Goal: Transaction & Acquisition: Obtain resource

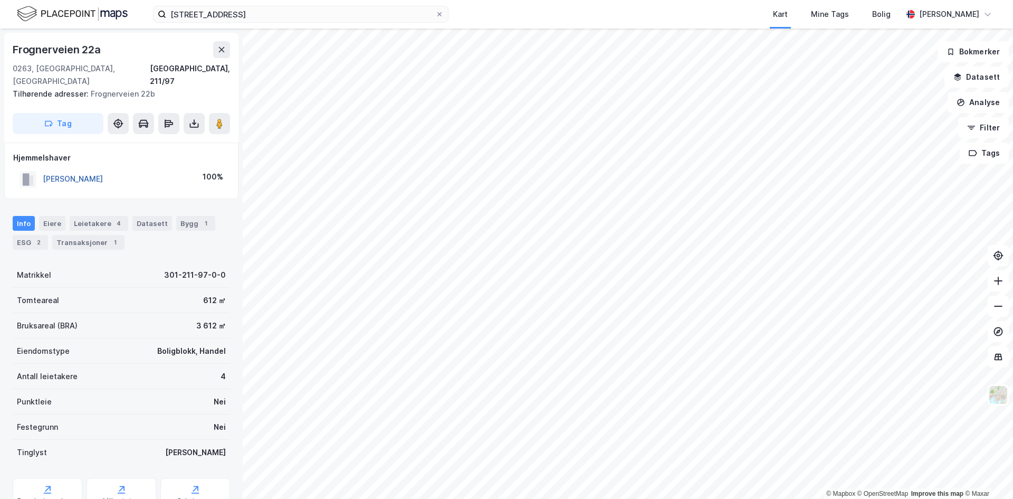
click at [0, 0] on button "[PERSON_NAME]" at bounding box center [0, 0] width 0 height 0
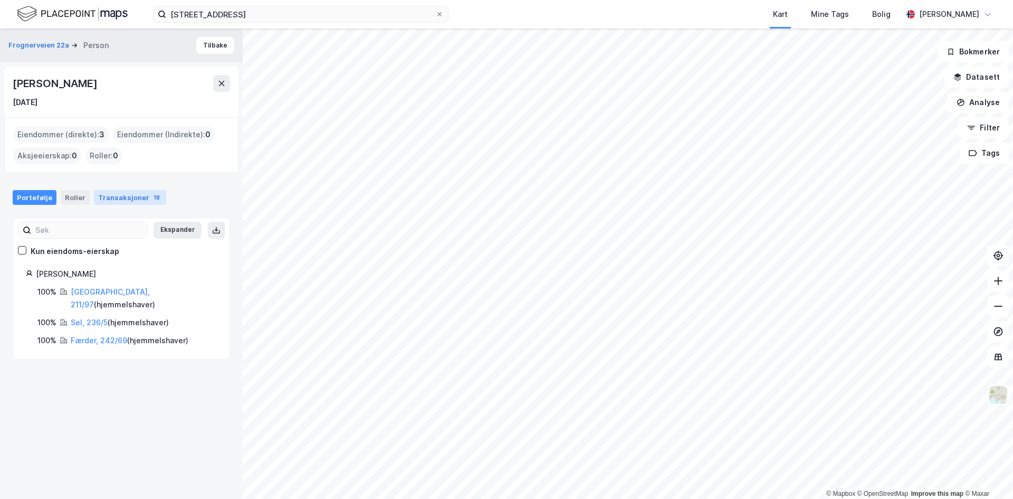
click at [144, 191] on div "Transaksjoner 18" at bounding box center [130, 197] width 72 height 15
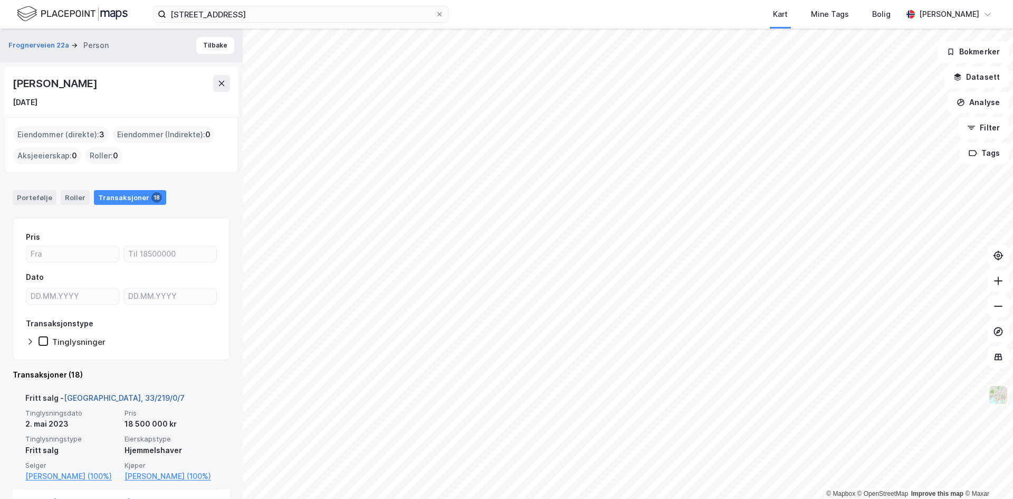
click at [99, 398] on link "[GEOGRAPHIC_DATA], 33/219/0/7" at bounding box center [124, 397] width 121 height 9
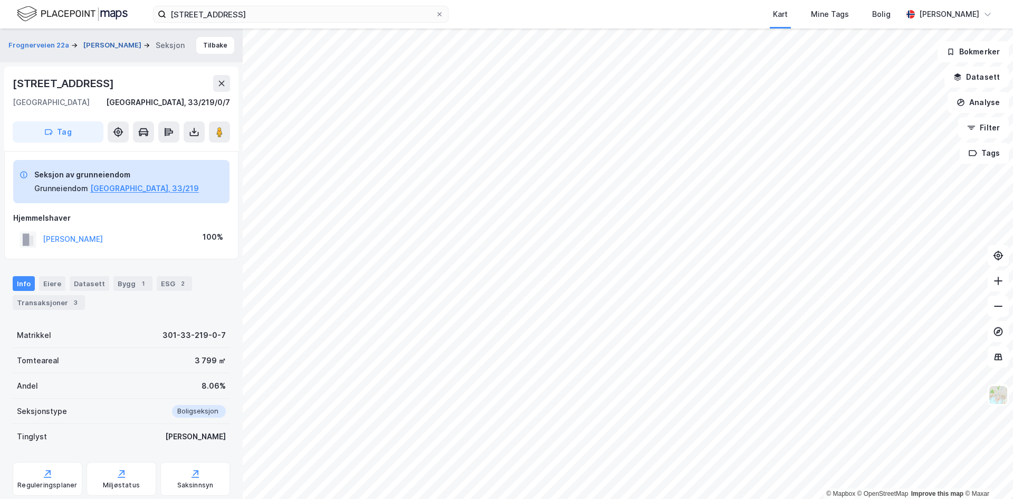
click at [106, 44] on button "[PERSON_NAME]" at bounding box center [113, 45] width 60 height 11
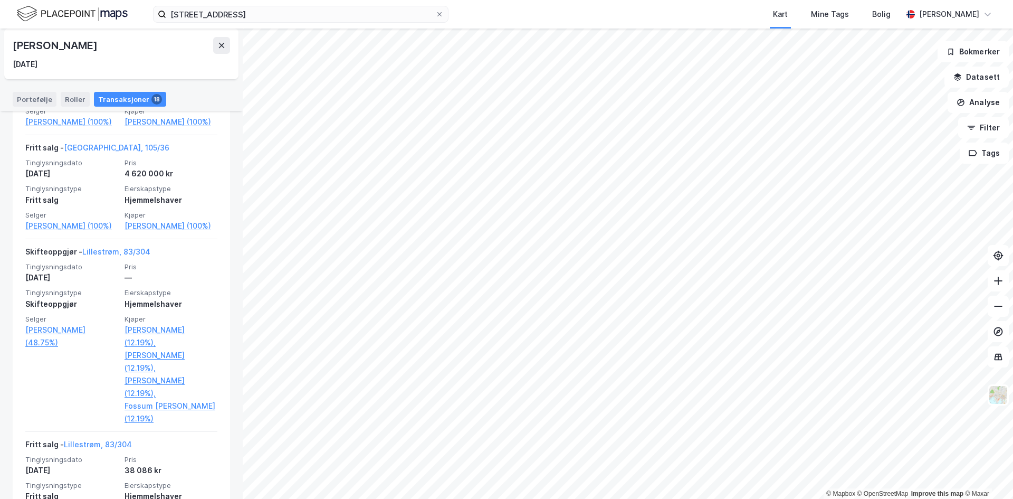
scroll to position [299, 0]
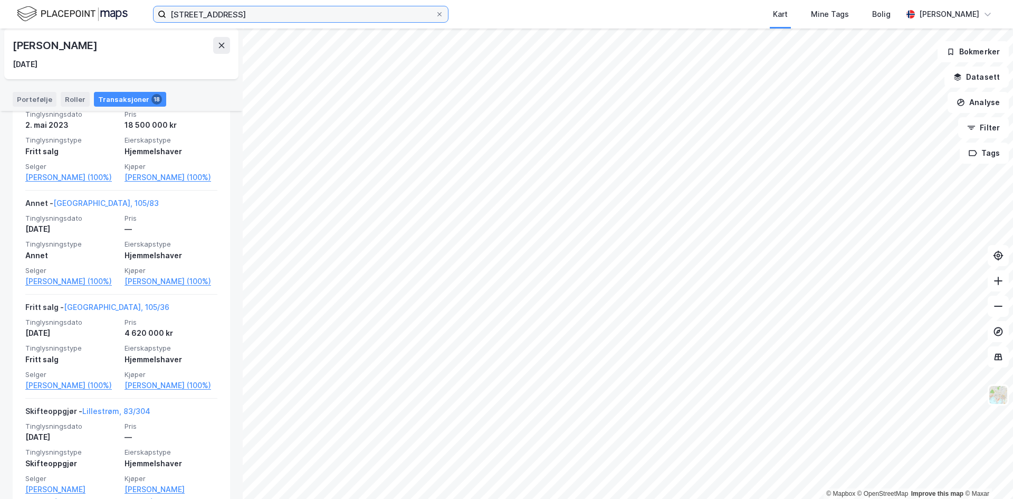
click at [259, 18] on input "[STREET_ADDRESS]" at bounding box center [300, 14] width 269 height 16
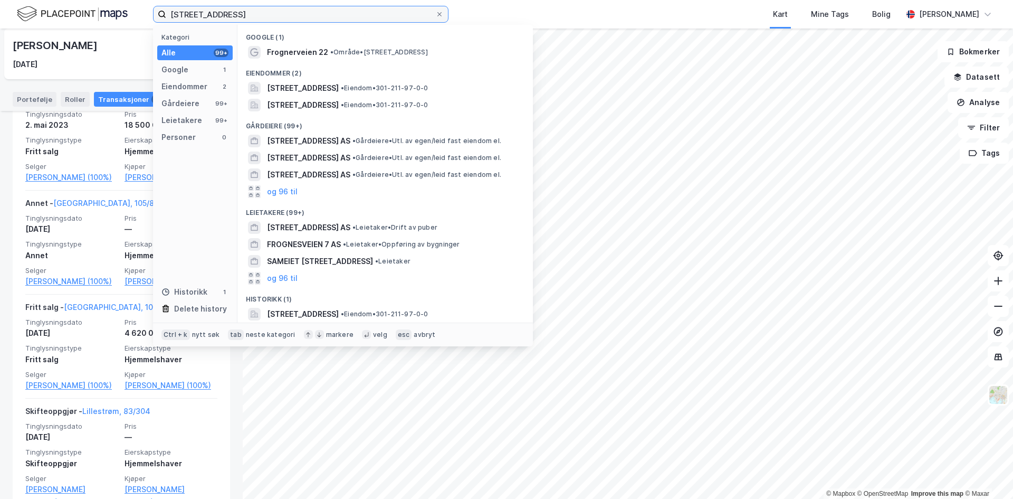
click at [259, 18] on input "[STREET_ADDRESS]" at bounding box center [300, 14] width 269 height 16
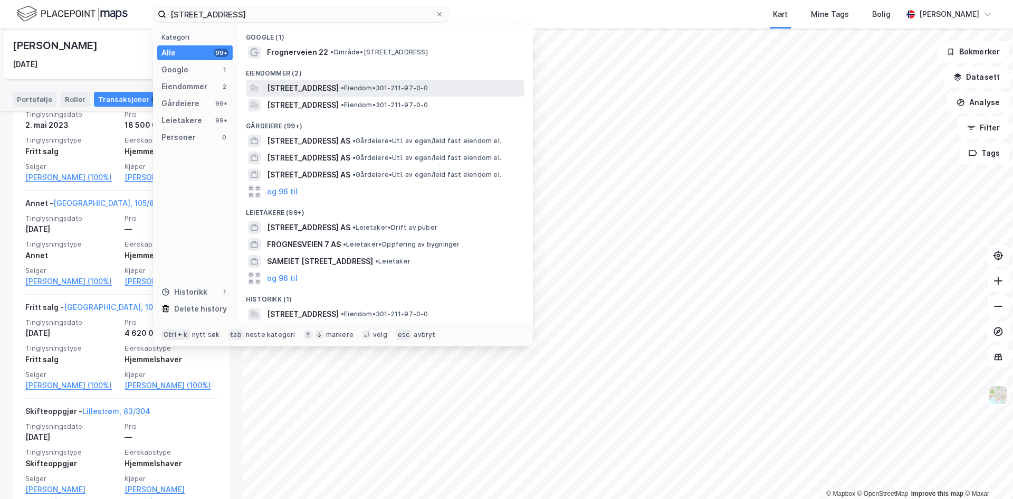
click at [312, 89] on span "[STREET_ADDRESS]" at bounding box center [303, 88] width 72 height 13
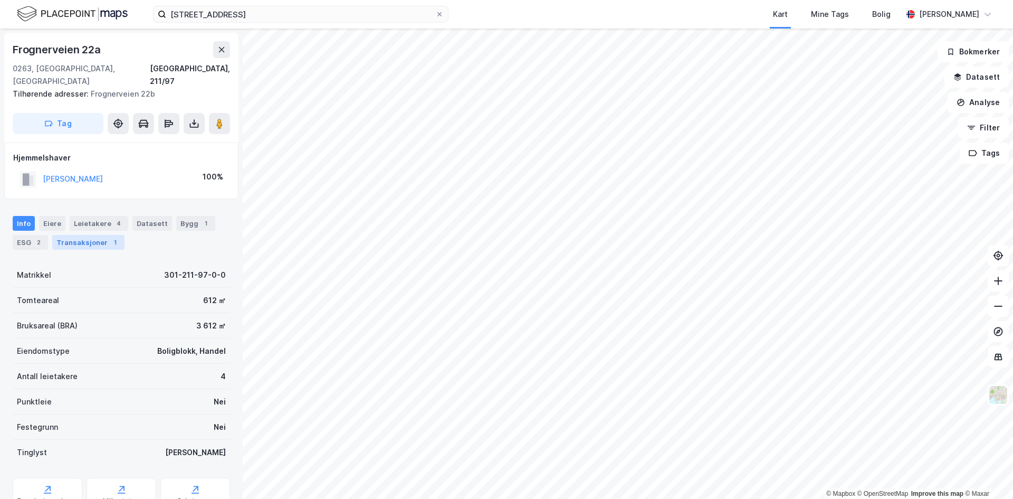
click at [91, 235] on div "Transaksjoner 1" at bounding box center [88, 242] width 72 height 15
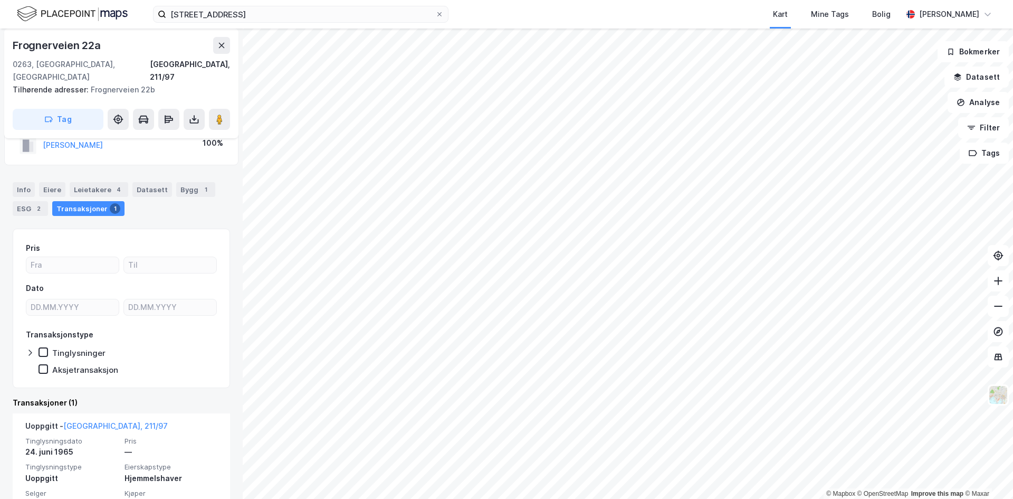
scroll to position [52, 0]
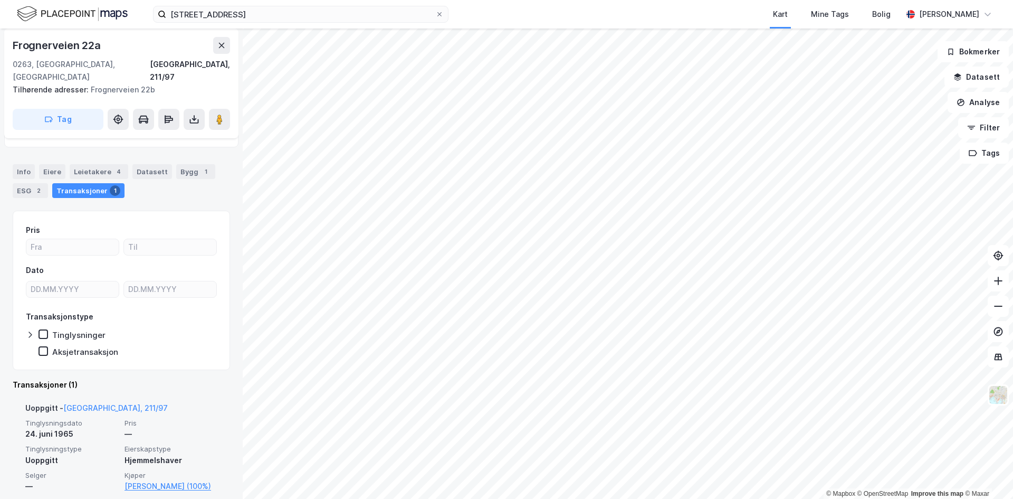
click at [103, 444] on span "Tinglysningstype" at bounding box center [71, 448] width 93 height 9
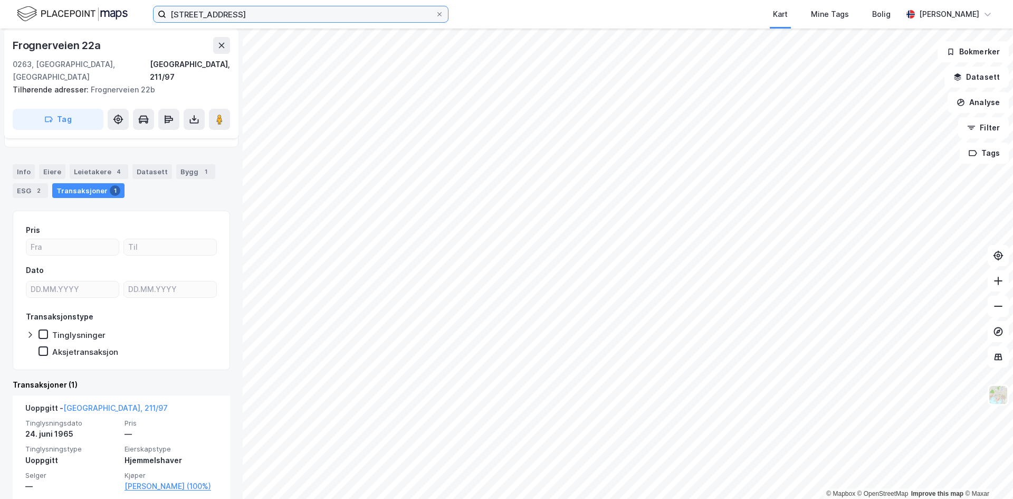
click at [258, 20] on input "[STREET_ADDRESS]" at bounding box center [300, 14] width 269 height 16
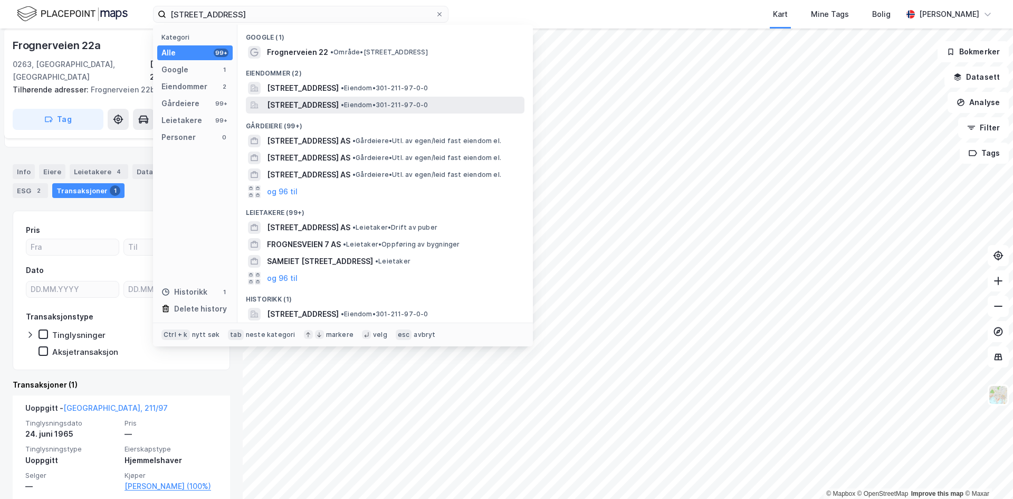
click at [346, 97] on div "[STREET_ADDRESS] • Eiendom • 301-211-97-0-0" at bounding box center [385, 105] width 279 height 17
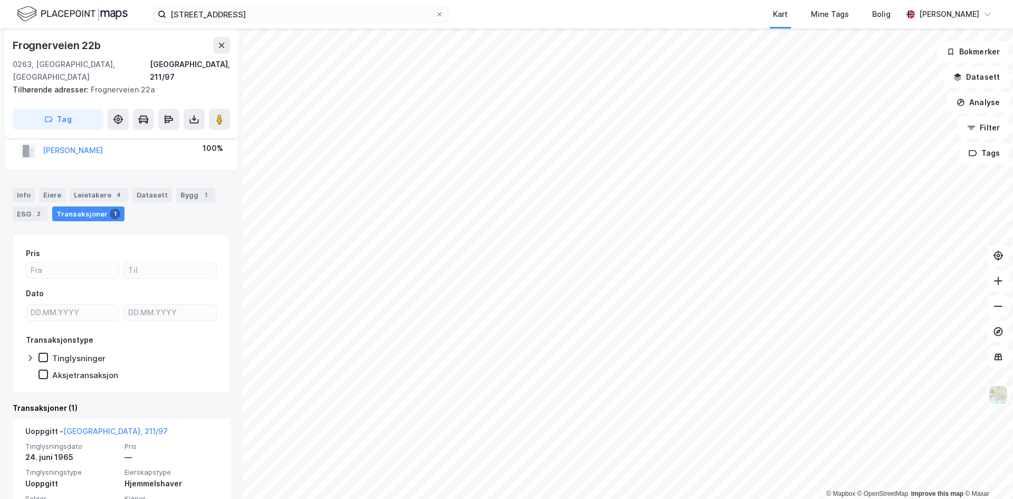
scroll to position [52, 0]
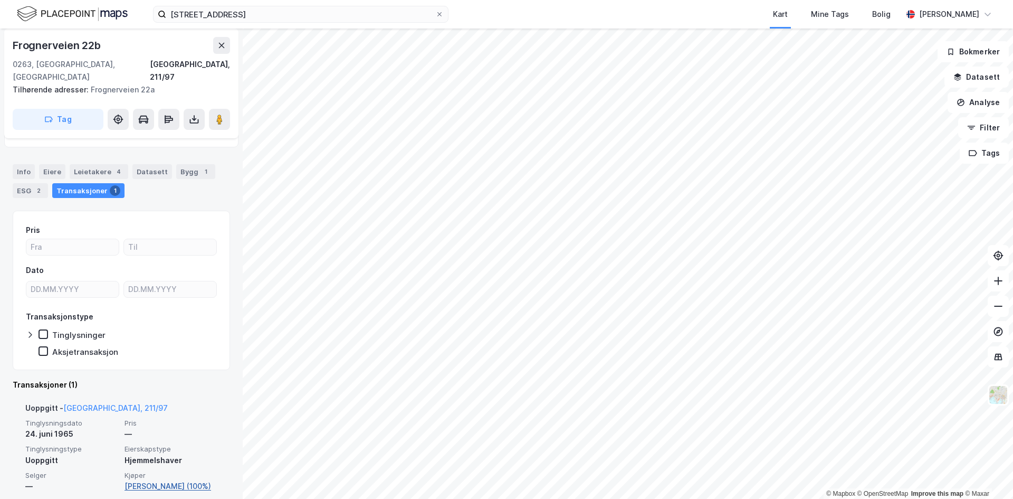
click at [155, 480] on link "[PERSON_NAME] (100%)" at bounding box center [171, 486] width 93 height 13
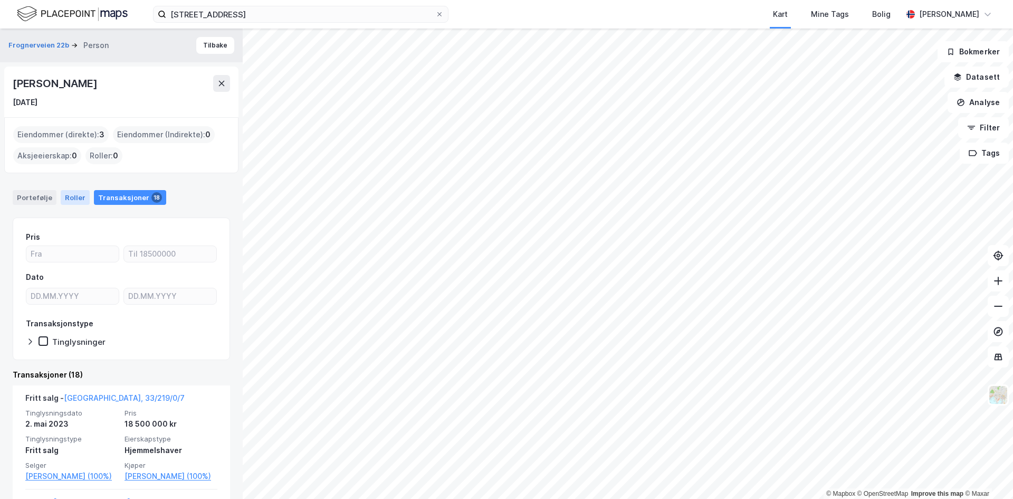
click at [73, 201] on div "Roller" at bounding box center [75, 197] width 29 height 15
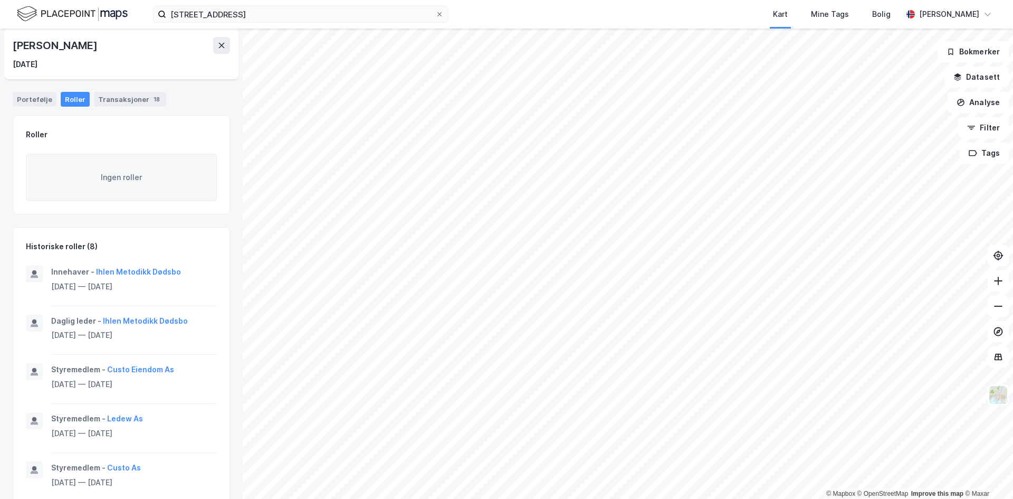
scroll to position [106, 0]
click at [0, 0] on button "Custo Eiendom As" at bounding box center [0, 0] width 0 height 0
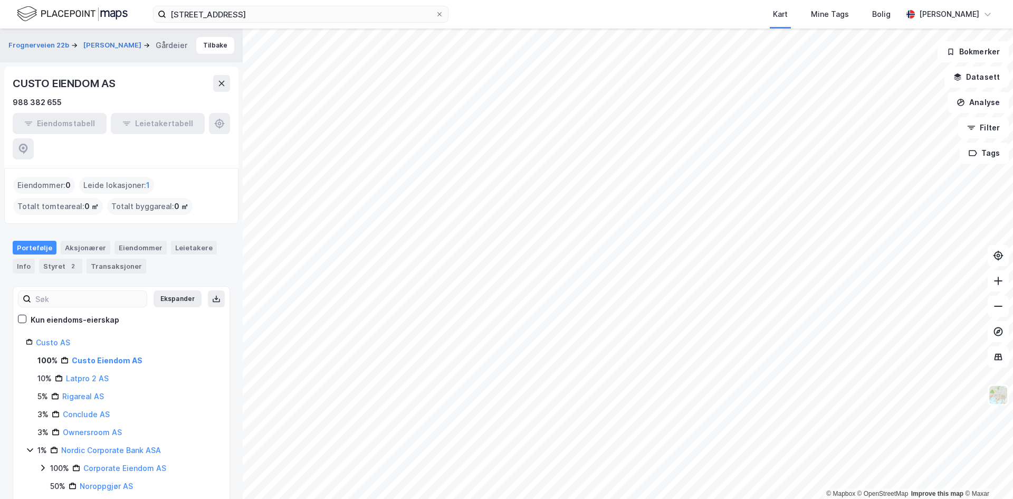
scroll to position [30, 0]
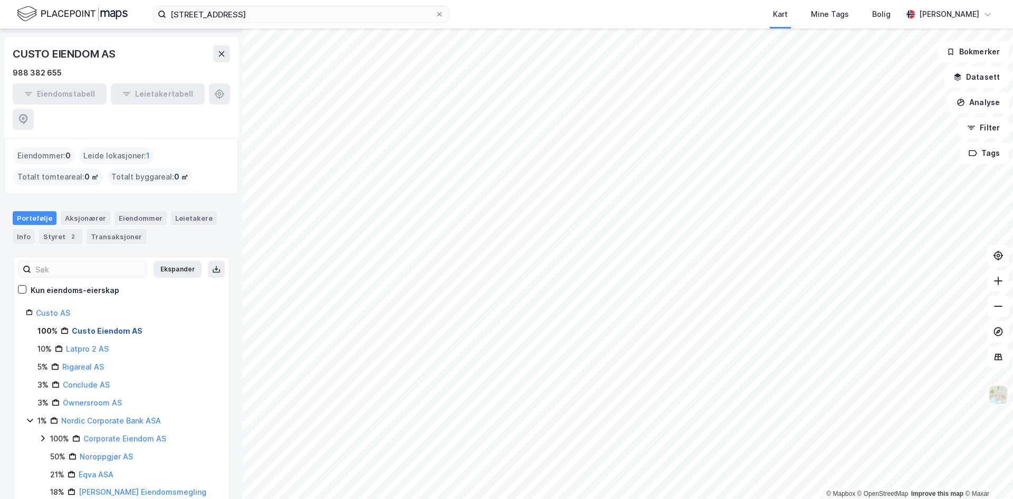
click at [89, 326] on link "Custo Eiendom AS" at bounding box center [107, 330] width 71 height 9
click at [88, 326] on link "Custo Eiendom AS" at bounding box center [107, 330] width 71 height 9
click at [134, 211] on div "Eiendommer" at bounding box center [141, 218] width 52 height 14
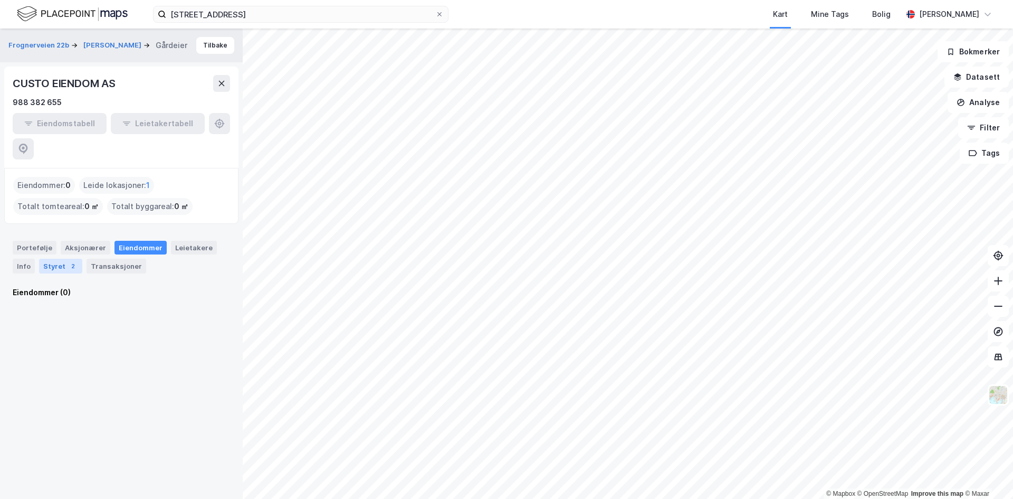
click at [46, 259] on div "Styret 2" at bounding box center [60, 266] width 43 height 15
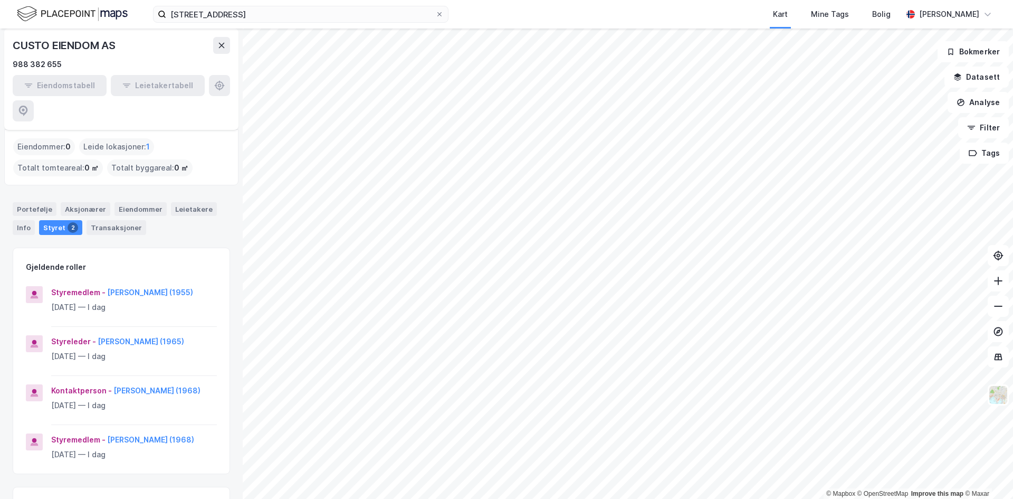
scroll to position [53, 0]
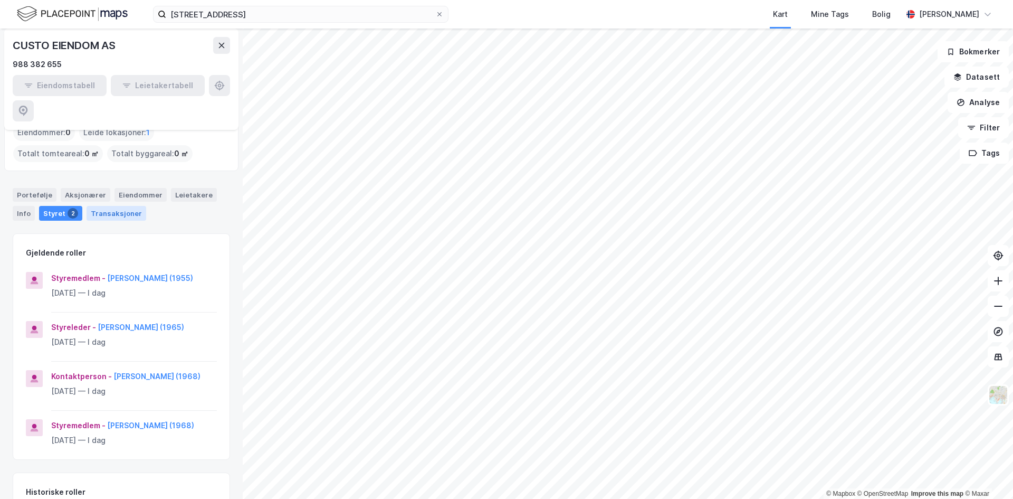
click at [87, 206] on div "Transaksjoner" at bounding box center [117, 213] width 60 height 15
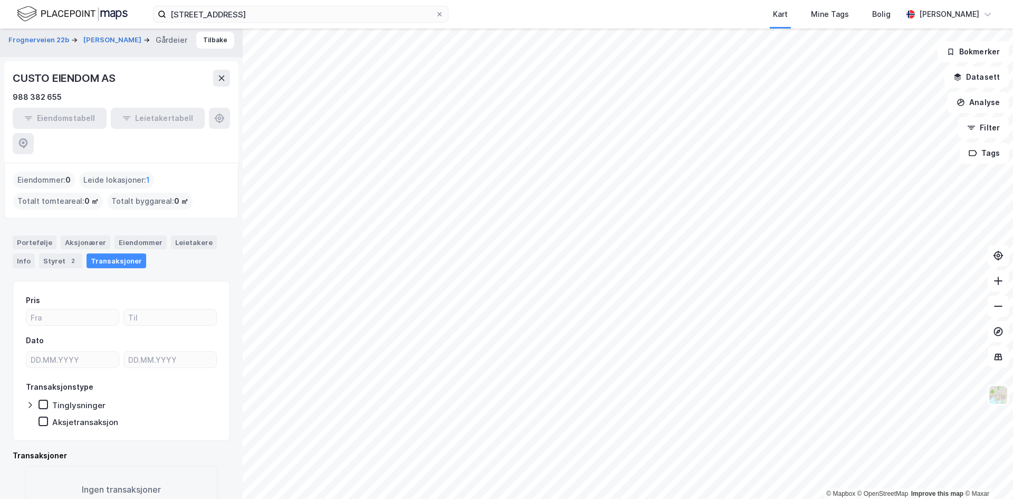
scroll to position [7, 0]
click at [32, 252] on div "Info" at bounding box center [24, 259] width 22 height 15
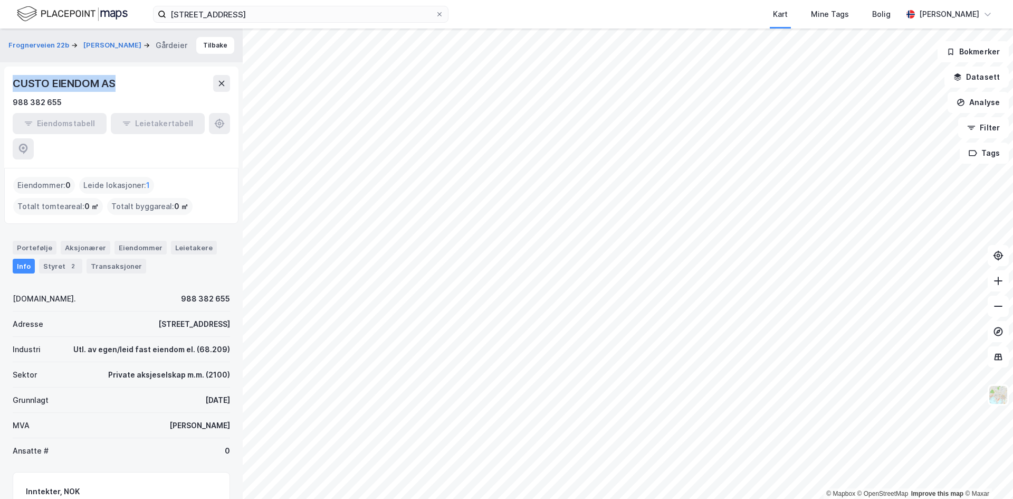
drag, startPoint x: 121, startPoint y: 81, endPoint x: 6, endPoint y: 81, distance: 114.5
click at [6, 81] on div "CUSTO EIENDOM AS 988 382 655 Eiendomstabell Leietakertabell" at bounding box center [121, 116] width 234 height 101
copy div "CUSTO EIENDOM AS"
click at [79, 241] on div "Aksjonærer" at bounding box center [86, 248] width 50 height 14
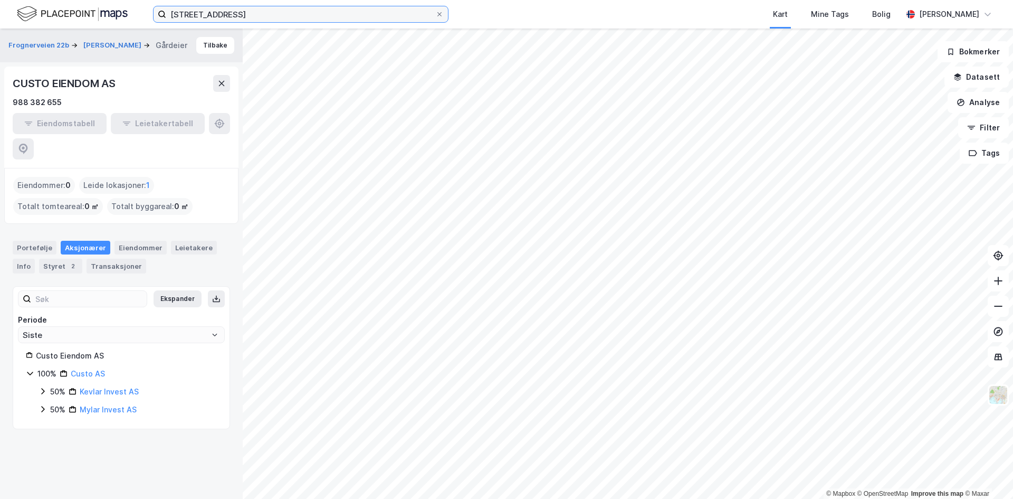
click at [281, 7] on input "[STREET_ADDRESS]" at bounding box center [300, 14] width 269 height 16
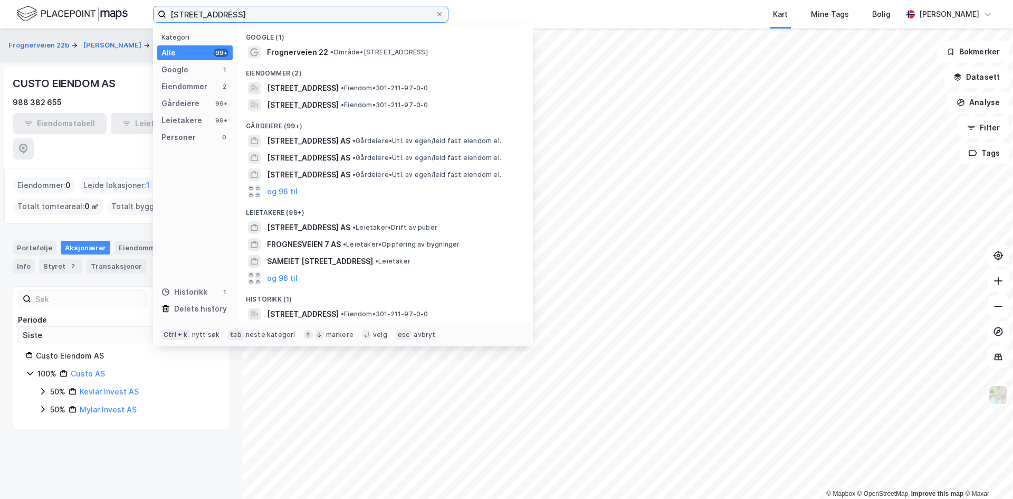
click at [281, 7] on input "[STREET_ADDRESS]" at bounding box center [300, 14] width 269 height 16
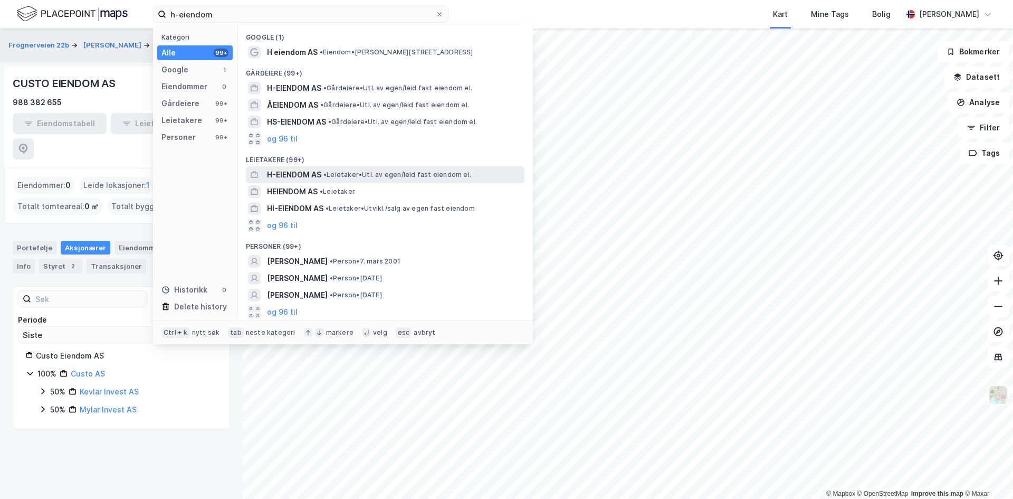
click at [328, 179] on div "H-EIENDOM AS • Leietaker • Utl. av egen/leid fast eiendom el." at bounding box center [394, 174] width 255 height 13
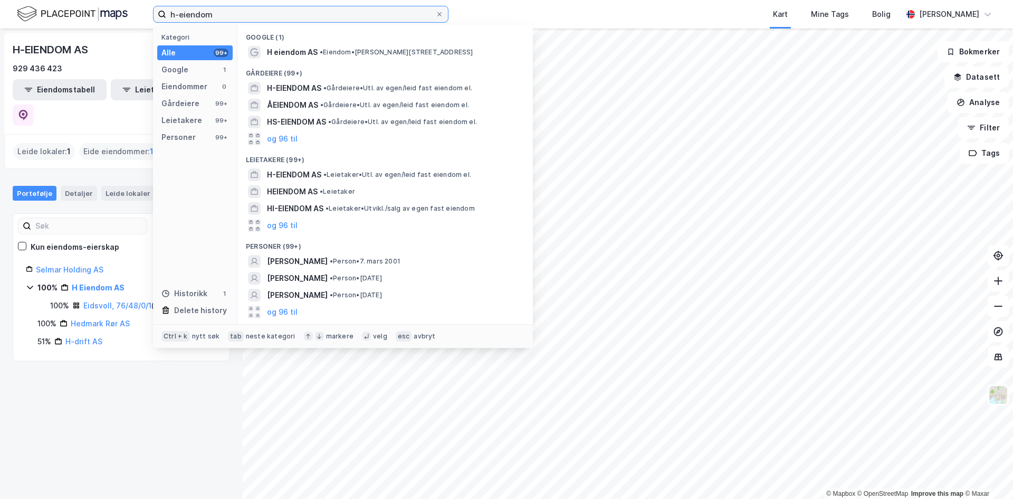
click at [230, 13] on input "h-eiendom" at bounding box center [300, 14] width 269 height 16
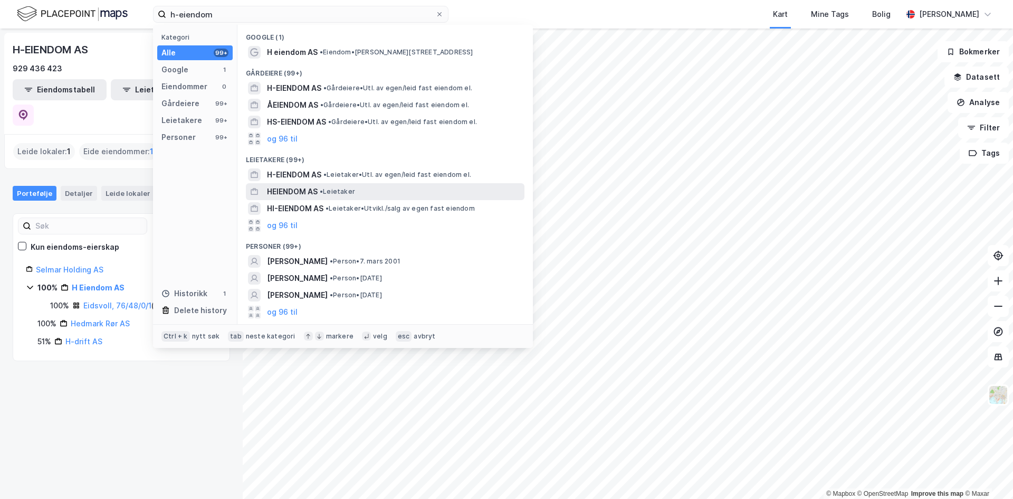
click at [323, 192] on span "•" at bounding box center [321, 191] width 3 height 8
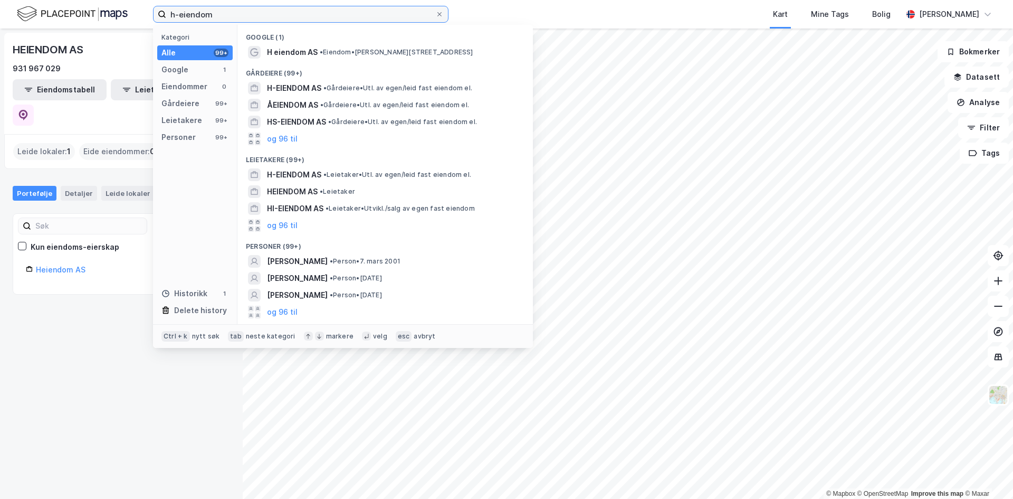
click at [211, 19] on input "h-eiendom" at bounding box center [300, 14] width 269 height 16
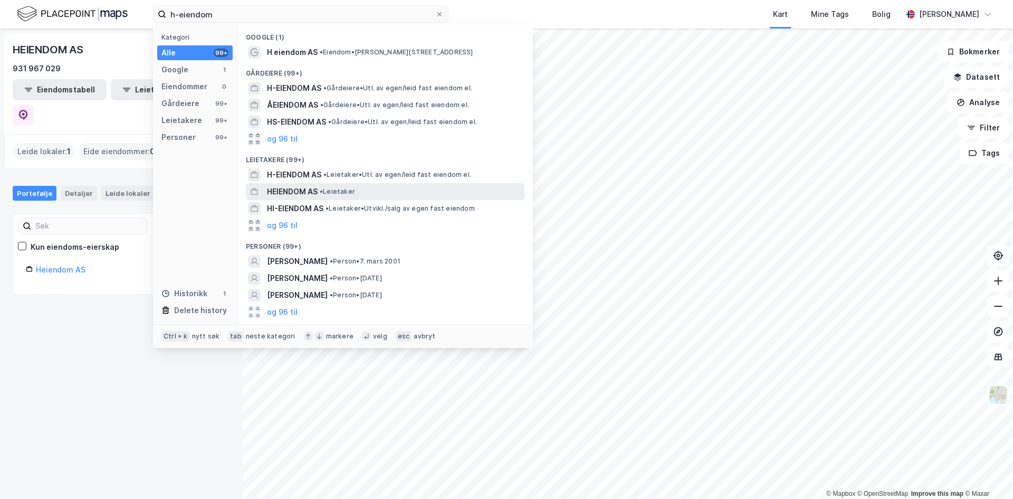
click at [281, 195] on span "HEIENDOM AS" at bounding box center [292, 191] width 51 height 13
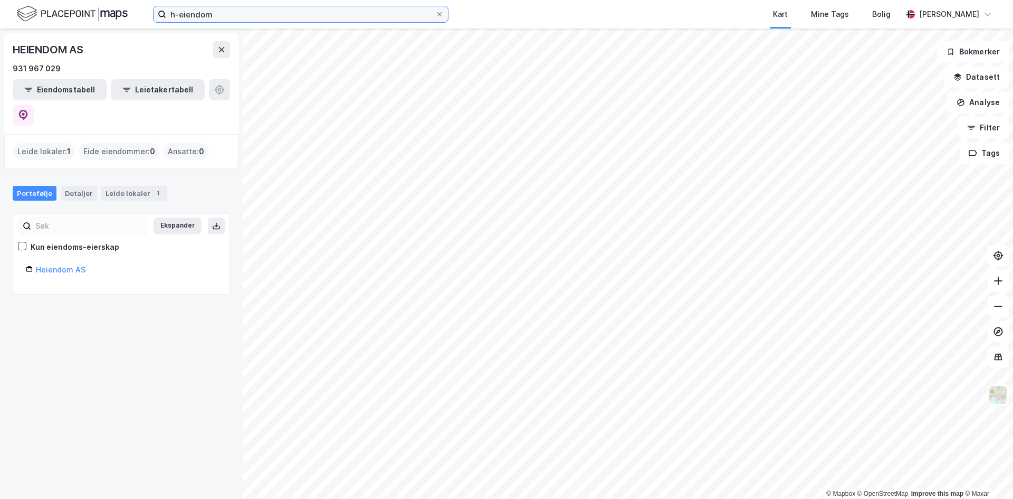
click at [229, 21] on input "h-eiendom" at bounding box center [300, 14] width 269 height 16
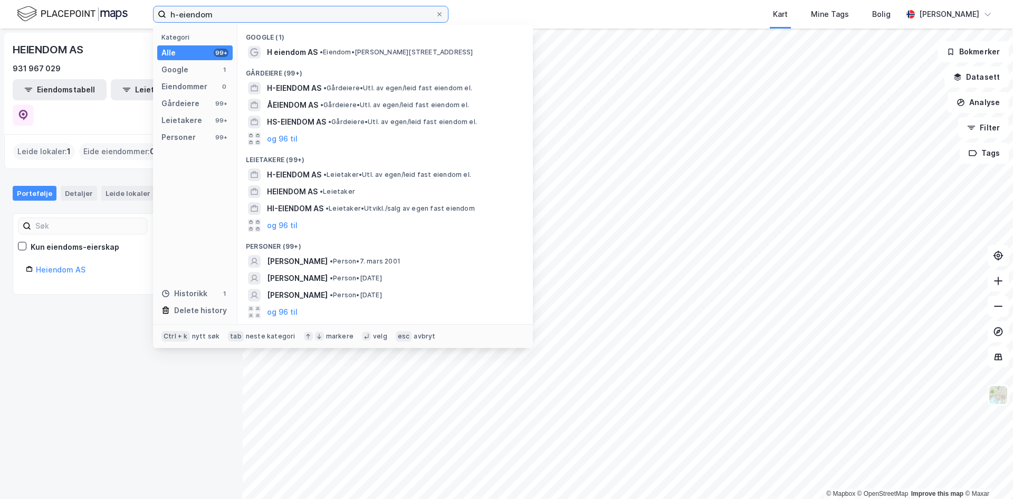
click at [239, 18] on input "h-eiendom" at bounding box center [300, 14] width 269 height 16
drag, startPoint x: 248, startPoint y: 15, endPoint x: 162, endPoint y: 15, distance: 85.5
click at [162, 15] on label "h-eiendom" at bounding box center [301, 14] width 296 height 17
click at [179, 107] on div "Gårdeiere" at bounding box center [180, 103] width 38 height 13
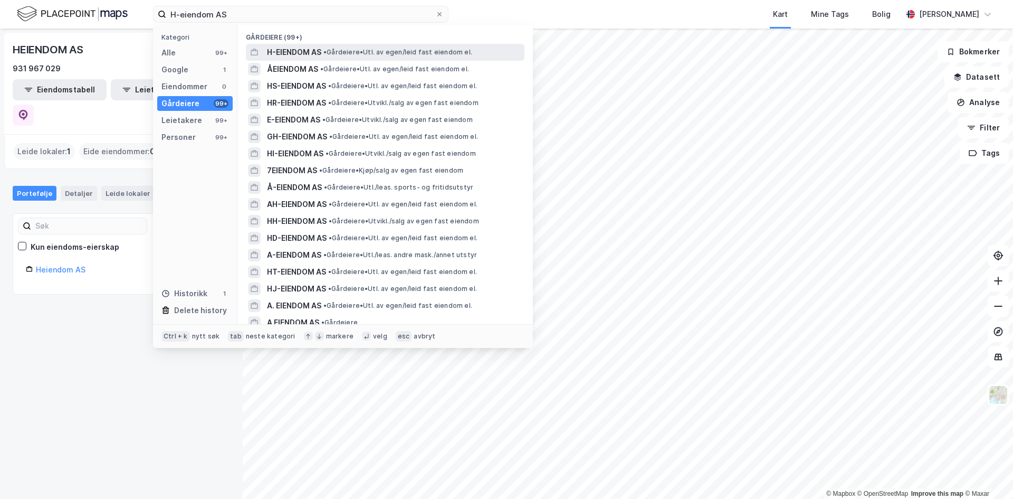
click at [305, 50] on span "H-EIENDOM AS" at bounding box center [294, 52] width 54 height 13
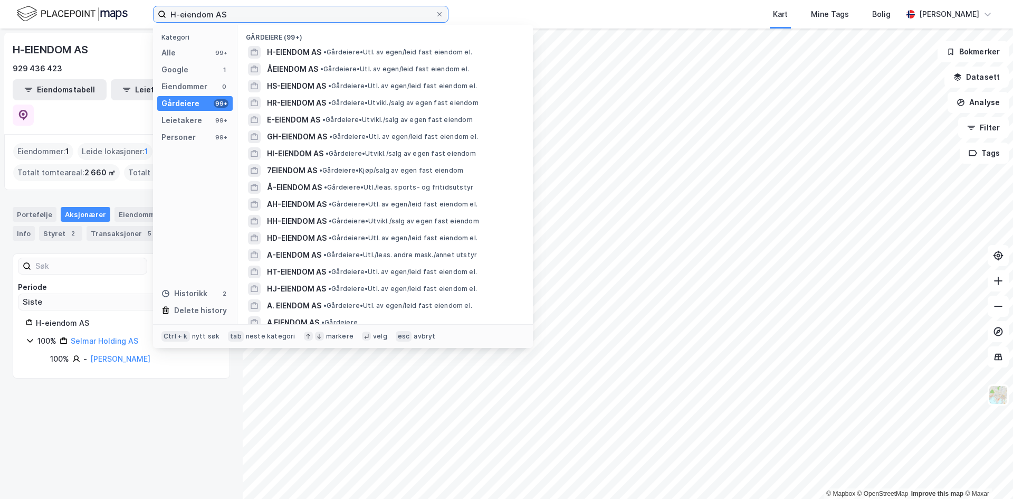
drag, startPoint x: 236, startPoint y: 13, endPoint x: 148, endPoint y: 13, distance: 88.1
click at [148, 13] on div "H-eiendom AS Kategori Alle 99+ Google 1 Eiendommer 0 Gårdeiere 99+ Leietakere 9…" at bounding box center [506, 14] width 1013 height 28
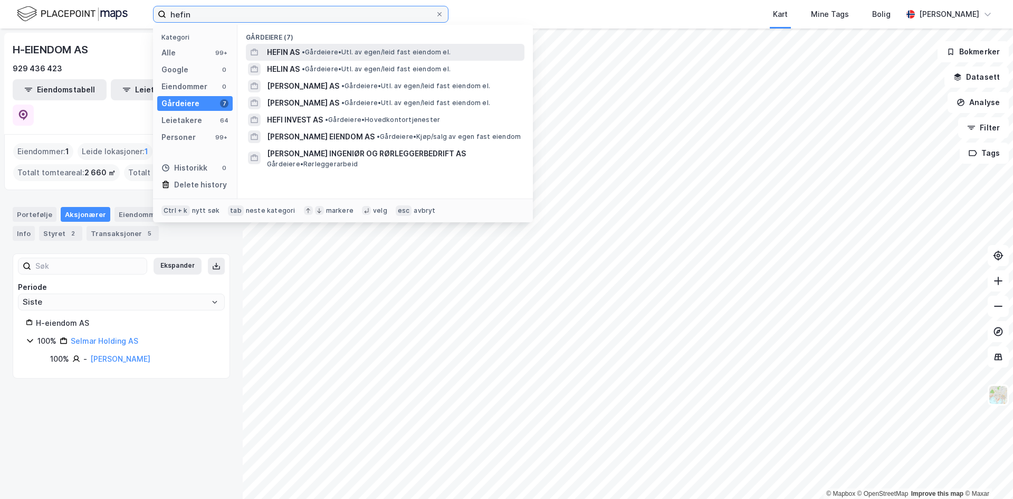
type input "hefin"
click at [317, 44] on div "HEFIN AS • [PERSON_NAME]. av egen/leid fast eiendom el." at bounding box center [385, 52] width 279 height 17
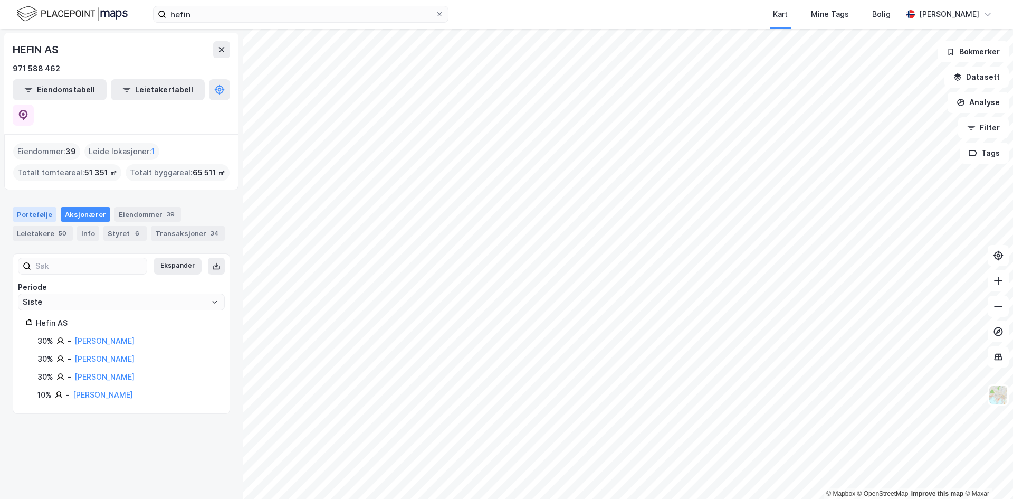
click at [40, 207] on div "Portefølje" at bounding box center [35, 214] width 44 height 15
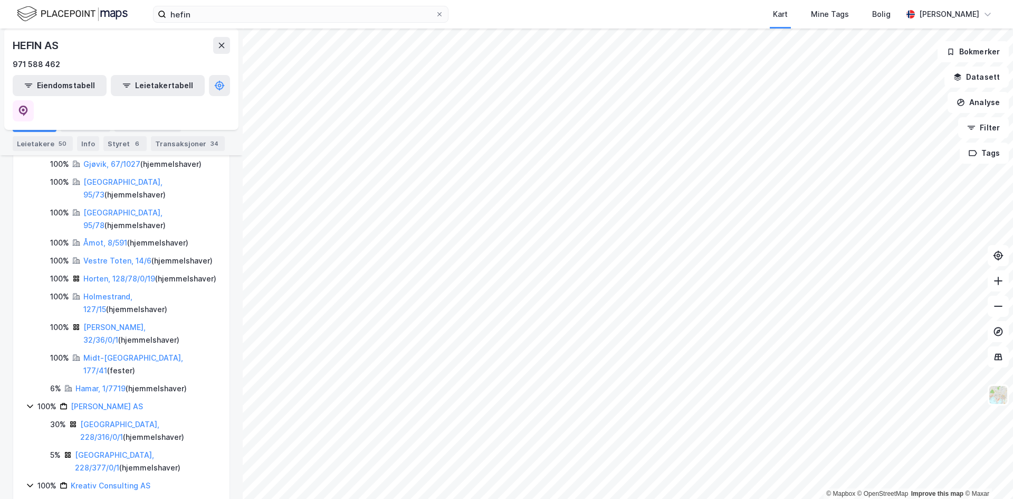
scroll to position [631, 0]
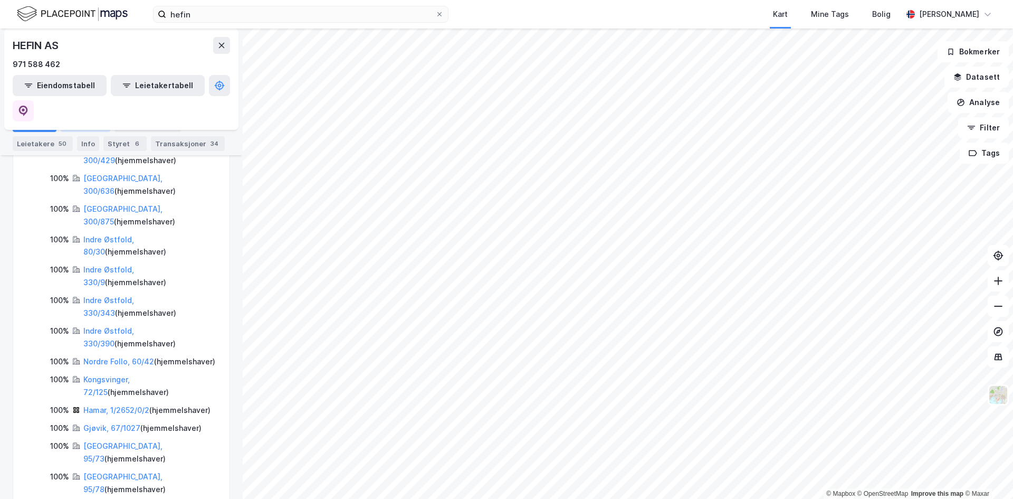
click at [86, 127] on div "Aksjonærer" at bounding box center [86, 124] width 50 height 15
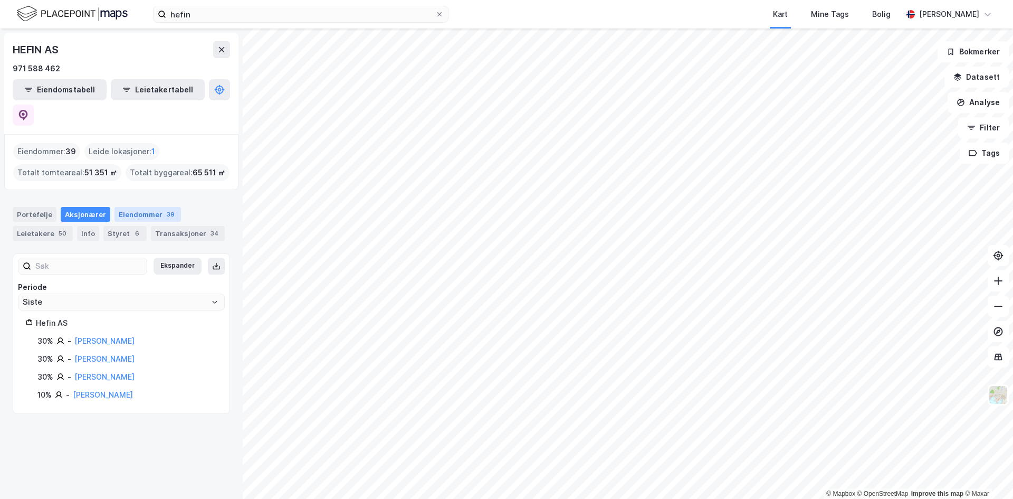
click at [131, 207] on div "Eiendommer 39" at bounding box center [148, 214] width 66 height 15
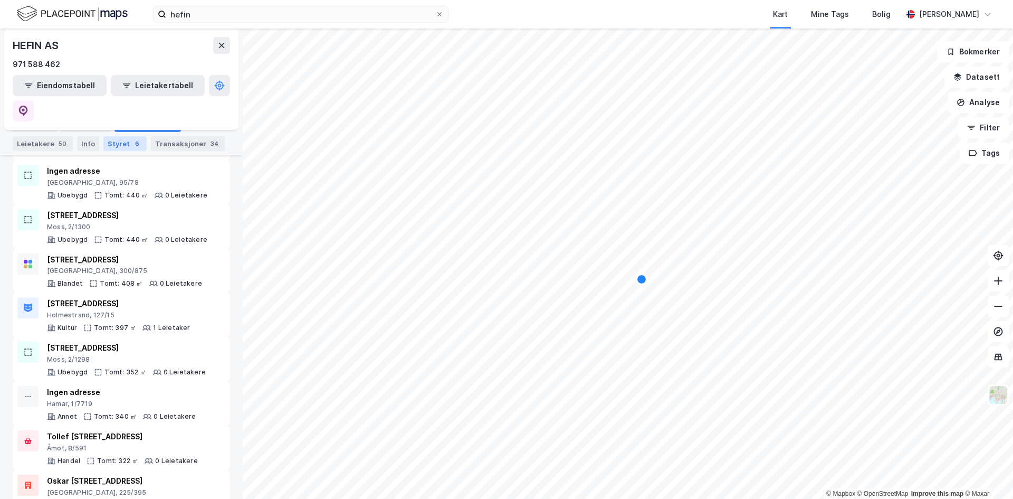
scroll to position [1353, 0]
click at [165, 146] on div "Transaksjoner 34" at bounding box center [188, 143] width 74 height 15
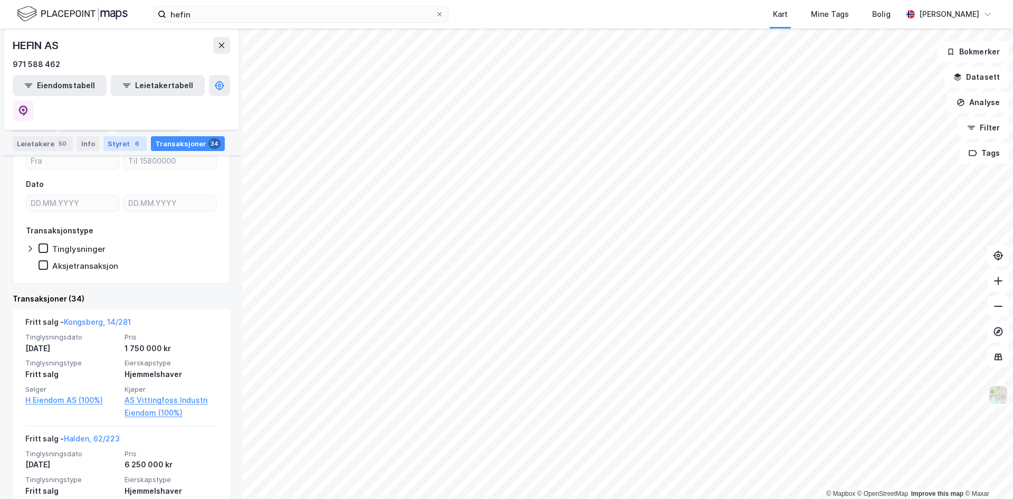
scroll to position [211, 0]
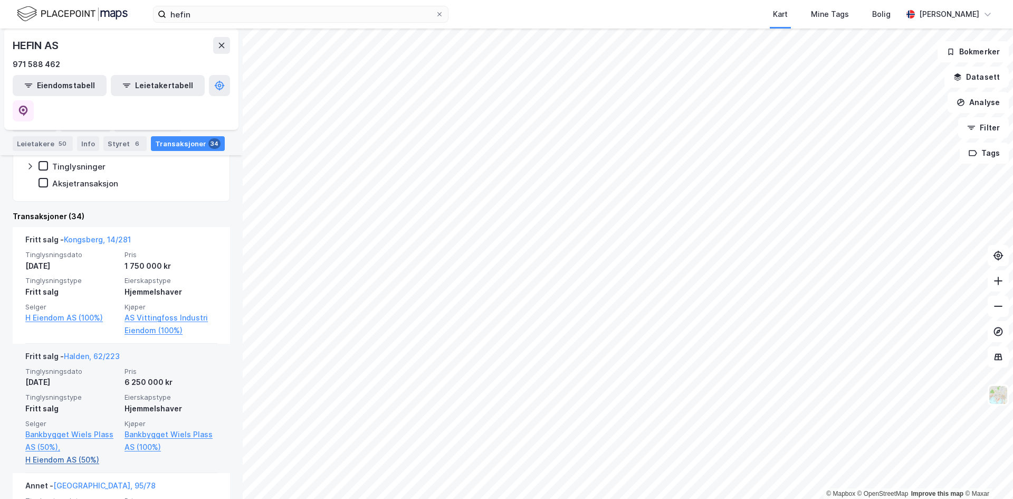
click at [59, 453] on link "H Eiendom AS (50%)" at bounding box center [71, 459] width 93 height 13
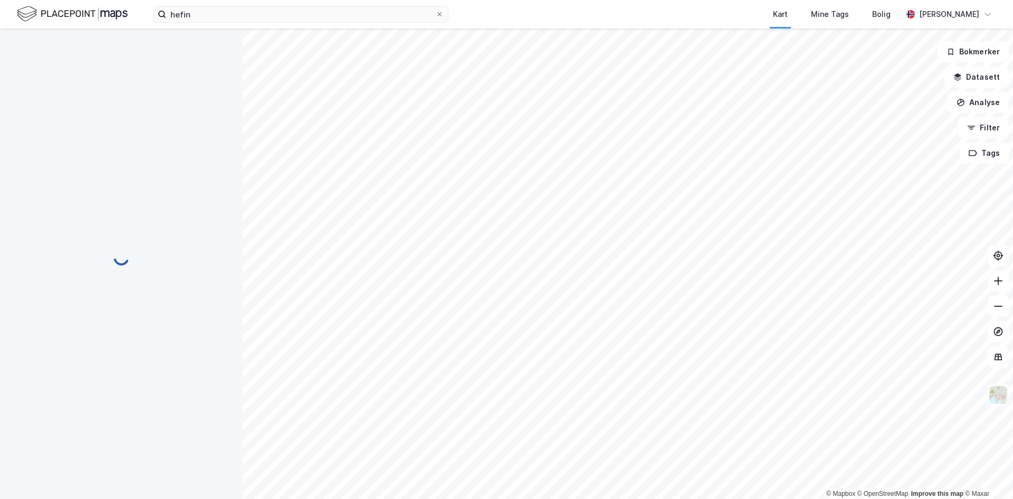
scroll to position [0, 0]
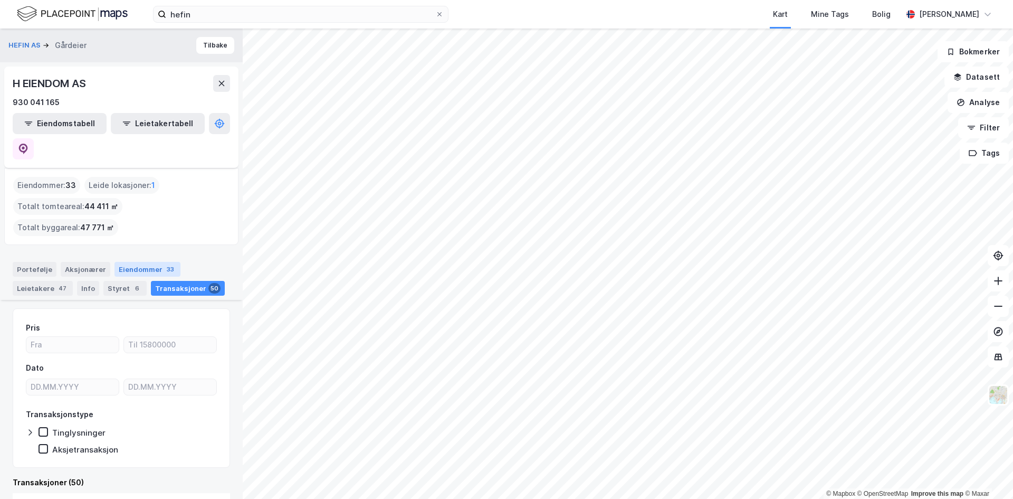
click at [154, 262] on div "Eiendommer 33" at bounding box center [148, 269] width 66 height 15
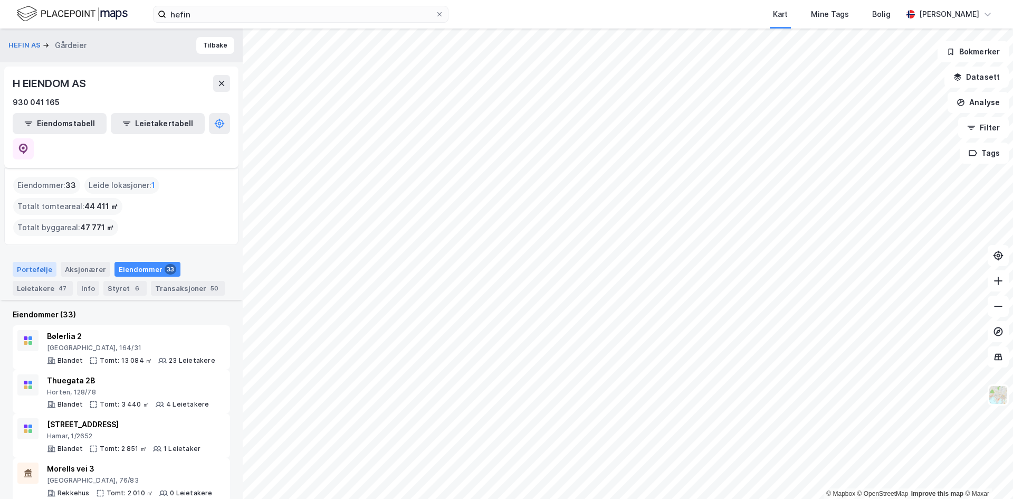
click at [24, 262] on div "Portefølje" at bounding box center [35, 269] width 44 height 15
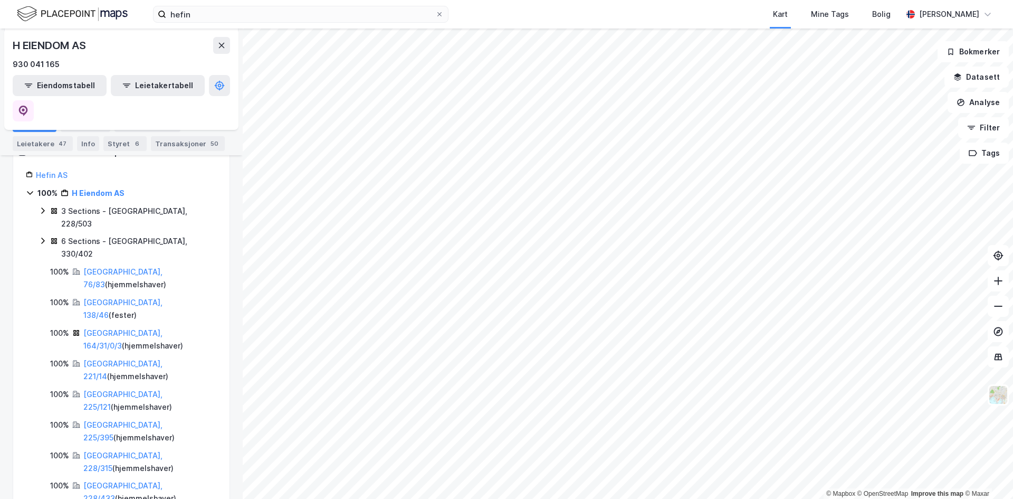
scroll to position [137, 0]
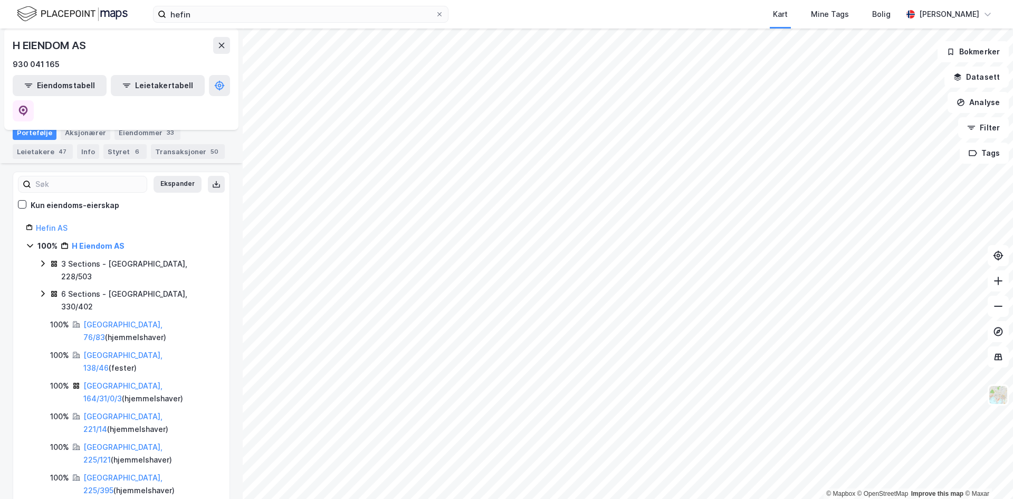
click at [40, 259] on icon at bounding box center [43, 263] width 8 height 8
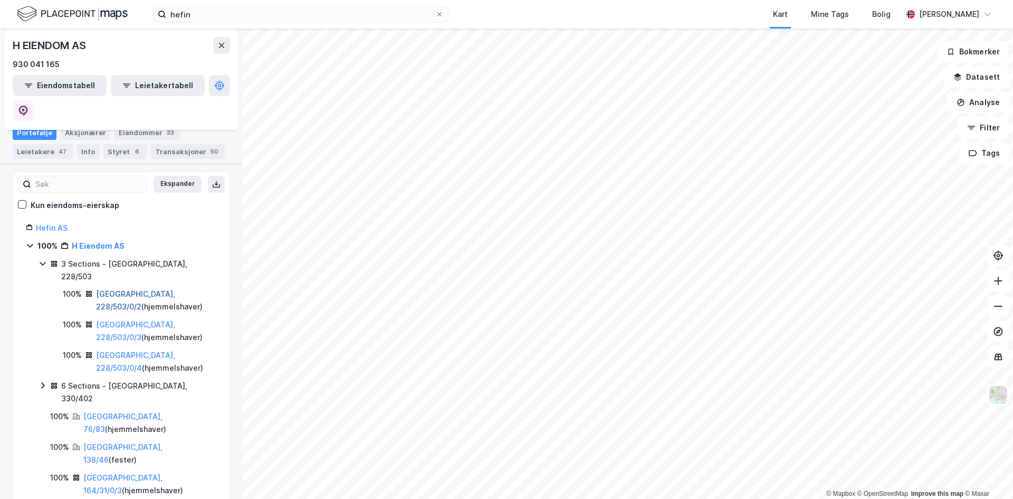
click at [126, 289] on link "[GEOGRAPHIC_DATA], 228/503/0/2" at bounding box center [135, 300] width 79 height 22
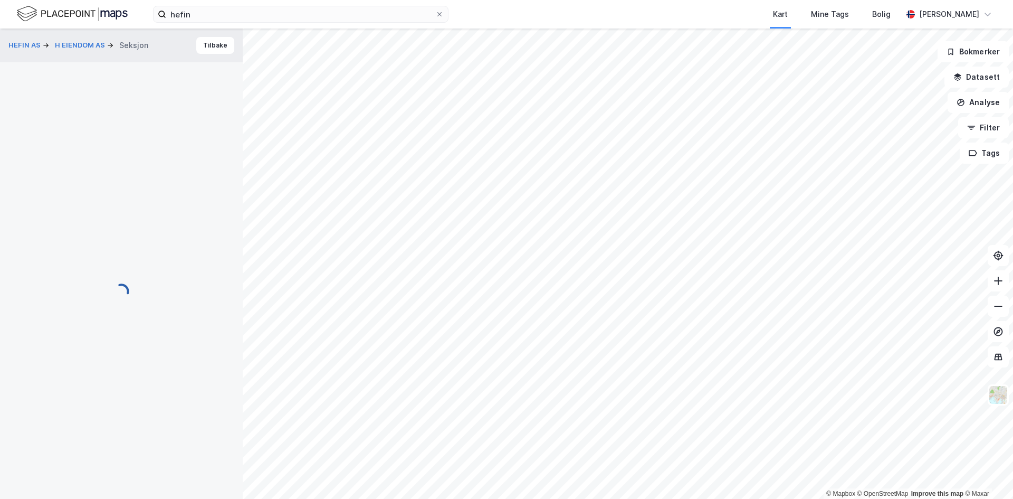
scroll to position [52, 0]
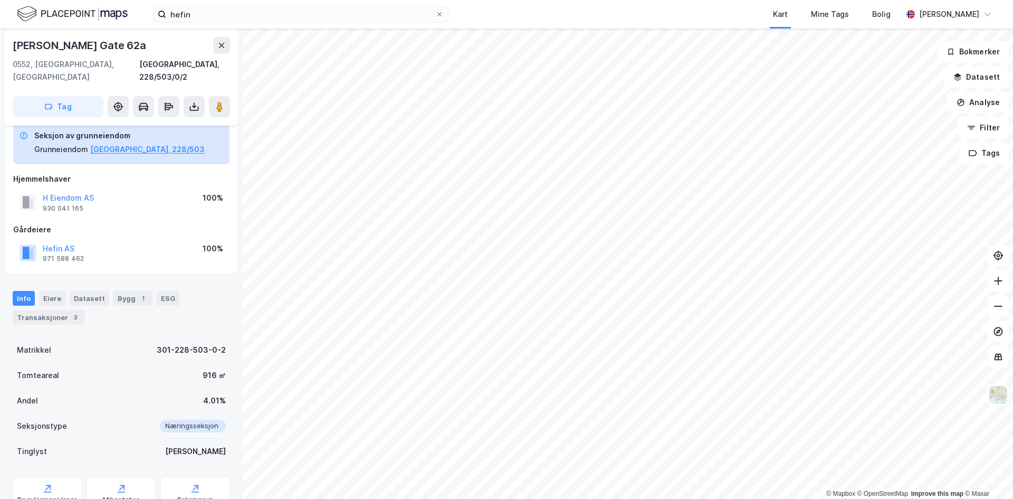
drag, startPoint x: 148, startPoint y: 40, endPoint x: 9, endPoint y: 42, distance: 139.3
click at [9, 42] on div "Thorvald [STREET_ADDRESS], 228/503/0/2 Tag" at bounding box center [121, 76] width 234 height 97
copy div "[PERSON_NAME] Gate 62a"
click at [0, 0] on button "H Eiendom AS" at bounding box center [0, 0] width 0 height 0
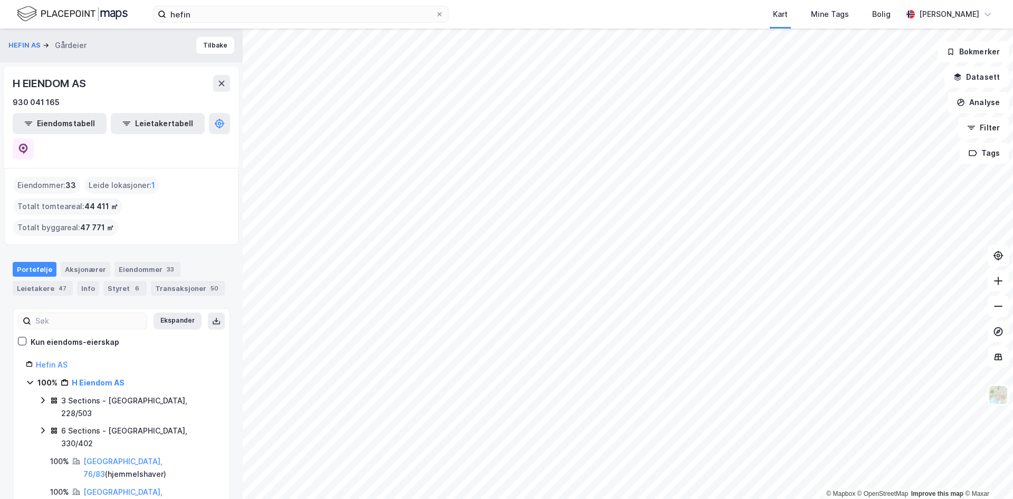
click at [88, 394] on div "3 Sections - [GEOGRAPHIC_DATA], 228/503" at bounding box center [139, 406] width 156 height 25
click at [127, 426] on link "[GEOGRAPHIC_DATA], 228/503/0/2" at bounding box center [135, 437] width 79 height 22
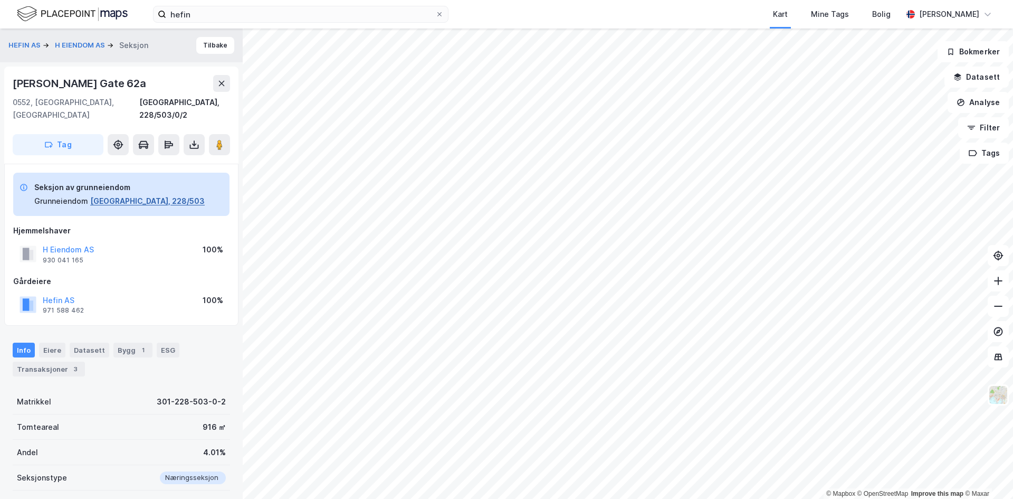
click at [119, 195] on button "[GEOGRAPHIC_DATA], 228/503" at bounding box center [147, 201] width 115 height 13
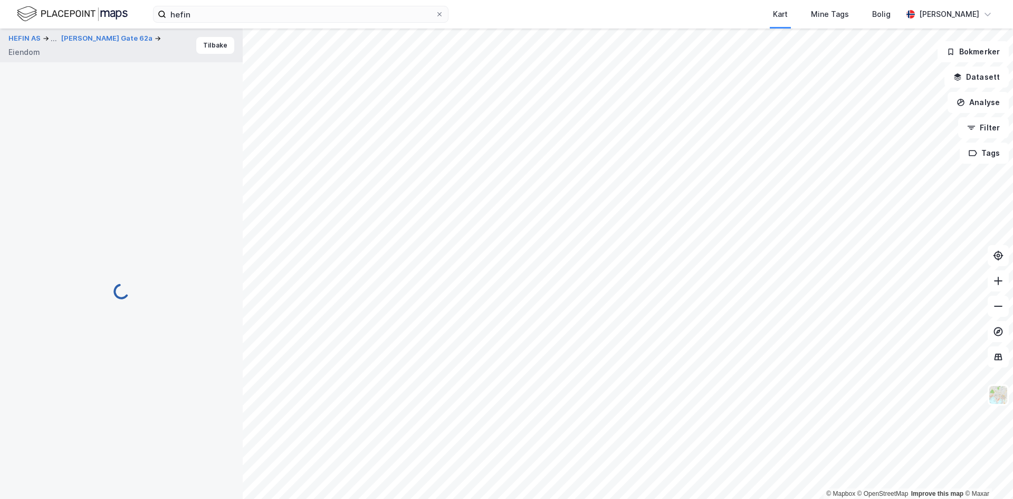
scroll to position [1, 0]
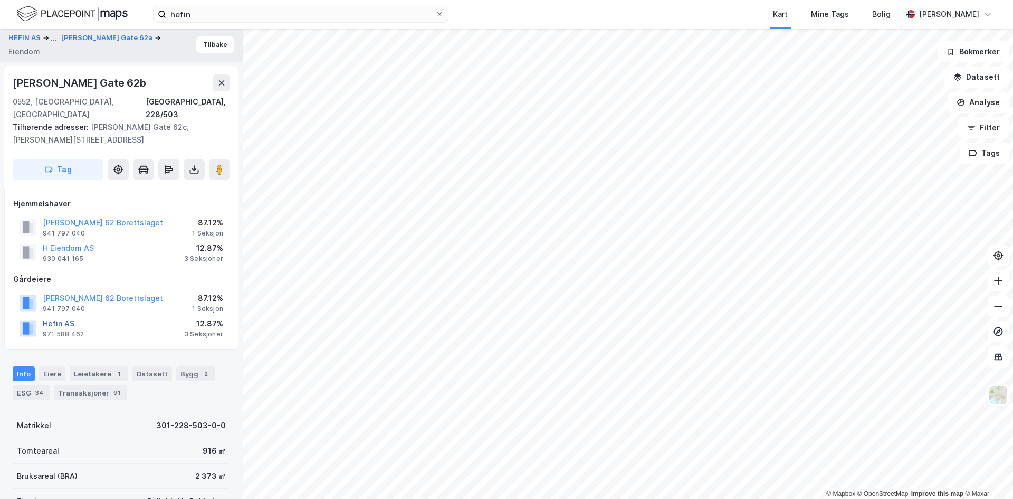
click at [0, 0] on button "Hefin AS" at bounding box center [0, 0] width 0 height 0
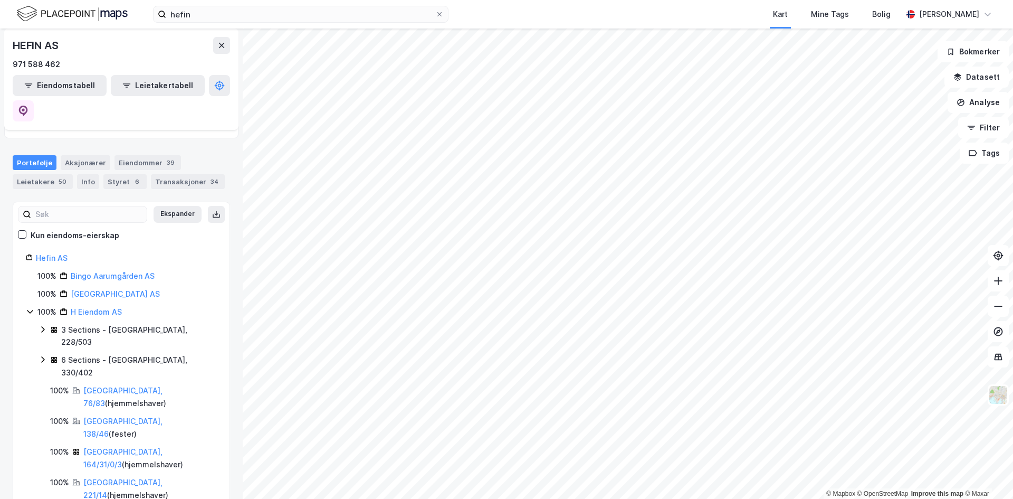
scroll to position [53, 0]
click at [96, 322] on div "3 Sections - [GEOGRAPHIC_DATA], 228/503" at bounding box center [139, 334] width 156 height 25
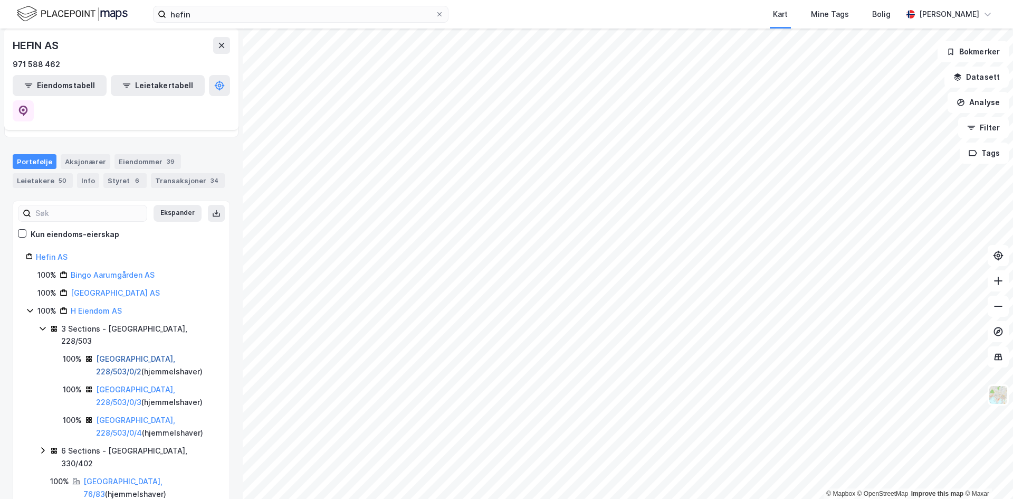
click at [102, 354] on link "[GEOGRAPHIC_DATA], 228/503/0/2" at bounding box center [135, 365] width 79 height 22
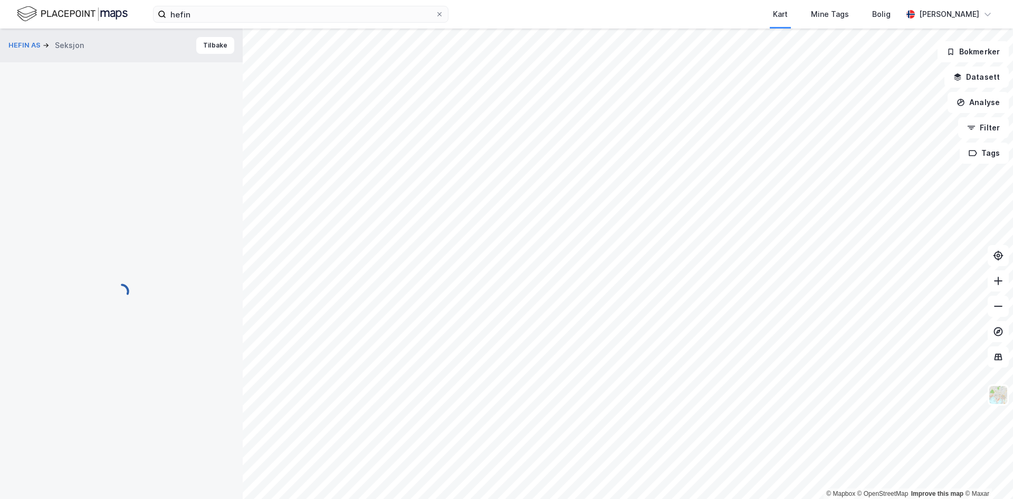
scroll to position [1, 0]
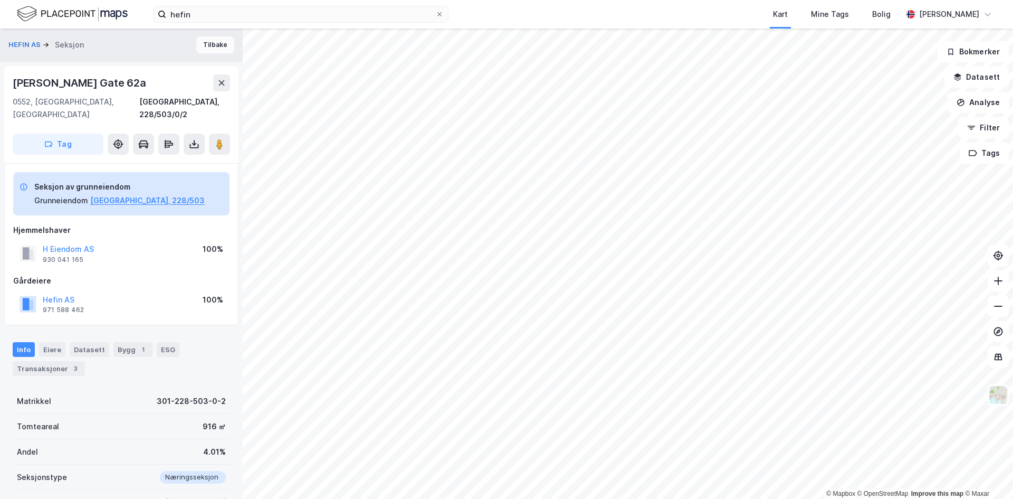
click at [196, 45] on button "Tilbake" at bounding box center [215, 44] width 38 height 17
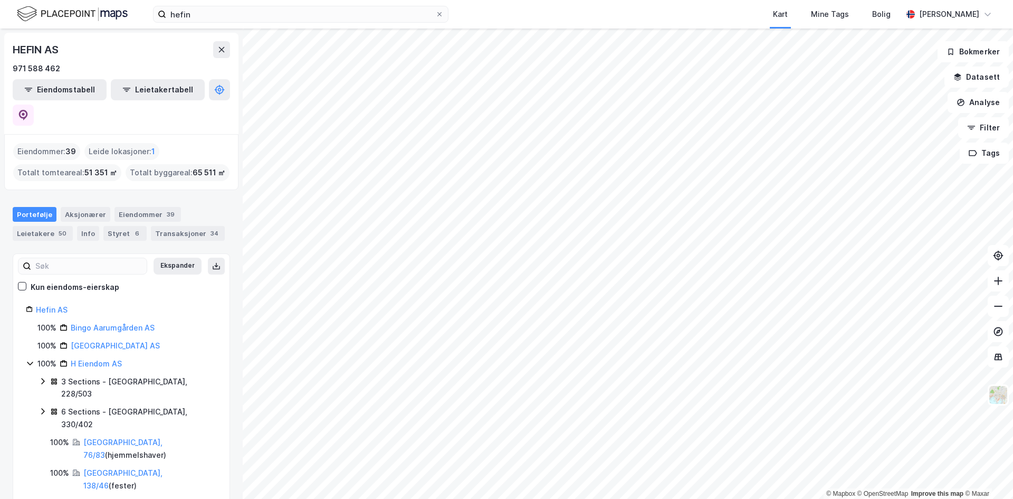
click at [77, 375] on div "3 Sections - [GEOGRAPHIC_DATA], 228/503" at bounding box center [139, 387] width 156 height 25
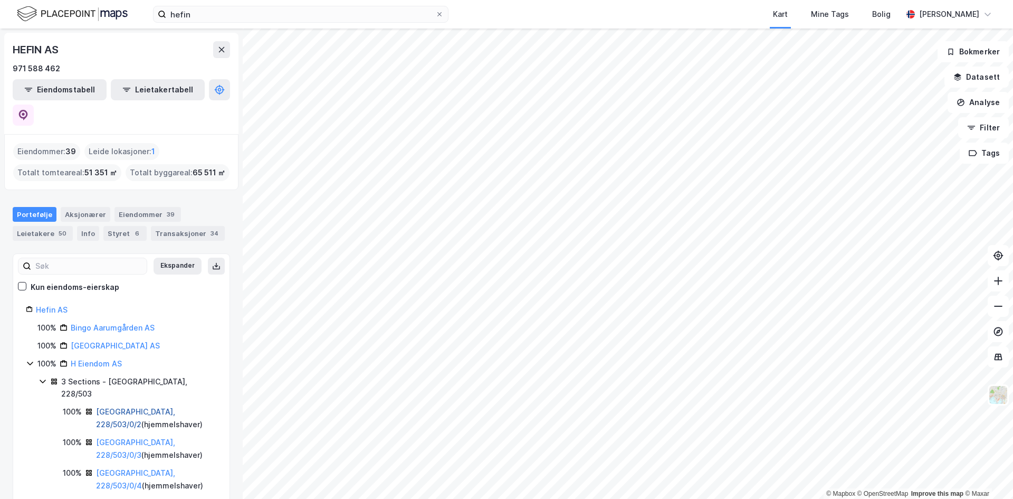
click at [124, 407] on link "[GEOGRAPHIC_DATA], 228/503/0/2" at bounding box center [135, 418] width 79 height 22
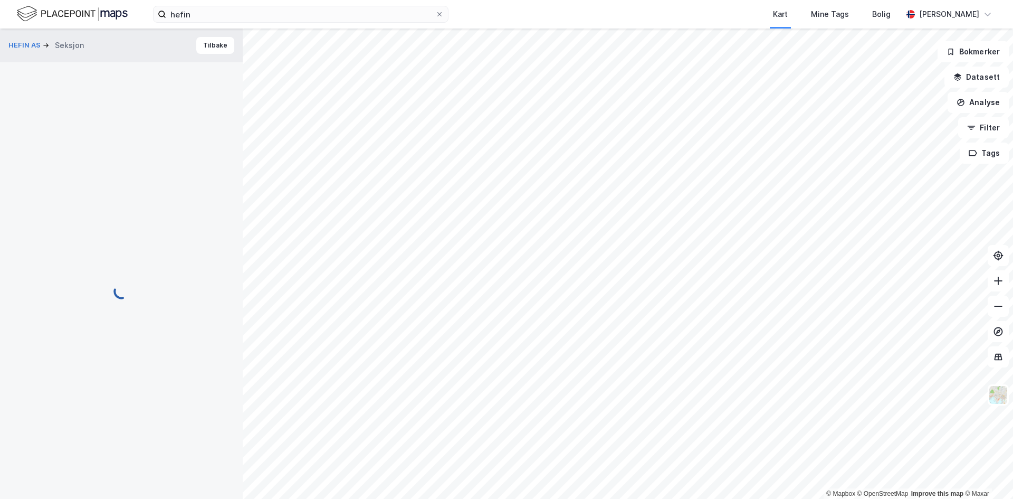
scroll to position [1, 0]
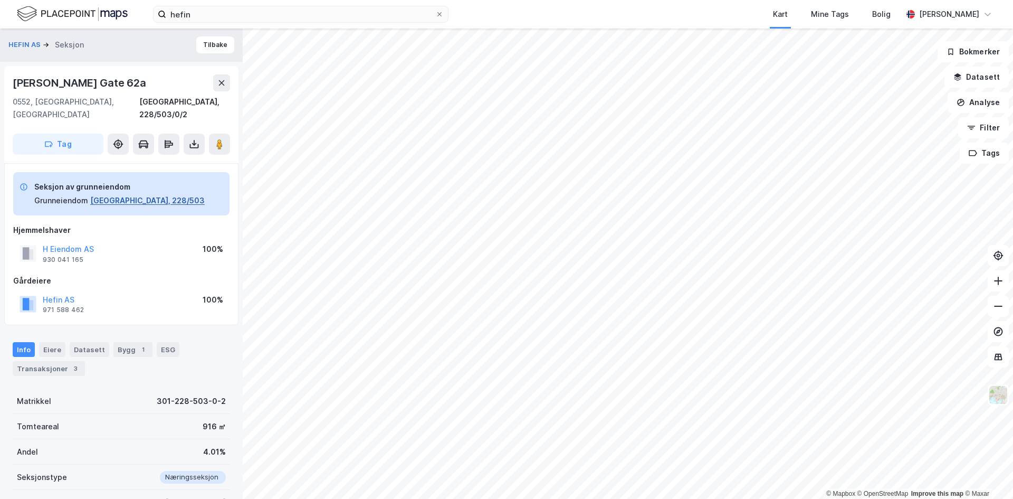
click at [117, 194] on button "[GEOGRAPHIC_DATA], 228/503" at bounding box center [147, 200] width 115 height 13
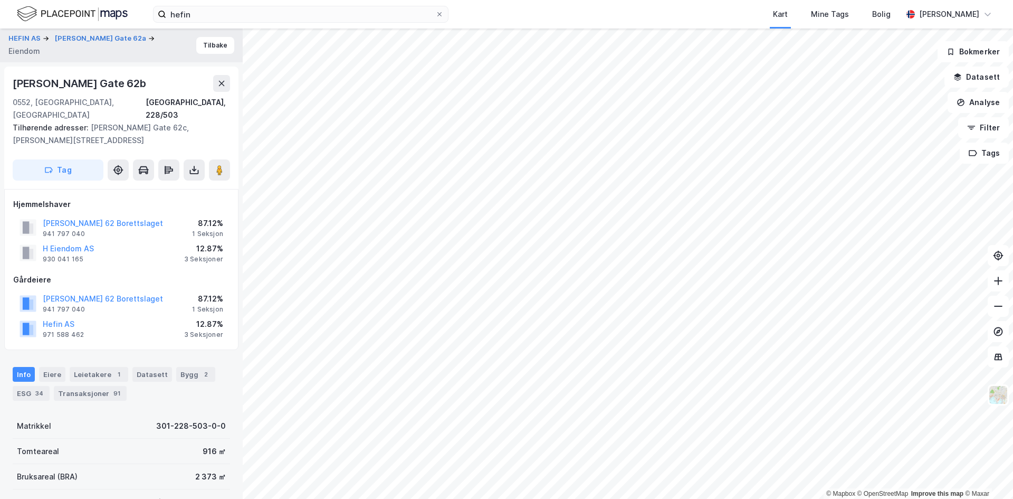
scroll to position [1, 0]
click at [0, 0] on button "[PERSON_NAME] 62 Borettslaget" at bounding box center [0, 0] width 0 height 0
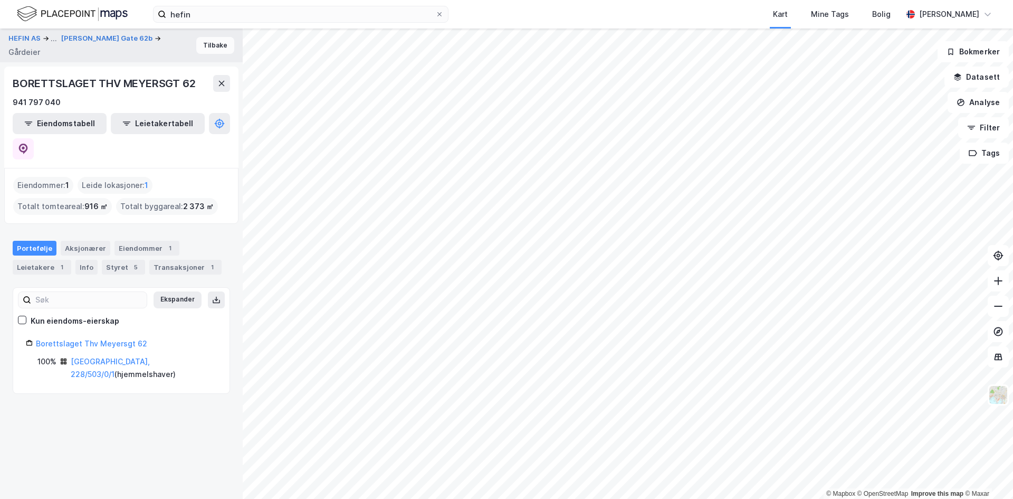
click at [203, 49] on button "Tilbake" at bounding box center [215, 45] width 38 height 17
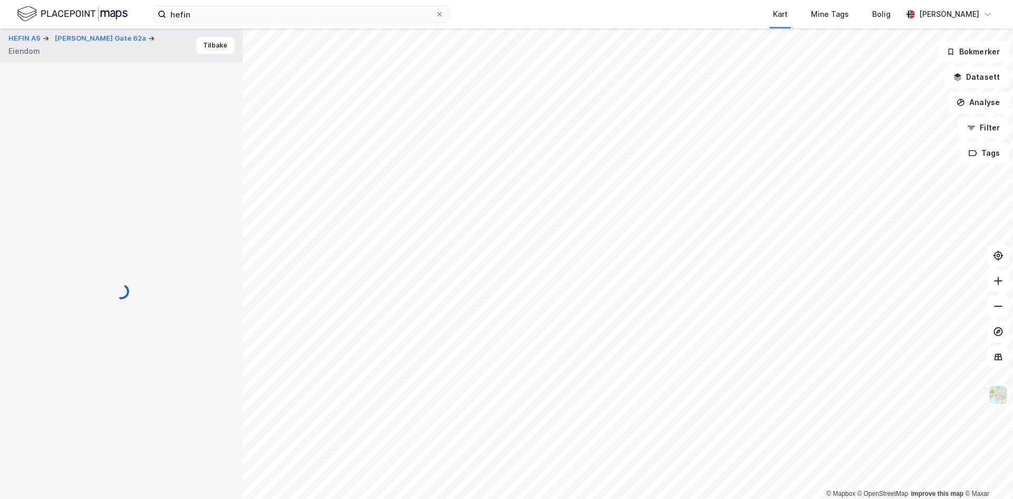
scroll to position [1, 0]
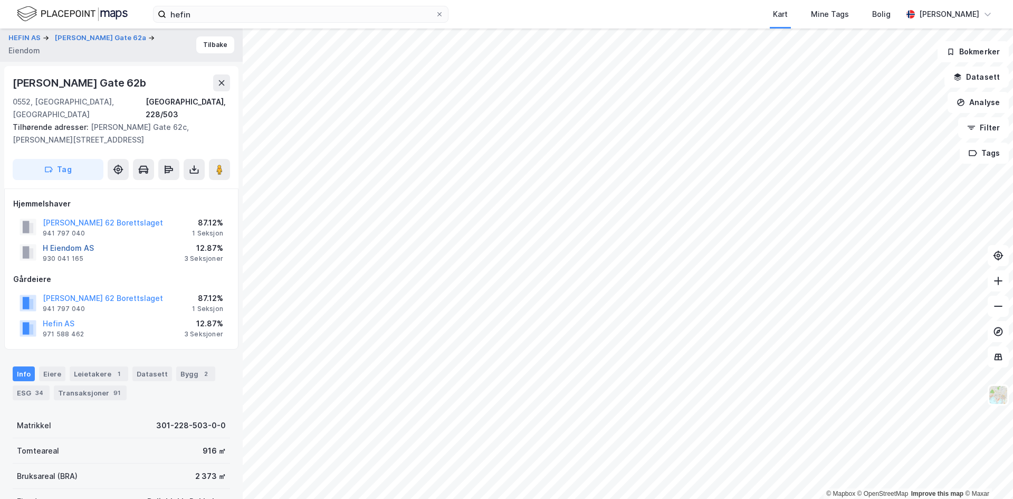
drag, startPoint x: 77, startPoint y: 230, endPoint x: 74, endPoint y: 235, distance: 6.4
click at [76, 242] on div "H Eiendom AS" at bounding box center [68, 248] width 51 height 13
click at [0, 0] on button "H Eiendom AS" at bounding box center [0, 0] width 0 height 0
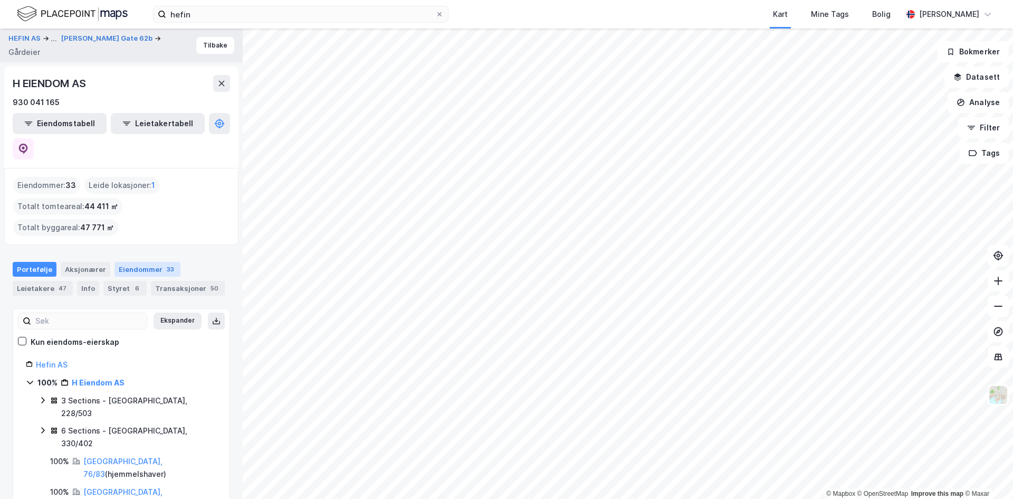
click at [147, 262] on div "Eiendommer 33" at bounding box center [148, 269] width 66 height 15
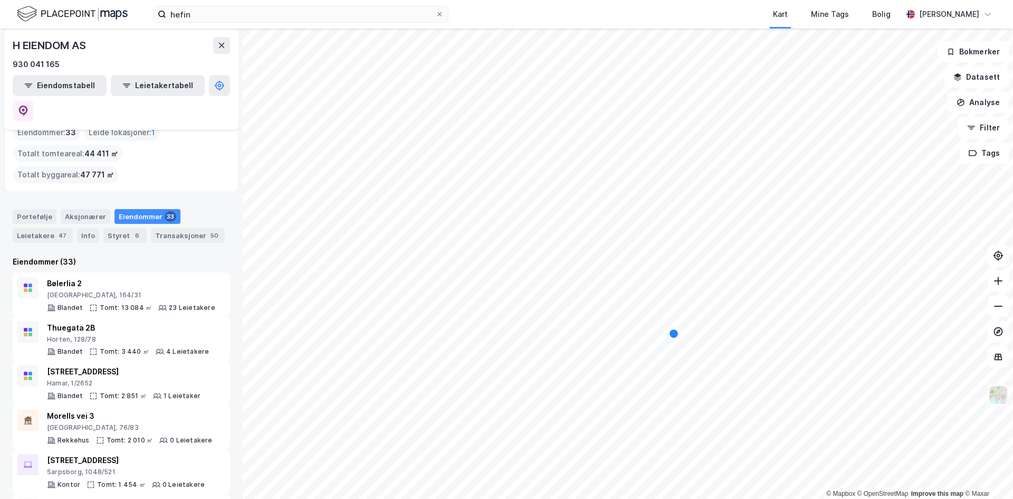
scroll to position [106, 0]
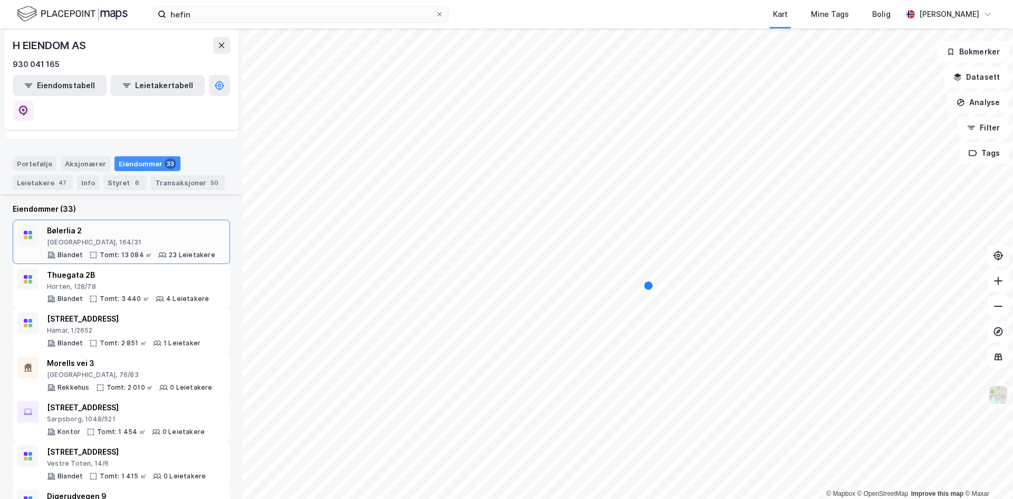
click at [141, 238] on div "[GEOGRAPHIC_DATA], 164/31" at bounding box center [131, 242] width 168 height 8
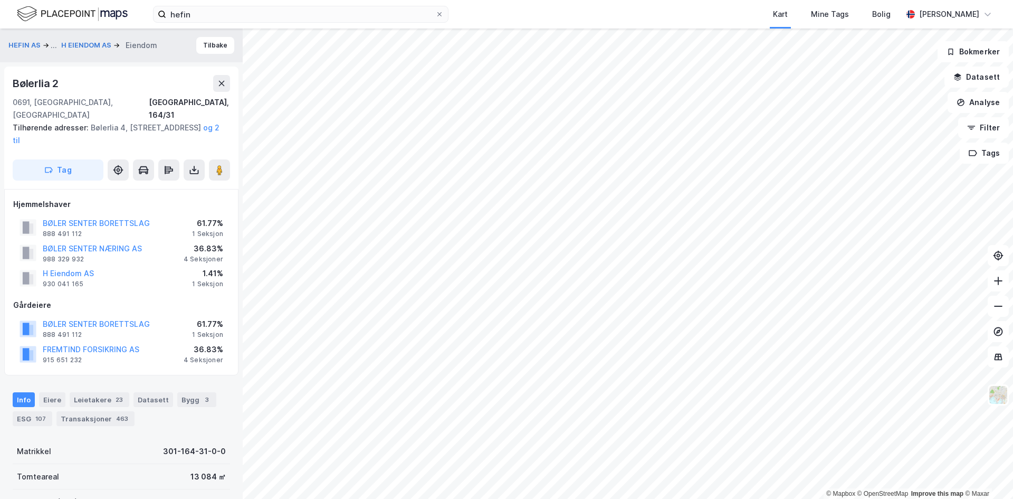
scroll to position [1, 0]
click at [0, 0] on button "H Eiendom AS" at bounding box center [0, 0] width 0 height 0
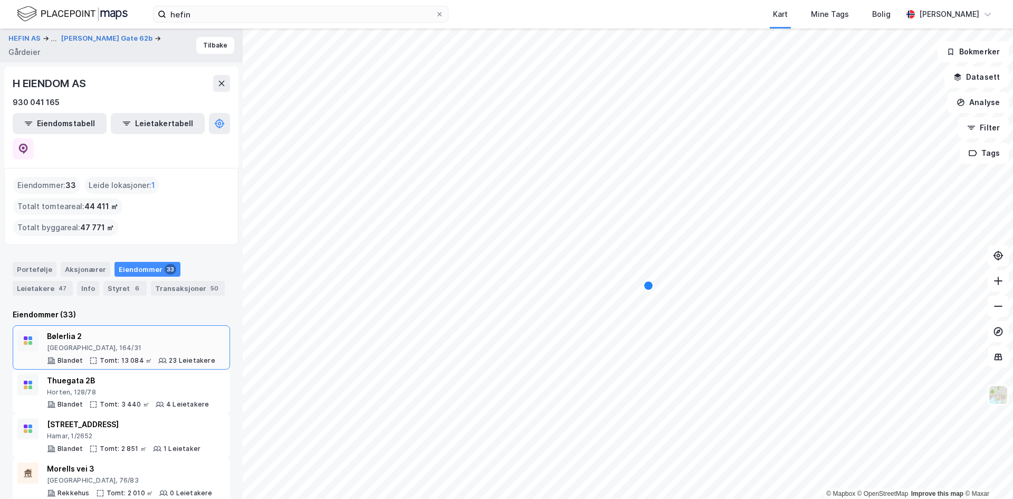
click at [80, 330] on div "Bølerlia 2" at bounding box center [131, 336] width 168 height 13
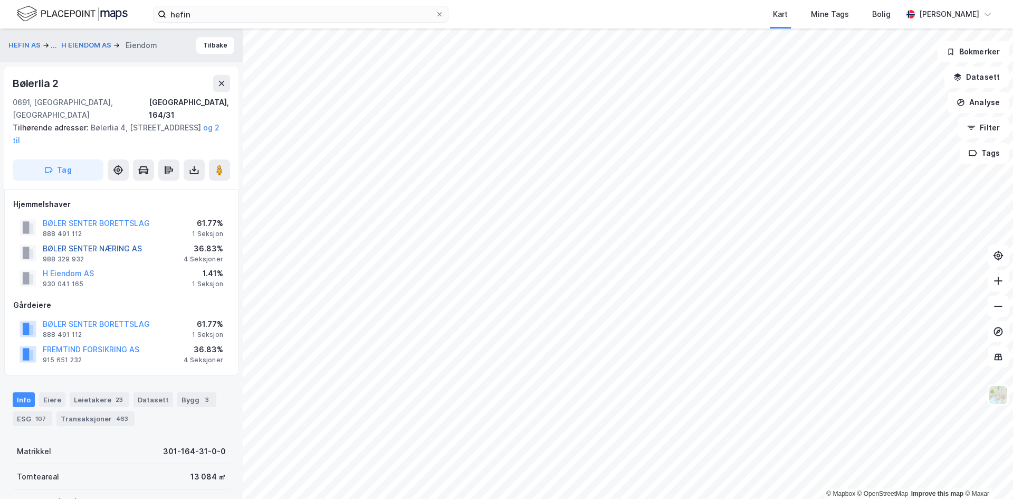
click at [0, 0] on button "BØLER SENTER NÆRING AS" at bounding box center [0, 0] width 0 height 0
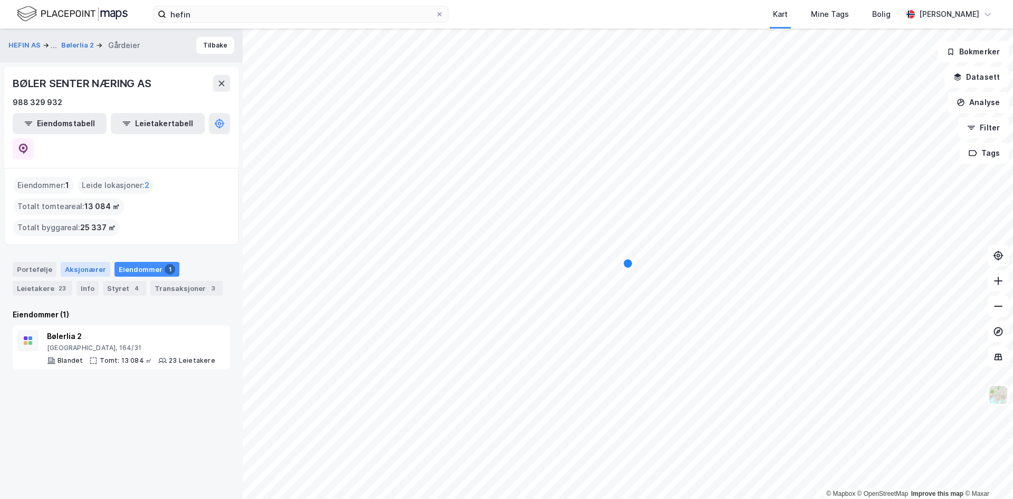
click at [74, 262] on div "Aksjonærer" at bounding box center [86, 269] width 50 height 15
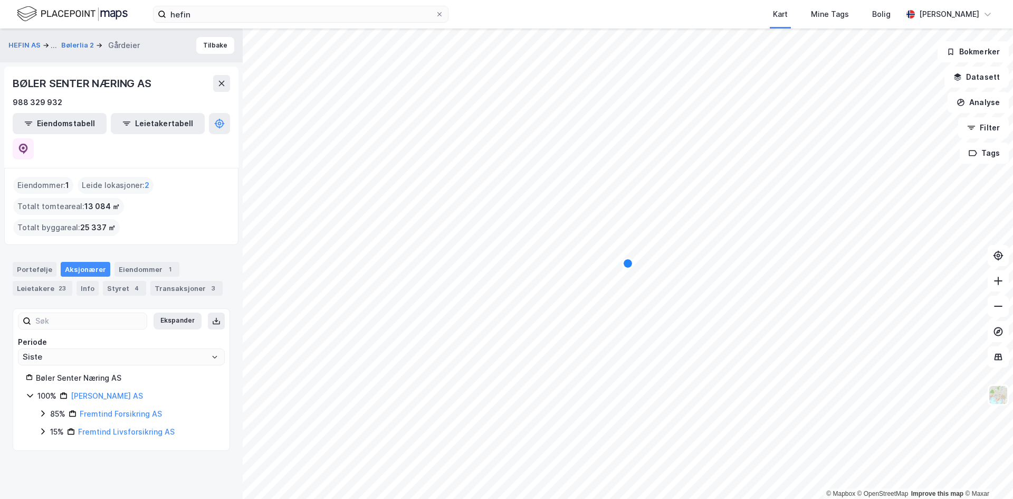
click at [54, 262] on div "Portefølje Aksjonærer Eiendommer 1 Leietakere 23 Info Styret 4 Transaksjoner 3" at bounding box center [121, 279] width 217 height 34
click at [37, 262] on div "Portefølje" at bounding box center [35, 269] width 44 height 15
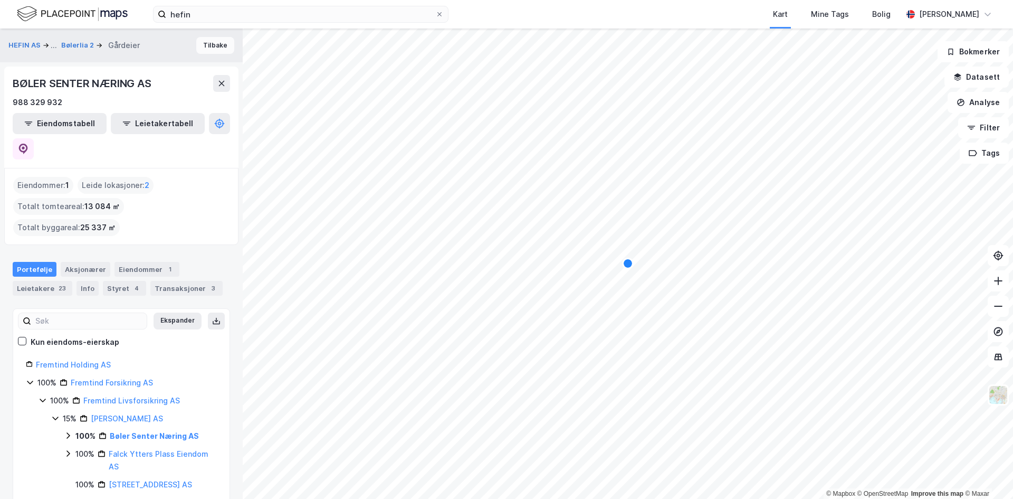
click at [200, 45] on button "Tilbake" at bounding box center [215, 45] width 38 height 17
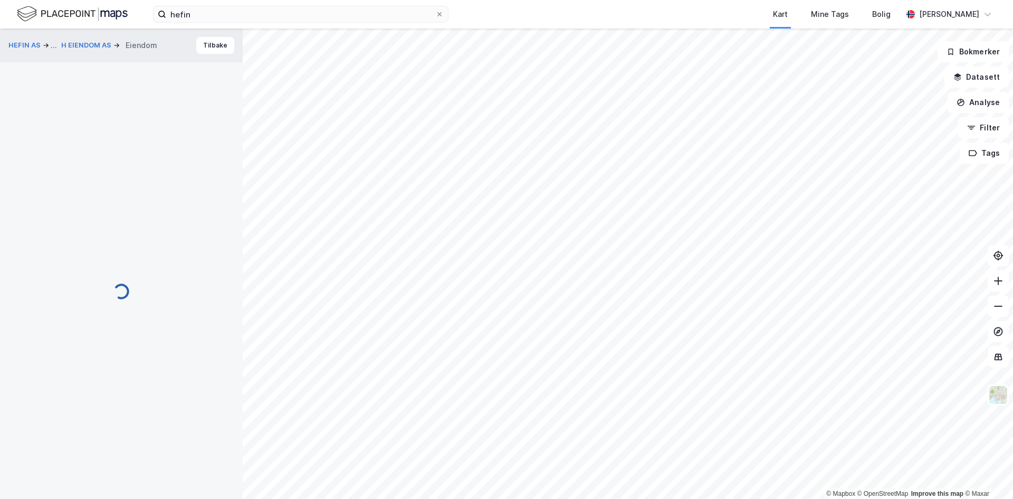
scroll to position [1, 0]
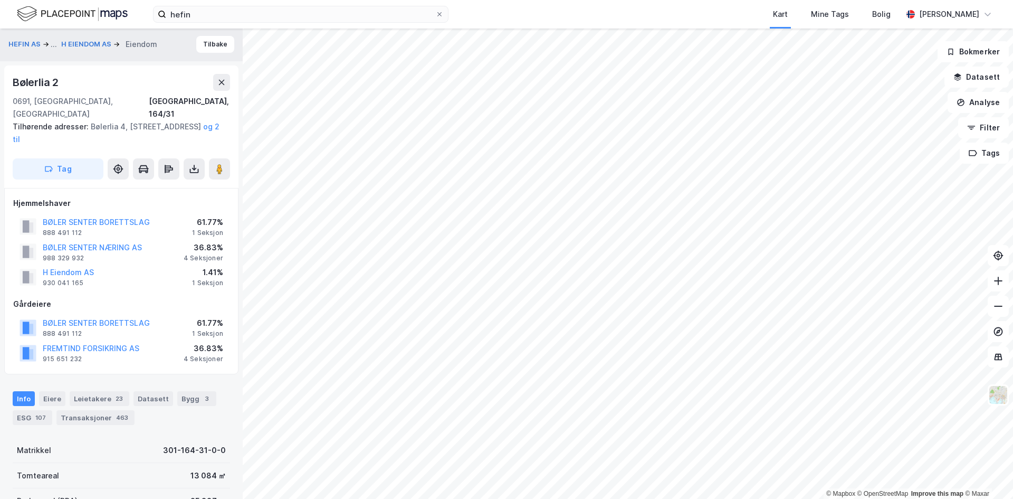
click at [200, 45] on button "Tilbake" at bounding box center [215, 44] width 38 height 17
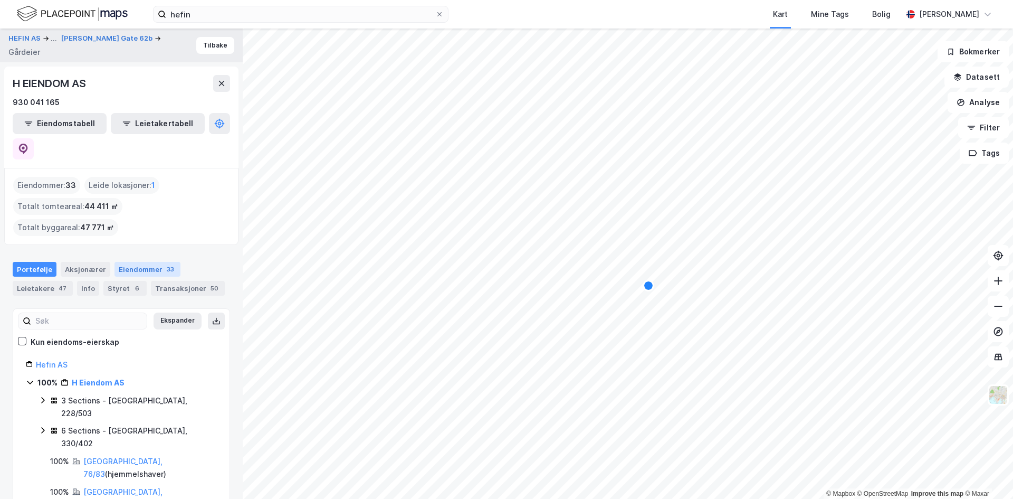
click at [140, 262] on div "Eiendommer 33" at bounding box center [148, 269] width 66 height 15
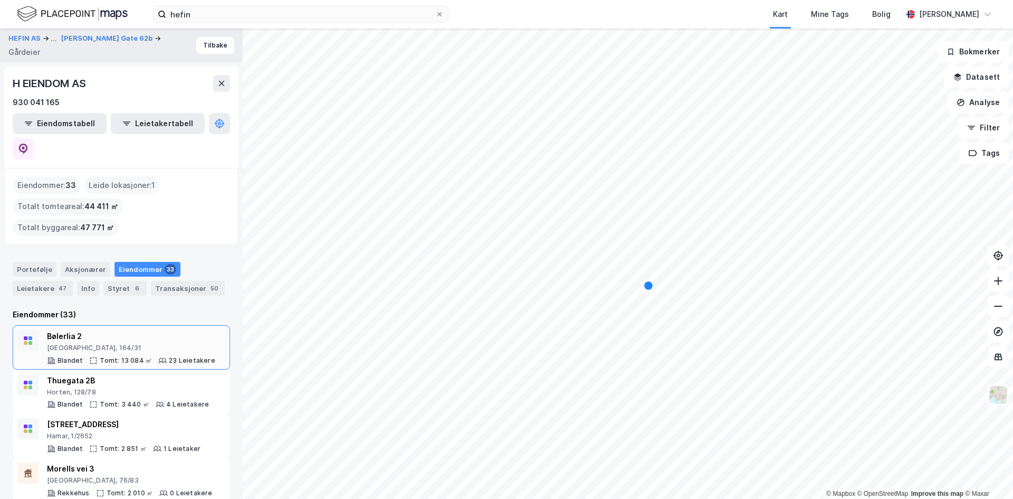
click at [123, 344] on div "[GEOGRAPHIC_DATA], 164/31" at bounding box center [131, 348] width 168 height 8
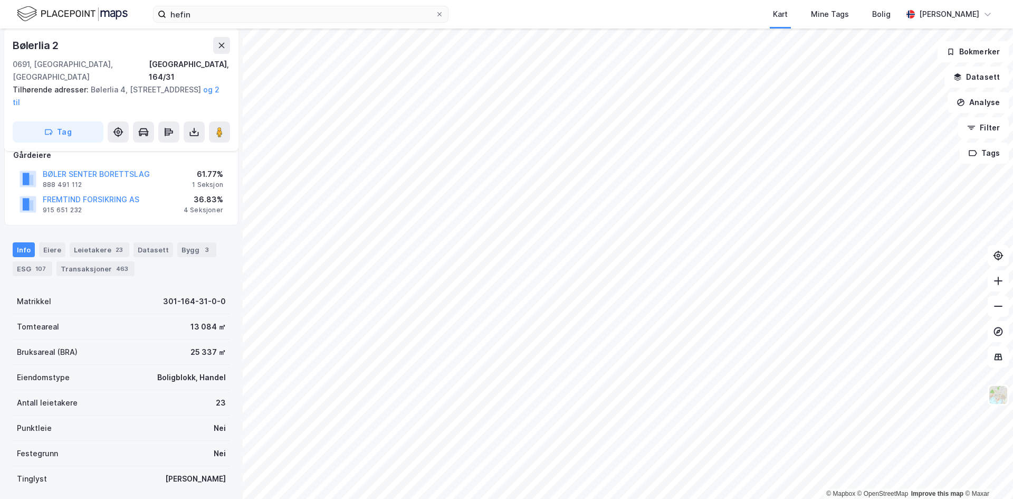
scroll to position [159, 0]
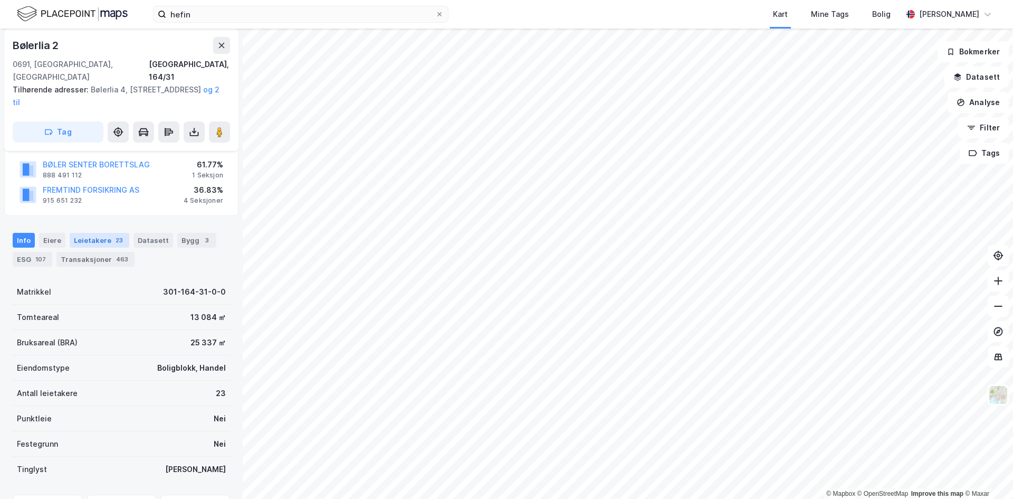
click at [96, 233] on div "Leietakere 23" at bounding box center [100, 240] width 60 height 15
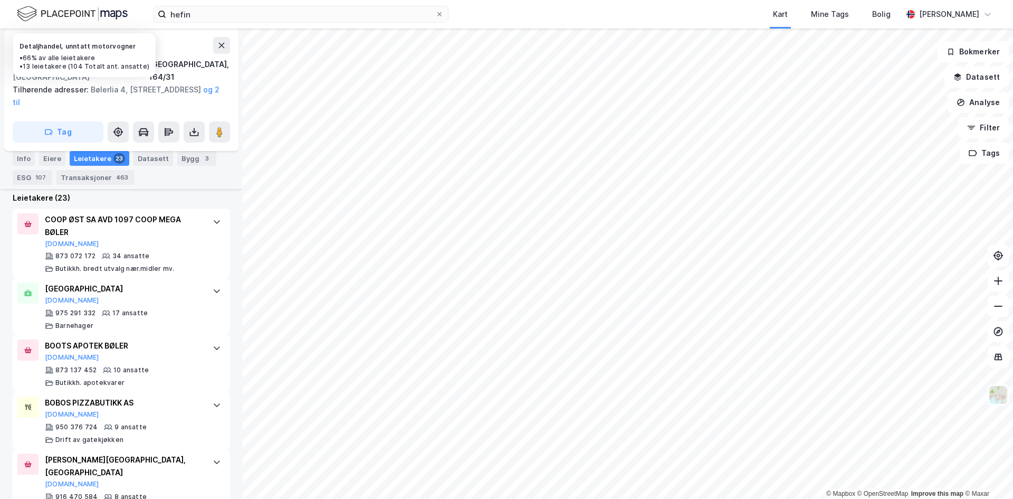
scroll to position [423, 0]
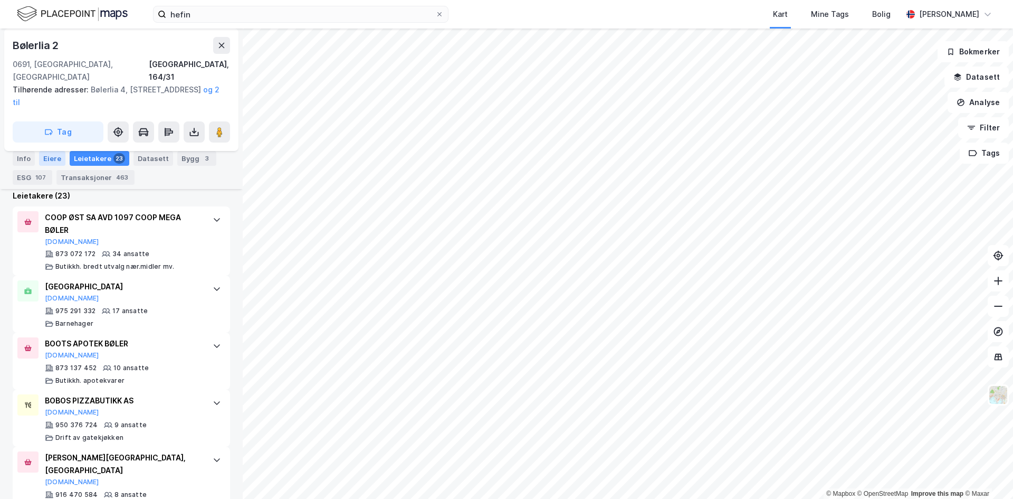
click at [51, 161] on div "Eiere" at bounding box center [52, 158] width 26 height 15
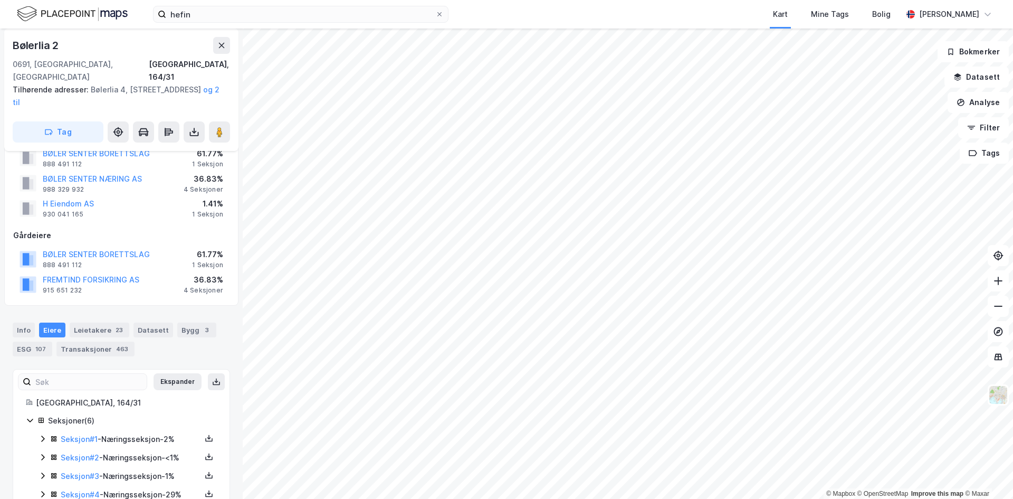
scroll to position [122, 0]
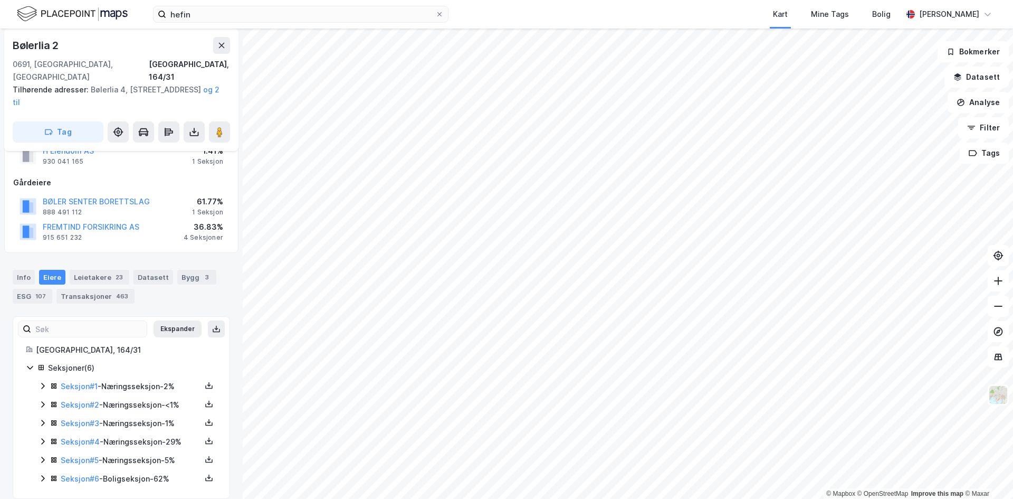
click at [45, 419] on icon at bounding box center [43, 423] width 8 height 8
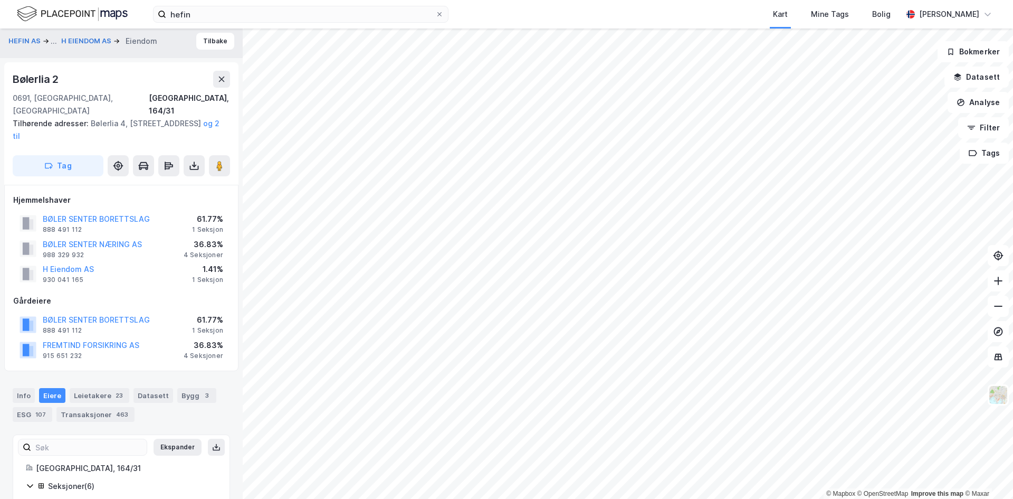
scroll to position [0, 0]
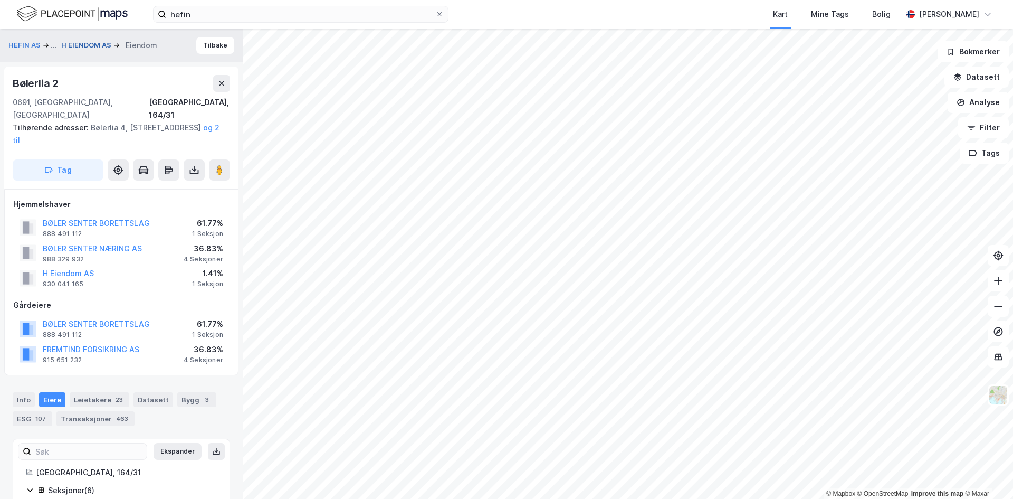
click at [77, 47] on button "H EIENDOM AS" at bounding box center [87, 45] width 52 height 11
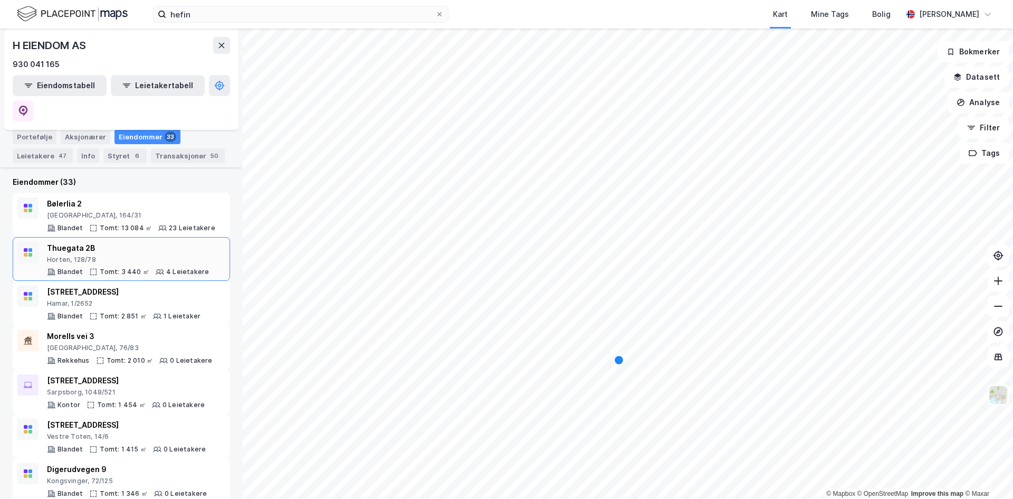
scroll to position [158, 0]
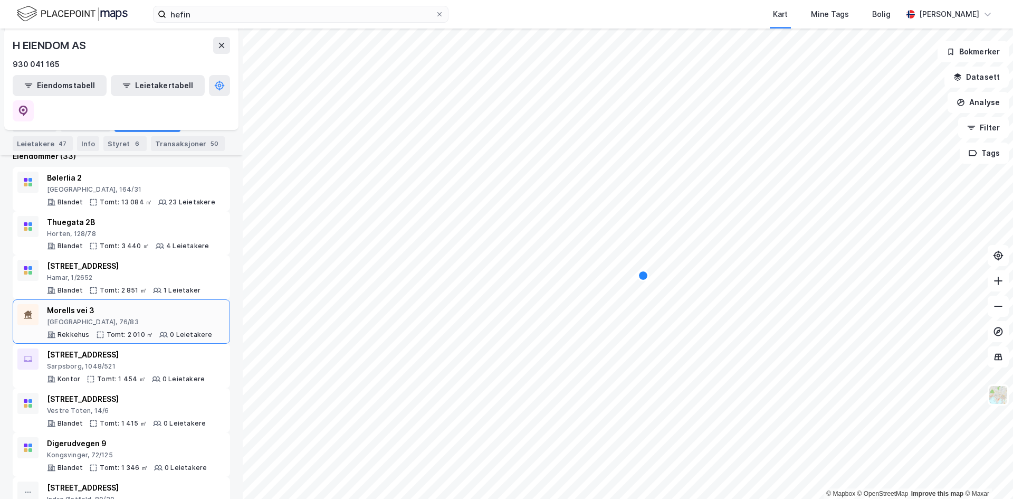
click at [158, 304] on div "Morells vei 3 [GEOGRAPHIC_DATA], 76/83 Rekkehus Tomt: 2 010 ㎡ 0 Leietakere" at bounding box center [130, 321] width 166 height 35
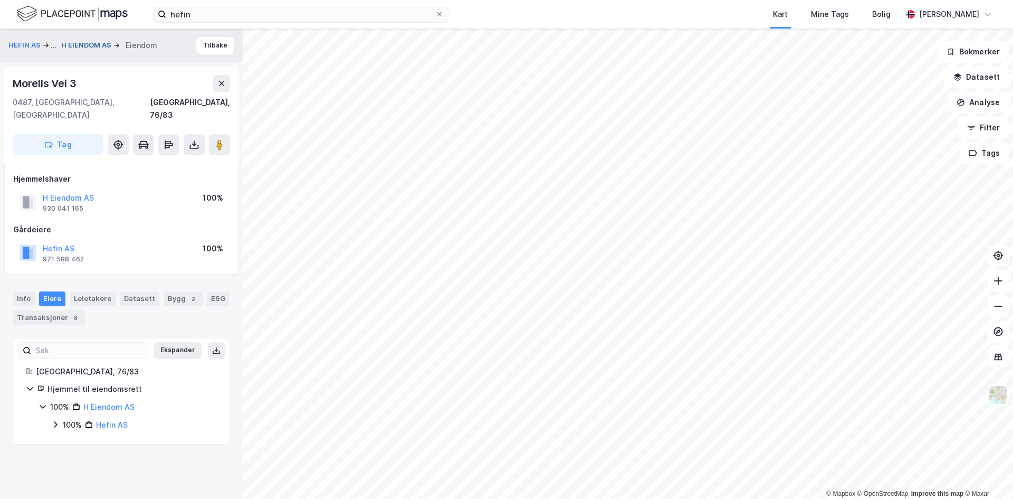
click at [83, 42] on button "H EIENDOM AS" at bounding box center [87, 45] width 52 height 11
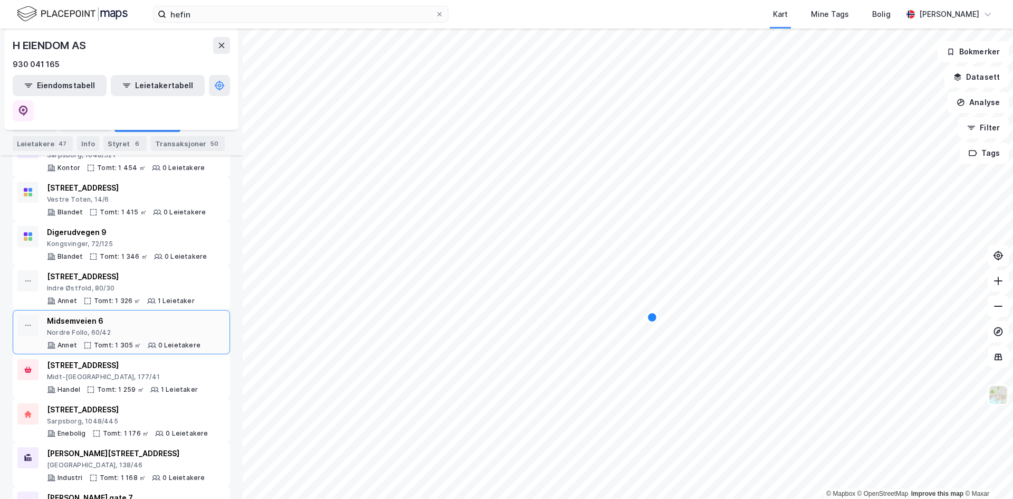
scroll to position [422, 0]
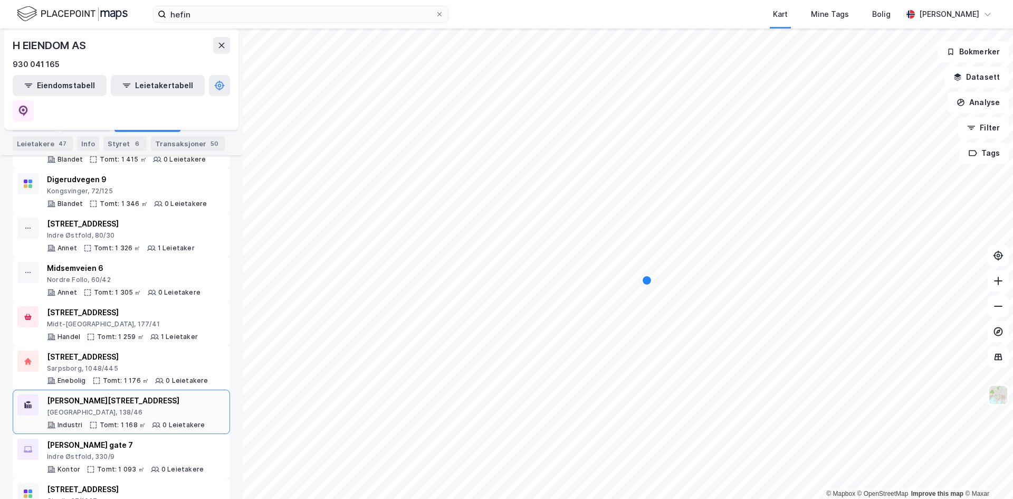
click at [158, 408] on div "[GEOGRAPHIC_DATA], 138/46" at bounding box center [126, 412] width 158 height 8
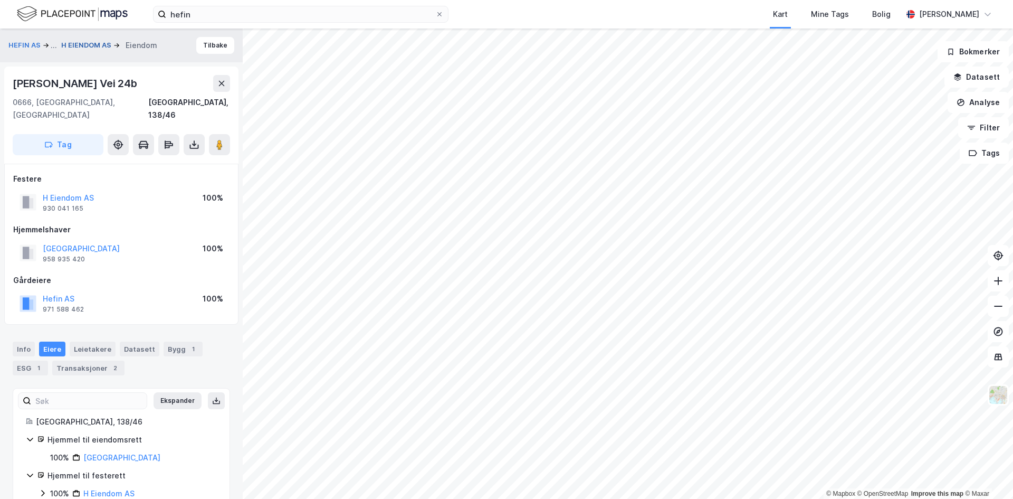
click at [72, 49] on button "H EIENDOM AS" at bounding box center [87, 45] width 52 height 11
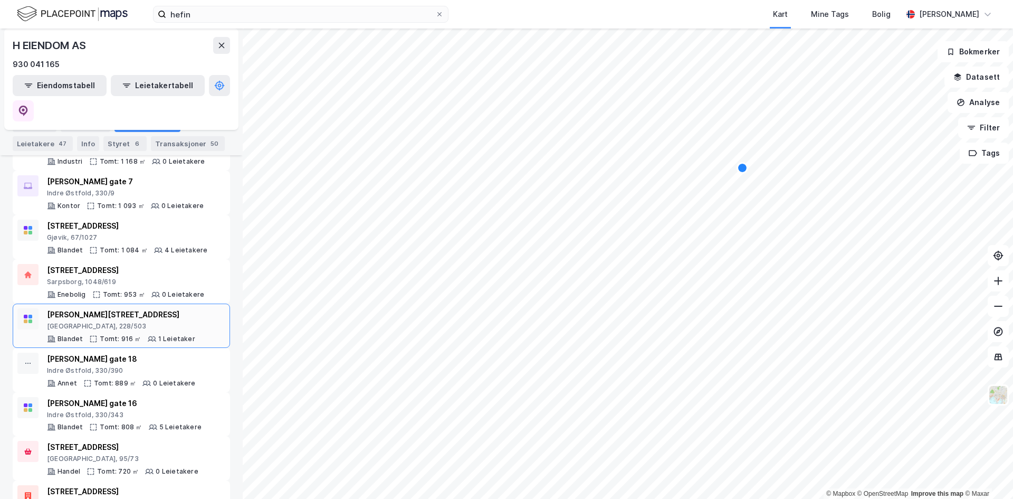
scroll to position [739, 0]
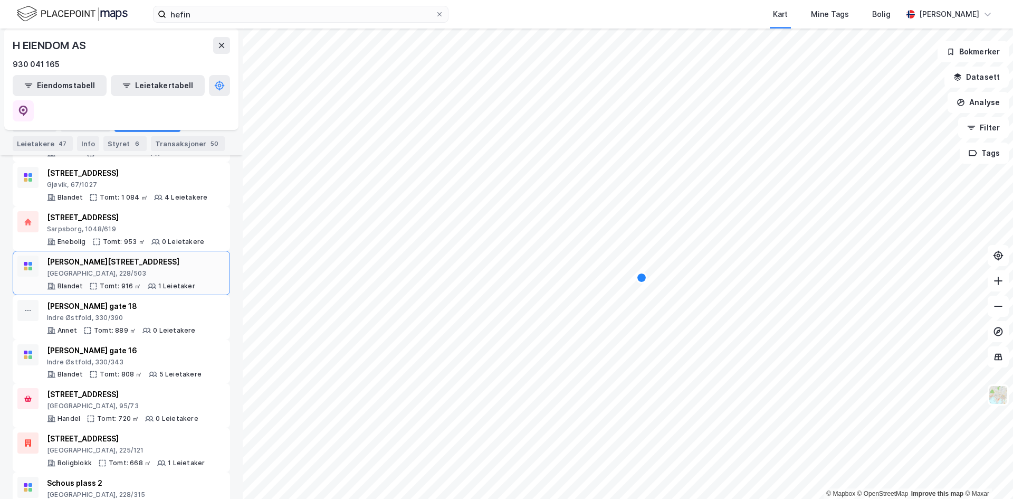
click at [155, 446] on div "[GEOGRAPHIC_DATA], 225/121" at bounding box center [126, 450] width 158 height 8
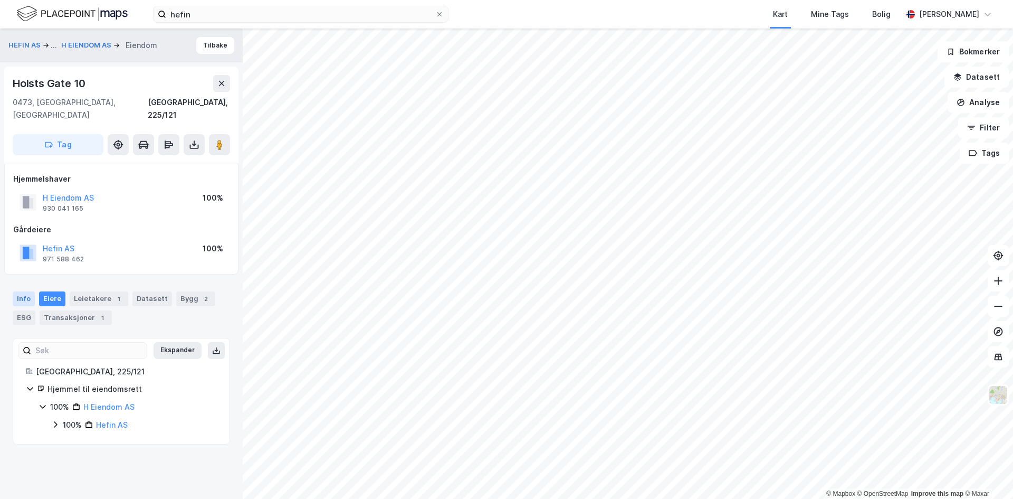
click at [24, 291] on div "Info" at bounding box center [24, 298] width 22 height 15
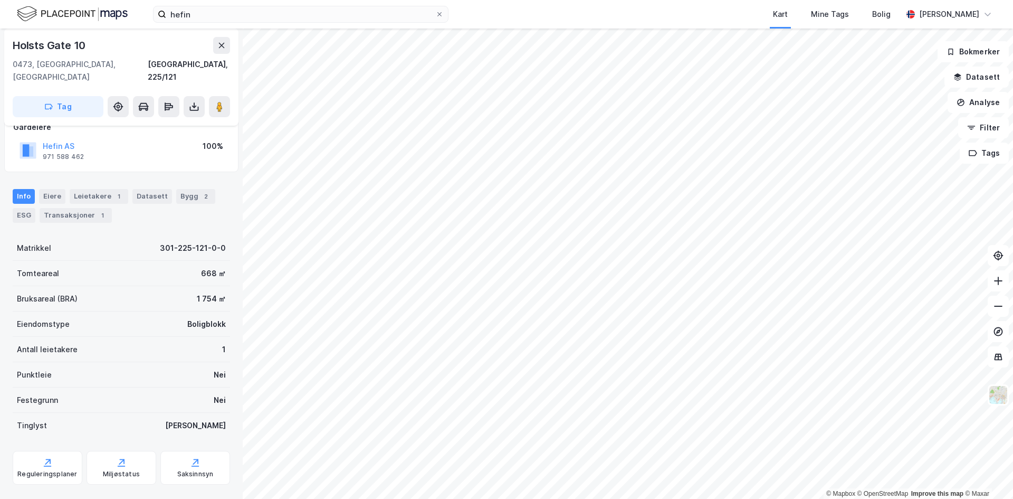
scroll to position [106, 0]
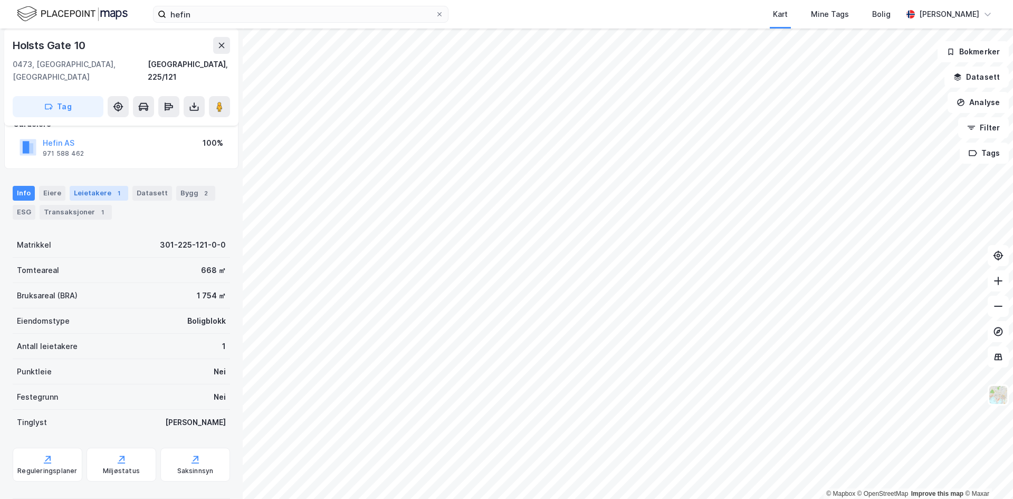
click at [95, 186] on div "Leietakere 1" at bounding box center [99, 193] width 59 height 15
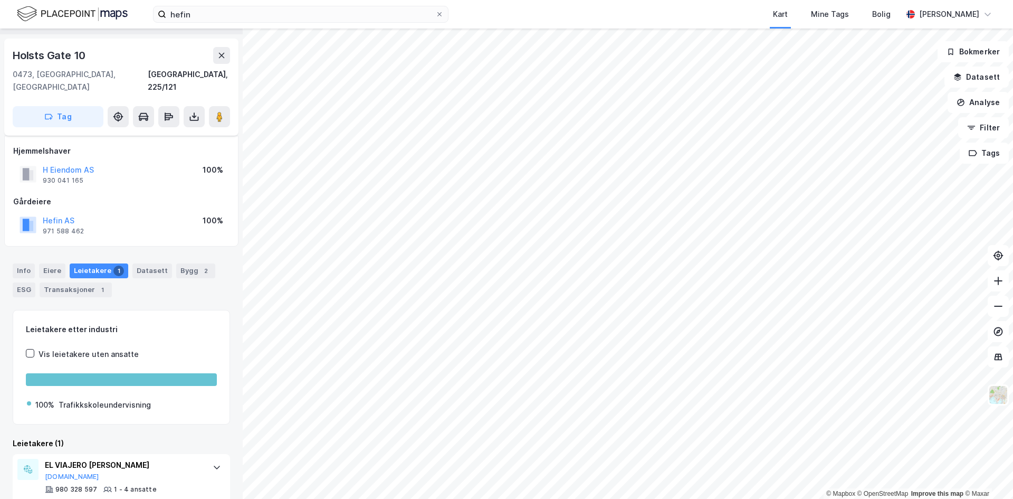
scroll to position [40, 0]
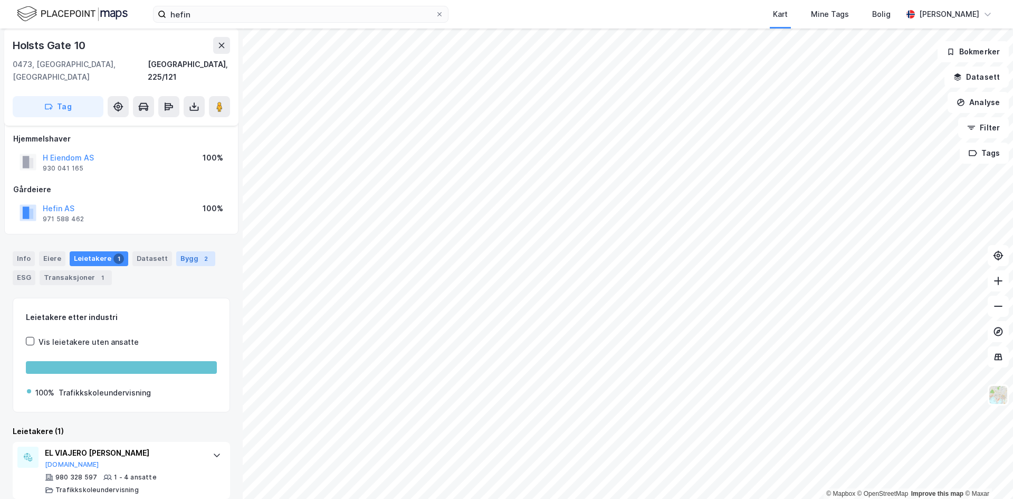
click at [187, 251] on div "Bygg 2" at bounding box center [195, 258] width 39 height 15
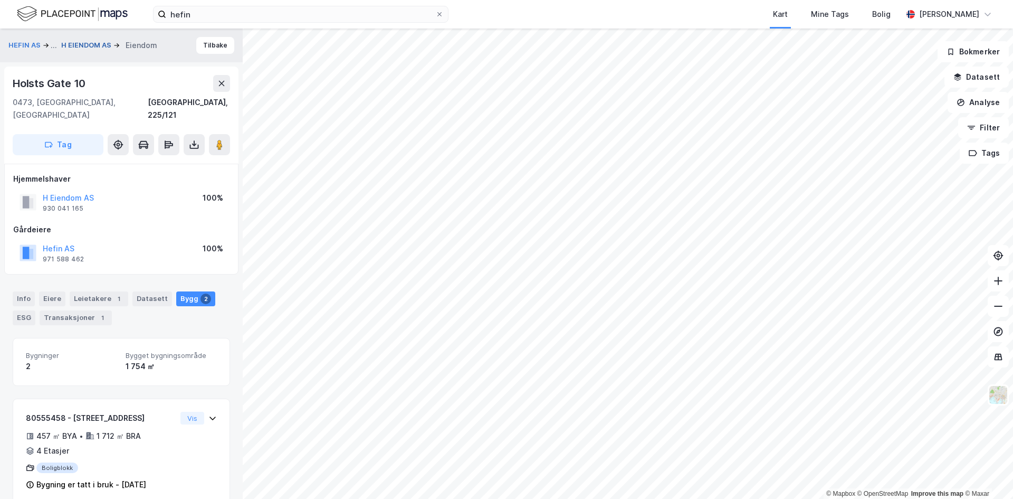
click at [100, 45] on button "H EIENDOM AS" at bounding box center [87, 45] width 52 height 11
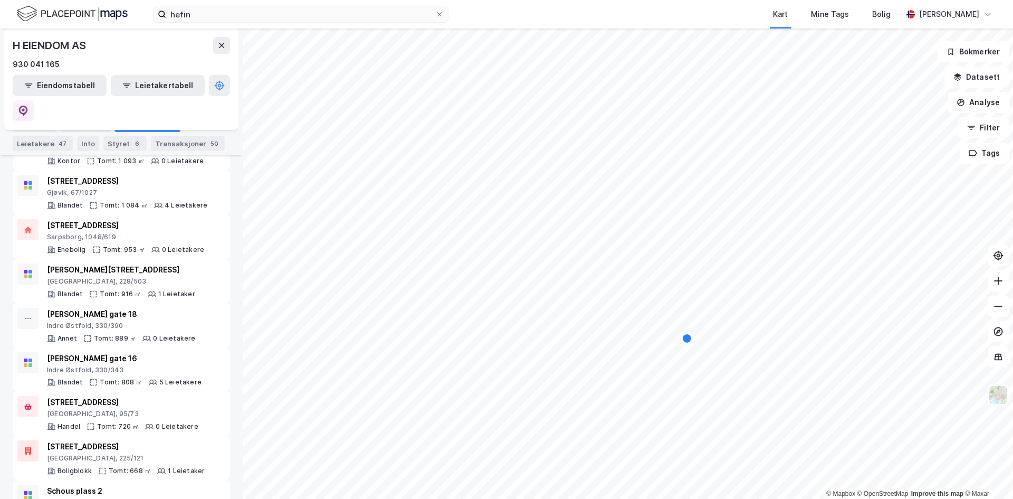
scroll to position [739, 0]
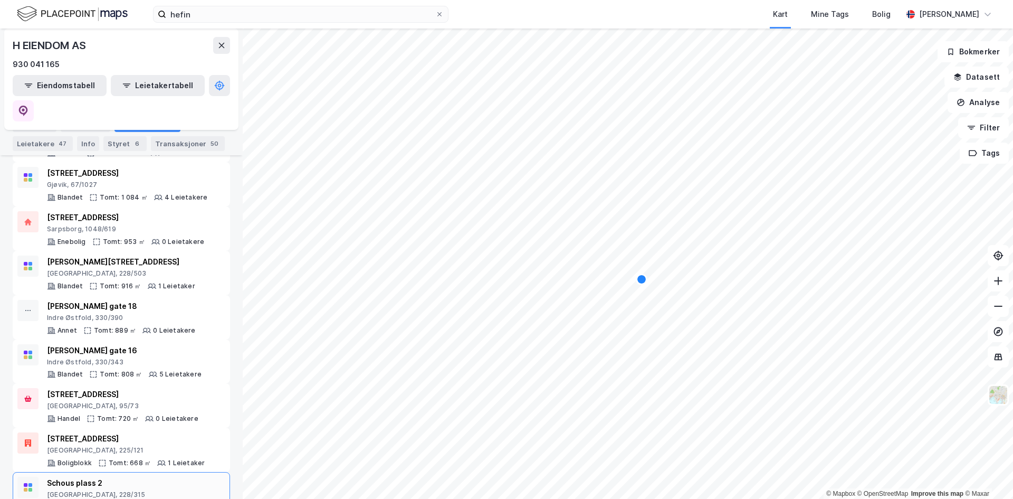
click at [130, 490] on div "[GEOGRAPHIC_DATA], 228/315" at bounding box center [121, 494] width 149 height 8
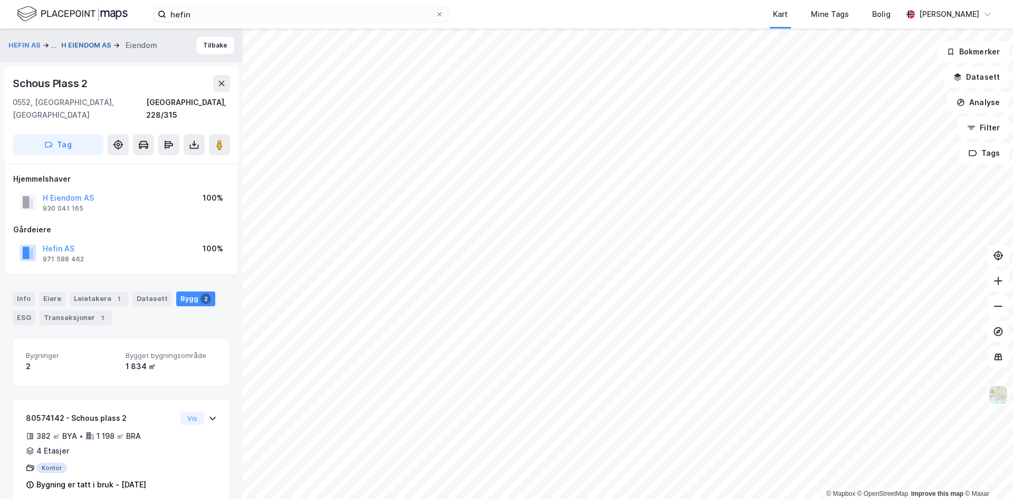
click at [96, 46] on button "H EIENDOM AS" at bounding box center [87, 45] width 52 height 11
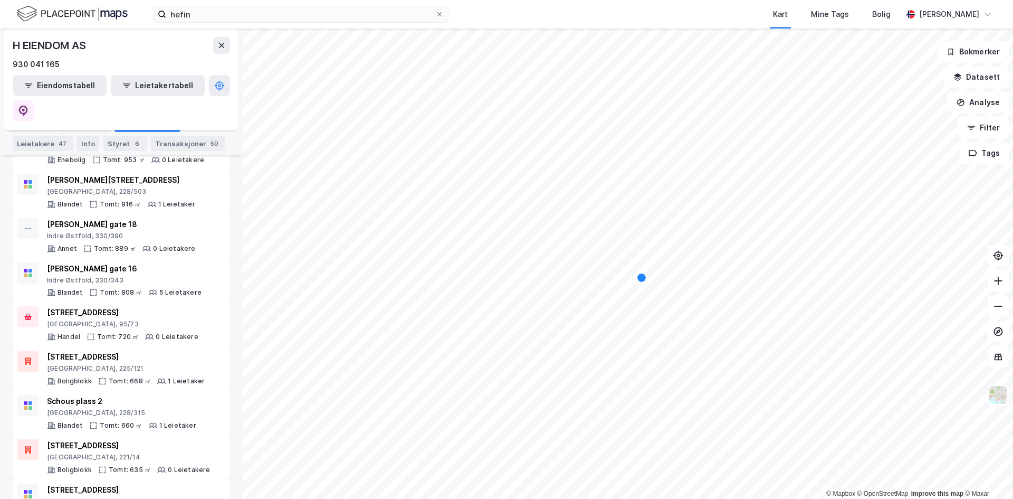
scroll to position [844, 0]
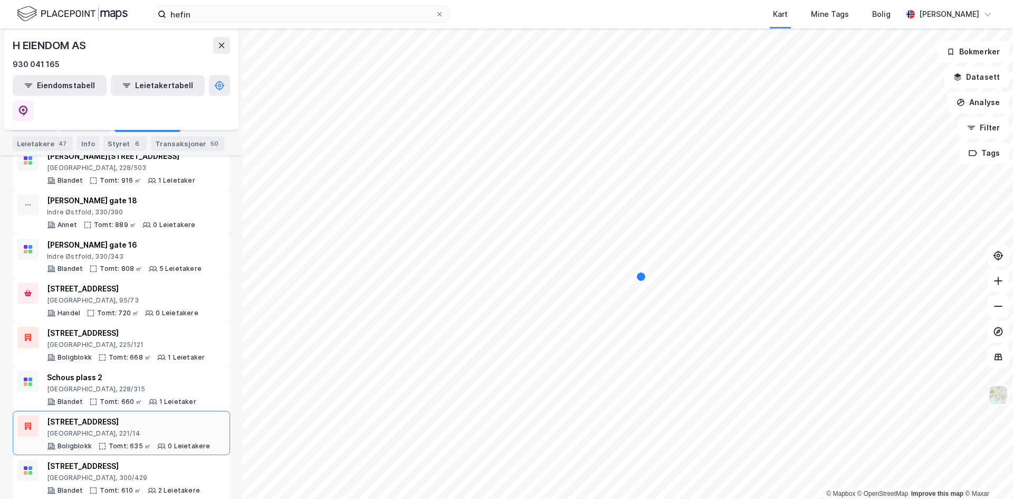
click at [144, 429] on div "[GEOGRAPHIC_DATA], 221/14" at bounding box center [129, 433] width 164 height 8
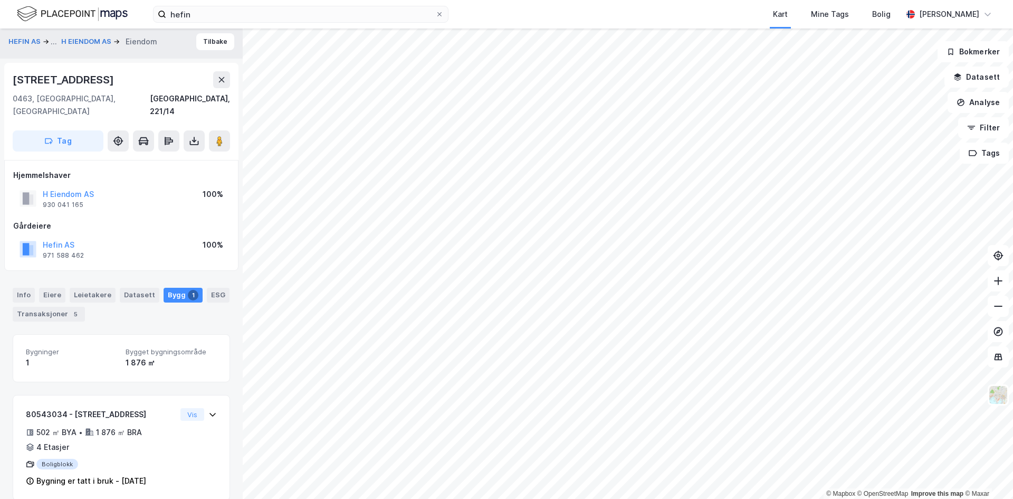
scroll to position [5, 0]
click at [104, 39] on button "H EIENDOM AS" at bounding box center [87, 40] width 52 height 11
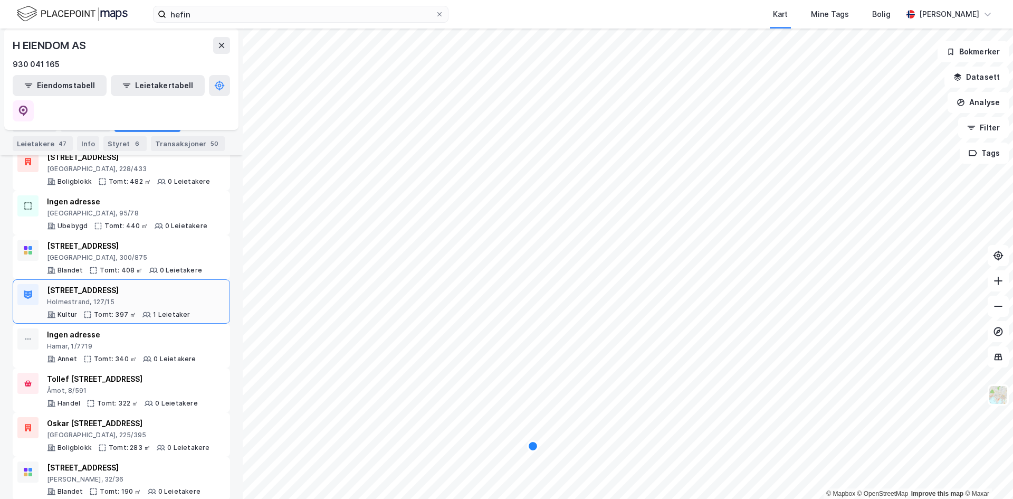
scroll to position [1256, 0]
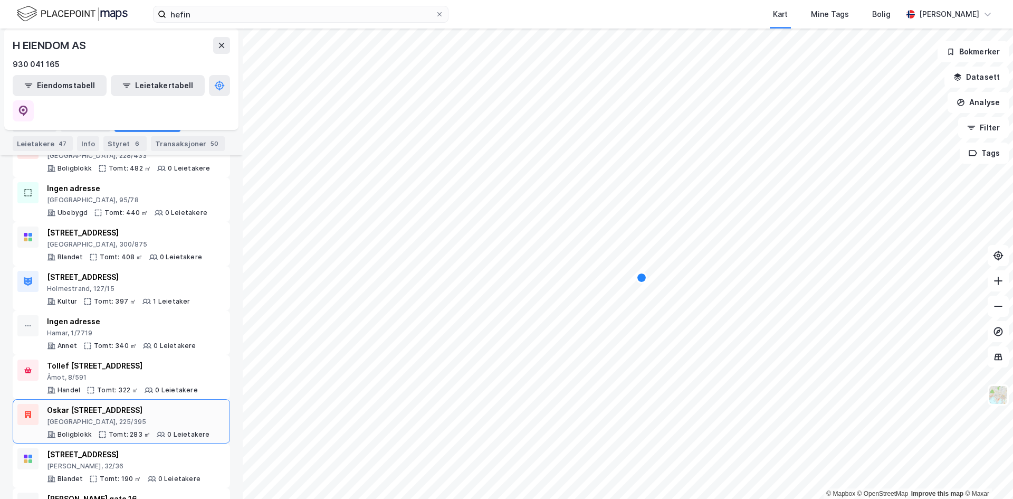
click at [119, 417] on div "[GEOGRAPHIC_DATA], 225/395" at bounding box center [128, 421] width 163 height 8
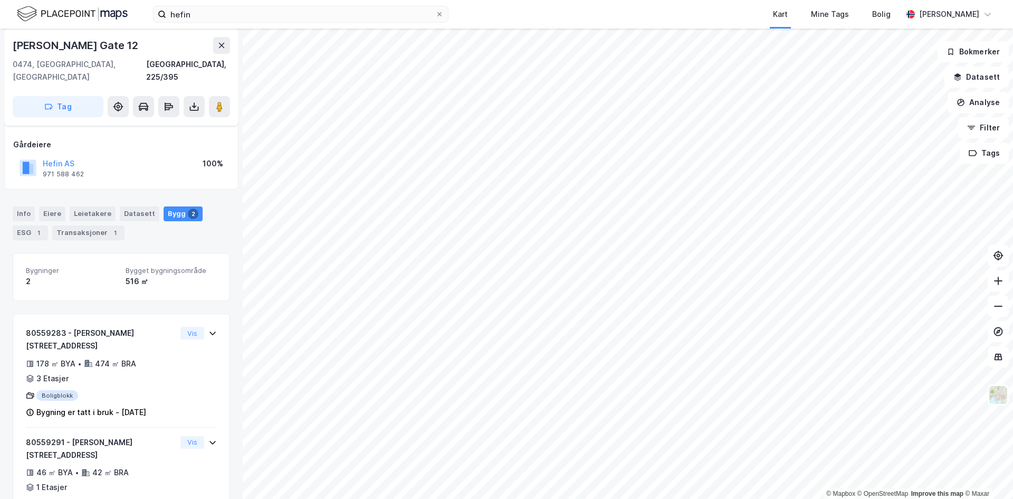
scroll to position [85, 0]
click at [144, 435] on div "80559291 - Oskar [STREET_ADDRESS] ㎡ BYA • 42 ㎡ BRA • 1 Etasjer Bygning er tatt …" at bounding box center [101, 473] width 150 height 76
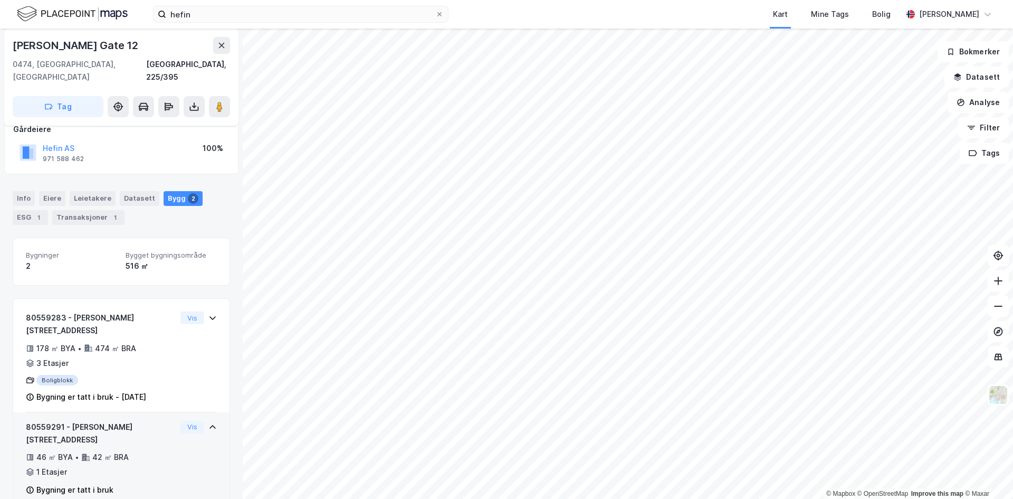
scroll to position [116, 0]
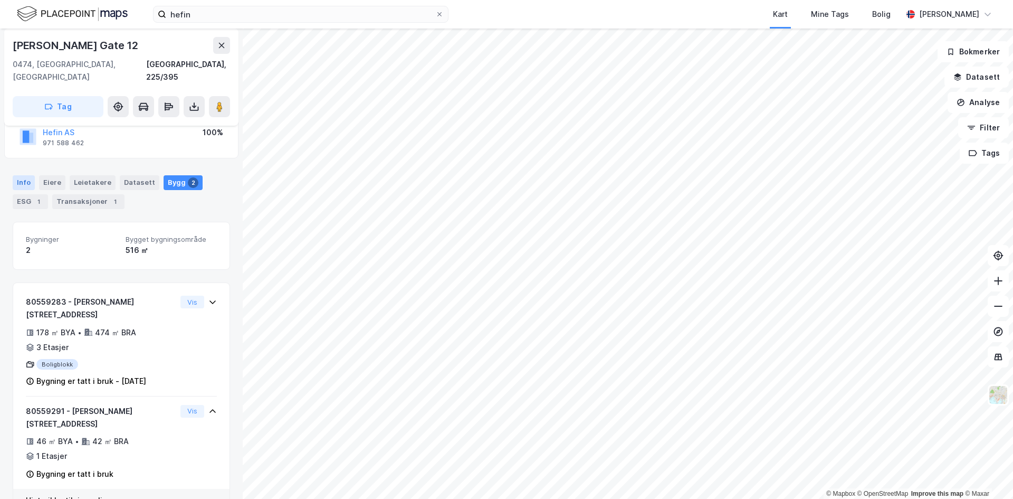
click at [27, 175] on div "Info" at bounding box center [24, 182] width 22 height 15
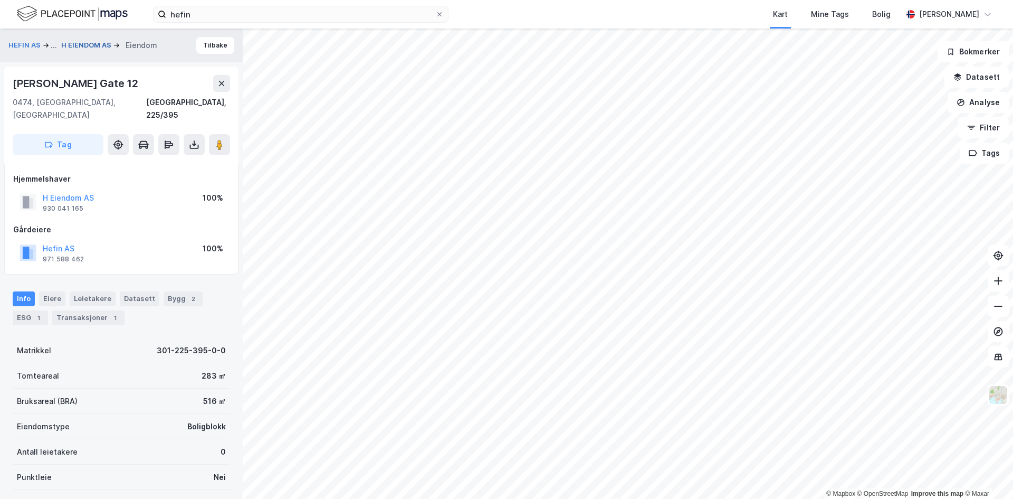
click at [73, 50] on button "H EIENDOM AS" at bounding box center [87, 45] width 52 height 11
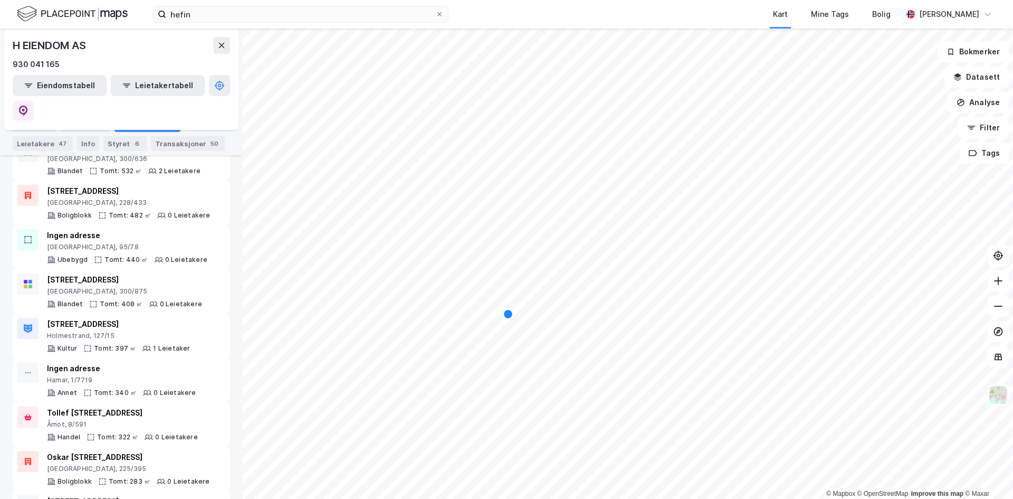
scroll to position [1256, 0]
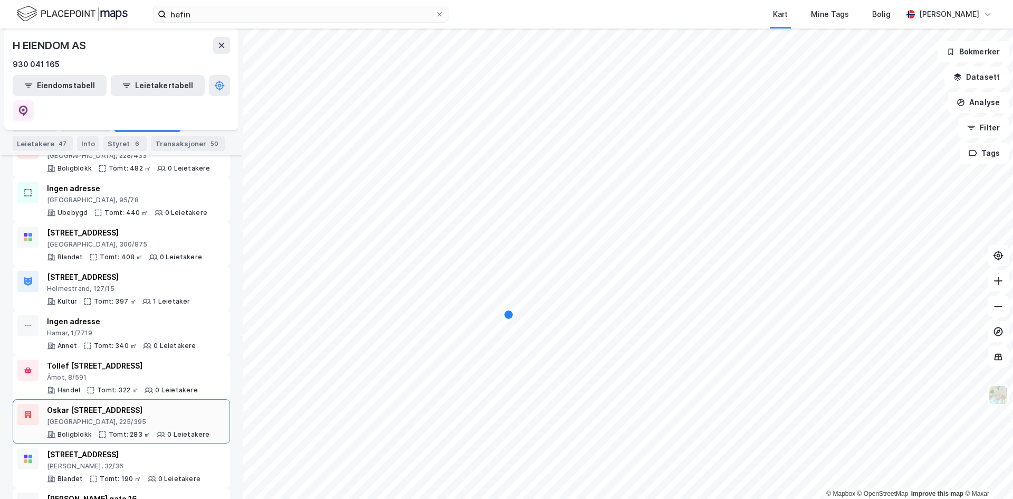
click at [176, 430] on div "0 Leietakere" at bounding box center [188, 434] width 42 height 8
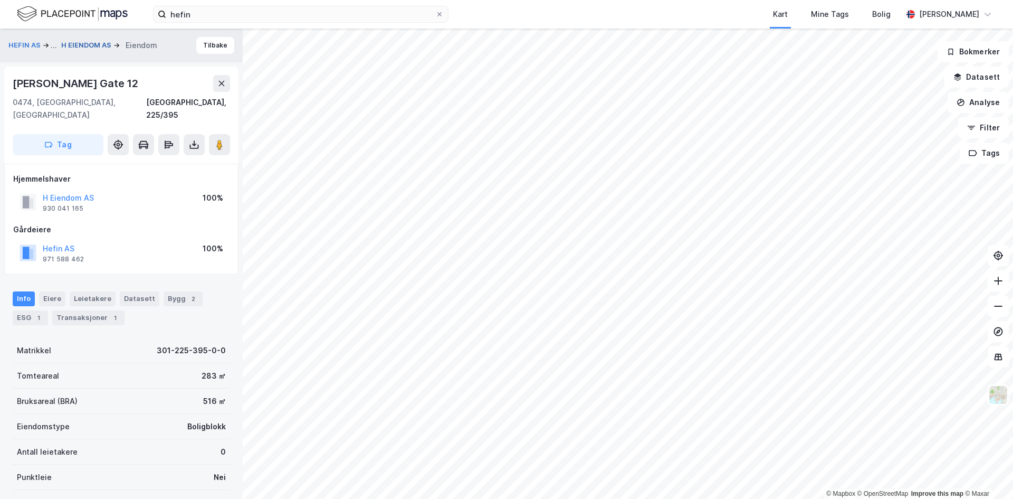
click at [98, 42] on button "H EIENDOM AS" at bounding box center [87, 45] width 52 height 11
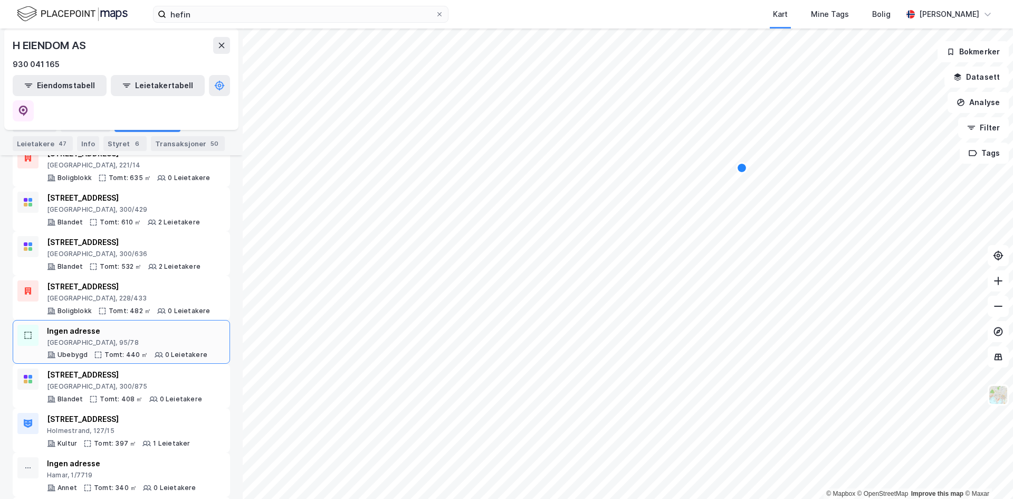
scroll to position [1097, 0]
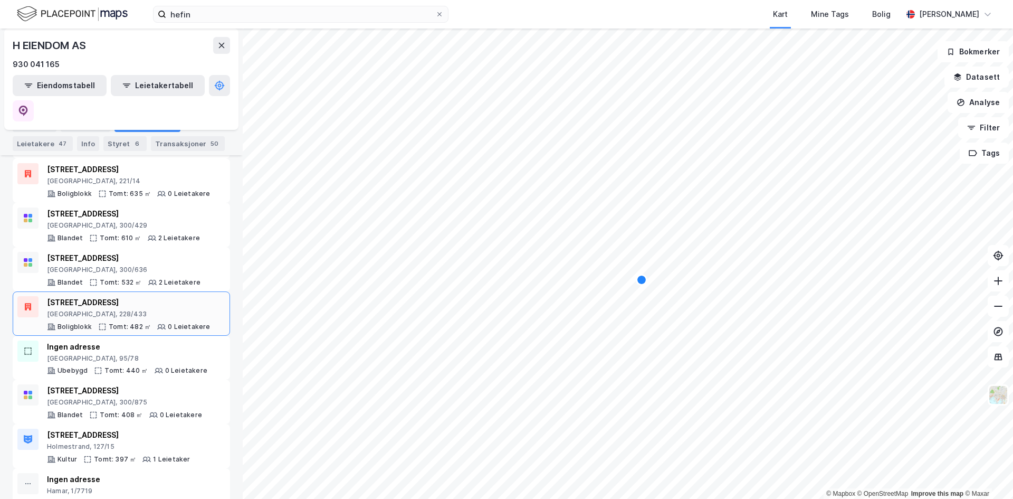
click at [147, 310] on div "[GEOGRAPHIC_DATA], 228/433" at bounding box center [129, 314] width 164 height 8
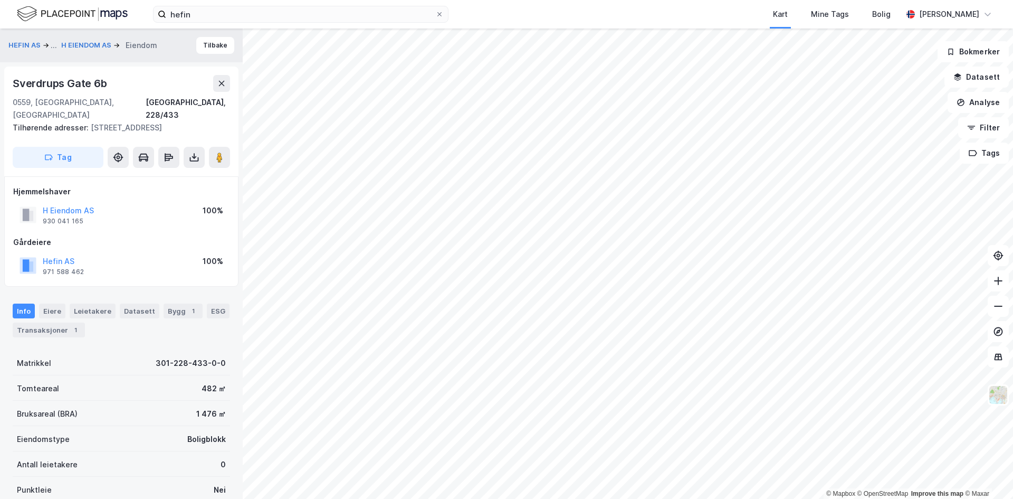
scroll to position [1, 0]
click at [216, 42] on button "Tilbake" at bounding box center [215, 44] width 38 height 17
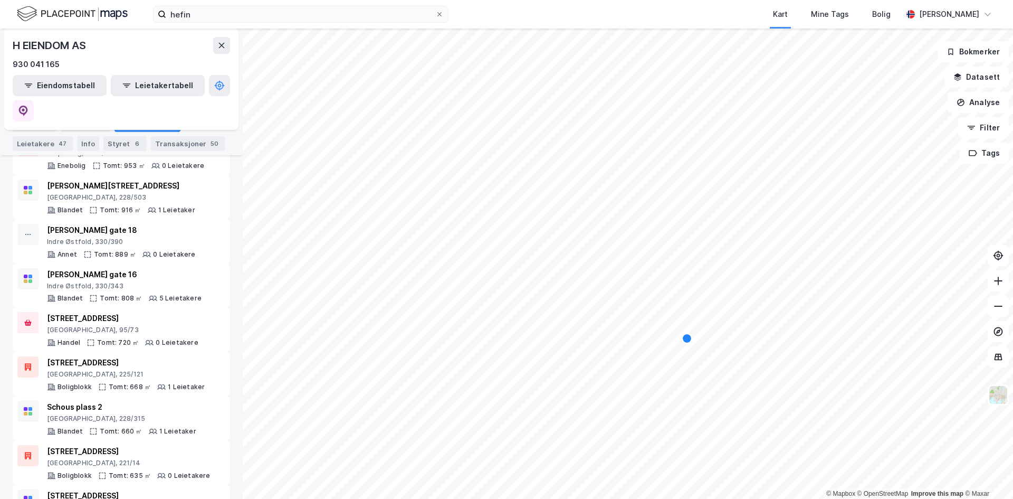
scroll to position [844, 0]
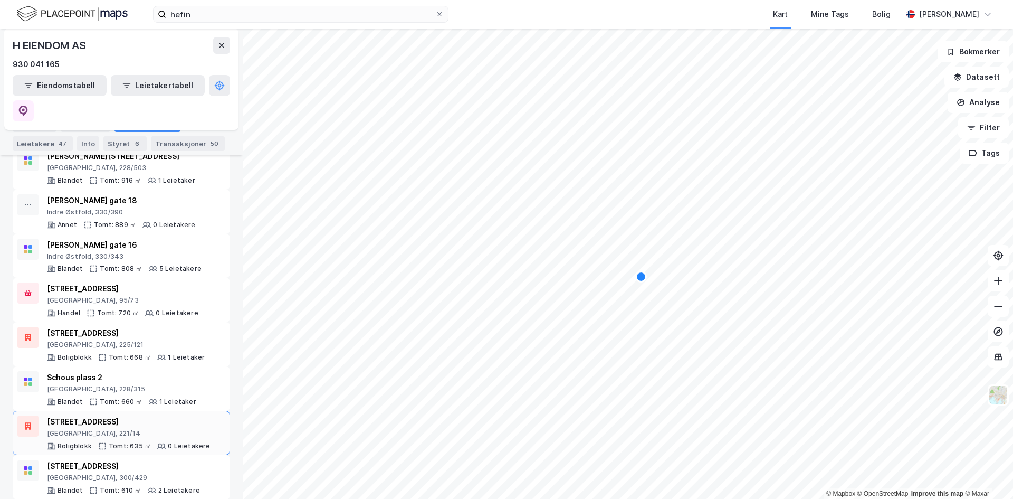
click at [140, 442] on div "Tomt: 635 ㎡" at bounding box center [130, 446] width 42 height 8
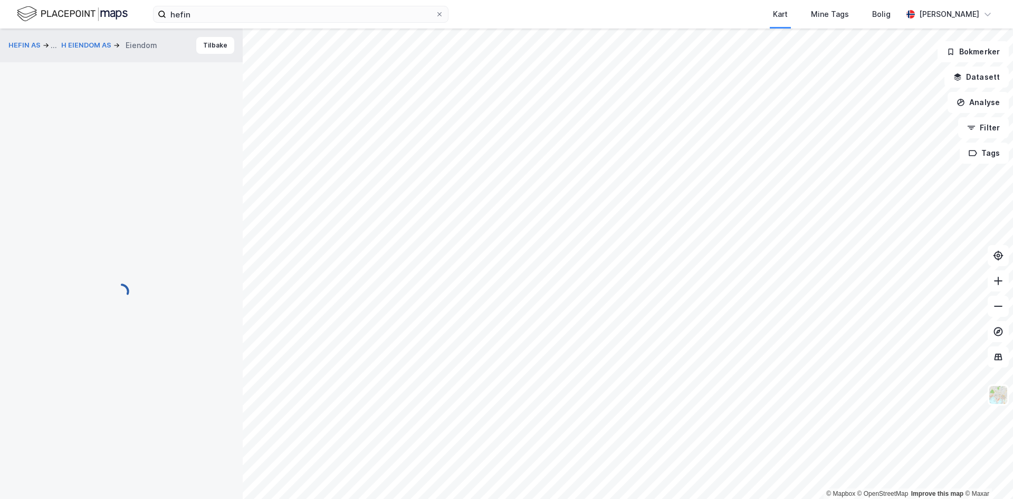
scroll to position [1, 0]
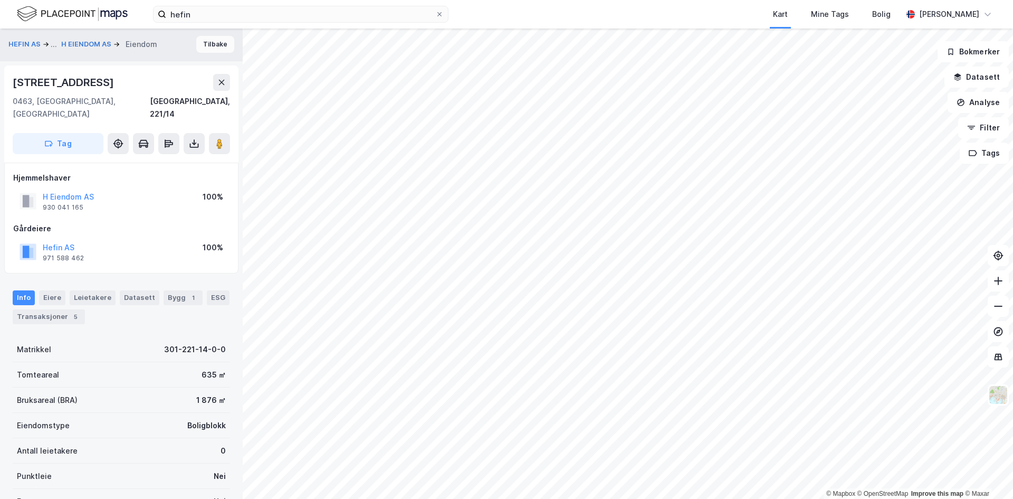
click at [215, 37] on button "Tilbake" at bounding box center [215, 44] width 38 height 17
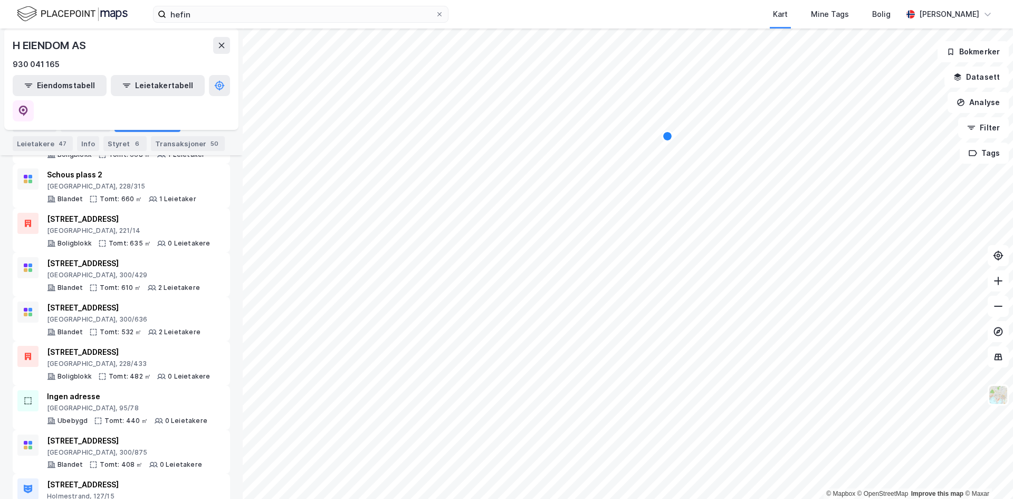
scroll to position [992, 0]
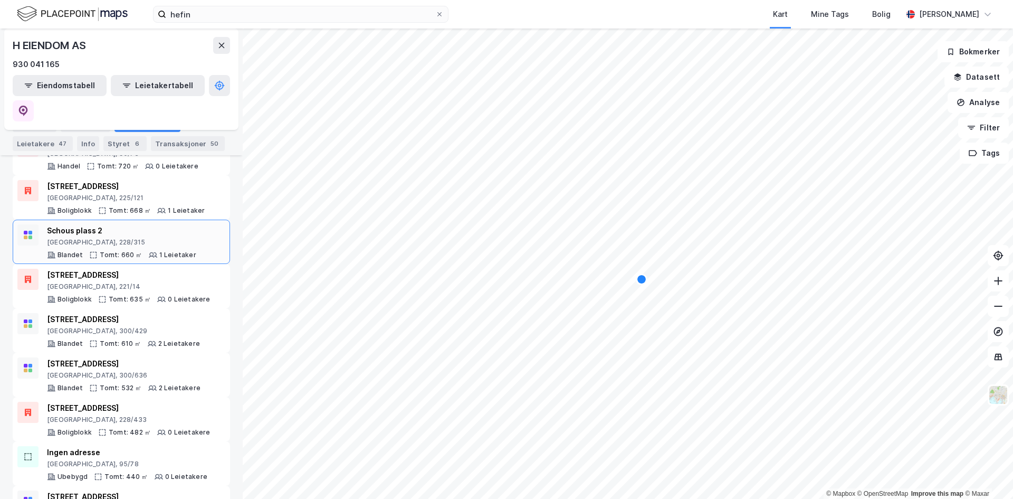
click at [197, 224] on div "Schous plass 2 [GEOGRAPHIC_DATA], 228/315 Blandet Tomt: 660 ㎡ 1 Leietaker" at bounding box center [121, 241] width 208 height 35
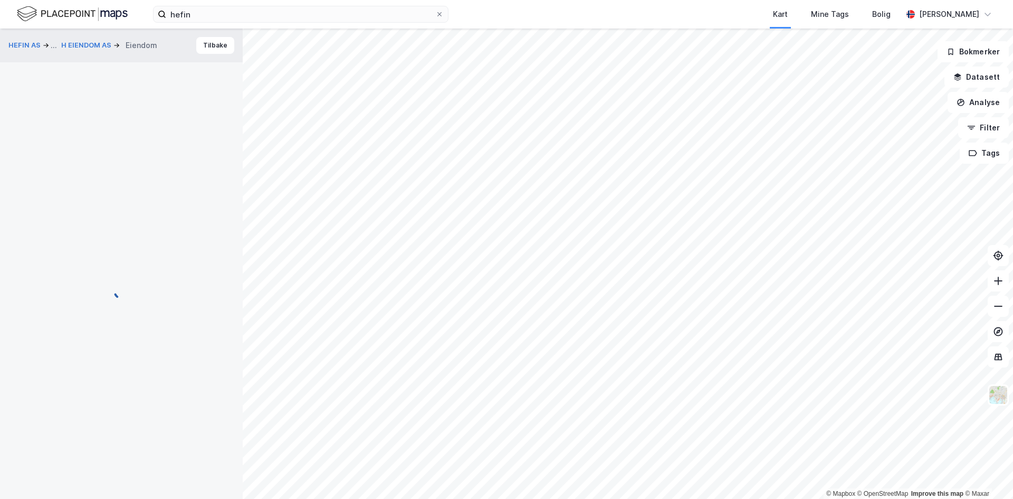
scroll to position [1, 0]
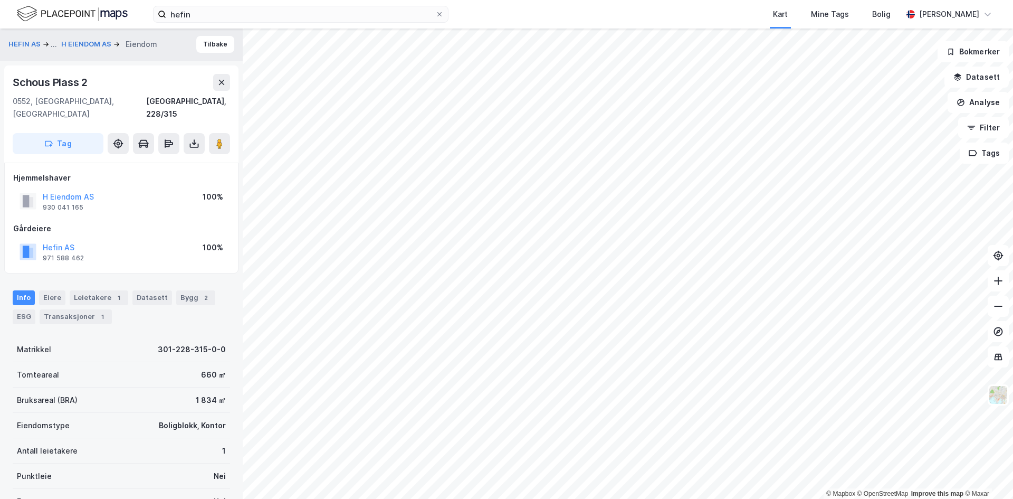
click at [94, 38] on div "HEFIN AS ... H EIENDOM AS Eiendom" at bounding box center [86, 44] width 157 height 13
click at [204, 42] on button "Tilbake" at bounding box center [215, 44] width 38 height 17
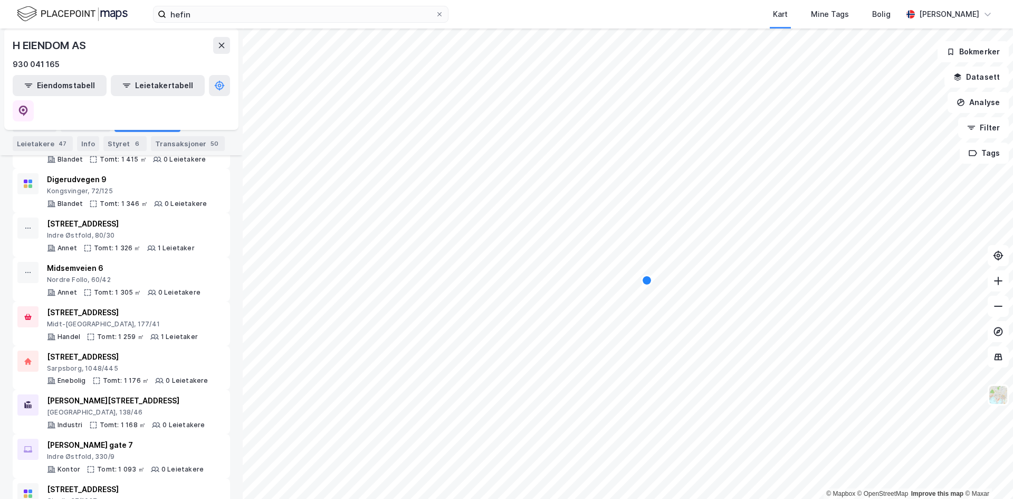
scroll to position [739, 0]
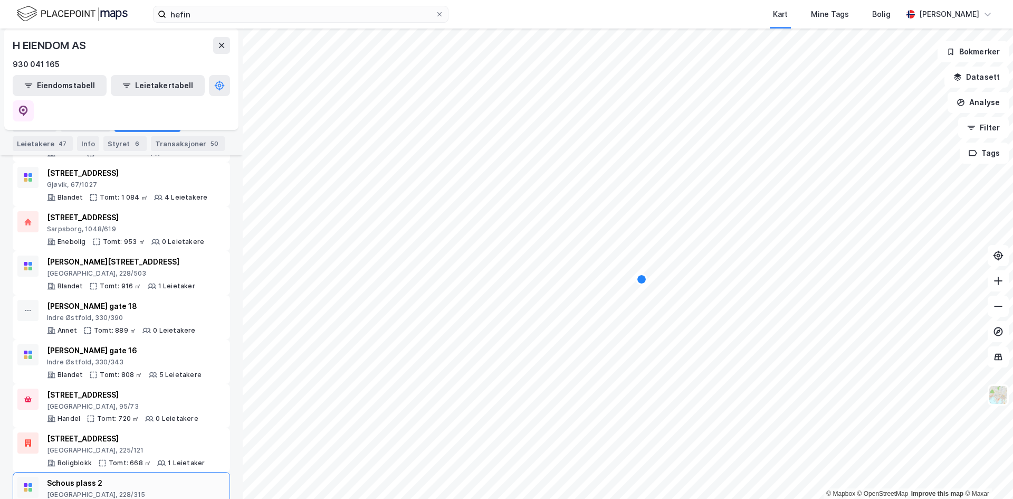
click at [161, 477] on div "Schous plass 2 [GEOGRAPHIC_DATA], 228/315 Blandet Tomt: 660 ㎡ 1 Leietaker" at bounding box center [121, 494] width 149 height 35
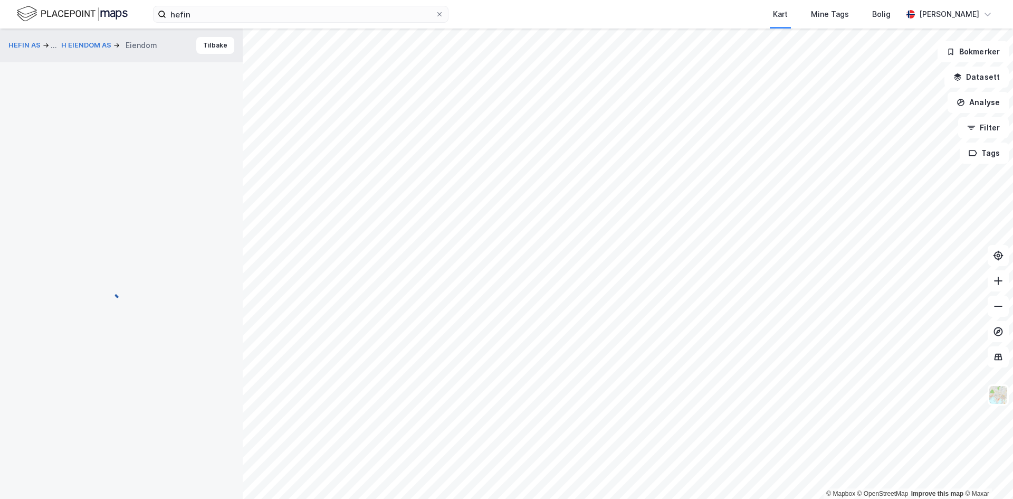
scroll to position [1, 0]
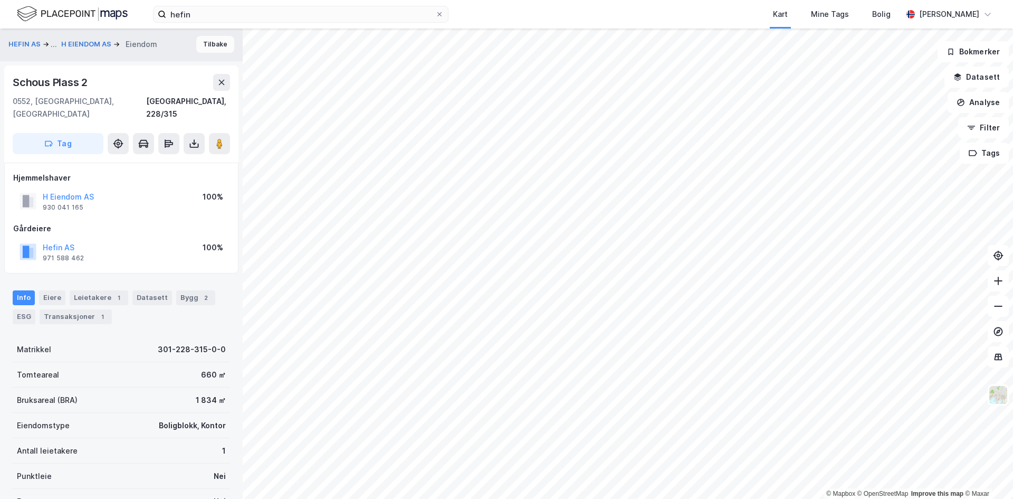
click at [210, 41] on button "Tilbake" at bounding box center [215, 44] width 38 height 17
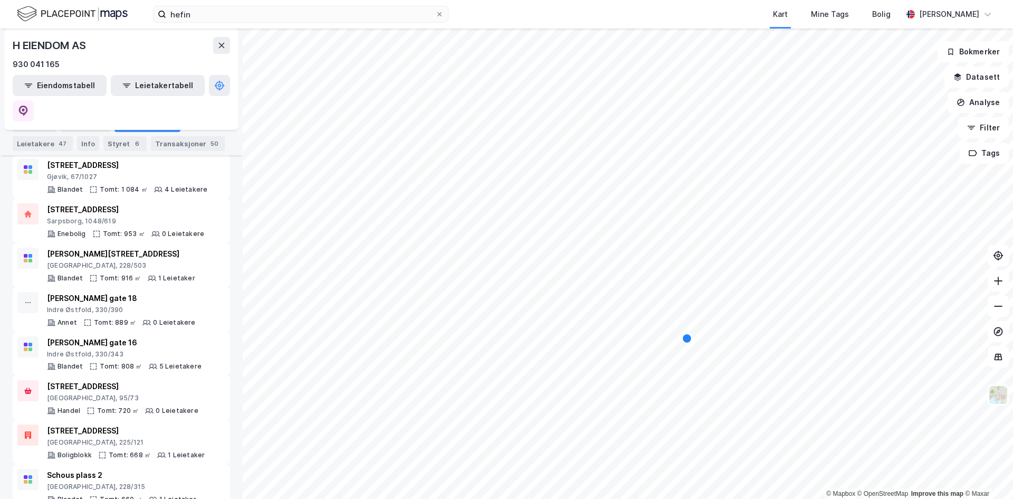
scroll to position [792, 0]
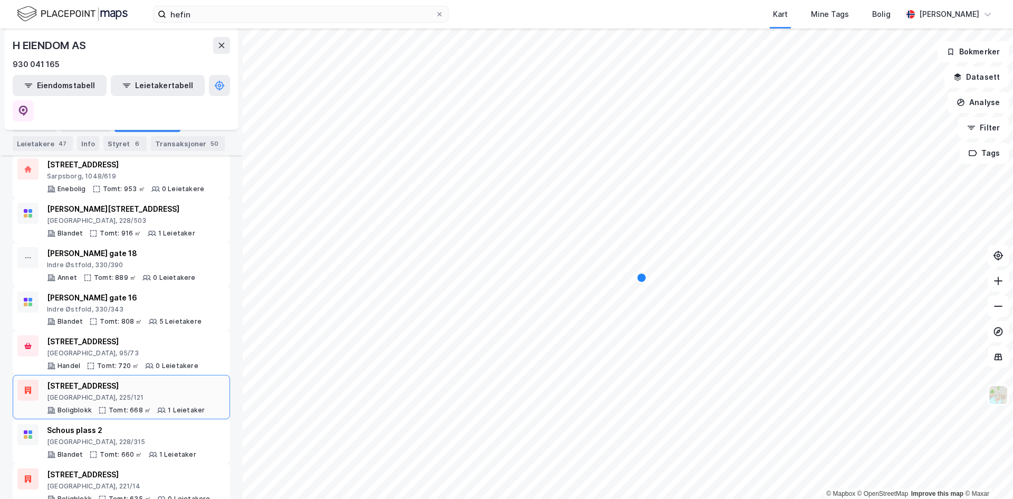
click at [144, 393] on div "[GEOGRAPHIC_DATA], 225/121" at bounding box center [126, 397] width 158 height 8
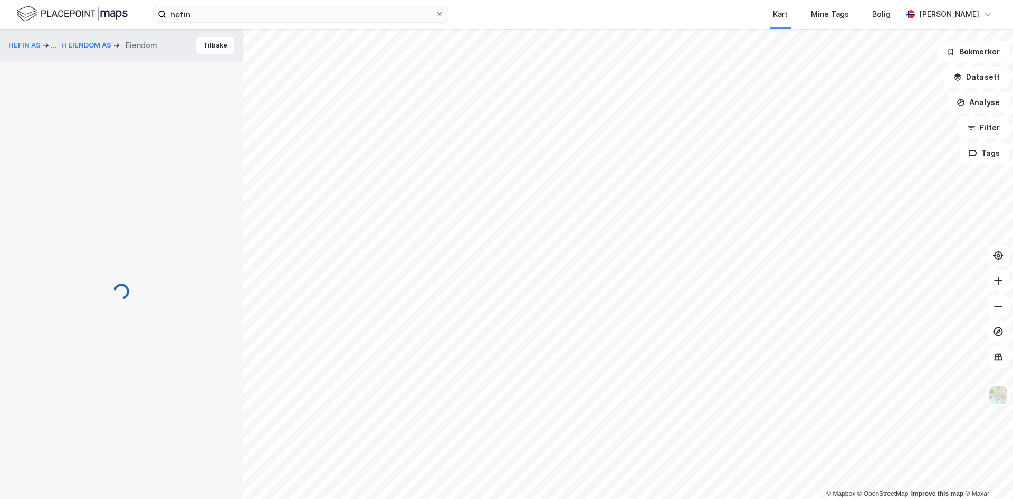
scroll to position [1, 0]
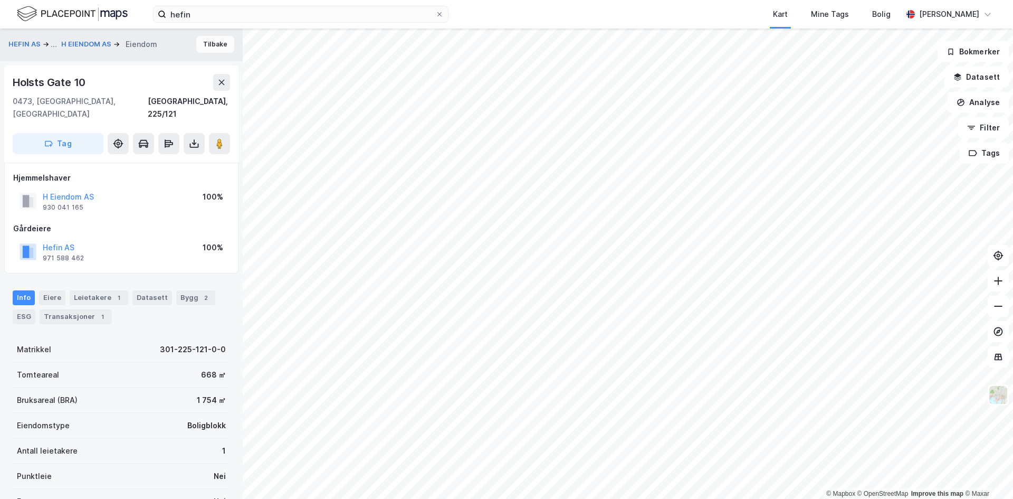
click at [223, 44] on button "Tilbake" at bounding box center [215, 44] width 38 height 17
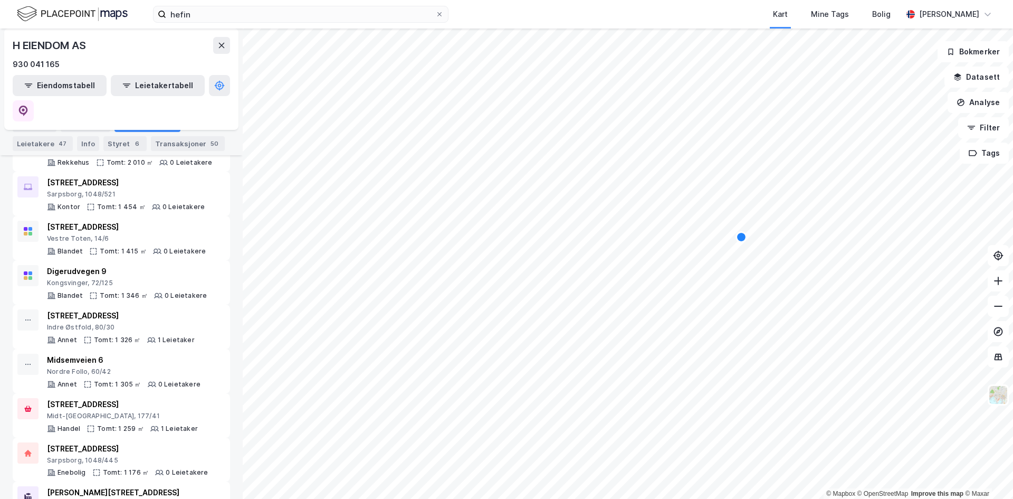
scroll to position [422, 0]
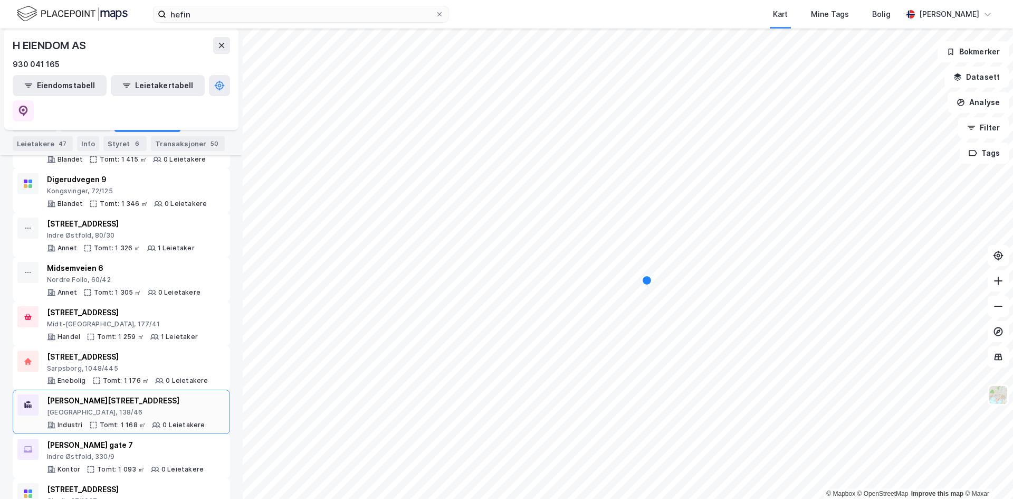
click at [196, 408] on div "[GEOGRAPHIC_DATA], 138/46" at bounding box center [126, 412] width 158 height 8
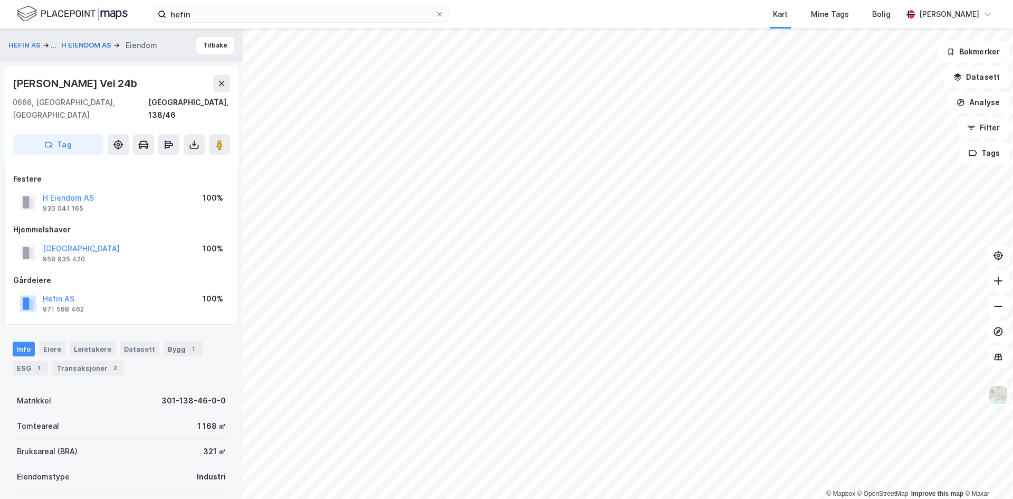
scroll to position [1, 0]
click at [196, 41] on button "Tilbake" at bounding box center [215, 44] width 38 height 17
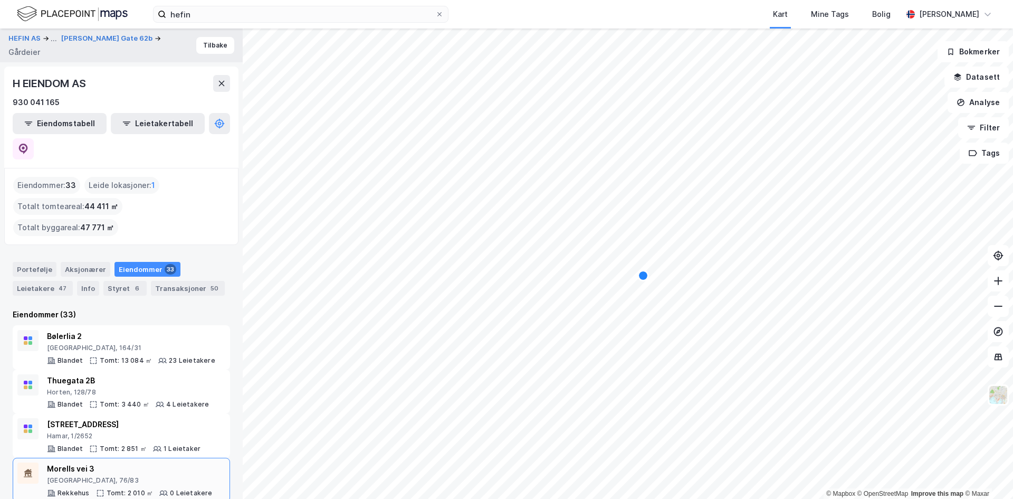
click at [174, 476] on div "[GEOGRAPHIC_DATA], 76/83" at bounding box center [130, 480] width 166 height 8
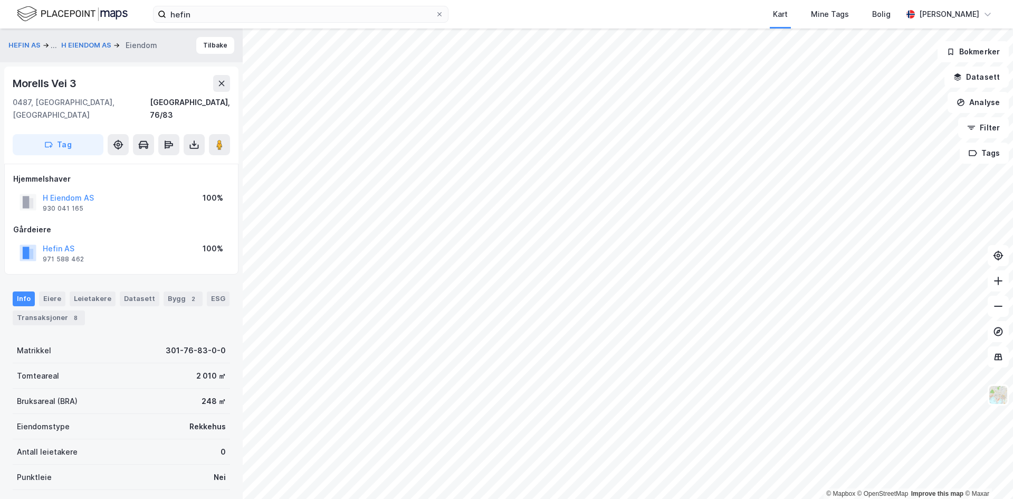
scroll to position [1, 0]
click at [213, 48] on button "Tilbake" at bounding box center [215, 44] width 38 height 17
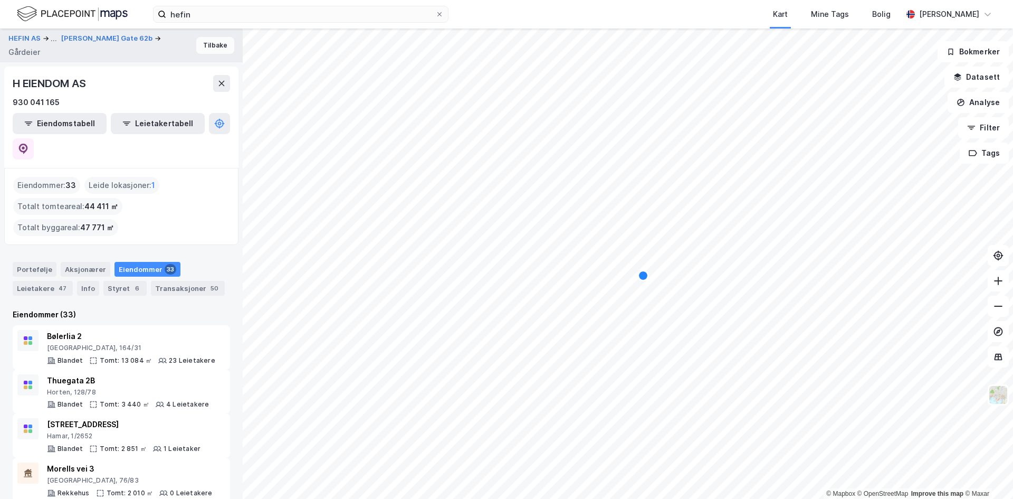
click at [214, 41] on button "Tilbake" at bounding box center [215, 45] width 38 height 17
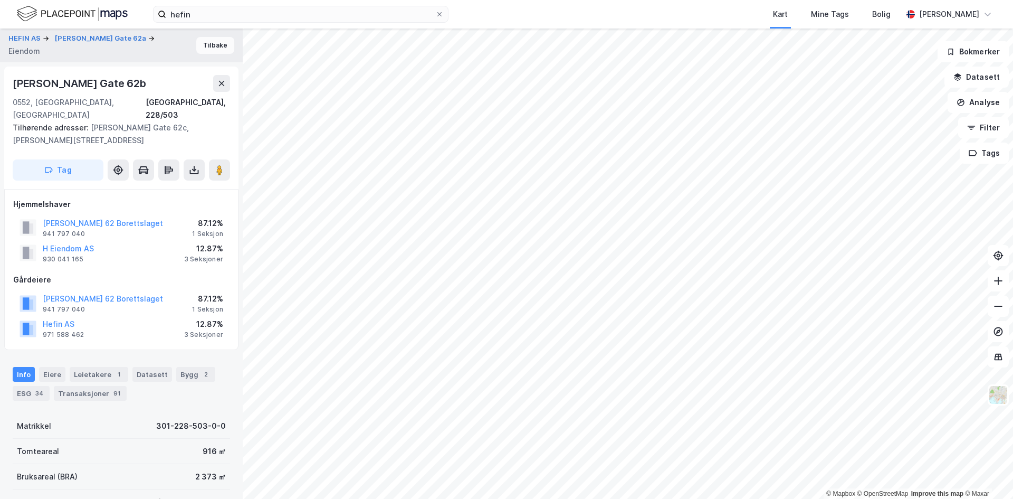
click at [208, 48] on button "Tilbake" at bounding box center [215, 45] width 38 height 17
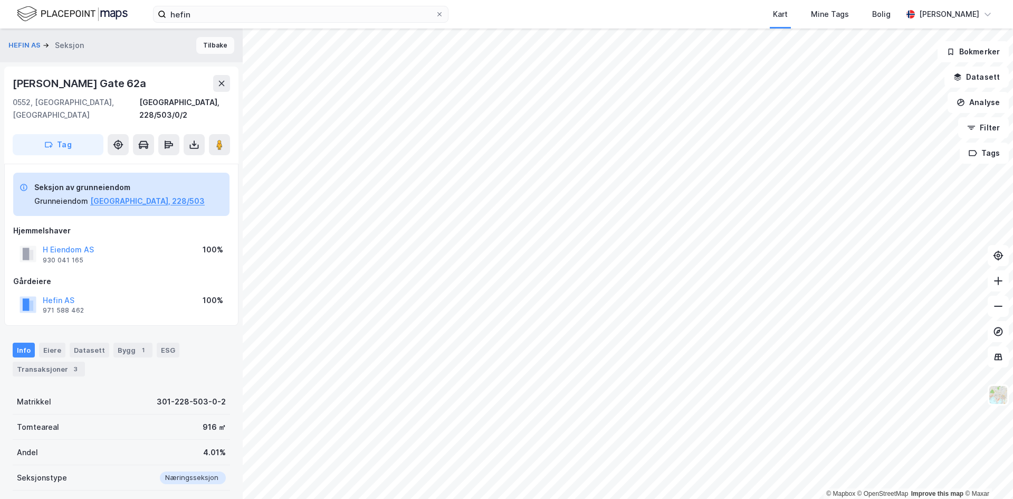
scroll to position [1, 0]
click at [208, 48] on button "Tilbake" at bounding box center [215, 44] width 38 height 17
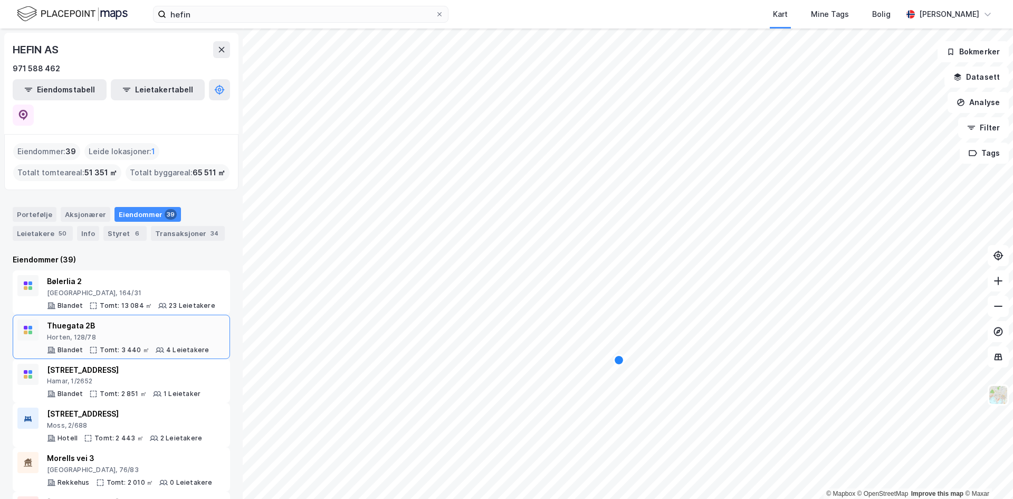
click at [172, 333] on div "Horten, 128/78" at bounding box center [128, 337] width 162 height 8
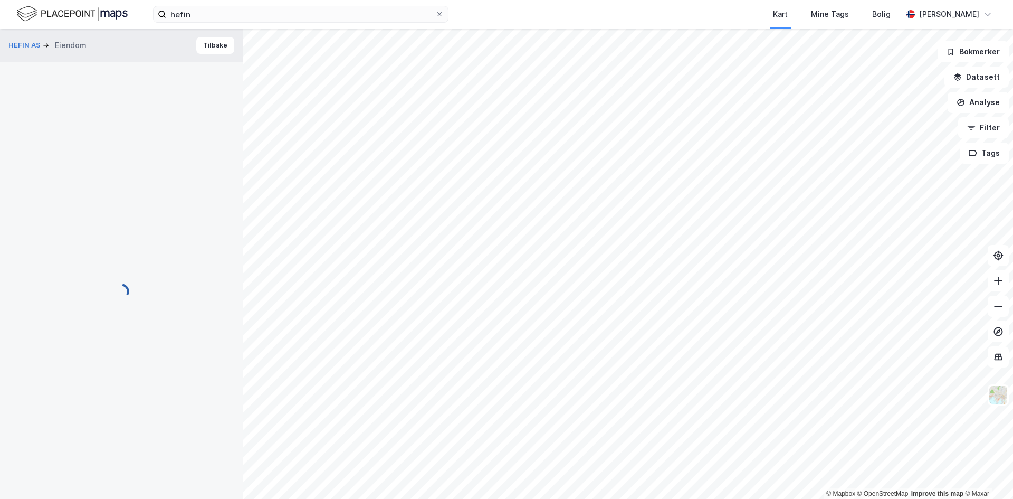
scroll to position [1, 0]
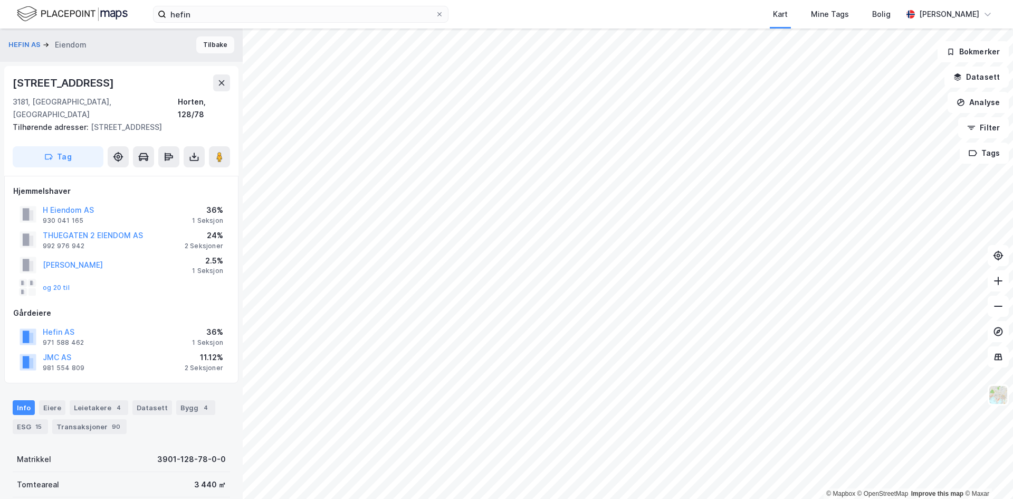
click at [211, 38] on button "Tilbake" at bounding box center [215, 44] width 38 height 17
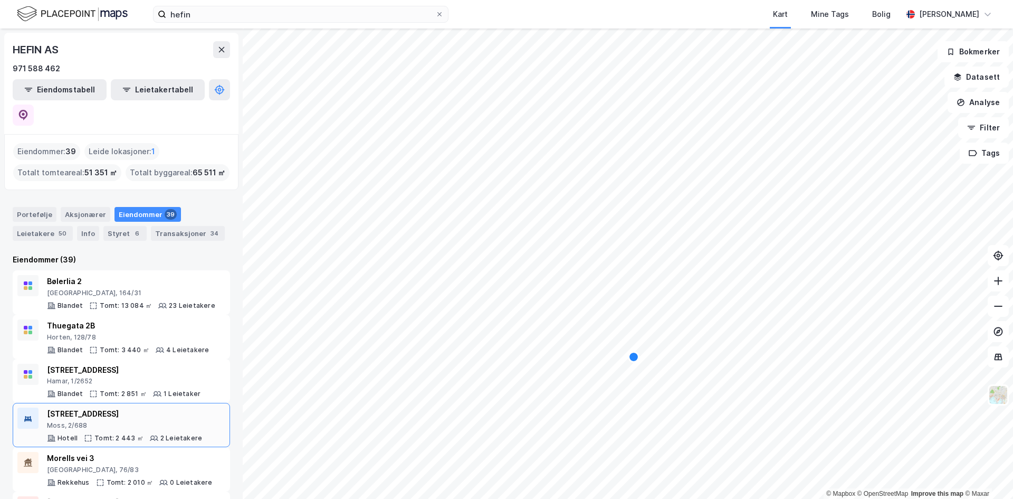
click at [128, 421] on div "Moss, 2/688" at bounding box center [124, 425] width 155 height 8
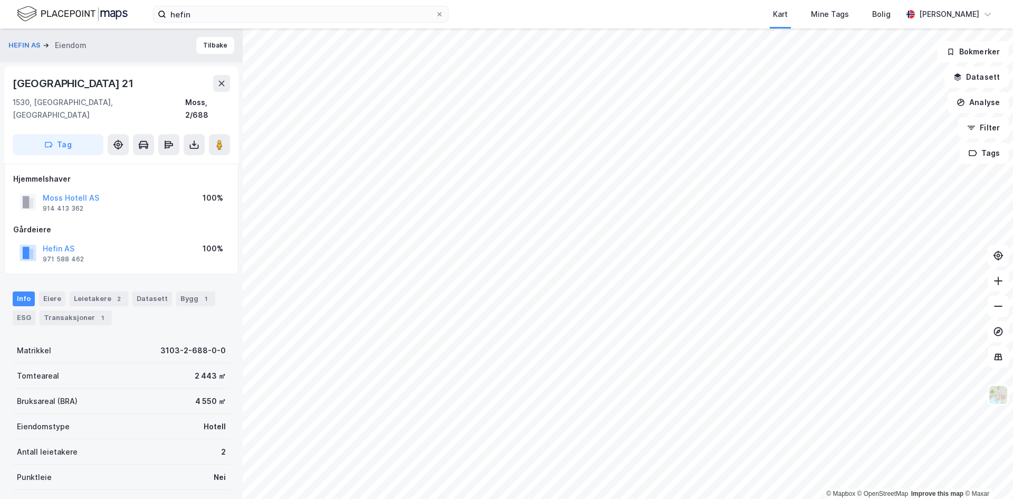
scroll to position [1, 0]
click at [212, 39] on button "Tilbake" at bounding box center [215, 44] width 38 height 17
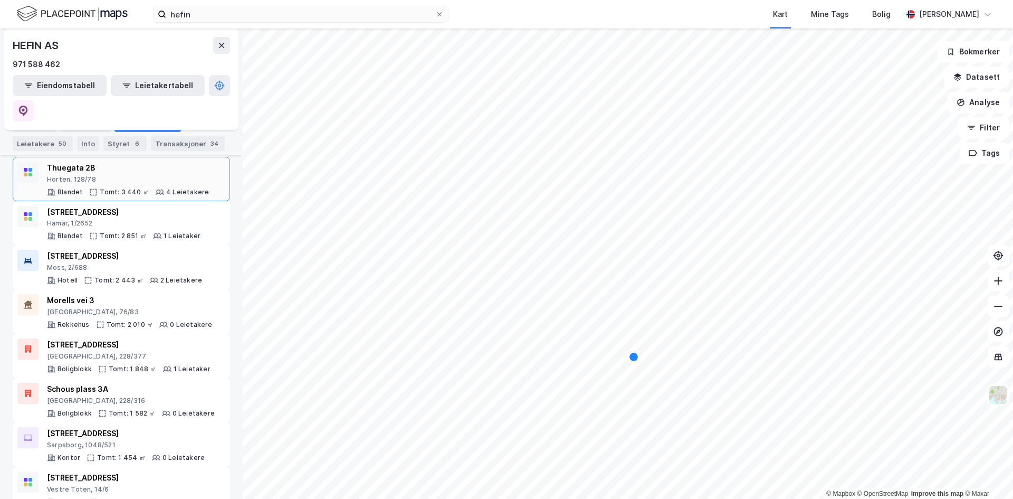
scroll to position [158, 0]
click at [177, 453] on div "0 Leietakere" at bounding box center [184, 457] width 42 height 8
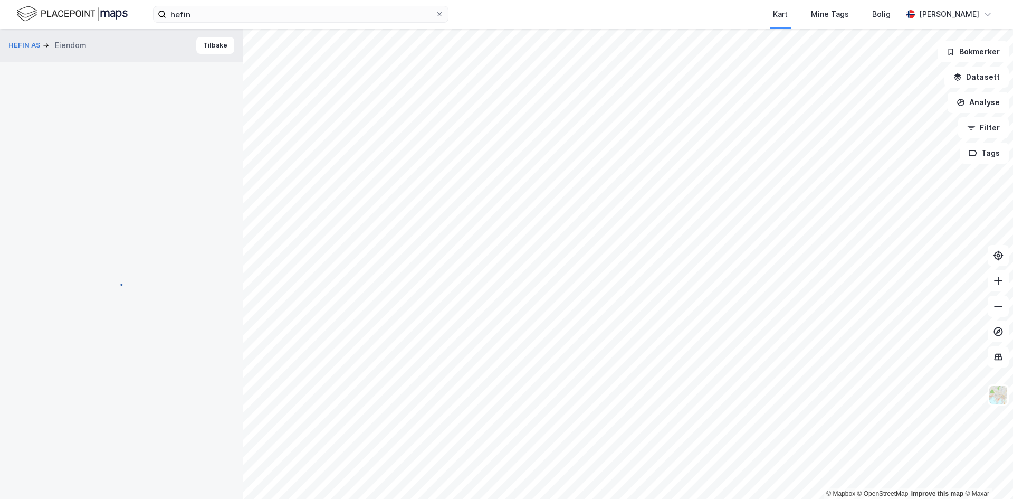
scroll to position [1, 0]
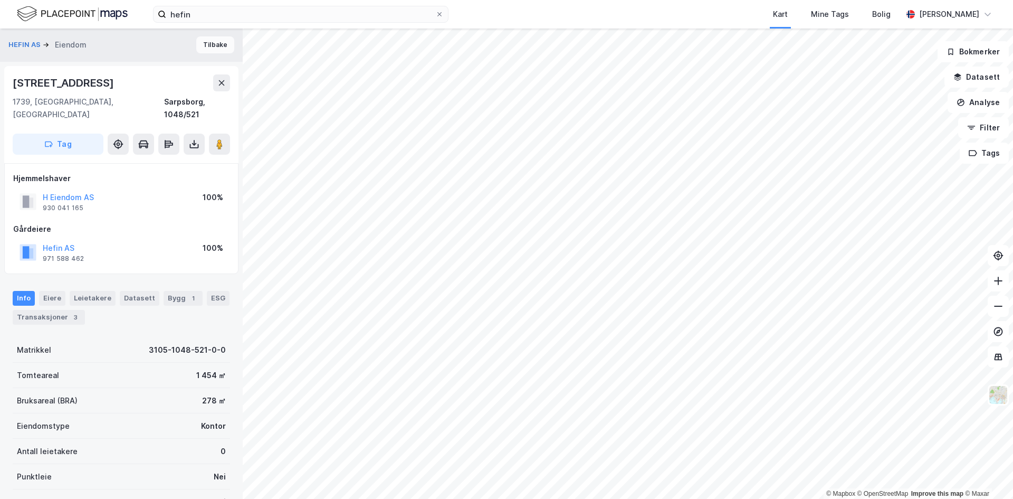
click at [206, 42] on button "Tilbake" at bounding box center [215, 44] width 38 height 17
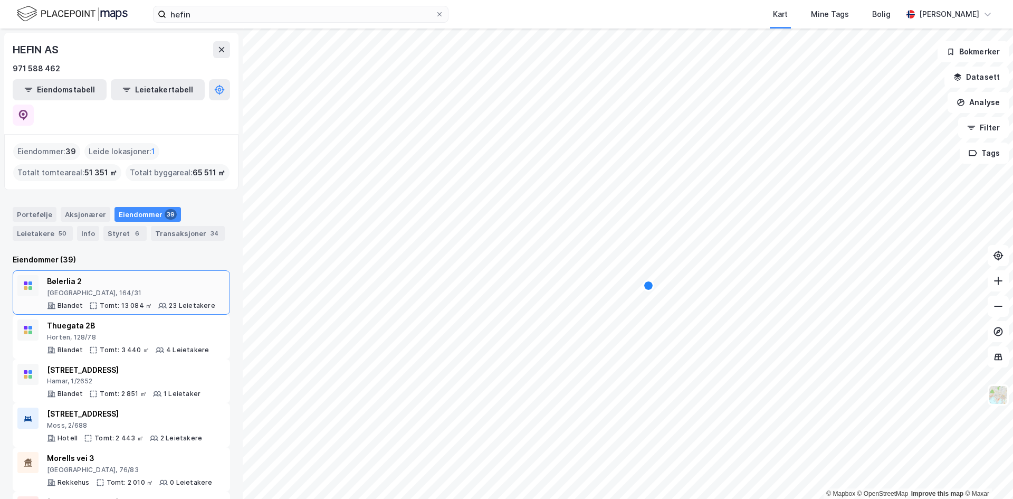
click at [159, 270] on div "Bølerlia 2 [GEOGRAPHIC_DATA], 164/31 Blandet Tomt: 13 084 ㎡ 23 Leietakere" at bounding box center [121, 292] width 217 height 44
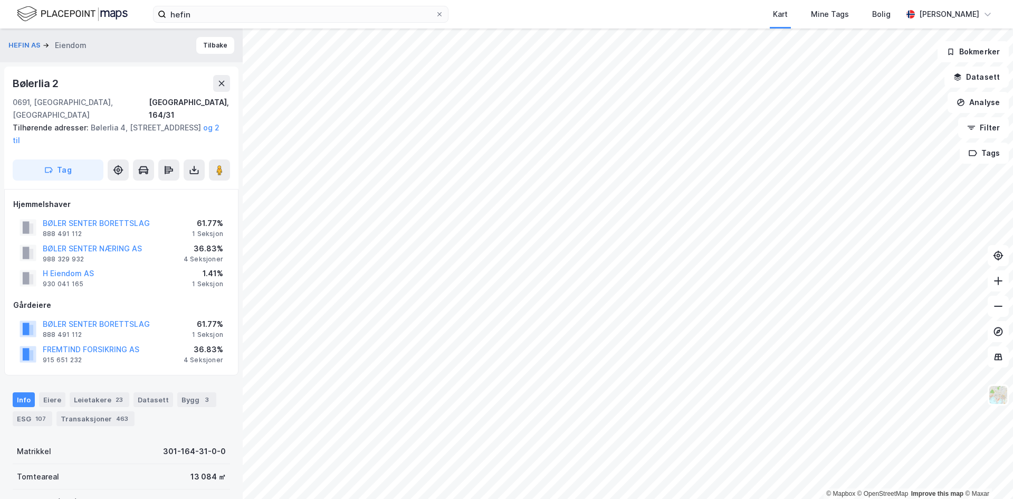
scroll to position [1, 0]
click at [0, 0] on button "H Eiendom AS" at bounding box center [0, 0] width 0 height 0
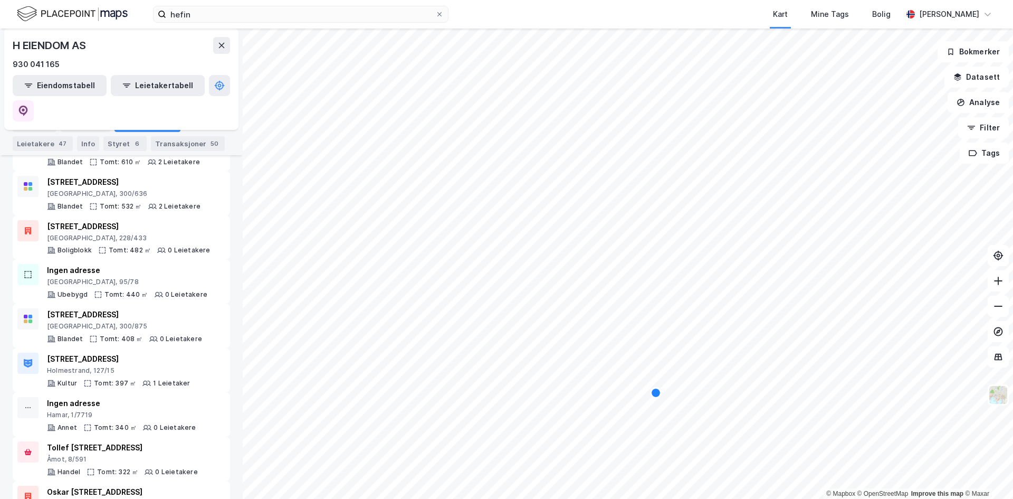
scroll to position [1256, 0]
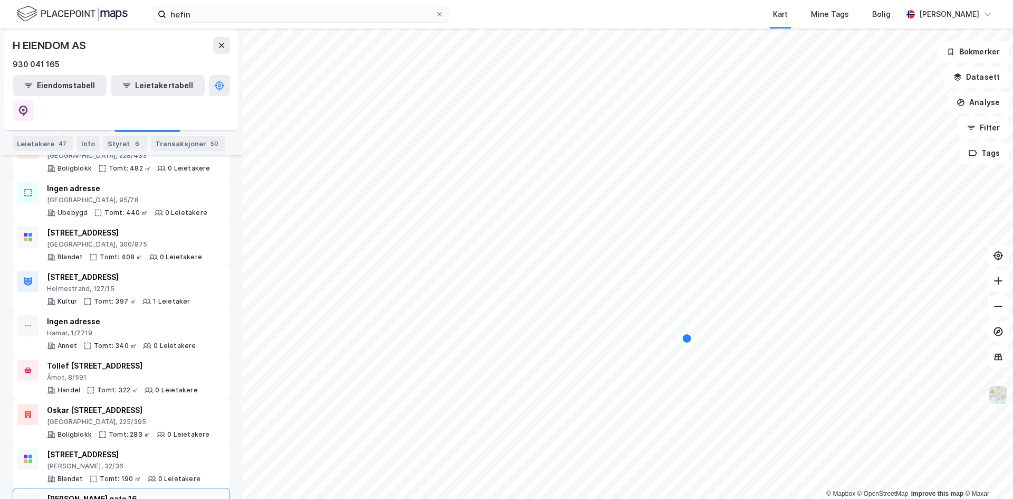
click at [191, 492] on div "[PERSON_NAME] gate 16" at bounding box center [124, 498] width 154 height 13
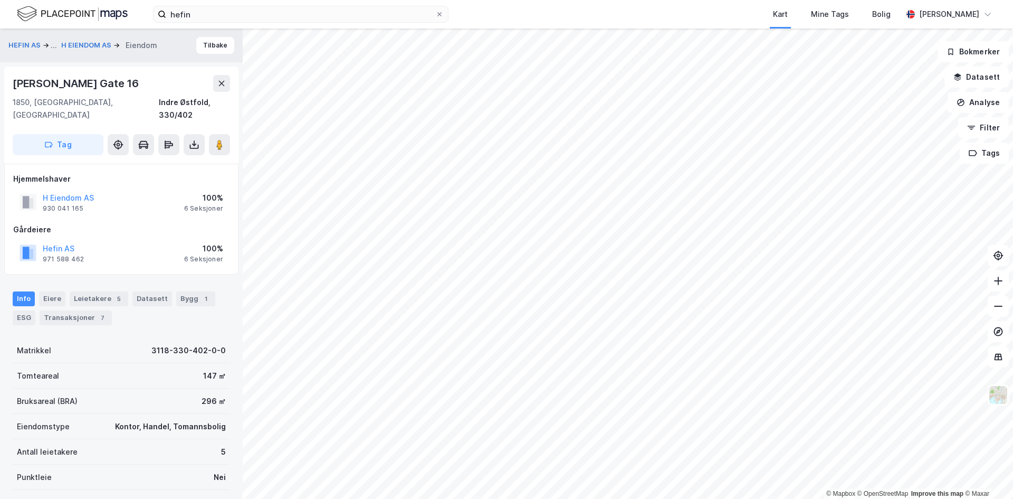
scroll to position [1, 0]
click at [82, 40] on button "H EIENDOM AS" at bounding box center [87, 45] width 52 height 11
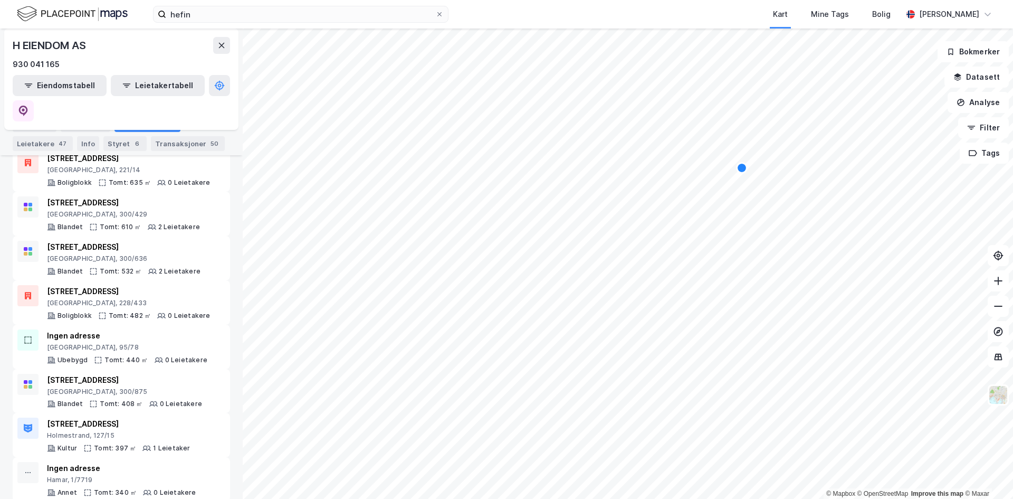
scroll to position [1256, 0]
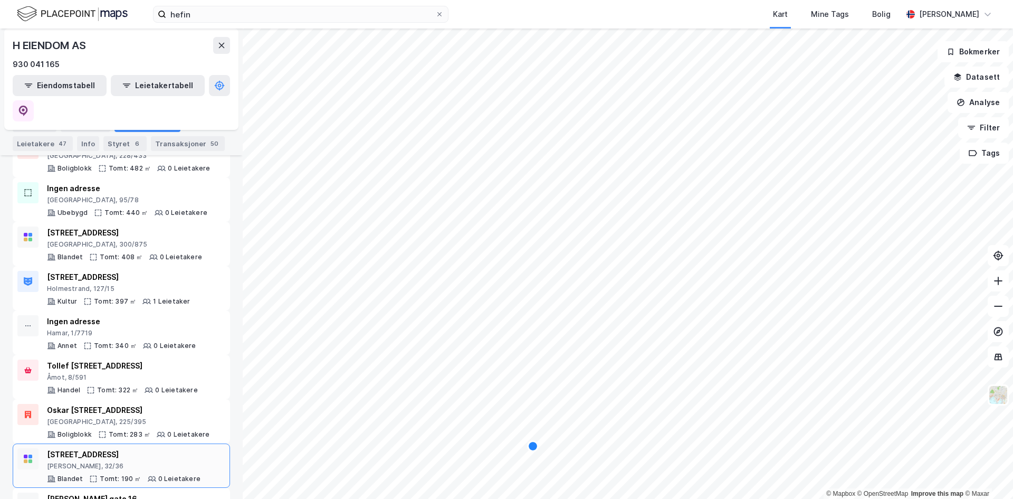
click at [136, 448] on div "[STREET_ADDRESS]" at bounding box center [124, 454] width 154 height 13
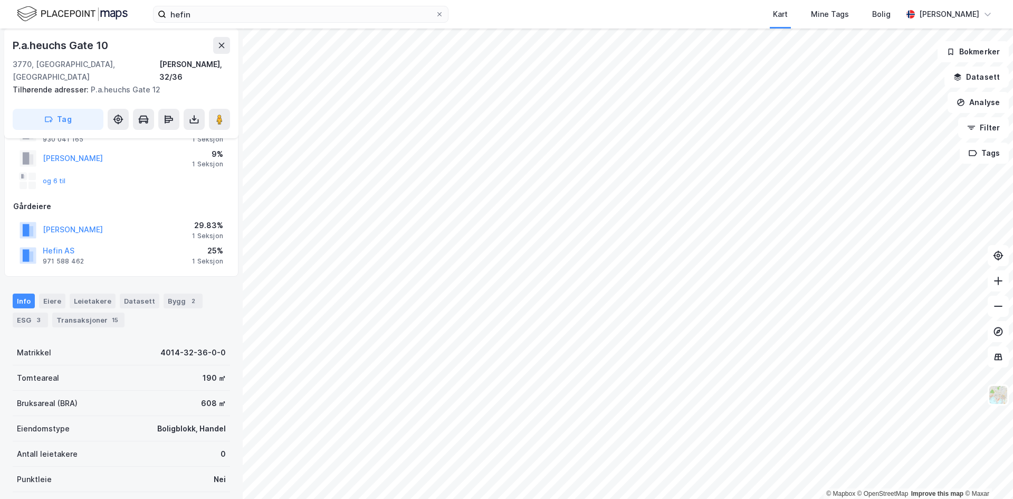
scroll to position [106, 0]
click at [55, 294] on div "Eiere" at bounding box center [52, 301] width 26 height 15
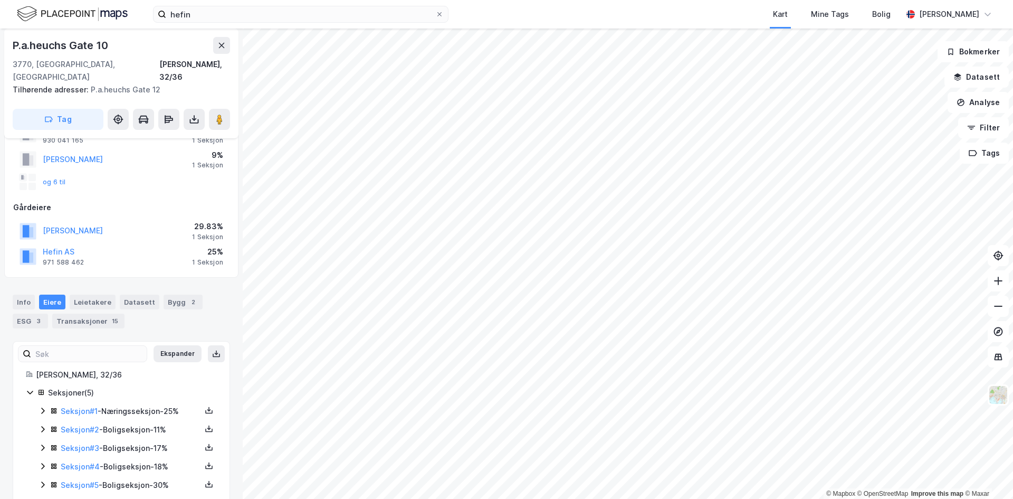
scroll to position [112, 0]
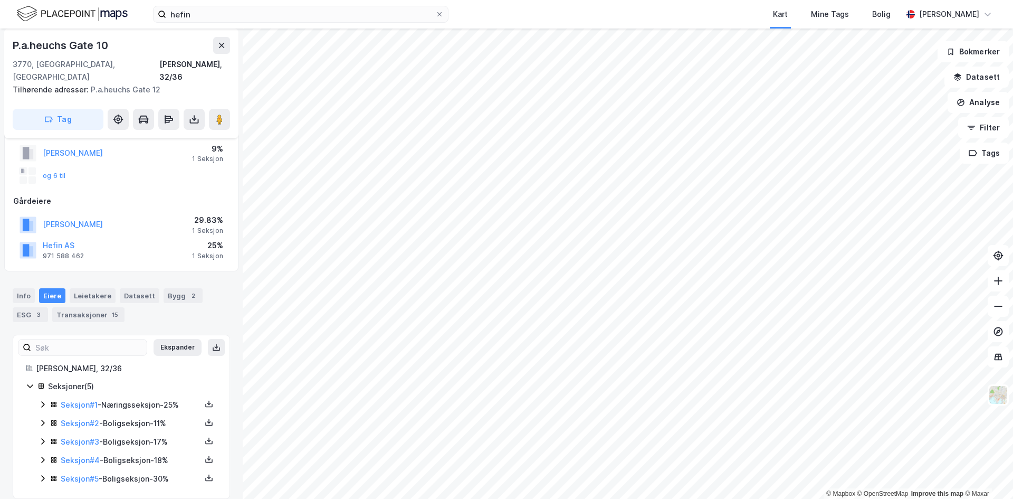
click at [44, 400] on icon at bounding box center [43, 404] width 8 height 8
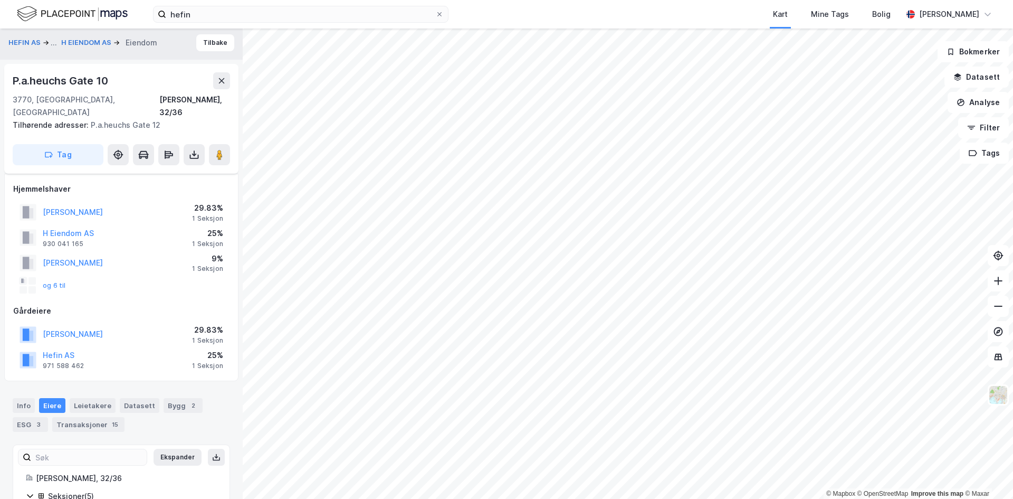
scroll to position [0, 0]
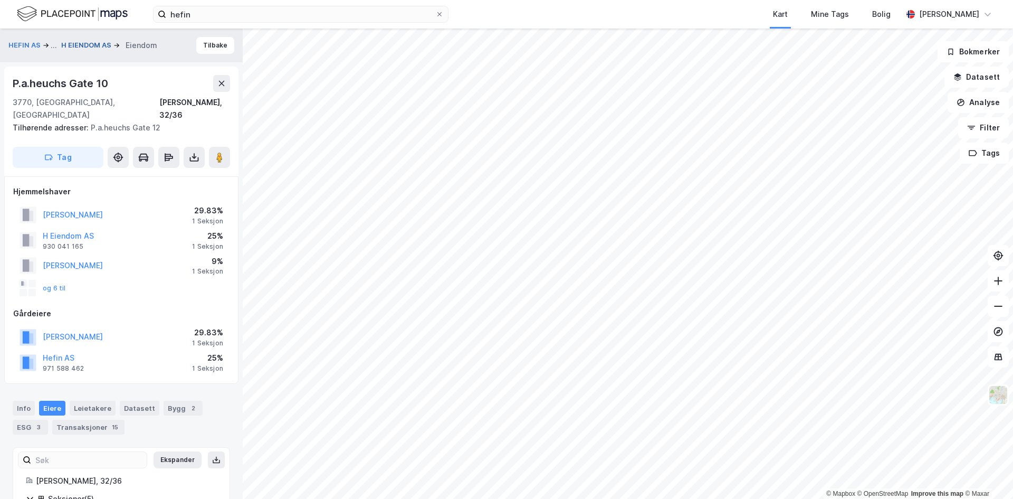
click at [82, 45] on button "H EIENDOM AS" at bounding box center [87, 45] width 52 height 11
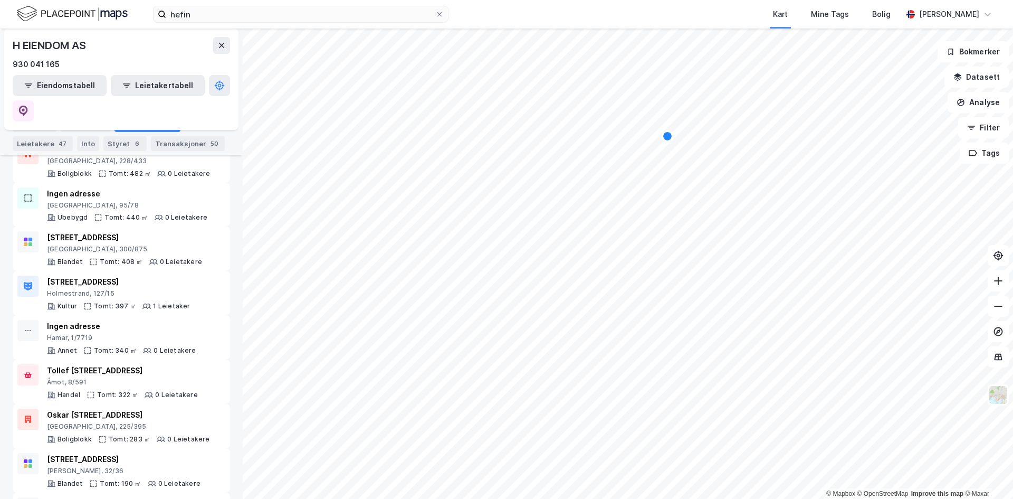
scroll to position [1256, 0]
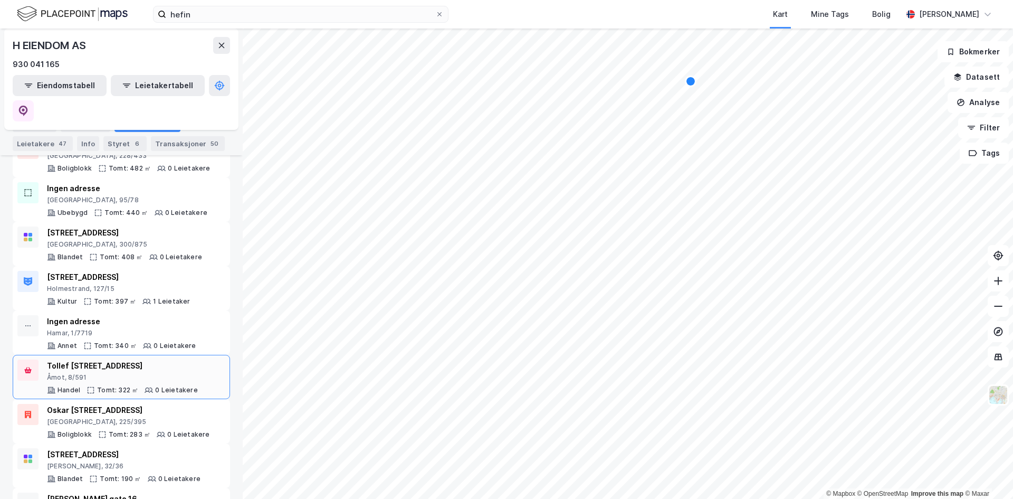
click at [144, 373] on div "Åmot, 8/591" at bounding box center [122, 377] width 151 height 8
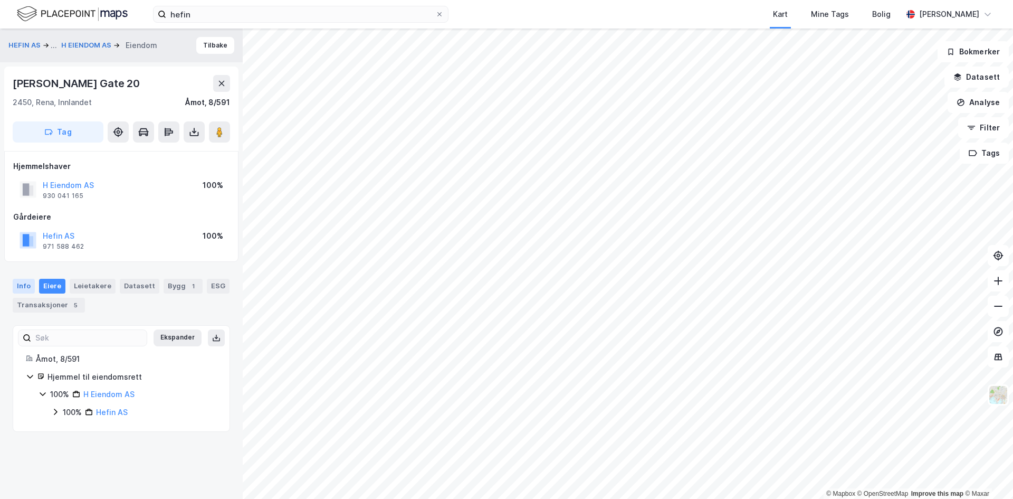
click at [18, 279] on div "Info" at bounding box center [24, 286] width 22 height 15
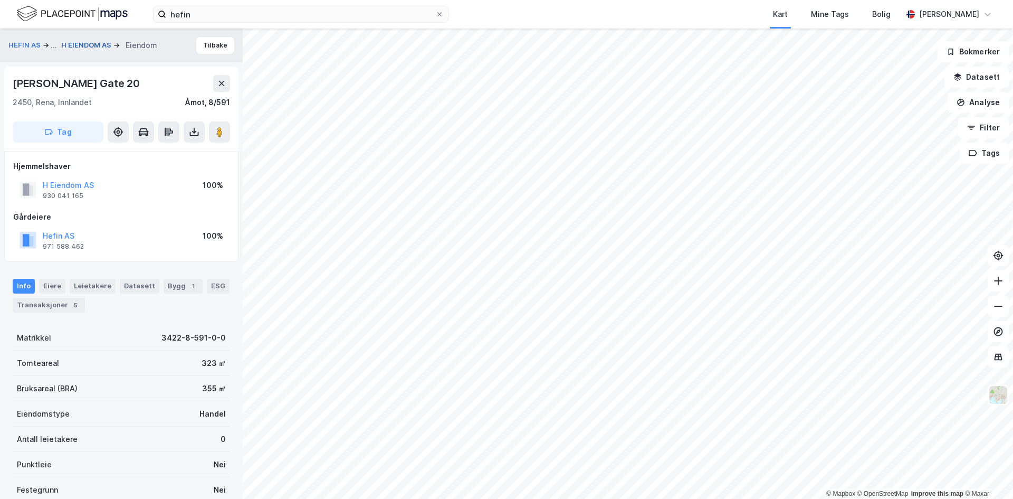
click at [71, 43] on button "H EIENDOM AS" at bounding box center [87, 45] width 52 height 11
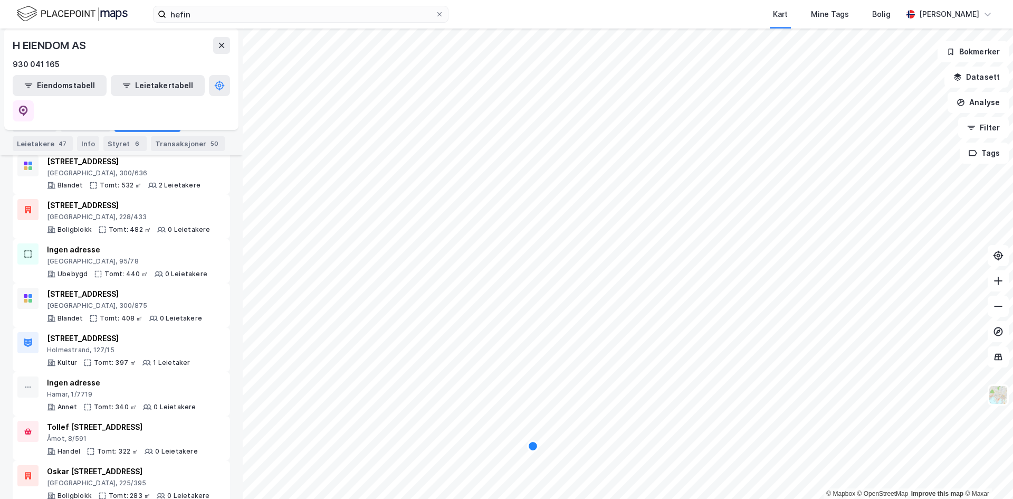
scroll to position [1256, 0]
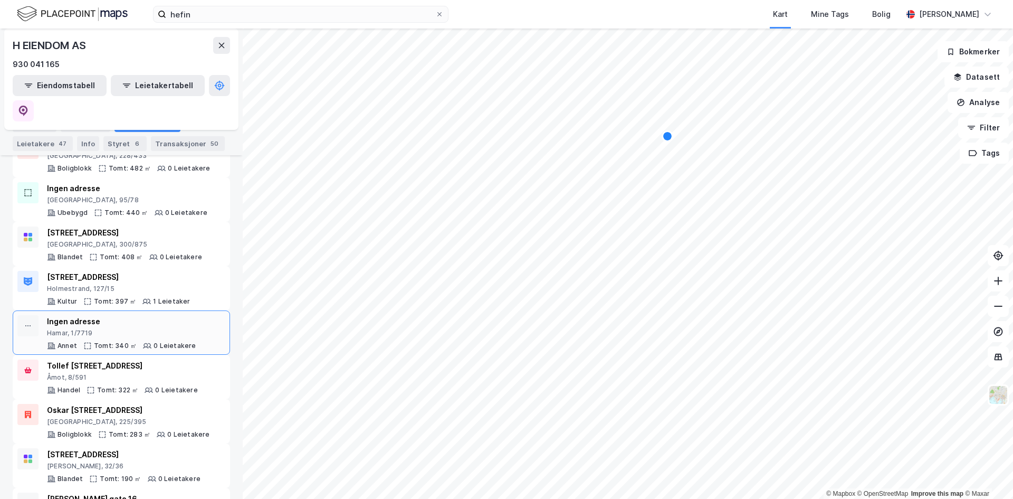
click at [153, 315] on div "Ingen adresse" at bounding box center [121, 321] width 149 height 13
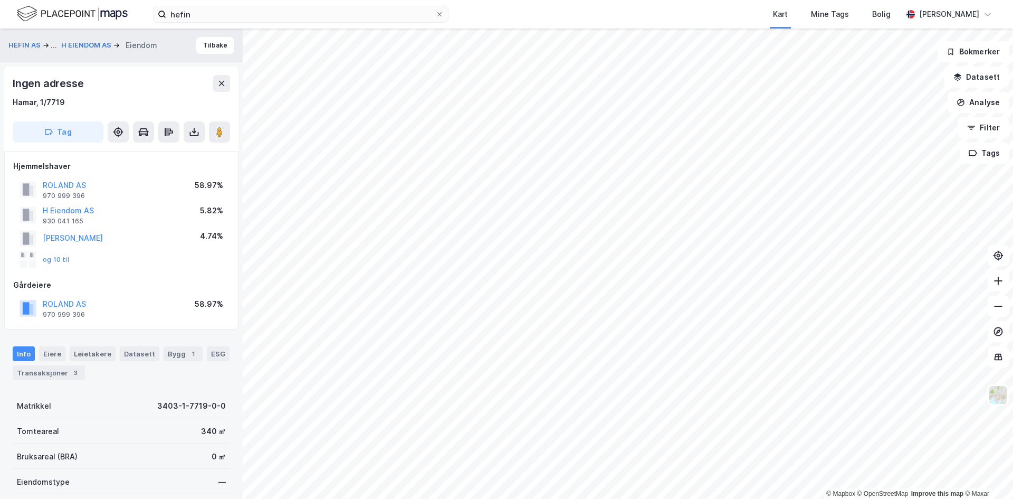
scroll to position [1, 0]
click at [83, 40] on button "H EIENDOM AS" at bounding box center [87, 45] width 52 height 11
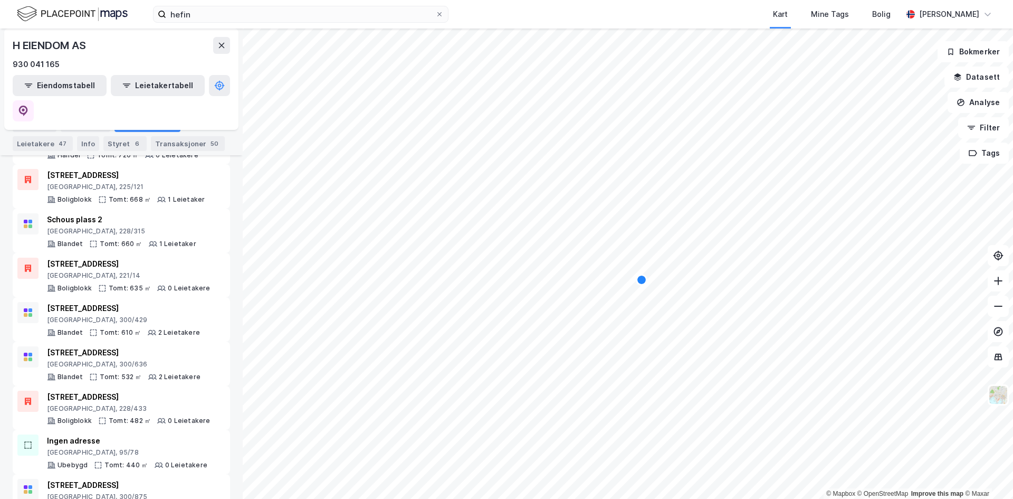
scroll to position [1256, 0]
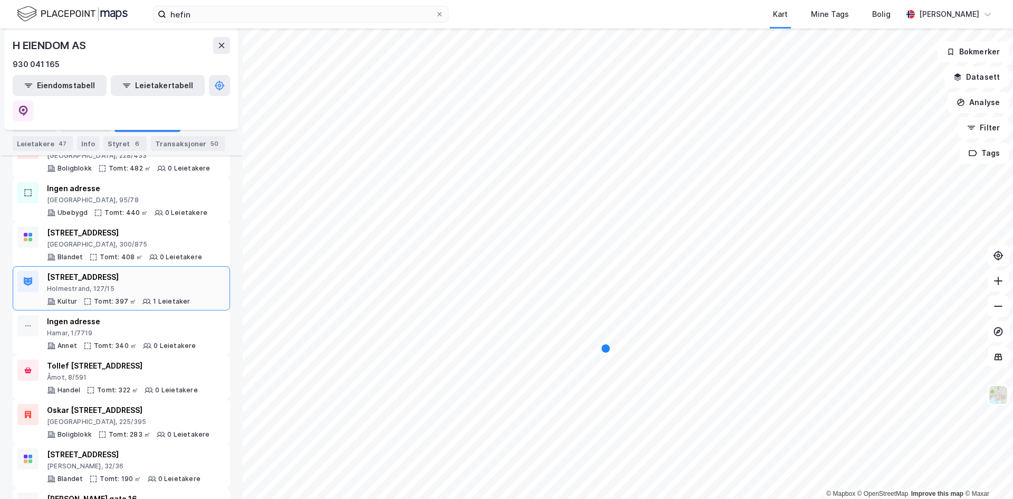
click at [145, 284] on div "Holmestrand, 127/15" at bounding box center [119, 288] width 144 height 8
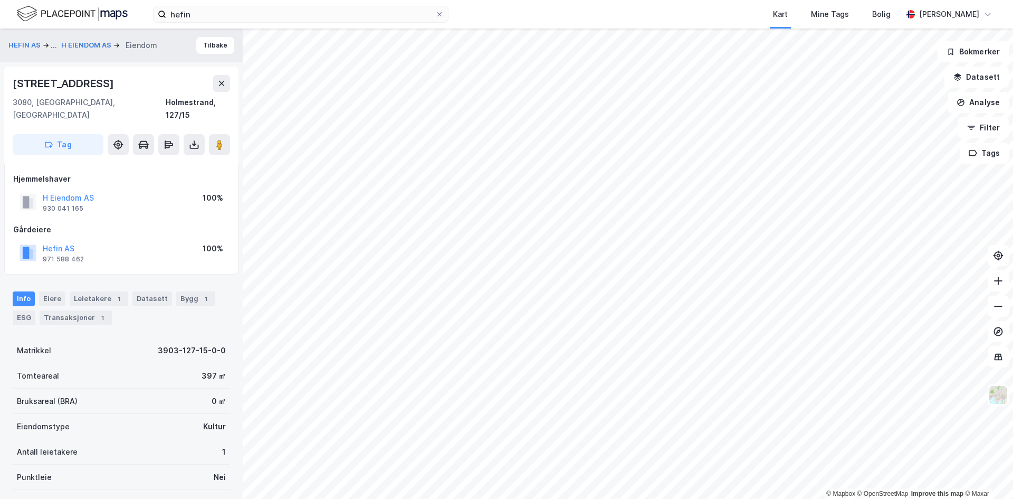
scroll to position [1, 0]
click at [94, 46] on button "H EIENDOM AS" at bounding box center [87, 45] width 52 height 11
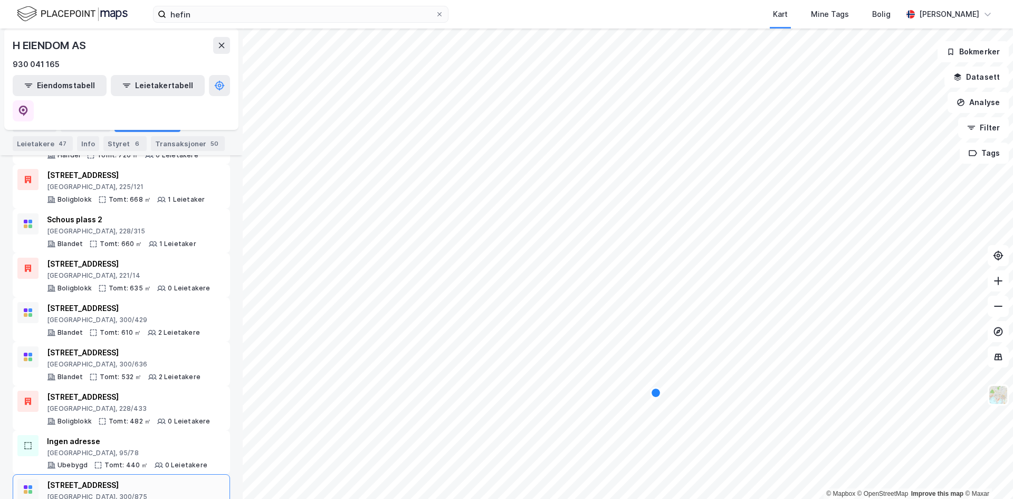
scroll to position [1108, 0]
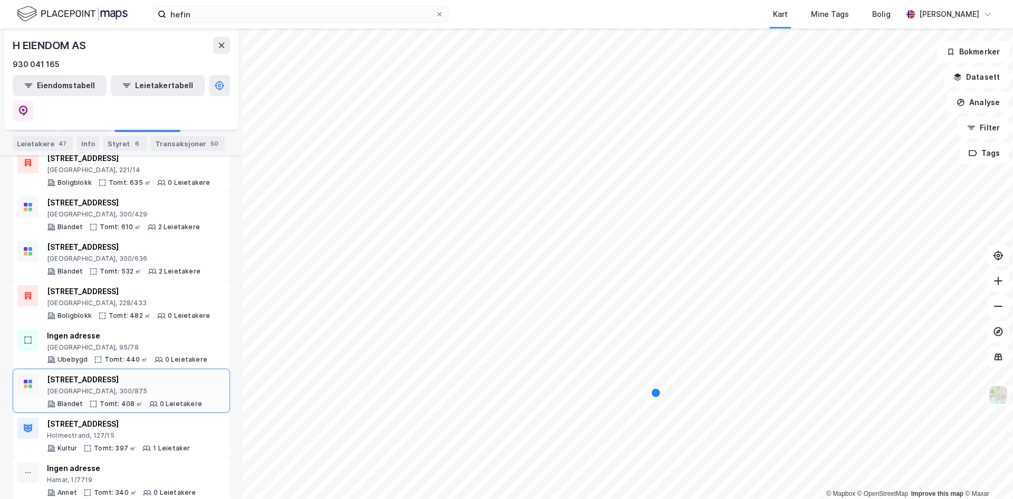
click at [152, 387] on div "[GEOGRAPHIC_DATA], 300/875" at bounding box center [124, 391] width 155 height 8
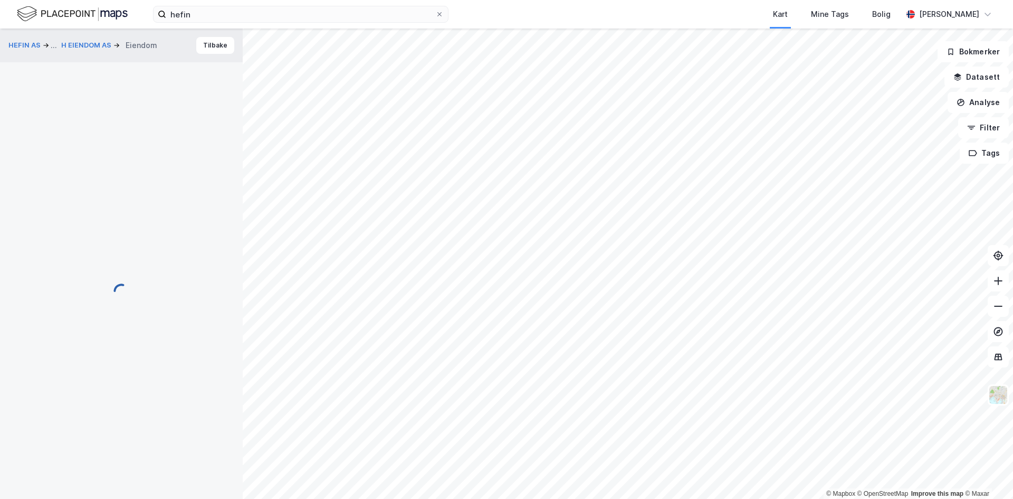
scroll to position [1, 0]
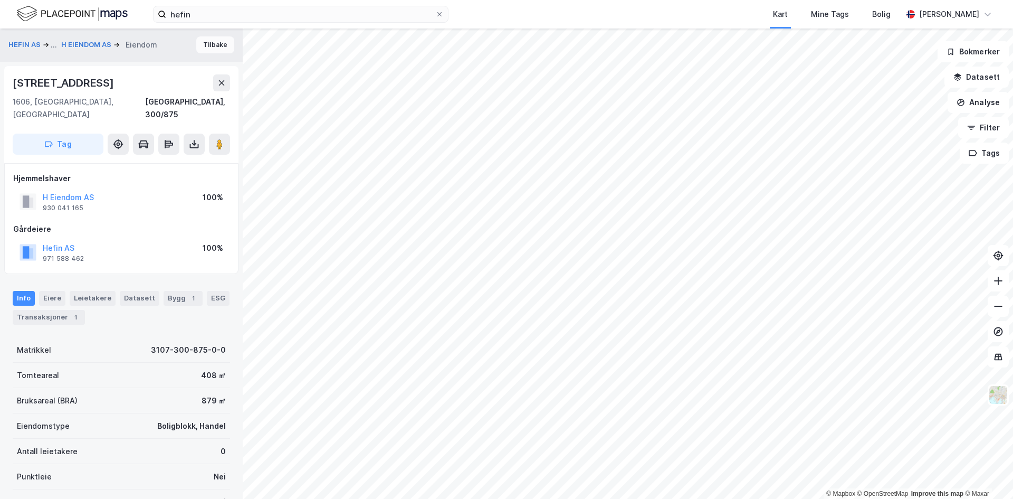
click at [201, 42] on button "Tilbake" at bounding box center [215, 44] width 38 height 17
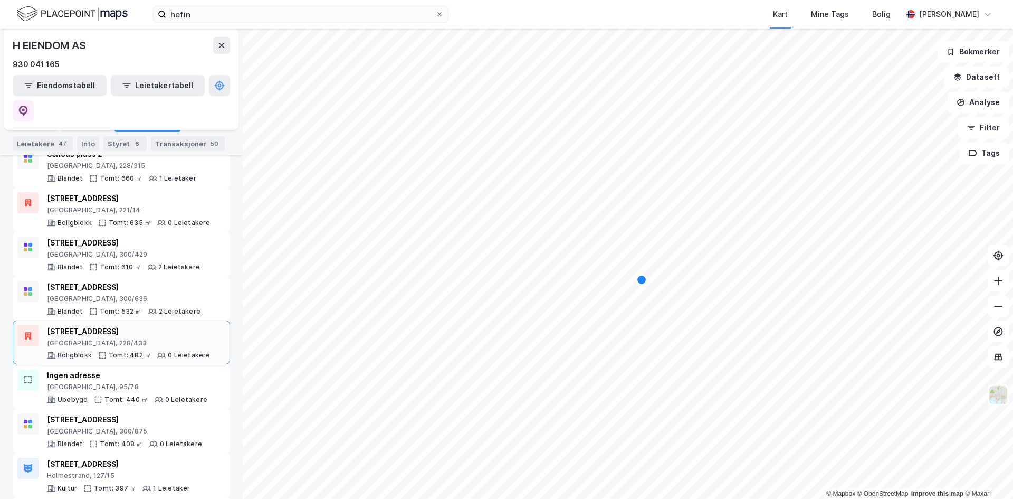
scroll to position [1108, 0]
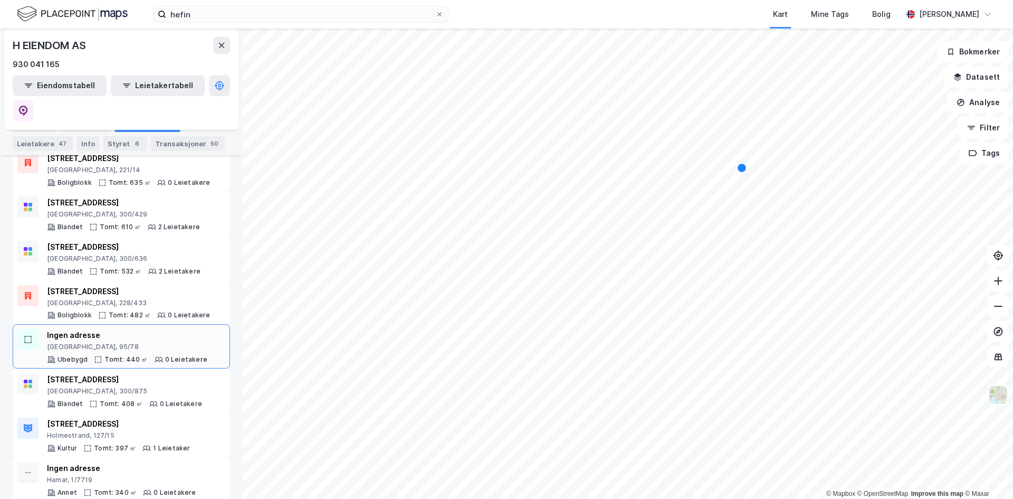
click at [146, 329] on div "Ingen adresse [GEOGRAPHIC_DATA], 95/78" at bounding box center [127, 340] width 160 height 22
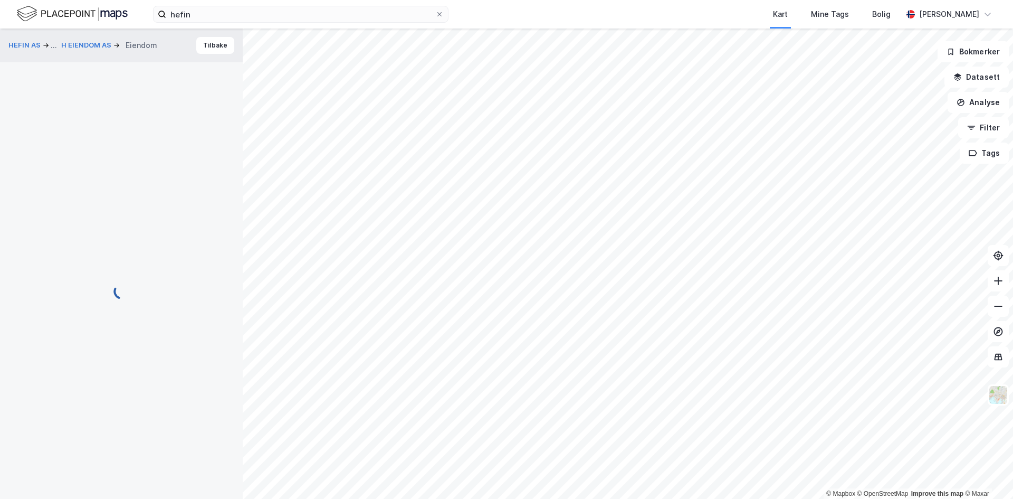
scroll to position [1, 0]
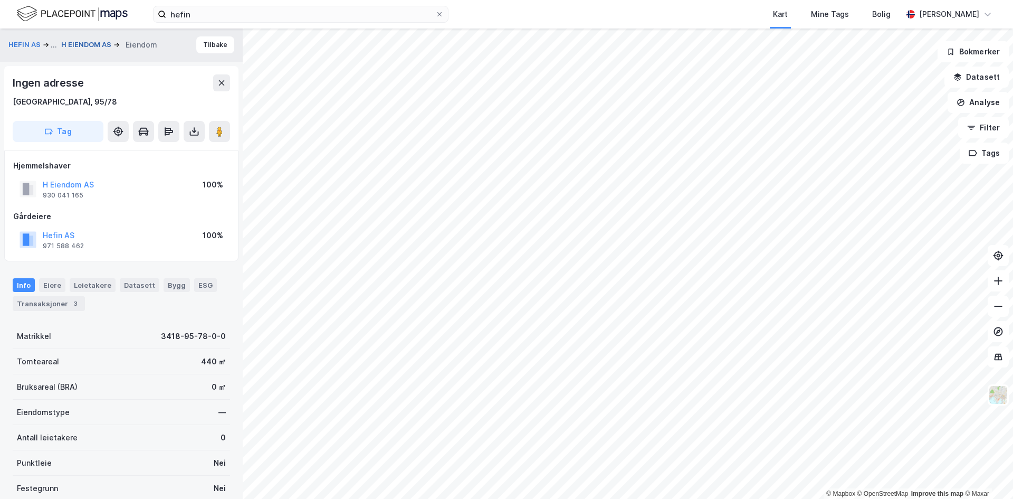
click at [77, 41] on button "H EIENDOM AS" at bounding box center [87, 45] width 52 height 11
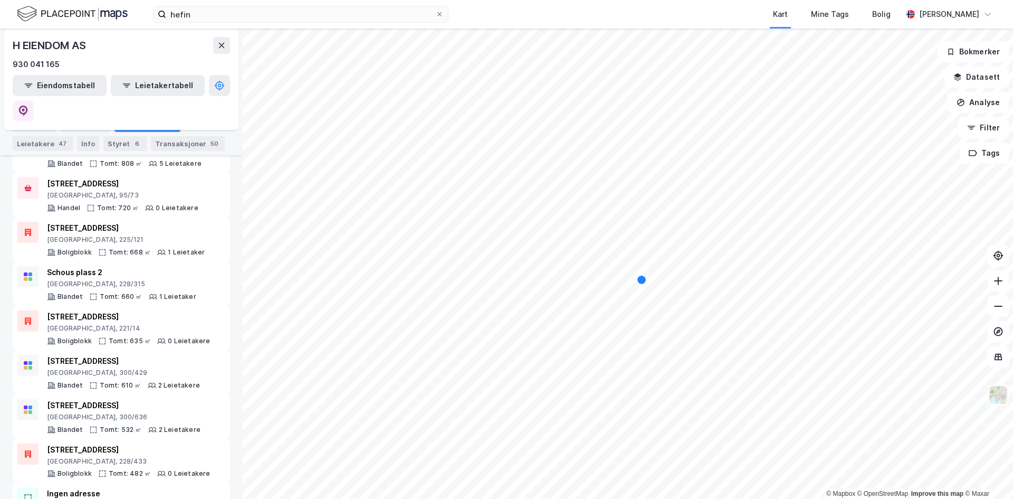
scroll to position [1108, 0]
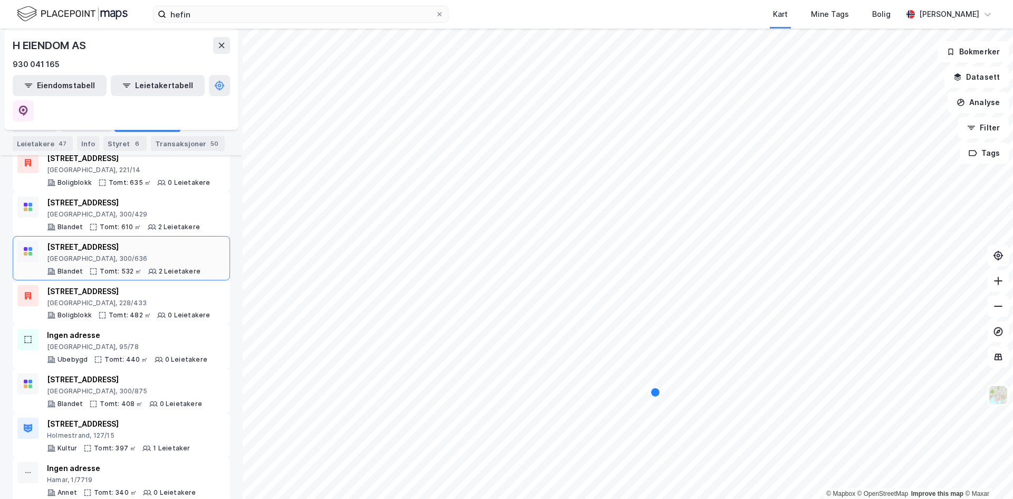
click at [134, 254] on div "[GEOGRAPHIC_DATA], 300/636" at bounding box center [124, 258] width 154 height 8
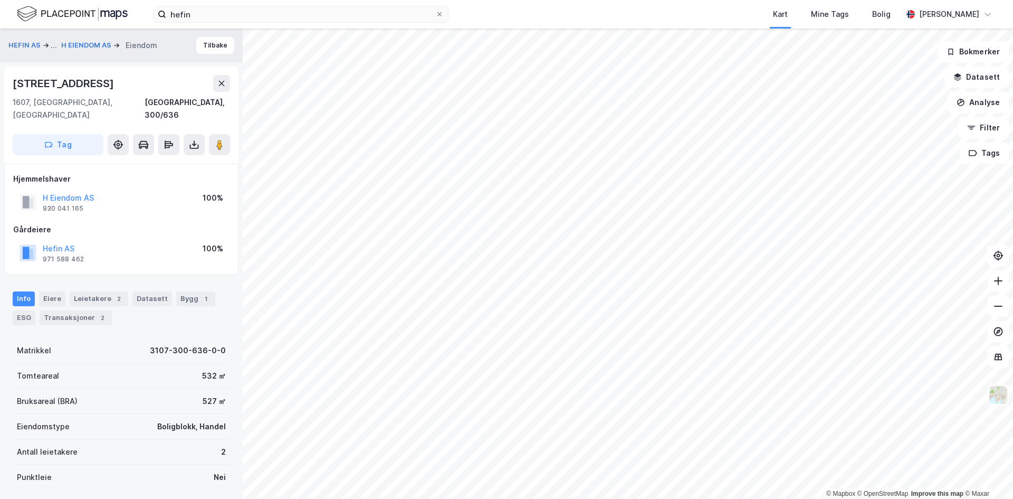
scroll to position [1, 0]
click at [207, 44] on button "Tilbake" at bounding box center [215, 44] width 38 height 17
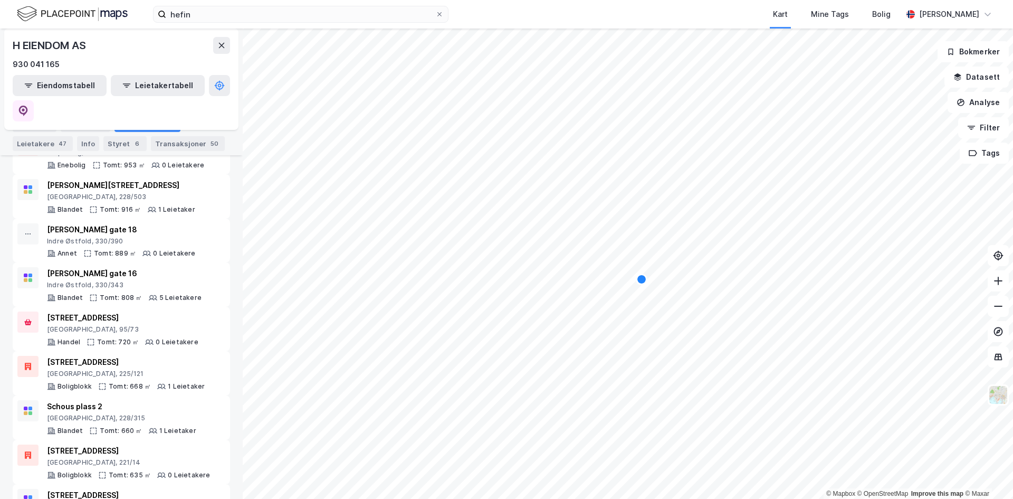
scroll to position [792, 0]
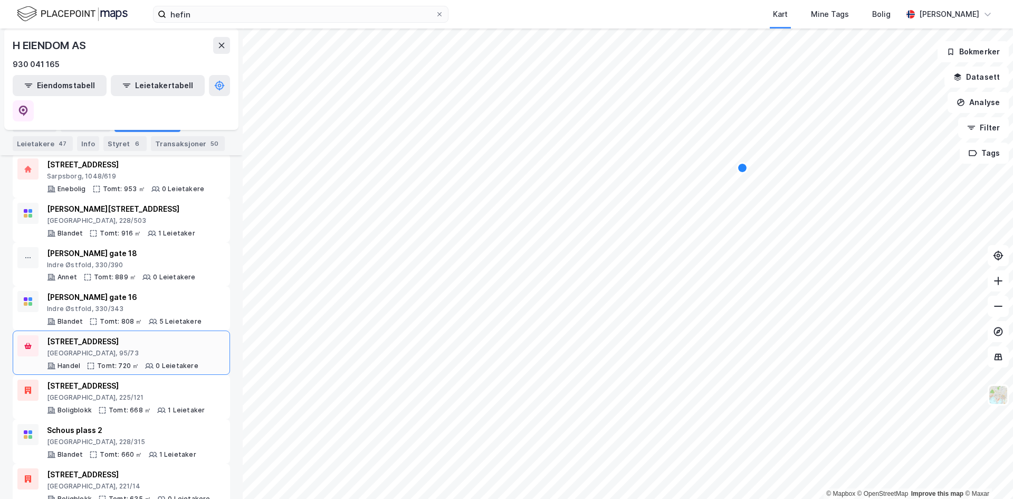
click at [152, 335] on div "[STREET_ADDRESS]" at bounding box center [122, 341] width 151 height 13
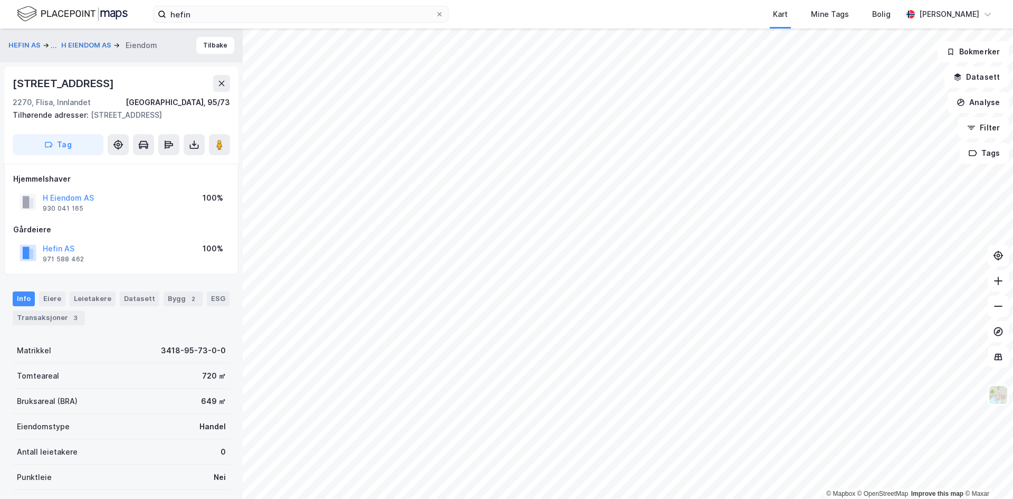
scroll to position [1, 0]
click at [79, 42] on button "H EIENDOM AS" at bounding box center [87, 45] width 52 height 11
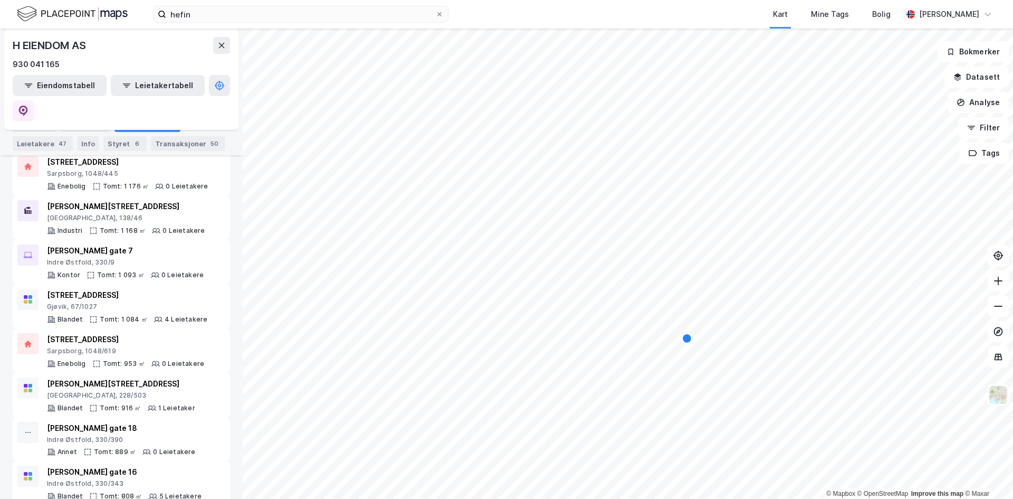
scroll to position [686, 0]
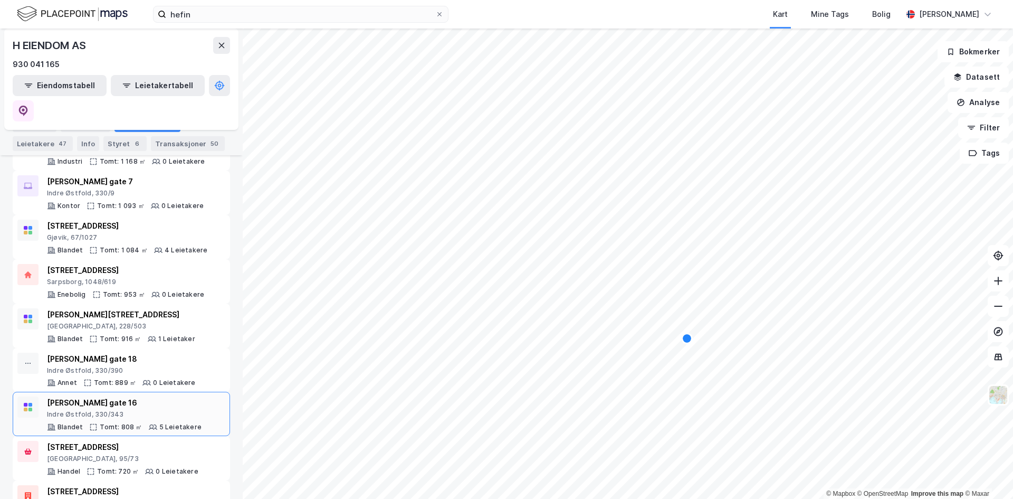
click at [148, 410] on div "Indre Østfold, 330/343" at bounding box center [124, 414] width 155 height 8
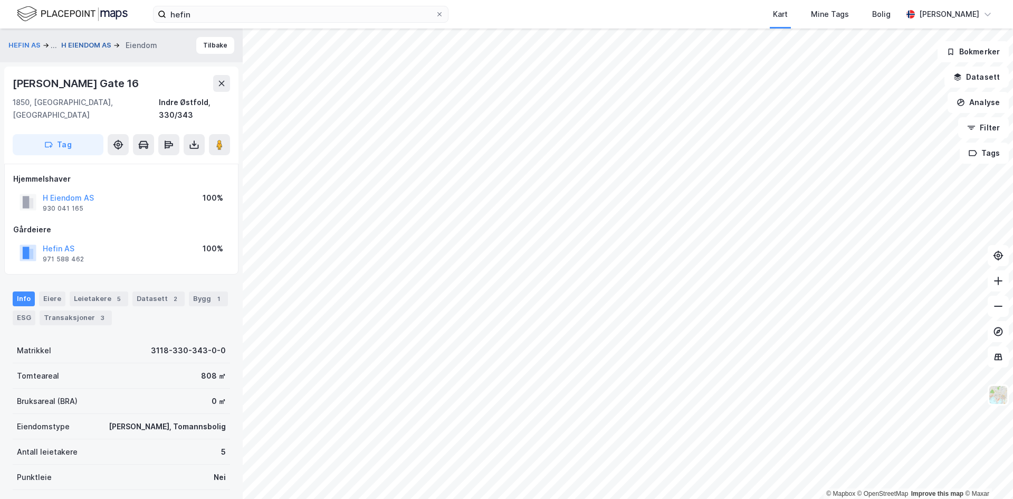
click at [88, 43] on button "H EIENDOM AS" at bounding box center [87, 45] width 52 height 11
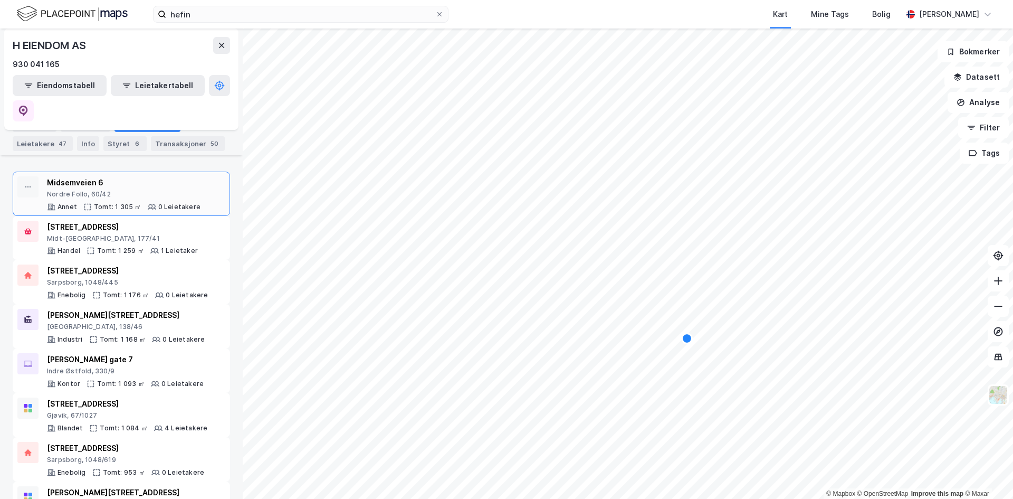
scroll to position [633, 0]
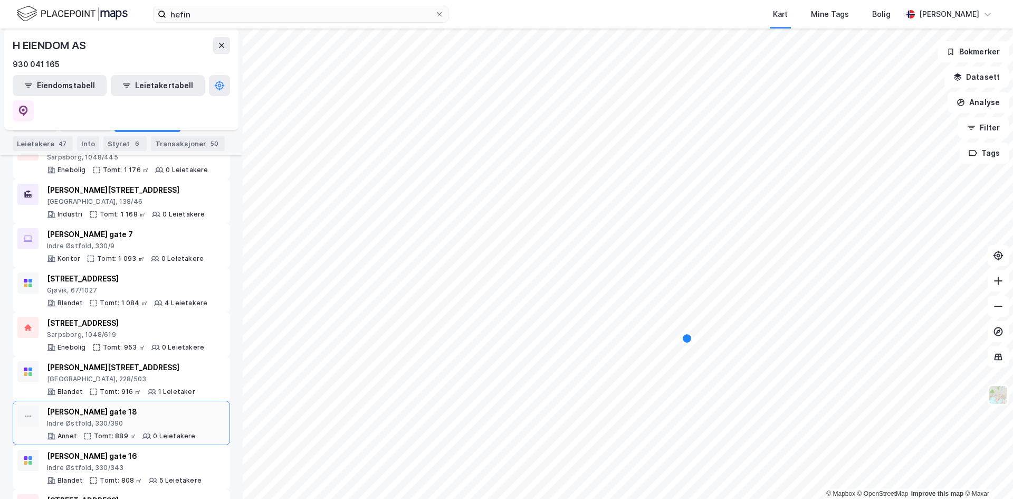
click at [164, 432] on div "0 Leietakere" at bounding box center [174, 436] width 42 height 8
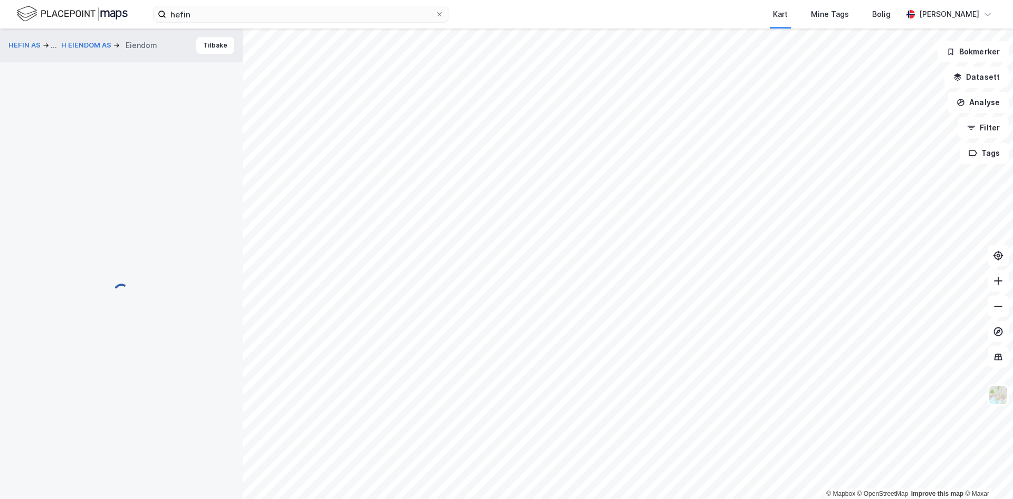
scroll to position [1, 0]
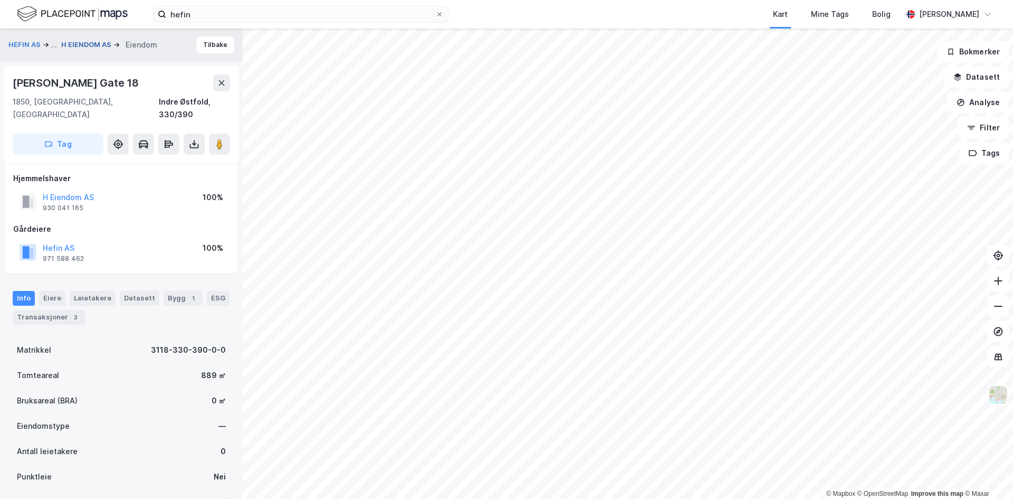
click at [90, 41] on button "H EIENDOM AS" at bounding box center [87, 45] width 52 height 11
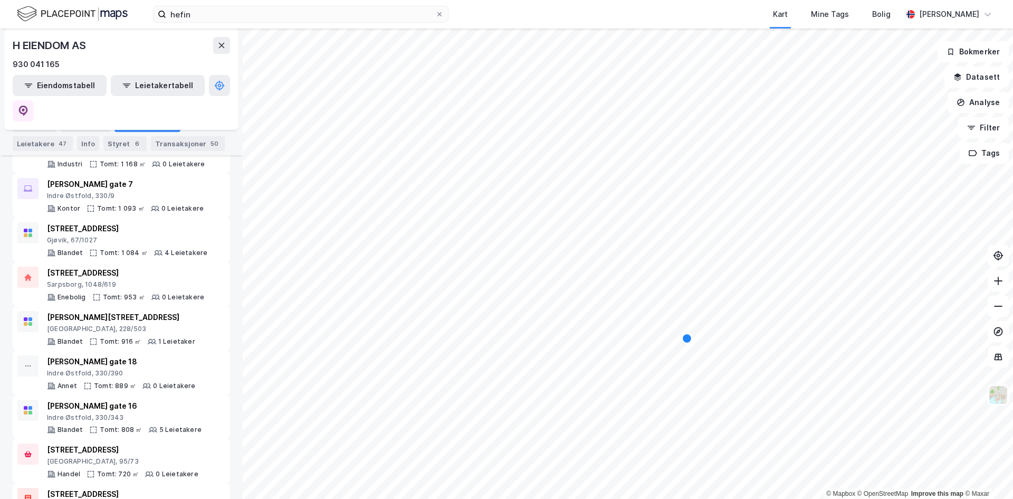
scroll to position [686, 0]
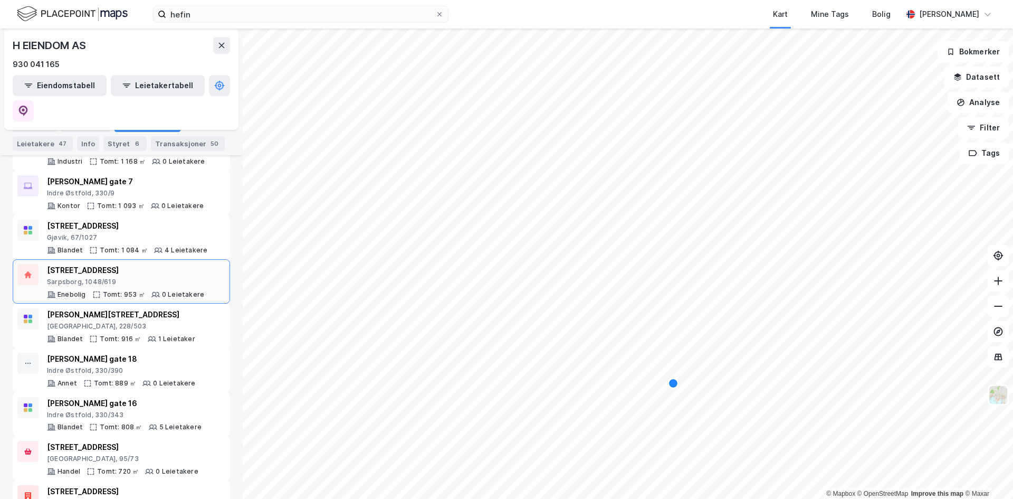
click at [153, 264] on div "[STREET_ADDRESS]" at bounding box center [125, 270] width 157 height 13
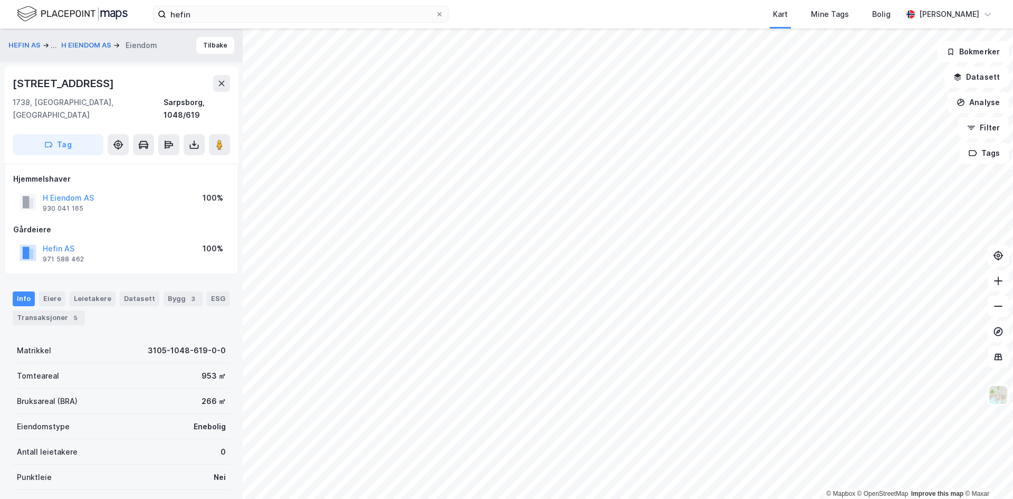
scroll to position [1, 0]
click at [84, 42] on button "H EIENDOM AS" at bounding box center [87, 45] width 52 height 11
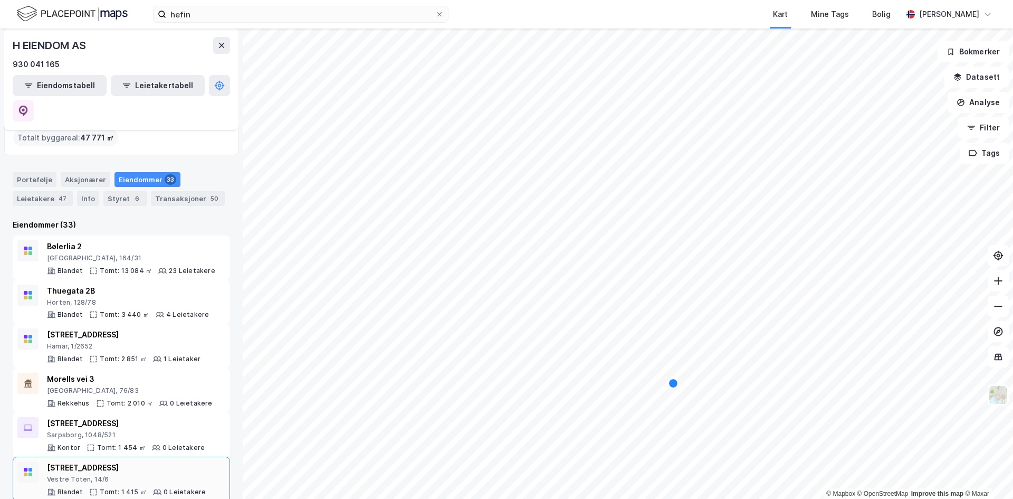
scroll to position [106, 0]
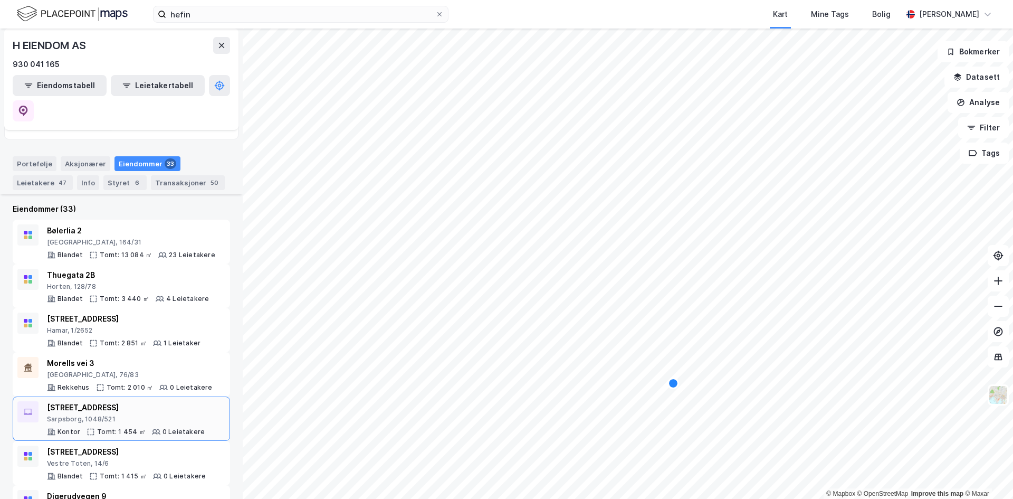
click at [83, 415] on div "Sarpsborg, 1048/521" at bounding box center [126, 419] width 158 height 8
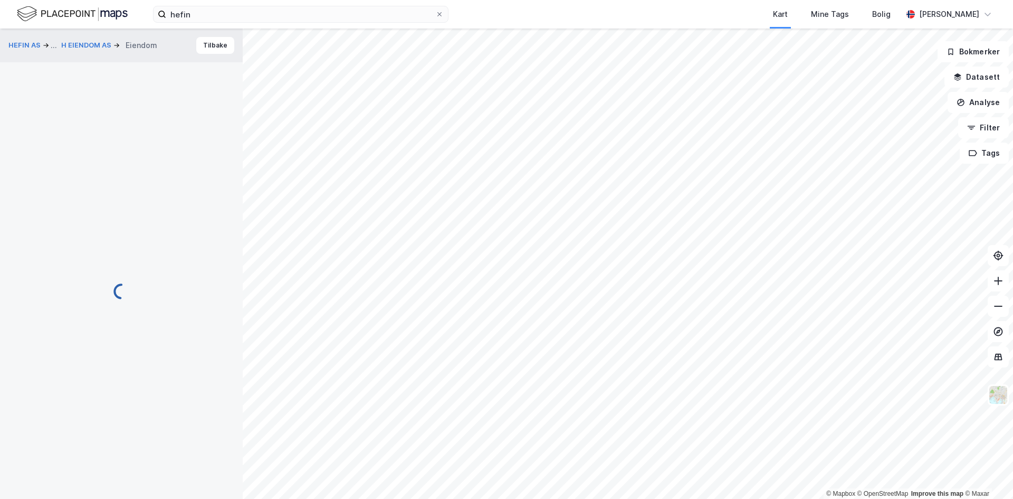
scroll to position [1, 0]
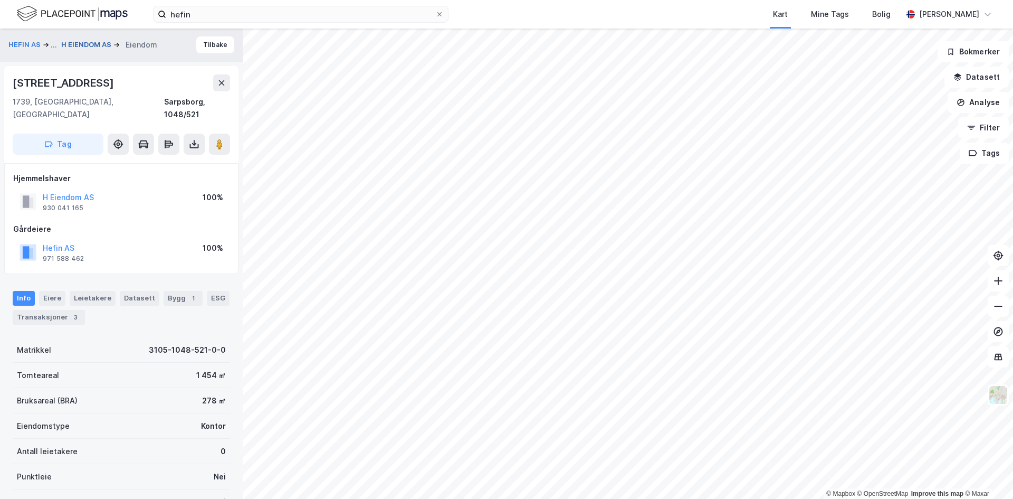
click at [97, 46] on button "H EIENDOM AS" at bounding box center [87, 45] width 52 height 11
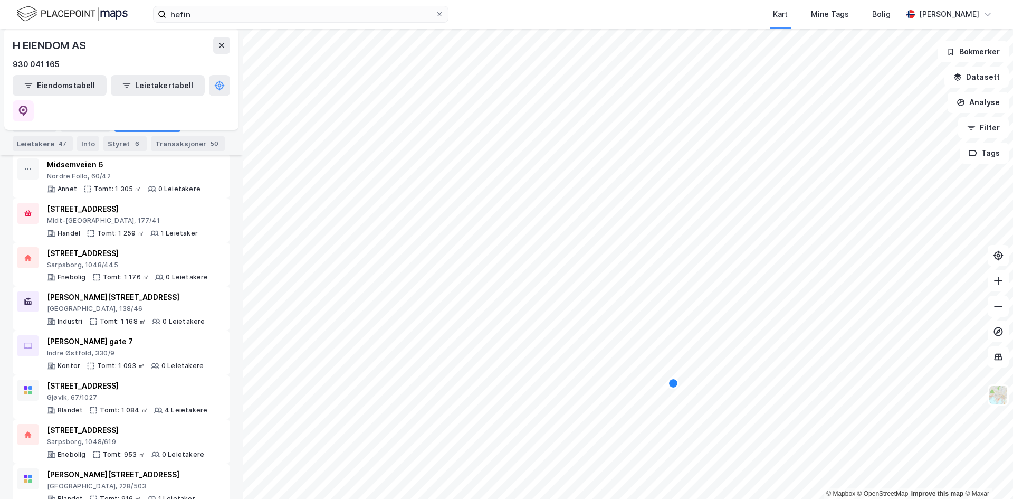
scroll to position [528, 0]
click at [111, 377] on div "[STREET_ADDRESS]" at bounding box center [127, 383] width 160 height 13
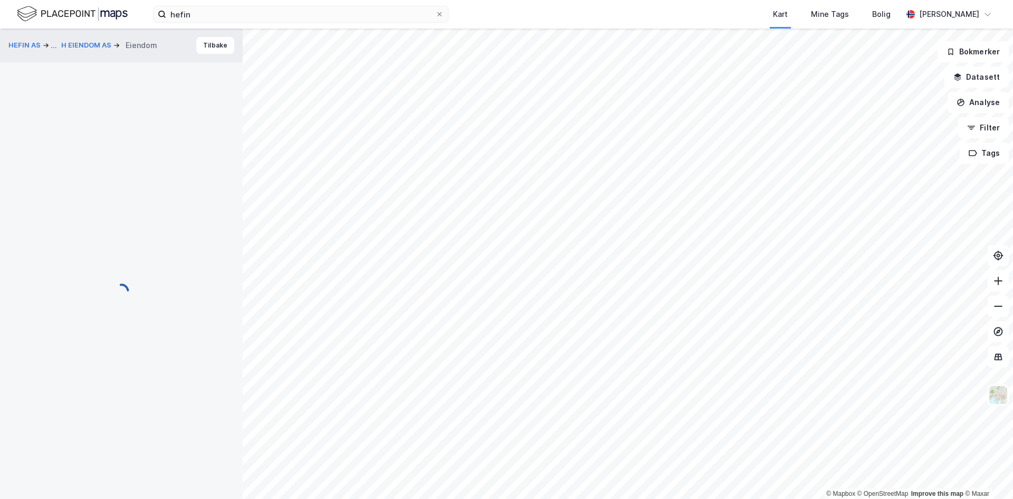
scroll to position [1, 0]
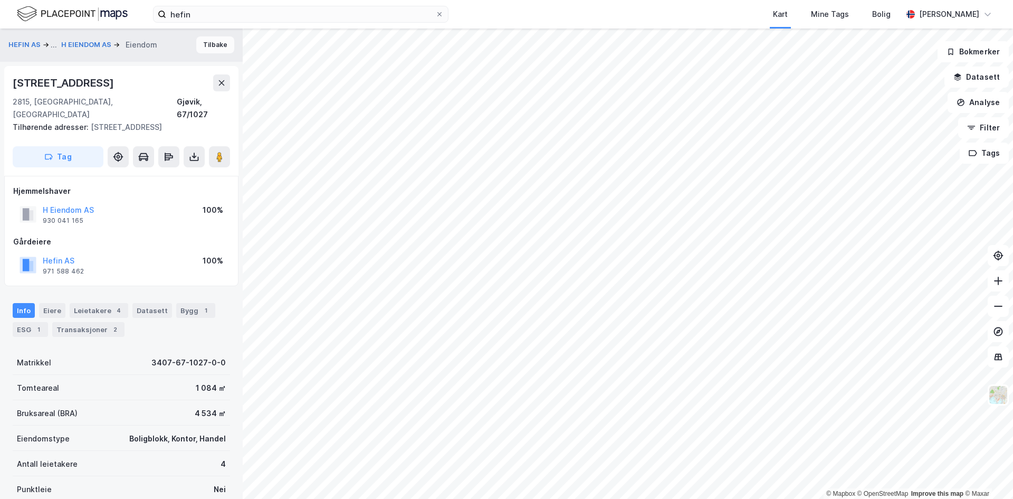
click at [222, 42] on button "Tilbake" at bounding box center [215, 44] width 38 height 17
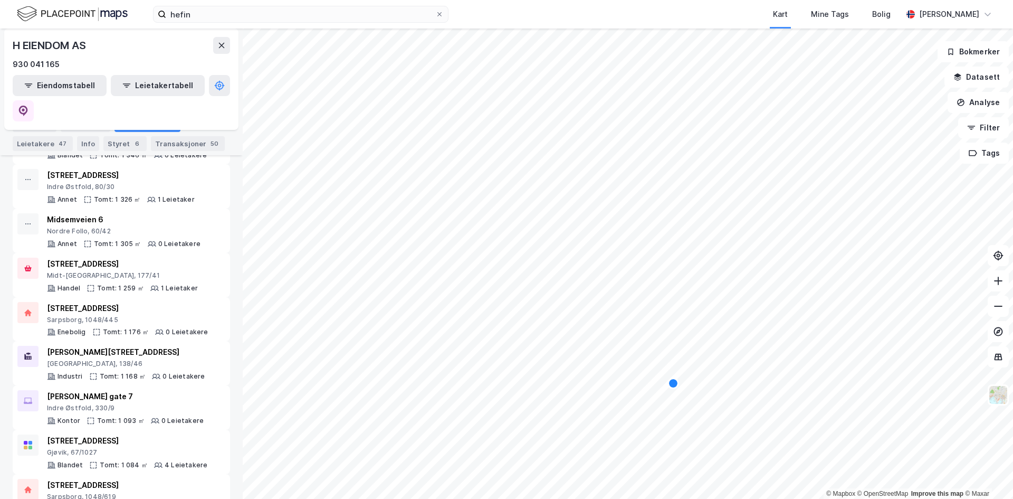
scroll to position [475, 0]
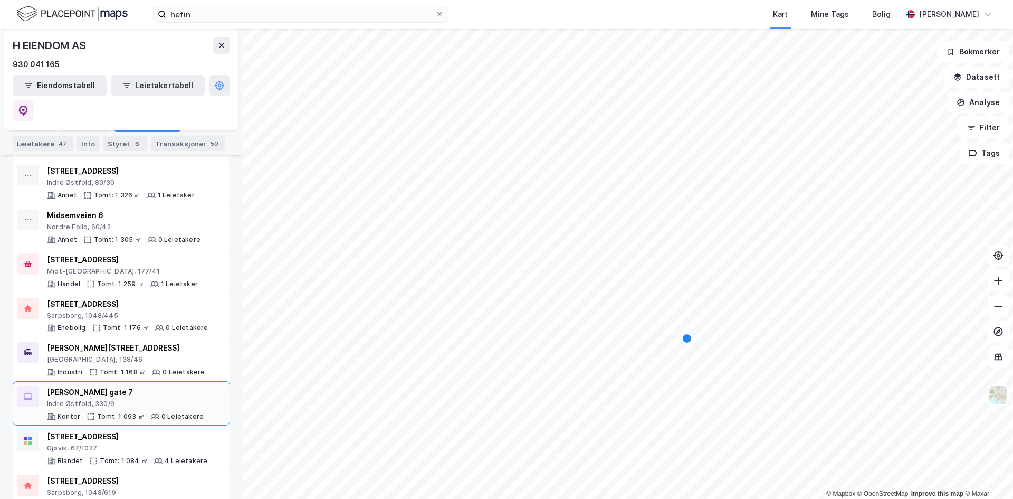
click at [151, 412] on icon at bounding box center [155, 416] width 8 height 8
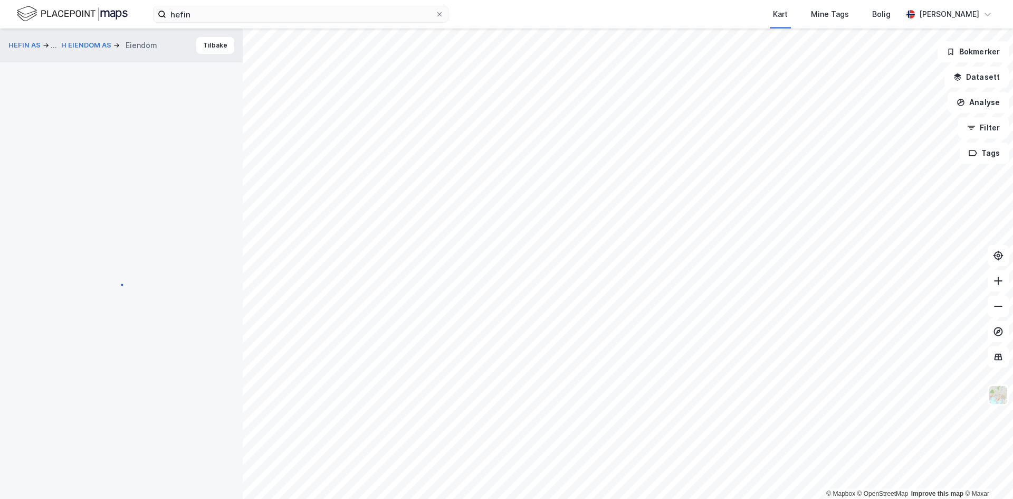
scroll to position [1, 0]
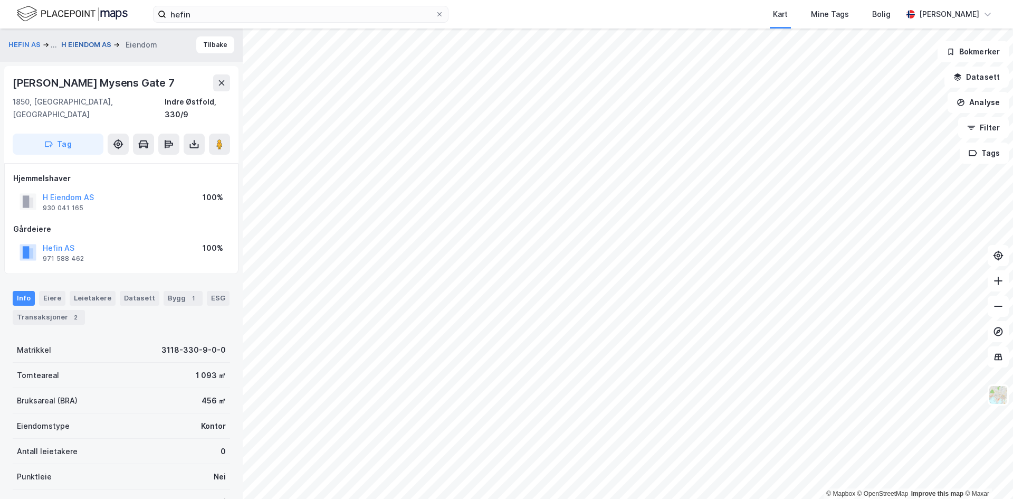
click at [83, 44] on button "H EIENDOM AS" at bounding box center [87, 45] width 52 height 11
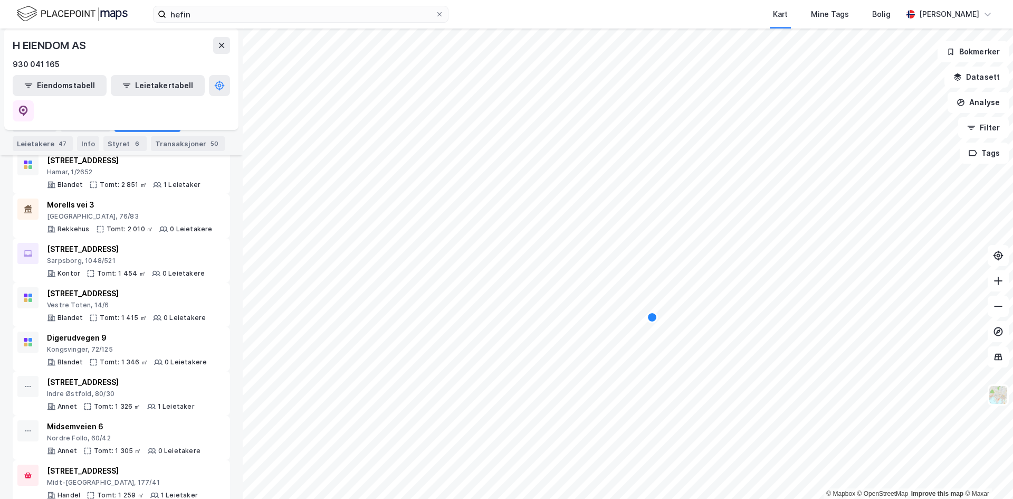
scroll to position [475, 0]
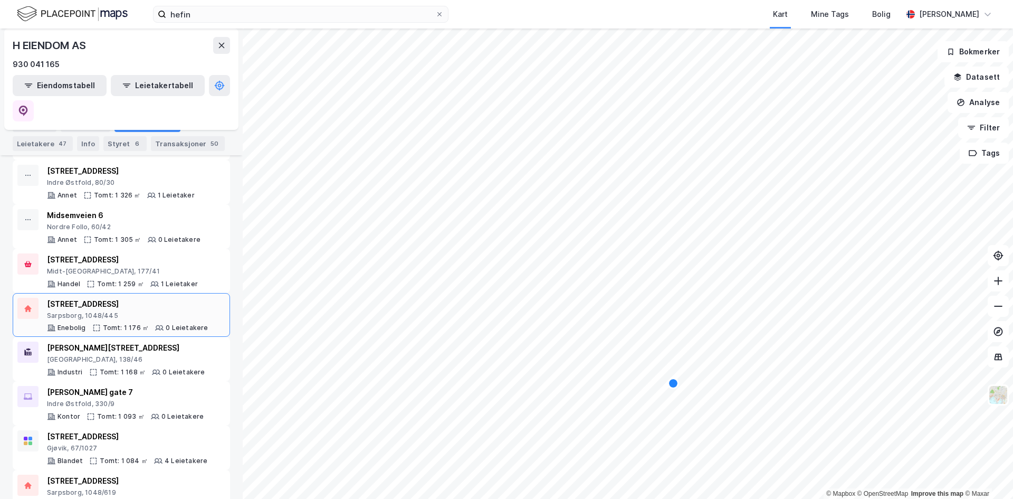
click at [182, 311] on div "Sarpsborg, 1048/445" at bounding box center [127, 315] width 161 height 8
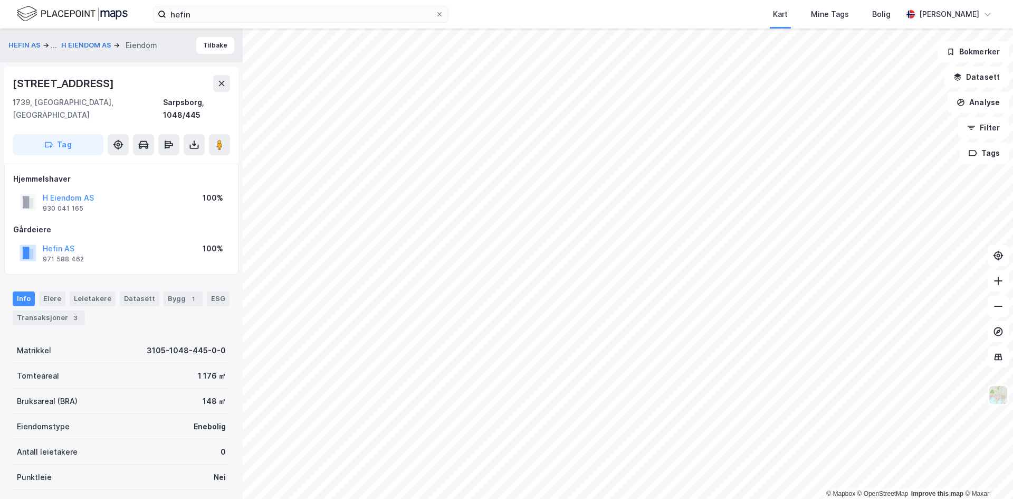
scroll to position [1, 0]
click at [201, 39] on button "Tilbake" at bounding box center [215, 44] width 38 height 17
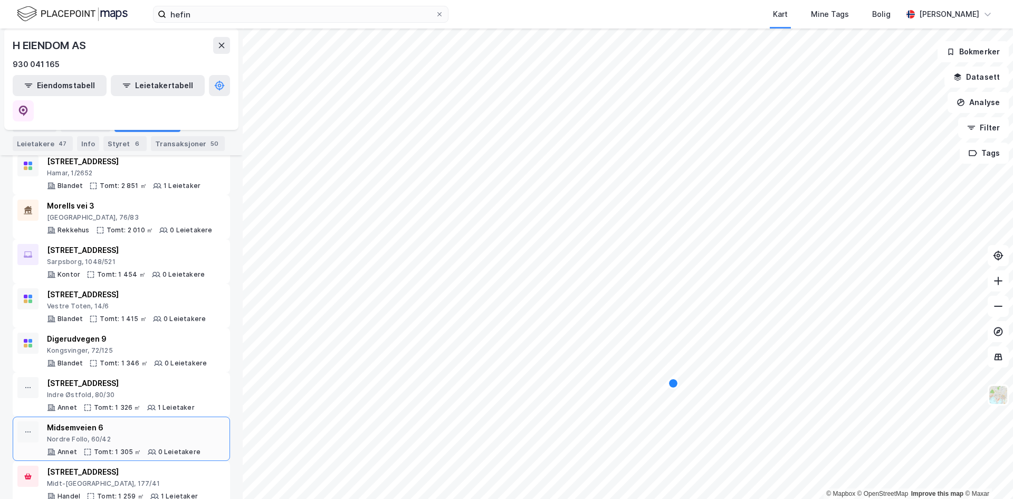
scroll to position [317, 0]
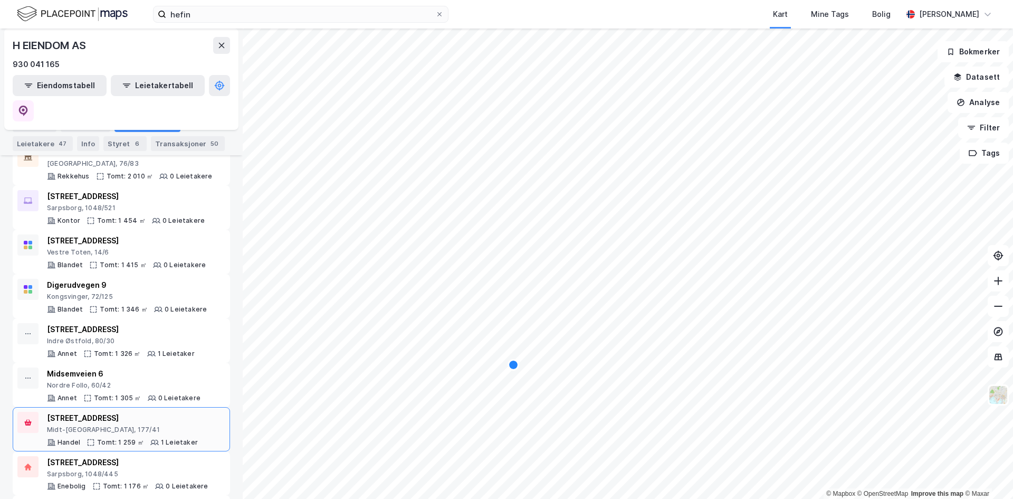
click at [143, 412] on div "[STREET_ADDRESS]" at bounding box center [122, 418] width 151 height 13
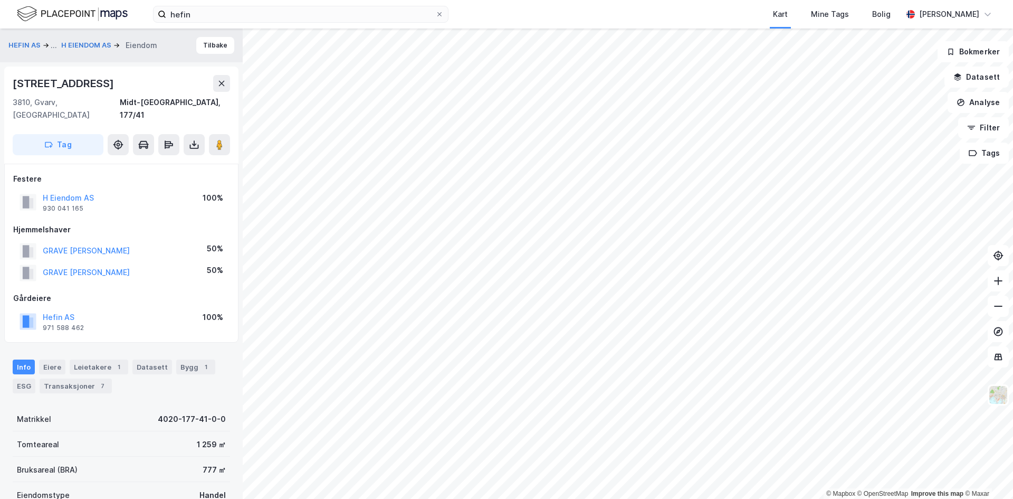
scroll to position [1, 0]
click at [94, 47] on button "H EIENDOM AS" at bounding box center [87, 45] width 52 height 11
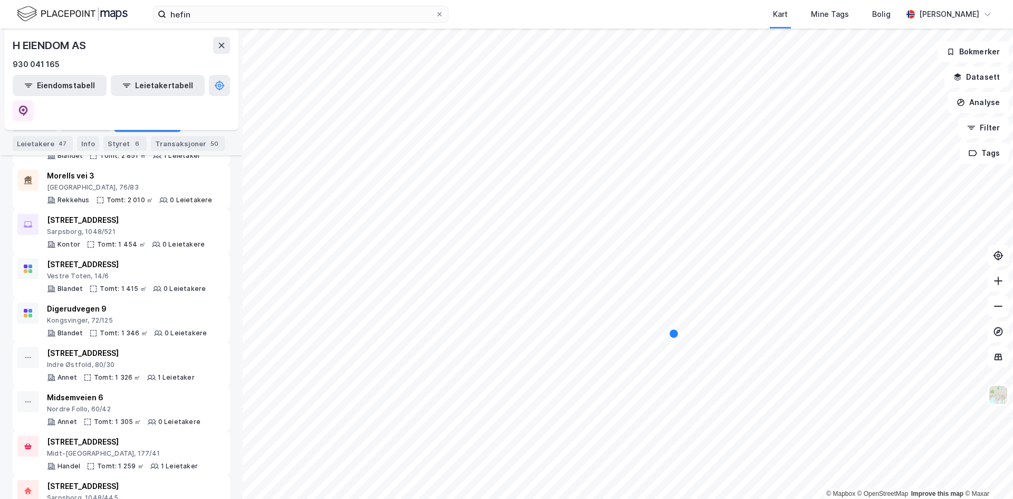
scroll to position [317, 0]
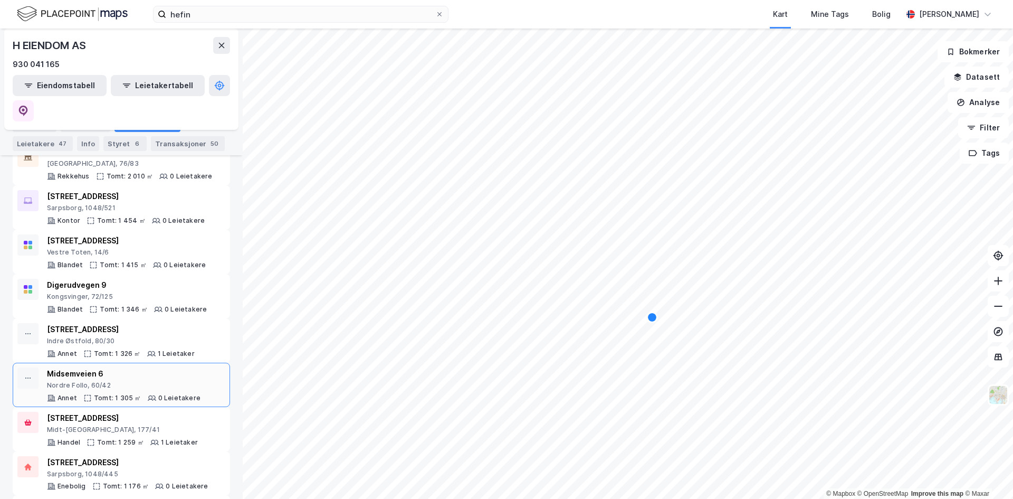
click at [154, 381] on div "Nordre Follo, 60/42" at bounding box center [124, 385] width 154 height 8
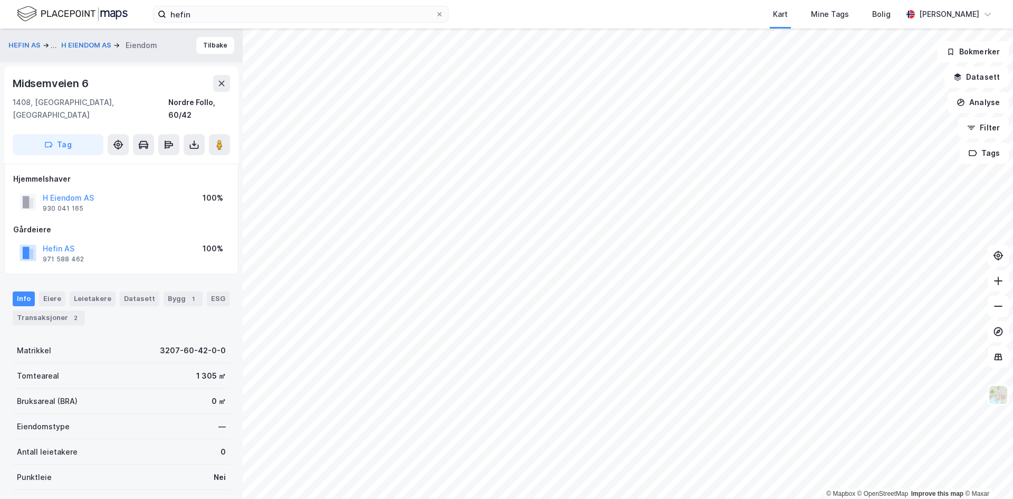
scroll to position [1, 0]
click at [83, 40] on button "H EIENDOM AS" at bounding box center [87, 45] width 52 height 11
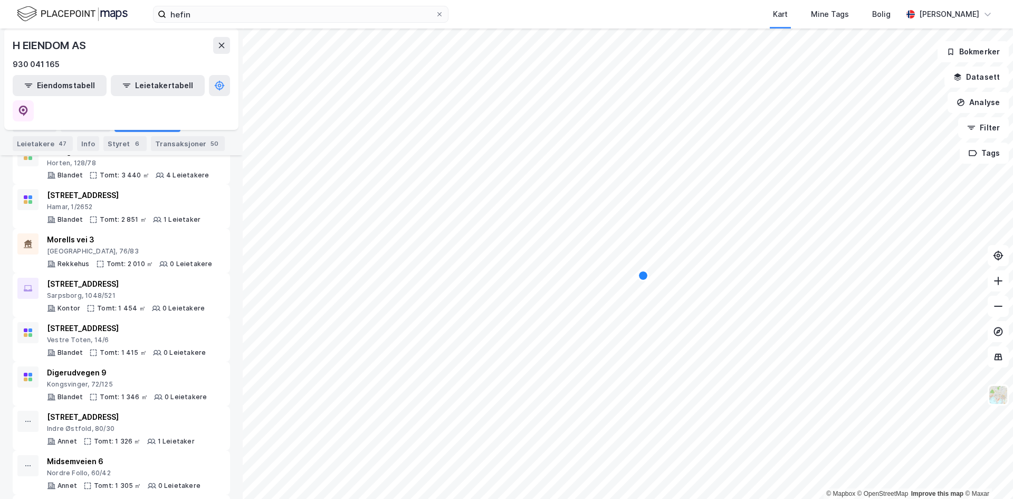
scroll to position [264, 0]
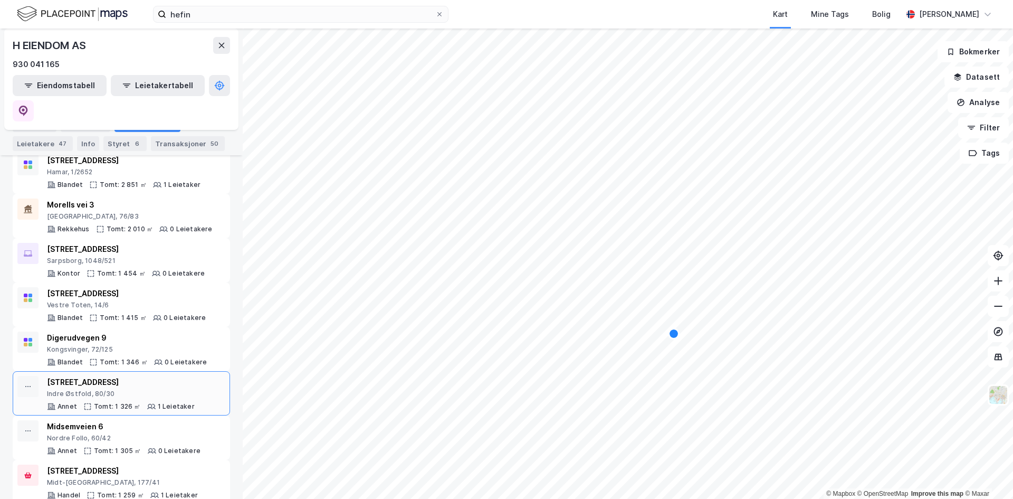
click at [152, 389] on div "Indre Østfold, 80/30" at bounding box center [121, 393] width 148 height 8
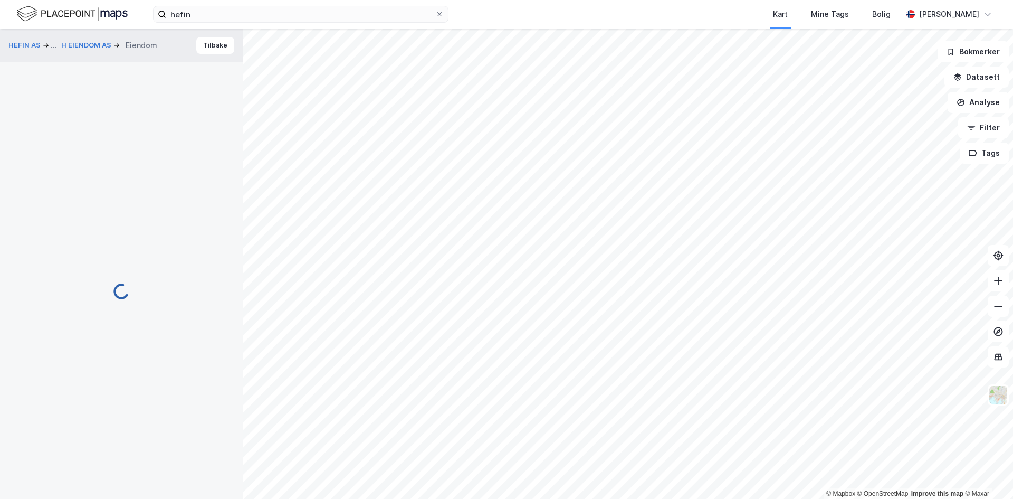
scroll to position [1, 0]
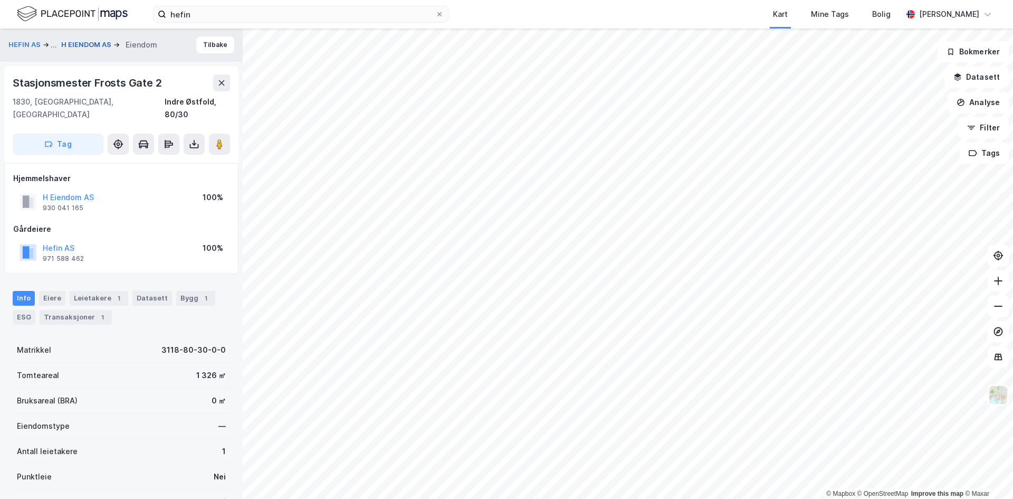
click at [85, 42] on button "H EIENDOM AS" at bounding box center [87, 45] width 52 height 11
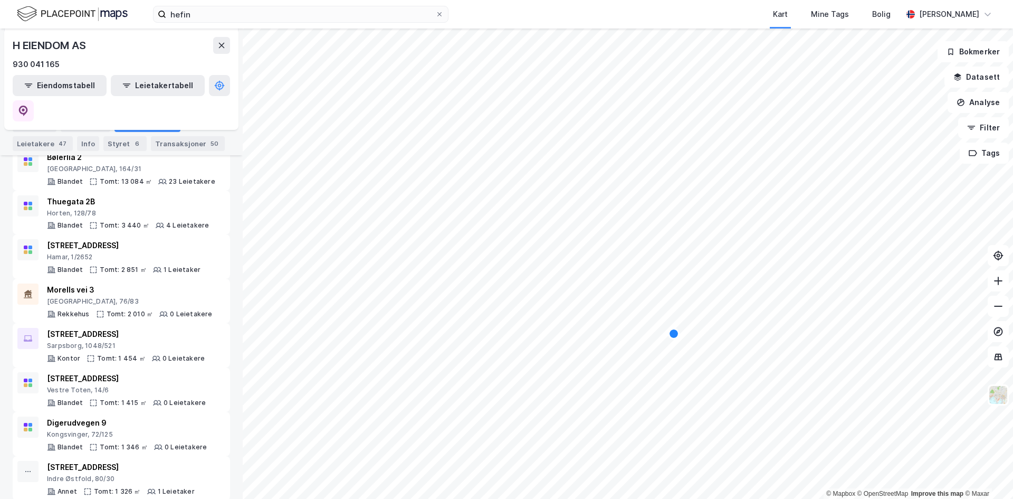
scroll to position [264, 0]
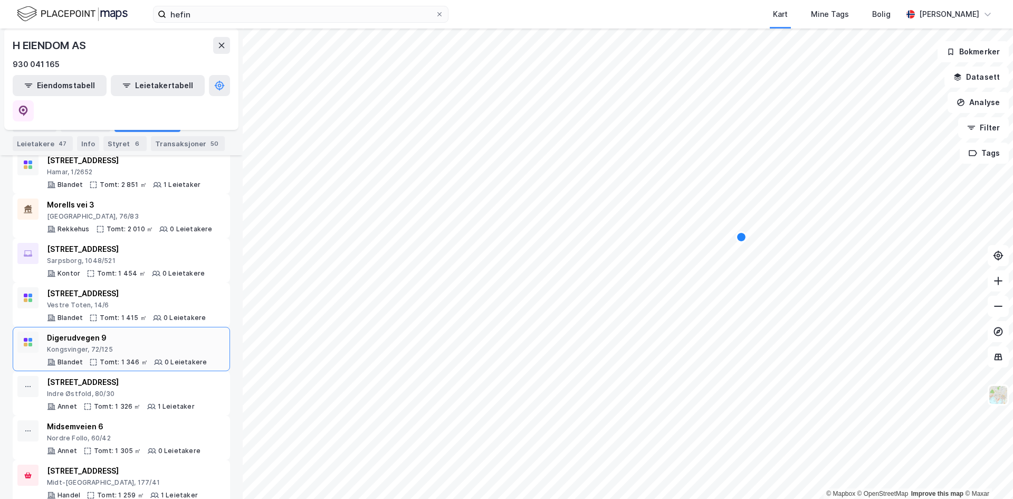
click at [68, 358] on div "Blandet" at bounding box center [70, 362] width 25 height 8
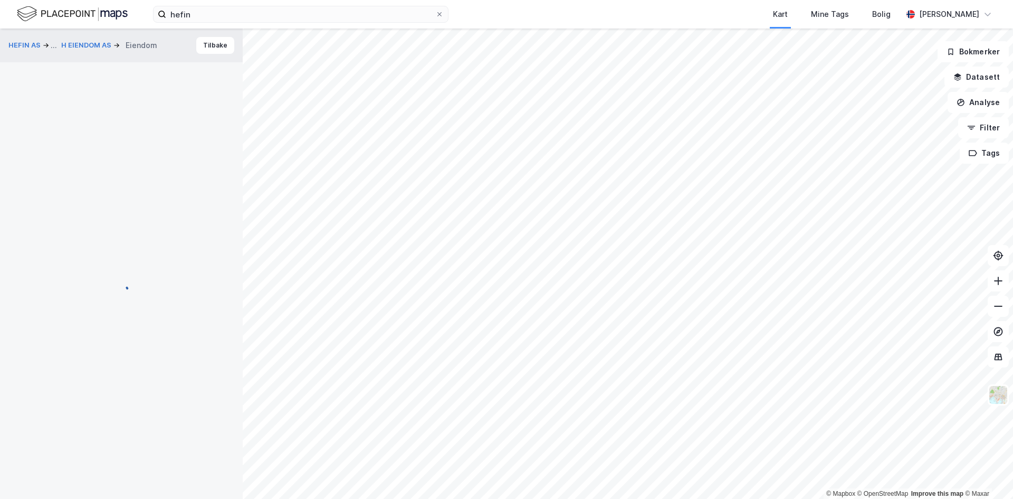
scroll to position [1, 0]
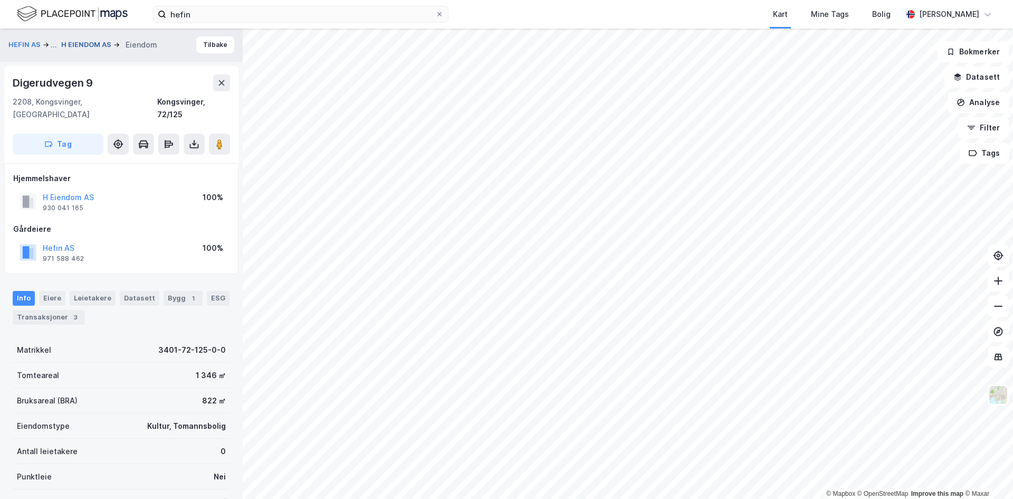
click at [77, 43] on button "H EIENDOM AS" at bounding box center [87, 45] width 52 height 11
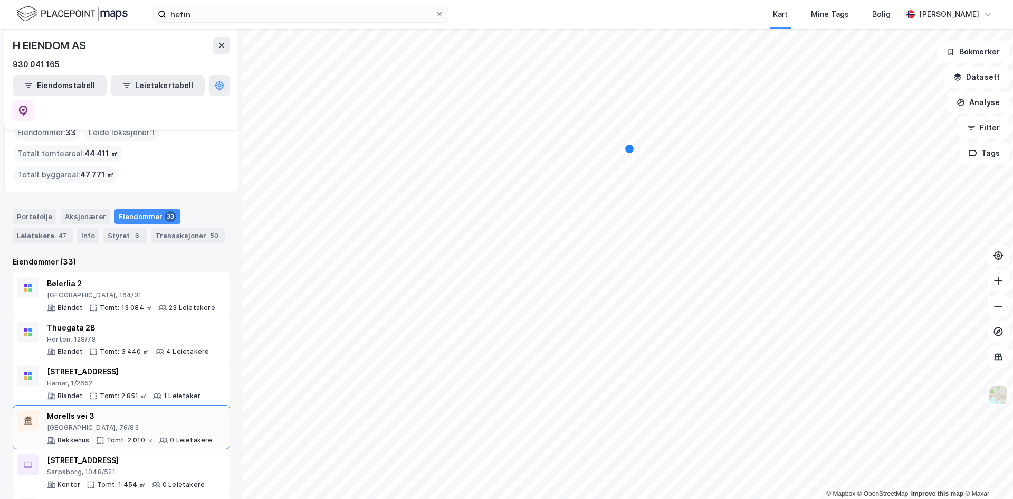
scroll to position [106, 0]
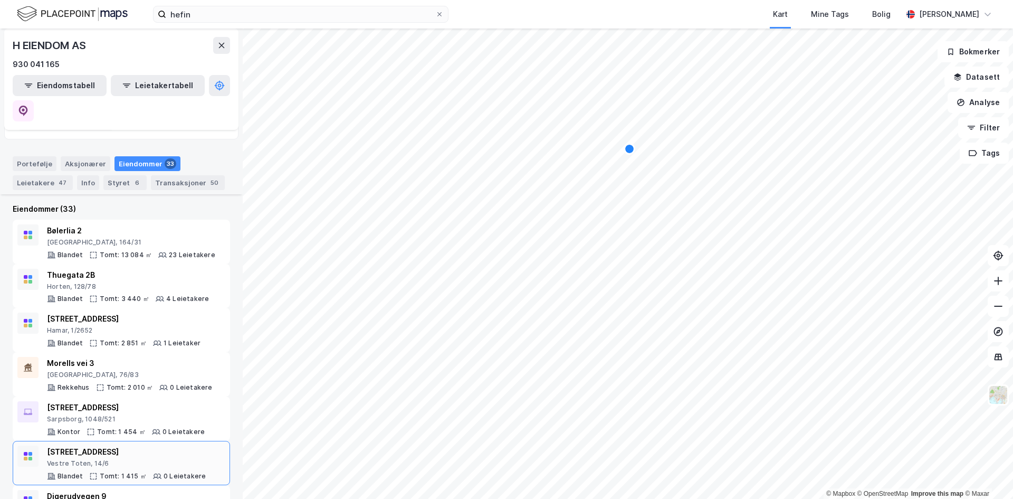
click at [142, 445] on div "[STREET_ADDRESS]" at bounding box center [126, 451] width 159 height 13
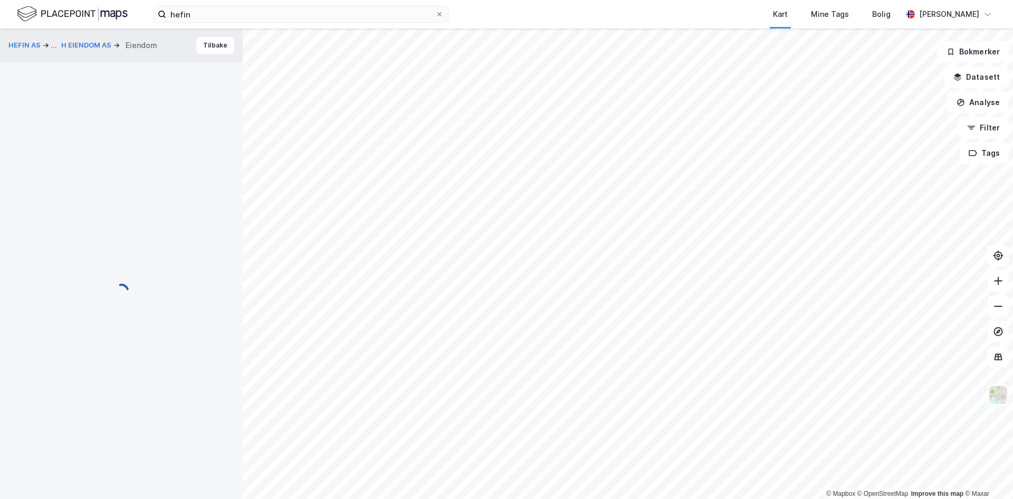
scroll to position [1, 0]
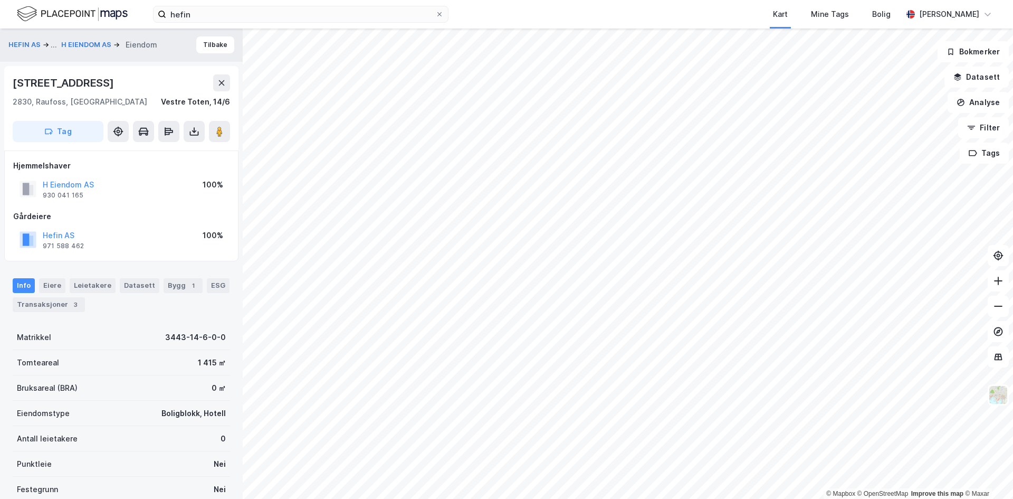
click at [92, 38] on div "HEFIN AS ... H EIENDOM AS [PERSON_NAME]" at bounding box center [121, 45] width 243 height 34
click at [92, 40] on button "H EIENDOM AS" at bounding box center [87, 45] width 52 height 11
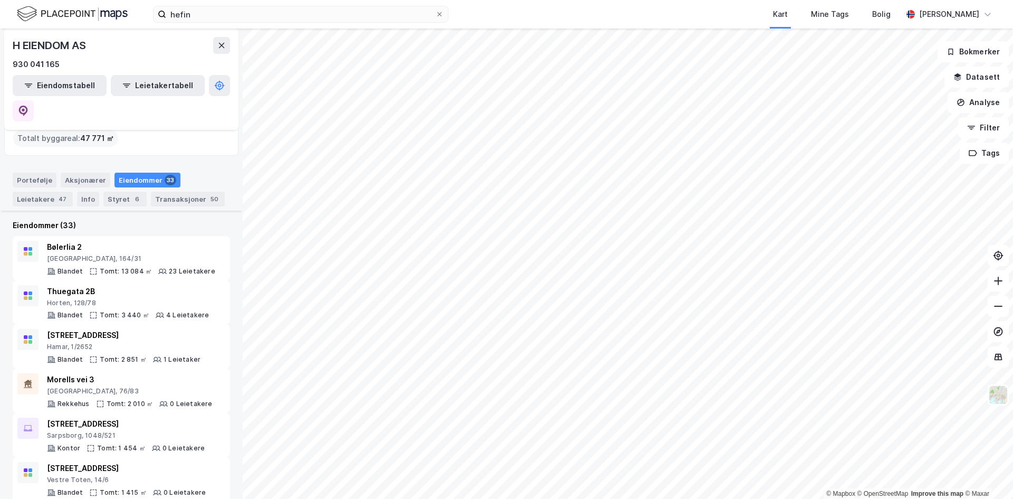
scroll to position [106, 0]
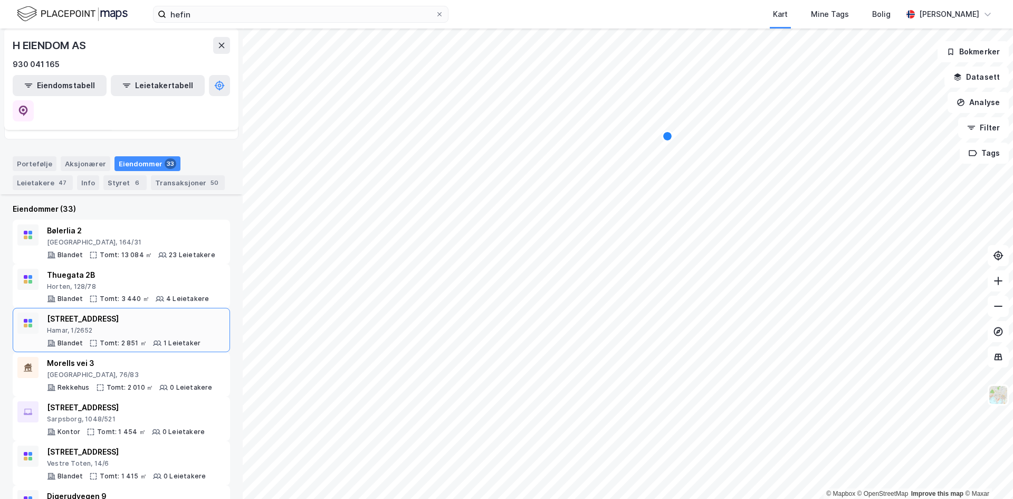
click at [142, 326] on div "Hamar, 1/2652" at bounding box center [124, 330] width 154 height 8
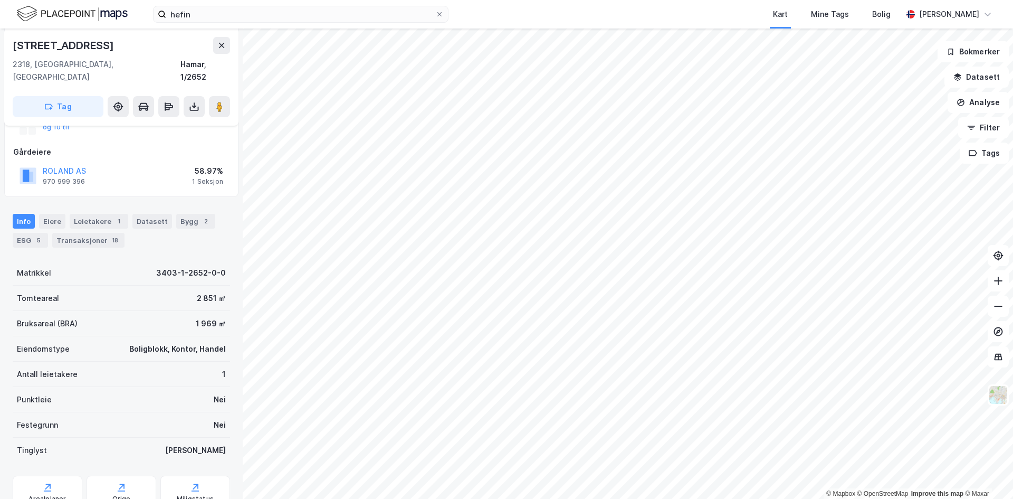
scroll to position [212, 0]
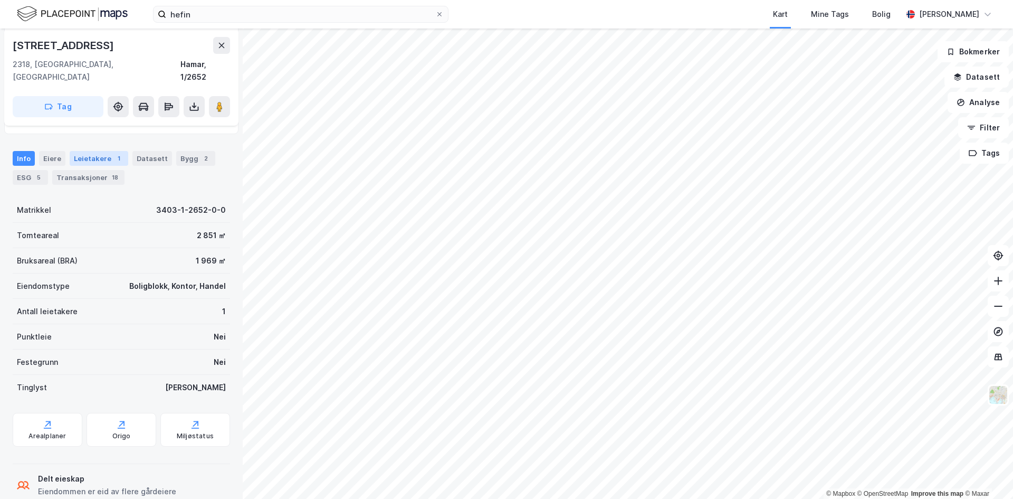
click at [102, 151] on div "Leietakere 1" at bounding box center [99, 158] width 59 height 15
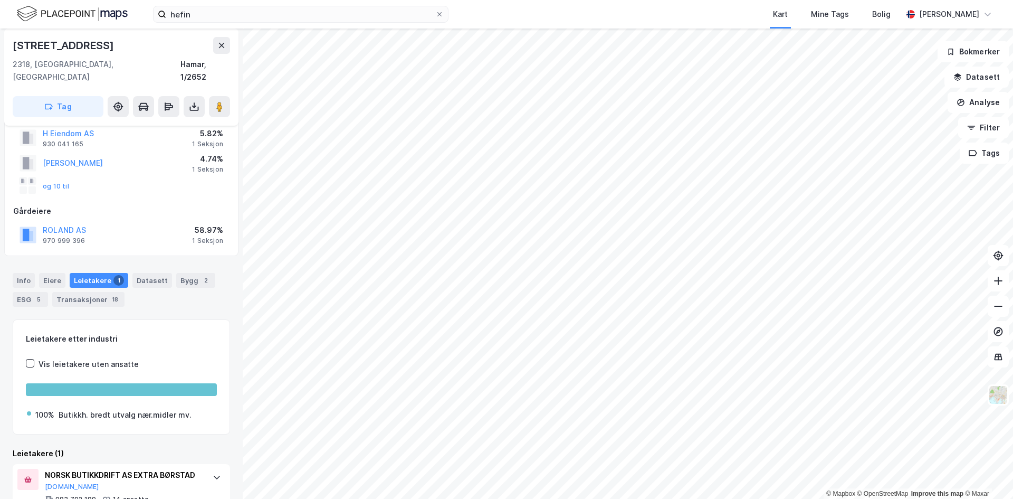
scroll to position [72, 0]
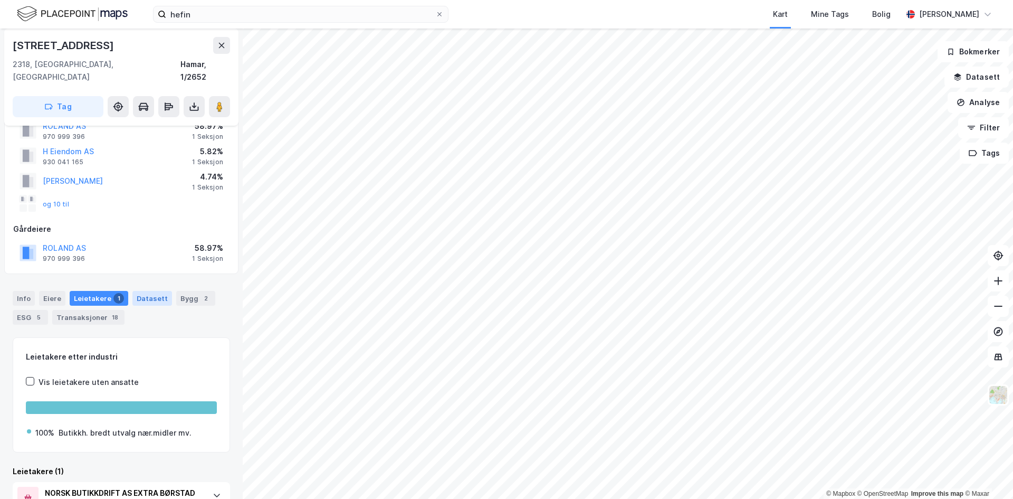
click at [139, 291] on div "Datasett" at bounding box center [152, 298] width 40 height 15
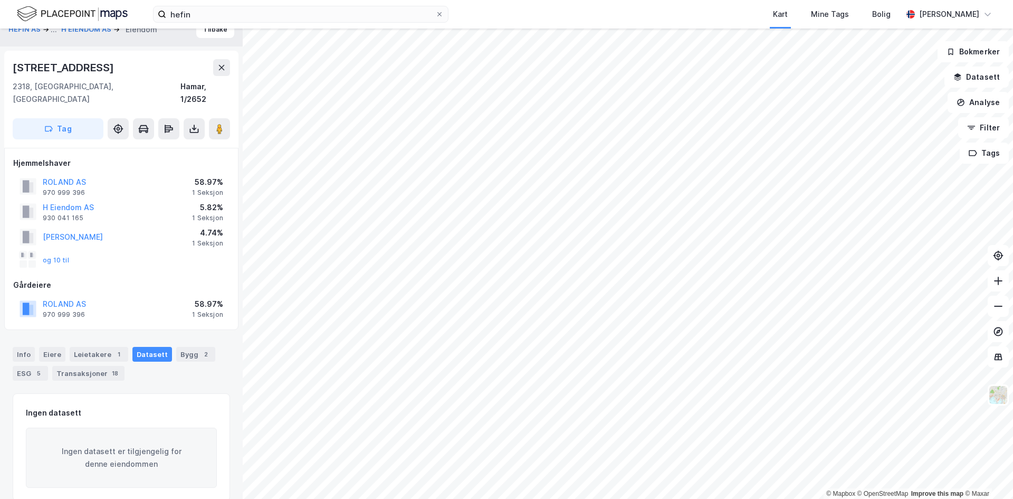
scroll to position [18, 0]
click at [193, 332] on div "Info [PERSON_NAME] 1 Datasett Bygg 2 ESG 5 Transaksjoner 18" at bounding box center [121, 357] width 243 height 51
click at [191, 345] on div "Bygg 2" at bounding box center [195, 352] width 39 height 15
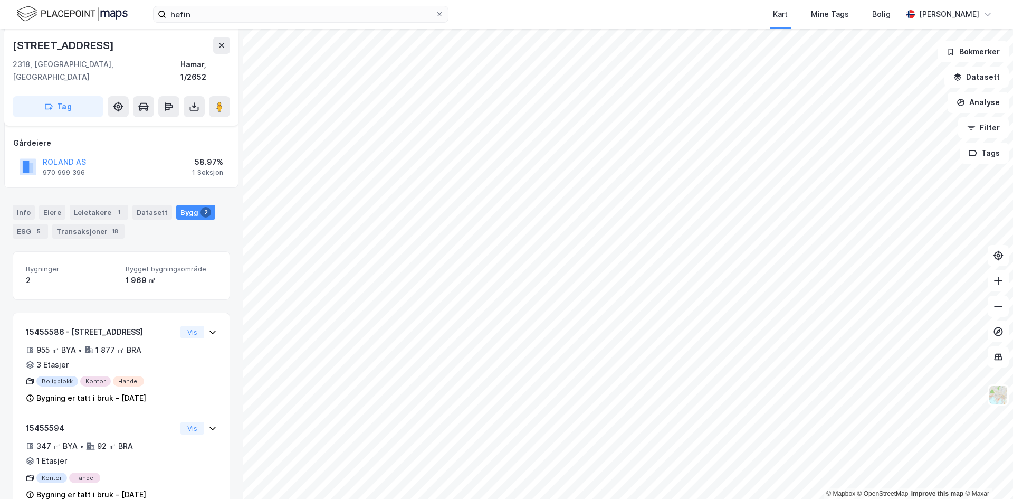
scroll to position [173, 0]
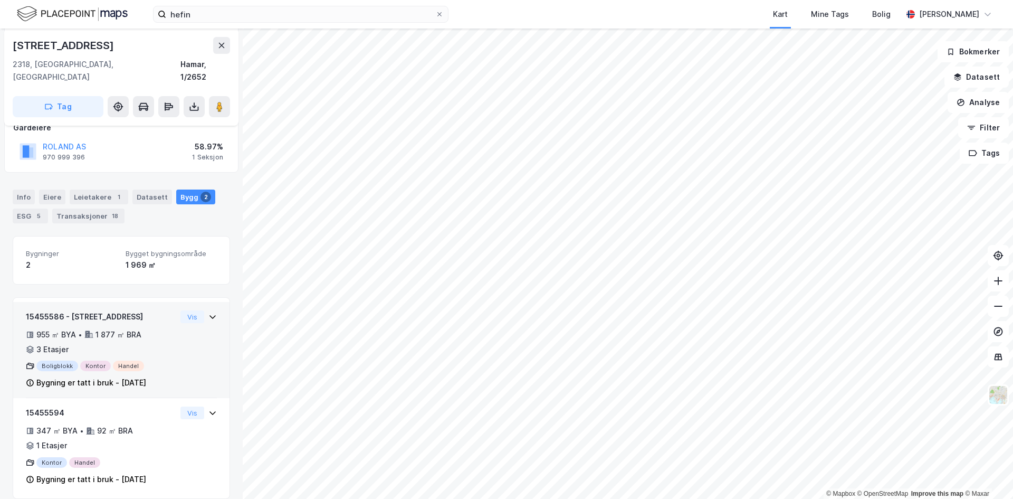
click at [160, 360] on div "Boligblokk Kontor Handel" at bounding box center [101, 365] width 150 height 11
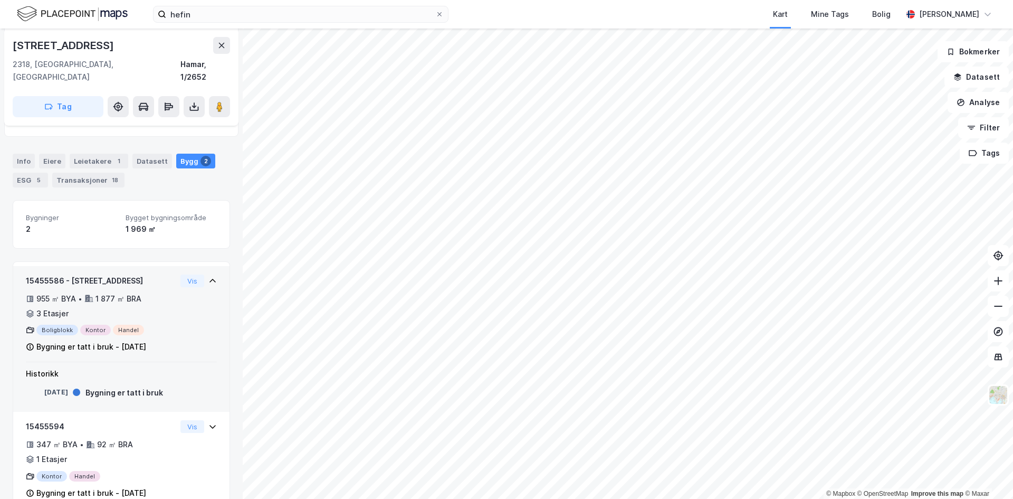
scroll to position [223, 0]
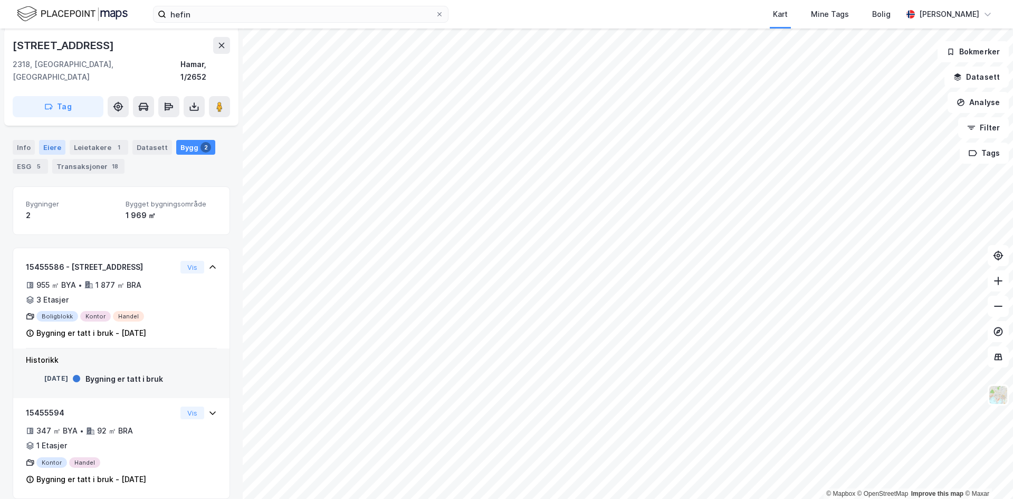
click at [56, 140] on div "Eiere" at bounding box center [52, 147] width 26 height 15
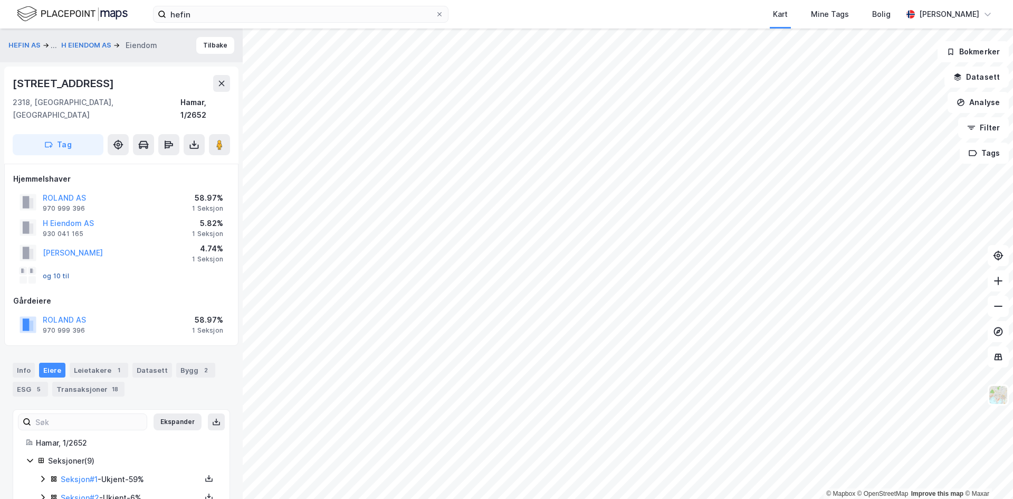
click at [0, 0] on button "og 10 til" at bounding box center [0, 0] width 0 height 0
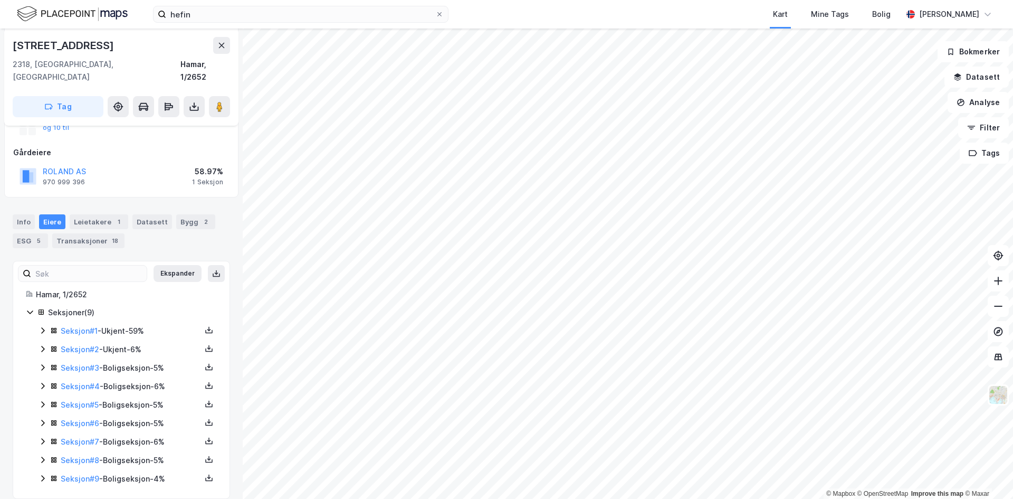
click at [42, 363] on icon at bounding box center [43, 367] width 8 height 8
click at [41, 382] on icon at bounding box center [43, 386] width 8 height 8
click at [41, 400] on icon at bounding box center [43, 404] width 8 height 8
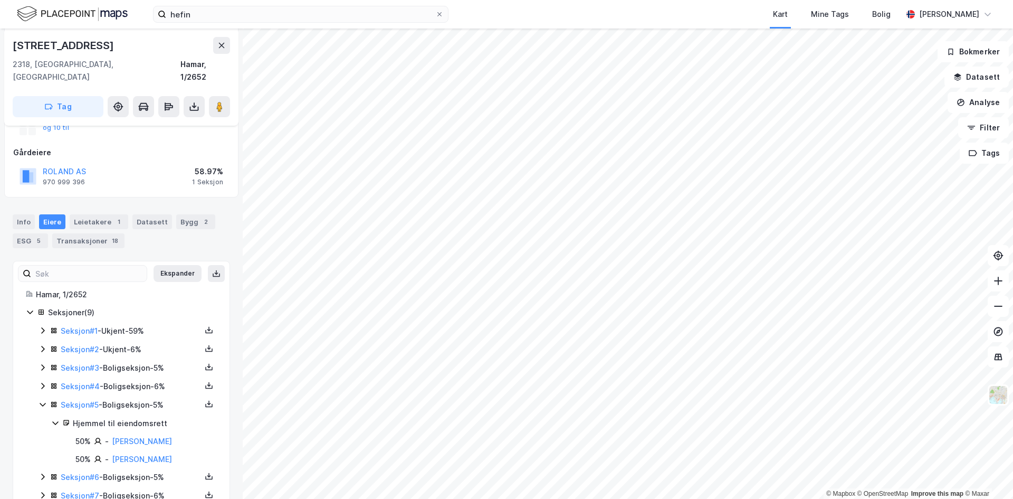
click at [41, 400] on icon at bounding box center [43, 404] width 8 height 8
click at [44, 419] on icon at bounding box center [43, 423] width 8 height 8
click at [43, 438] on icon at bounding box center [42, 441] width 3 height 6
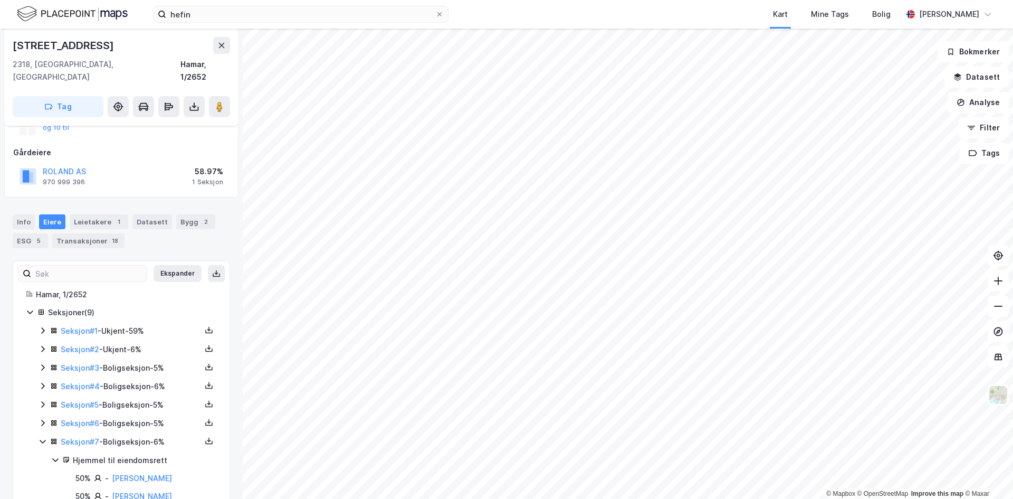
scroll to position [201, 0]
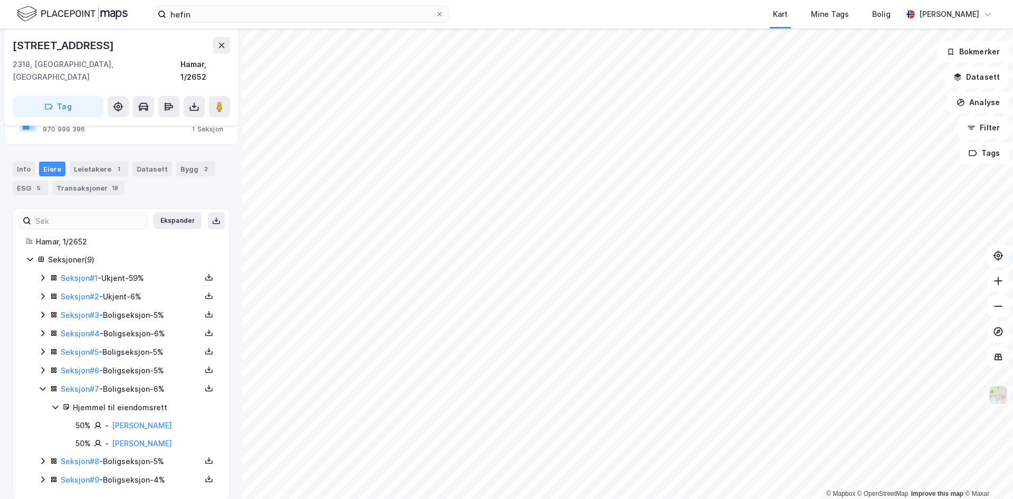
click at [42, 383] on div "Seksjon # 7 - Boligseksjon - 6%" at bounding box center [128, 389] width 178 height 13
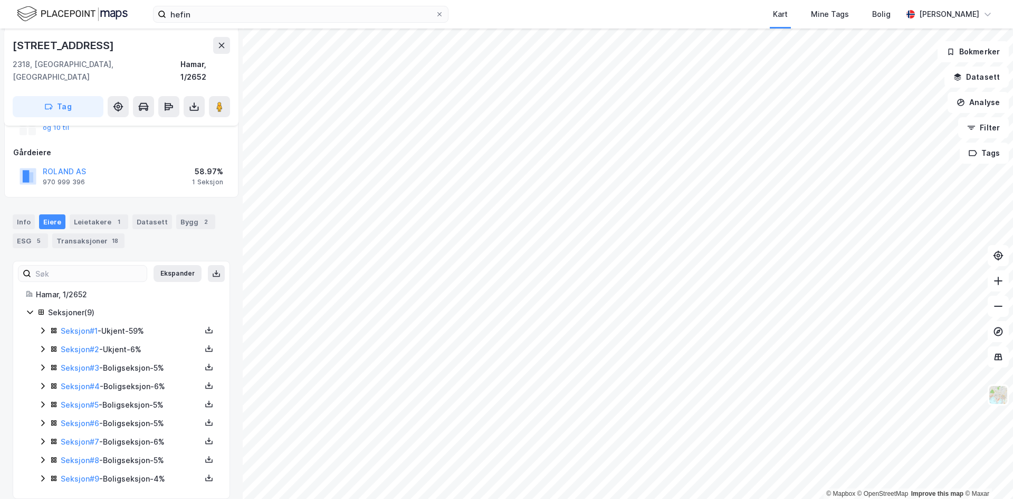
click at [41, 440] on div "Seksjon # 1 - Ukjent - 59% Seksjon # 2 - Ukjent - 6% Seksjon # 3 - Boligseksjon…" at bounding box center [128, 405] width 178 height 160
click at [42, 455] on icon at bounding box center [43, 459] width 8 height 8
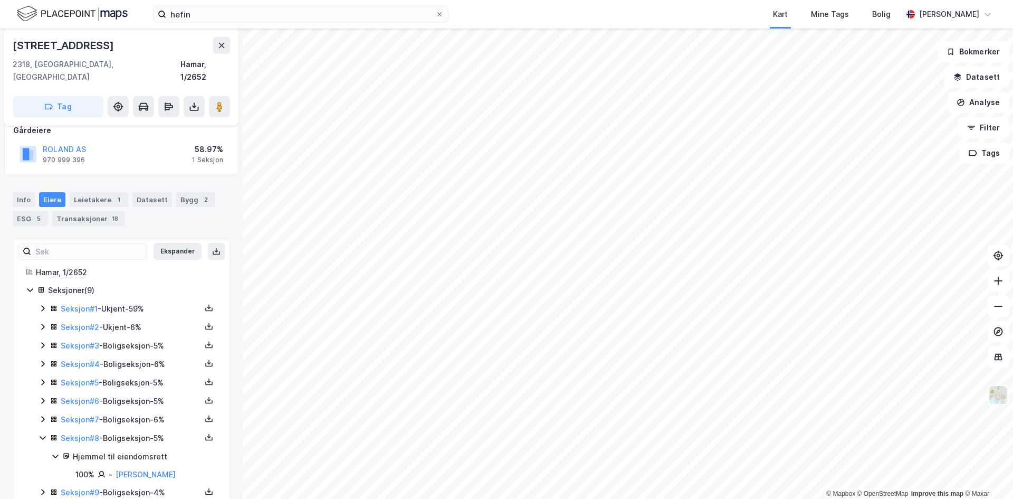
scroll to position [184, 0]
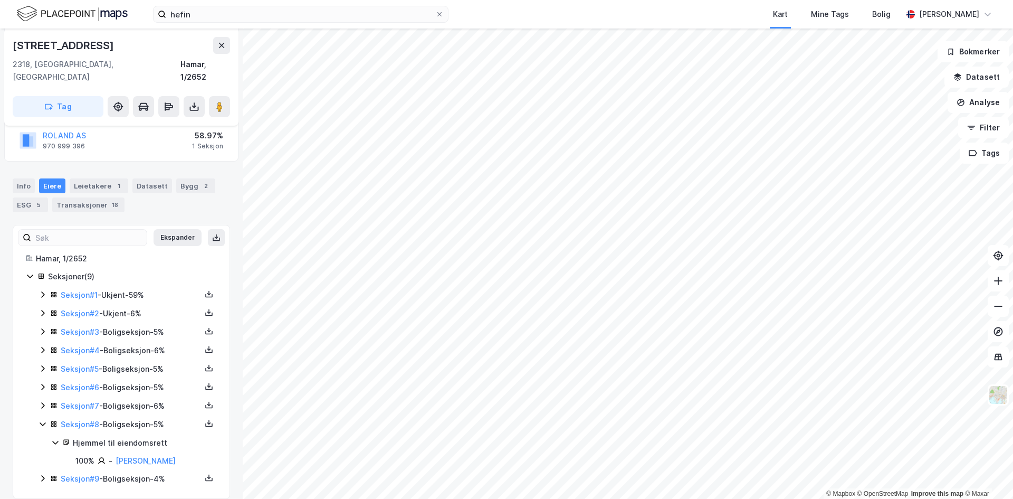
click at [43, 474] on icon at bounding box center [43, 478] width 8 height 8
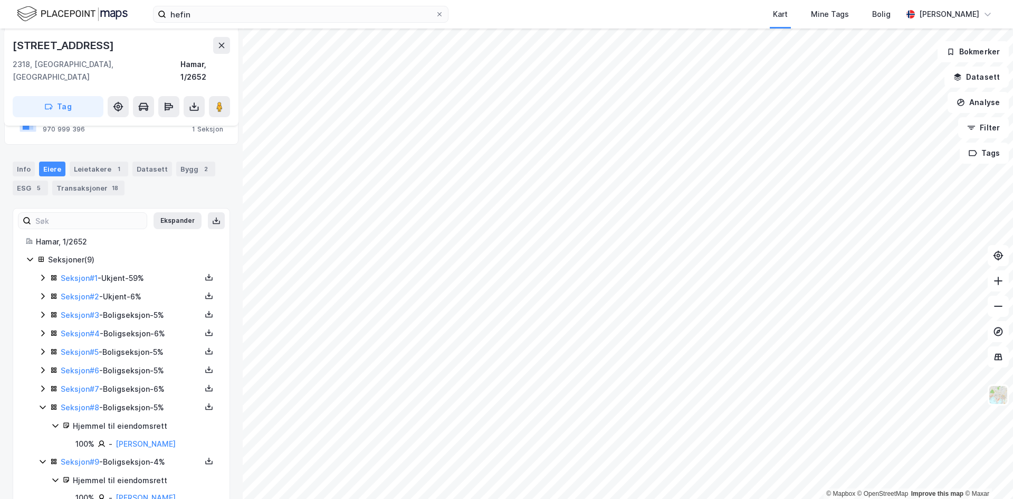
scroll to position [220, 0]
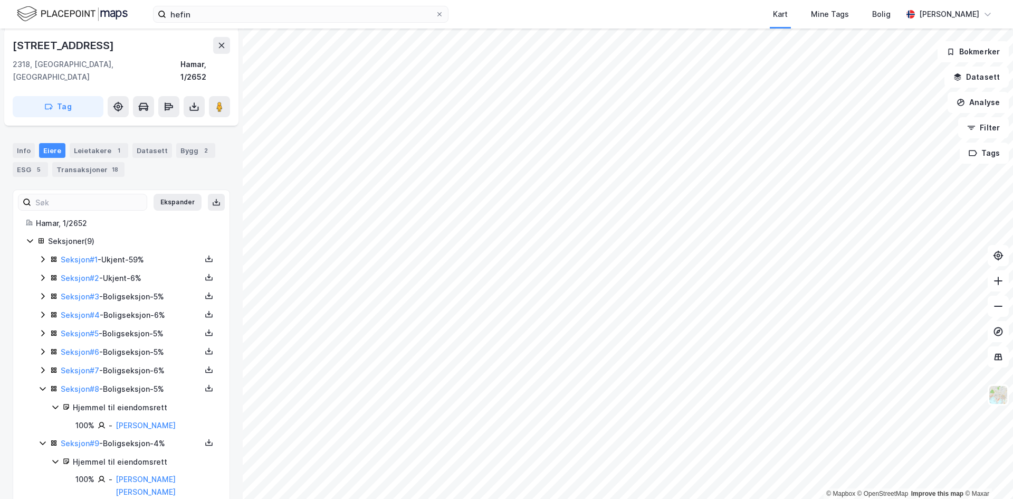
click at [42, 273] on icon at bounding box center [43, 277] width 8 height 8
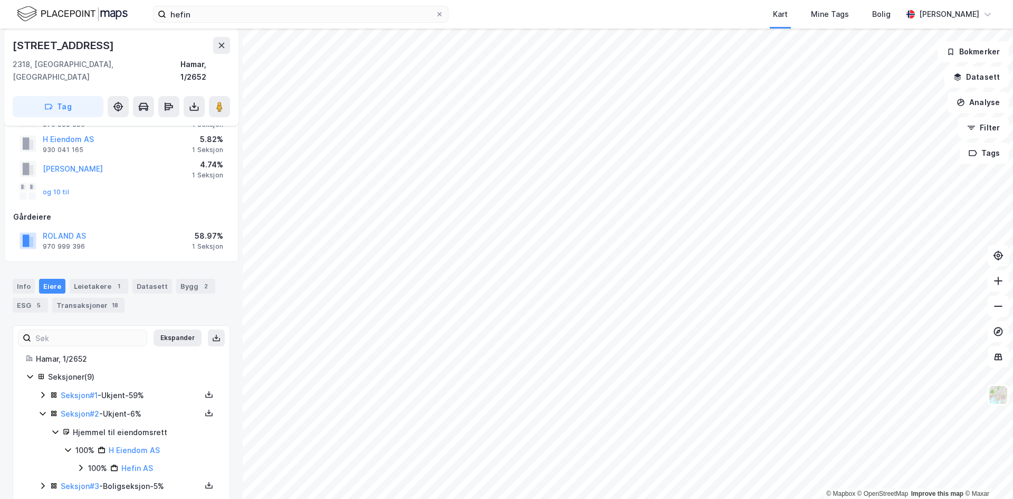
scroll to position [8, 0]
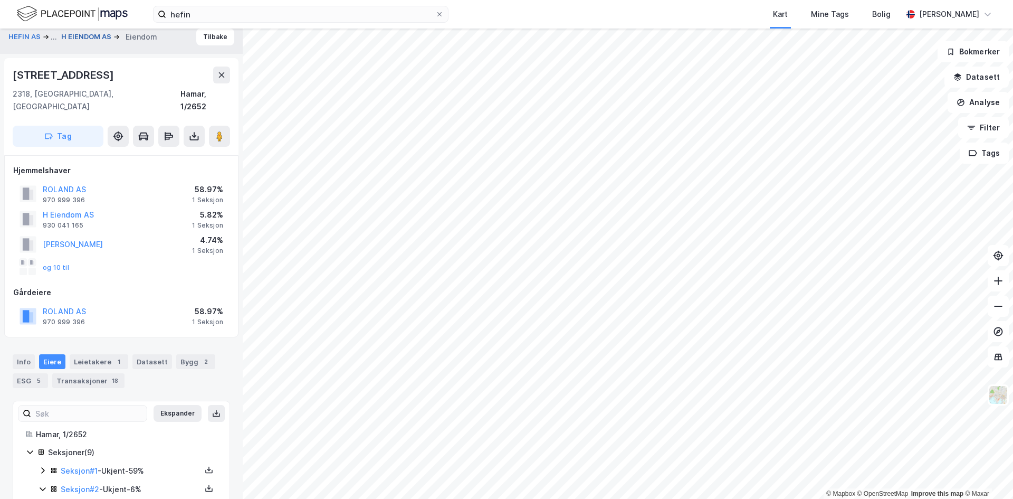
click at [85, 33] on button "H EIENDOM AS" at bounding box center [87, 37] width 52 height 11
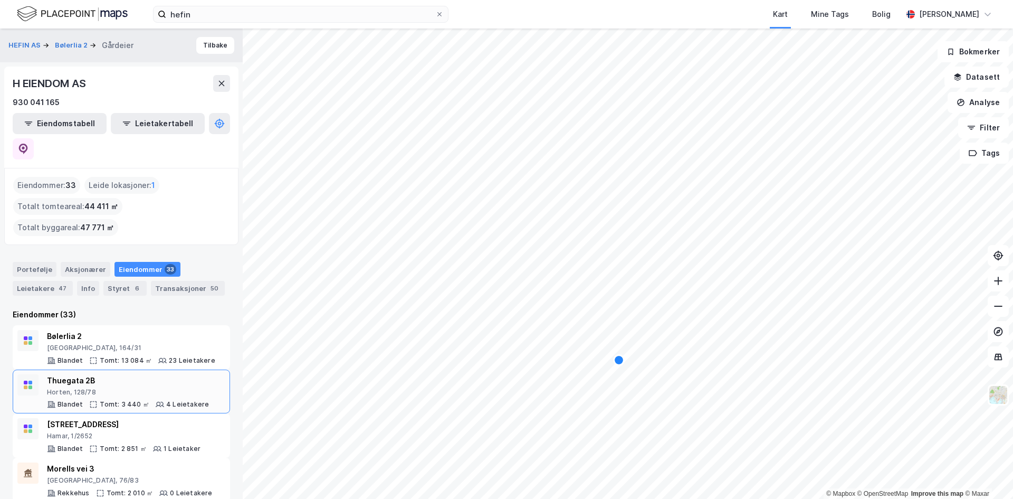
click at [123, 388] on div "Horten, 128/78" at bounding box center [128, 392] width 162 height 8
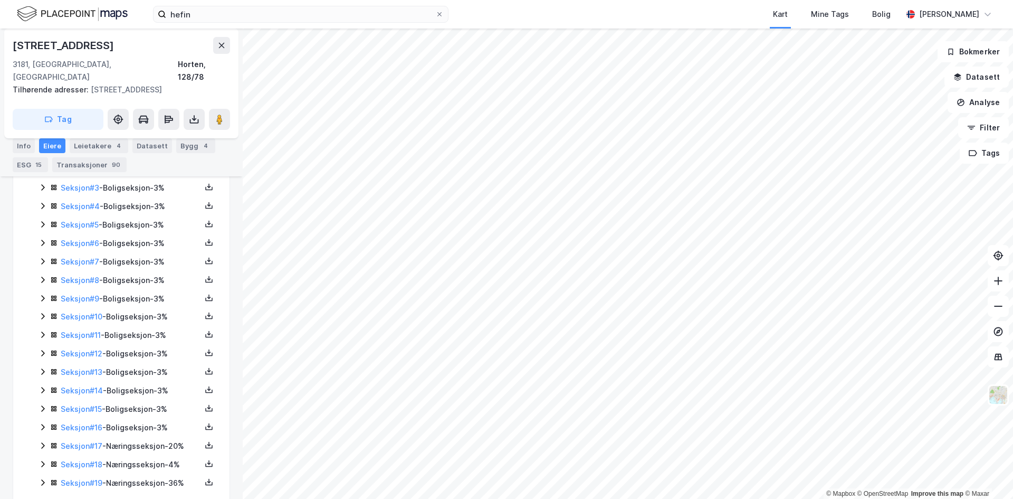
scroll to position [370, 0]
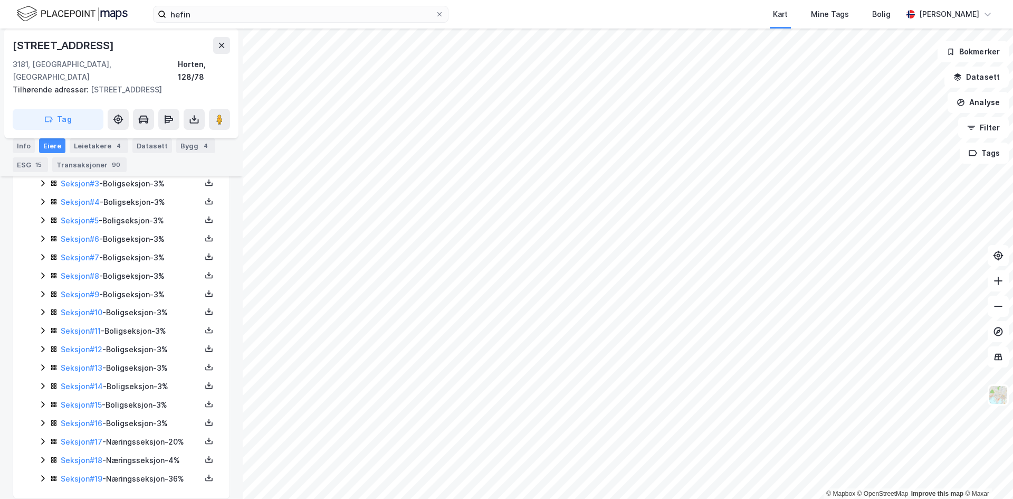
click at [39, 474] on icon at bounding box center [43, 478] width 8 height 8
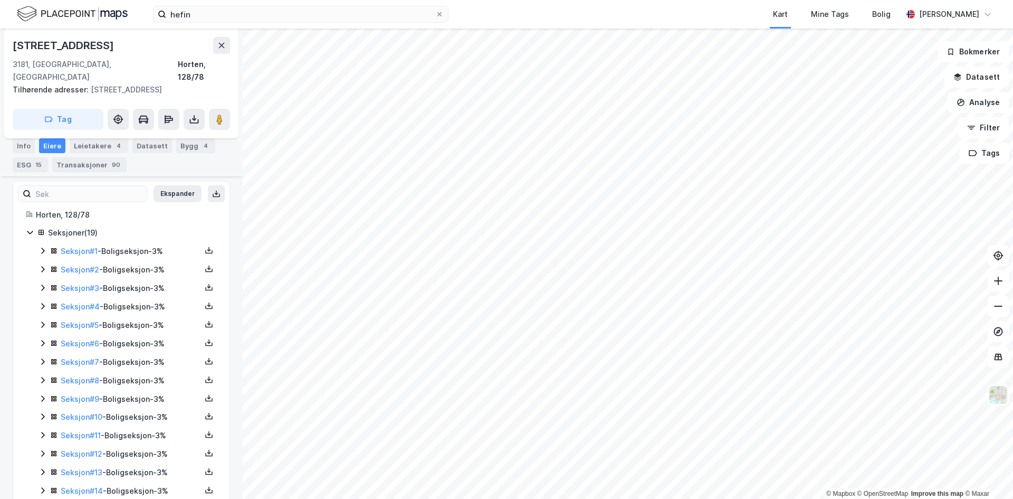
scroll to position [0, 0]
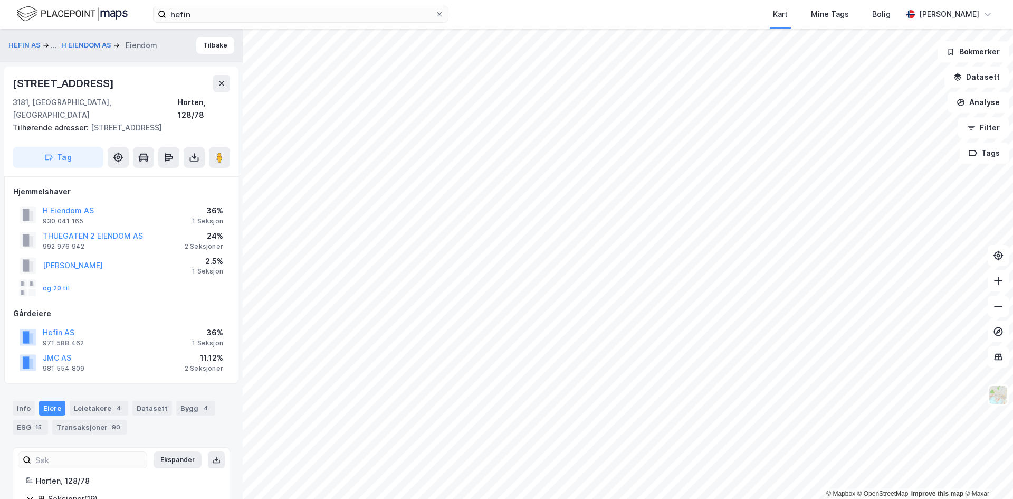
click at [94, 39] on div "HEFIN AS ... H EIENDOM AS [PERSON_NAME]" at bounding box center [121, 45] width 243 height 34
click at [92, 40] on button "H EIENDOM AS" at bounding box center [87, 45] width 52 height 11
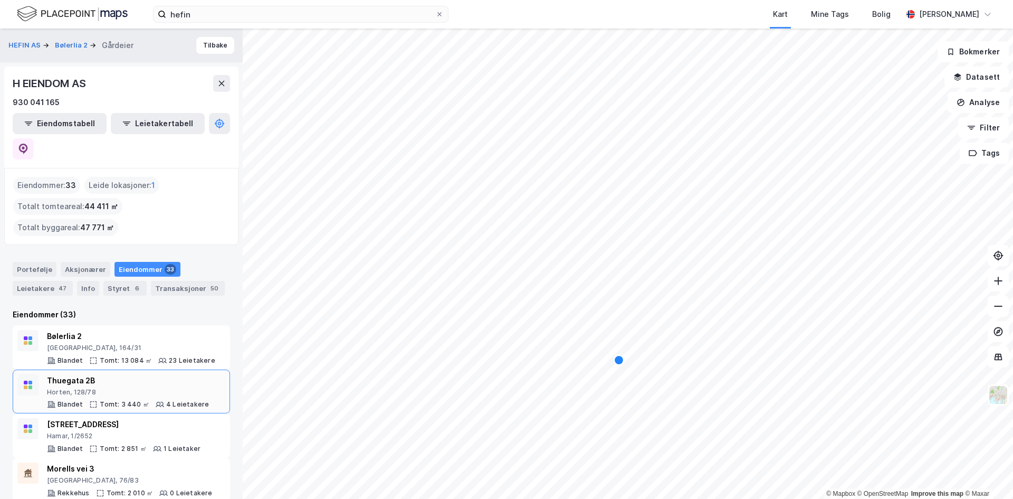
click at [79, 369] on div "Thuegata 2B Horten, 128/78 Blandet Tomt: 3 440 ㎡ 4 Leietakere" at bounding box center [121, 391] width 217 height 44
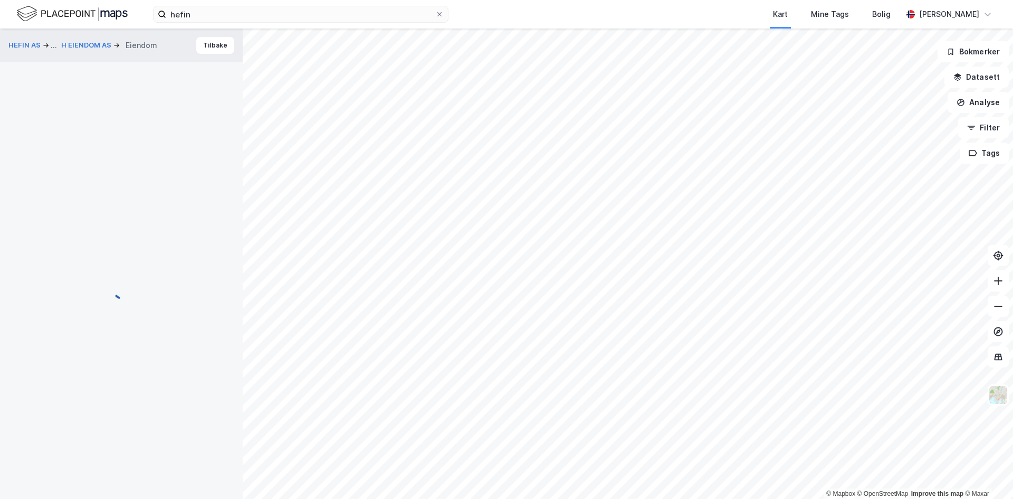
scroll to position [2, 0]
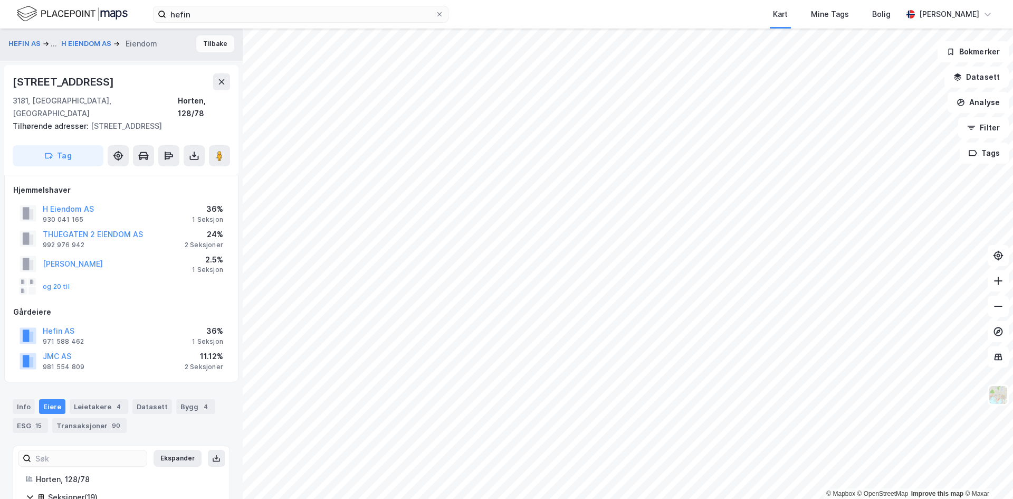
click at [221, 44] on button "Tilbake" at bounding box center [215, 43] width 38 height 17
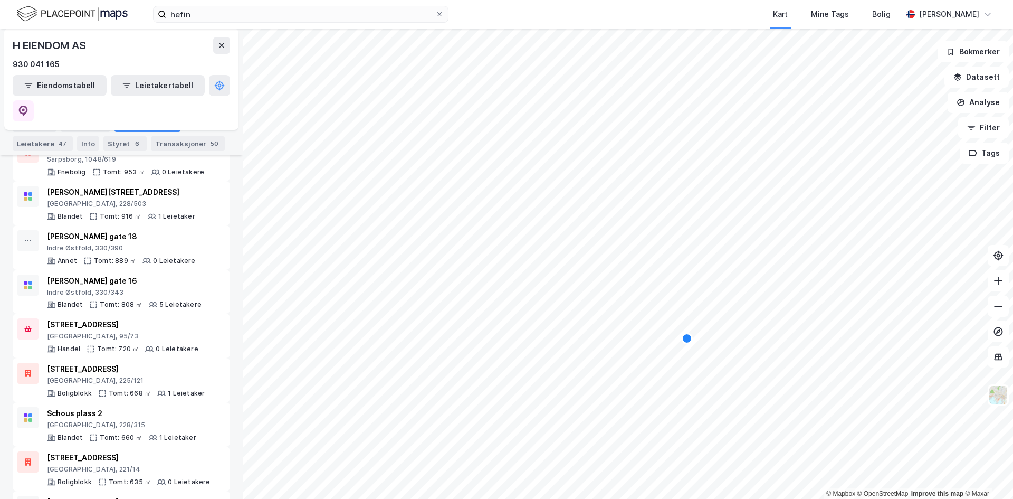
scroll to position [844, 0]
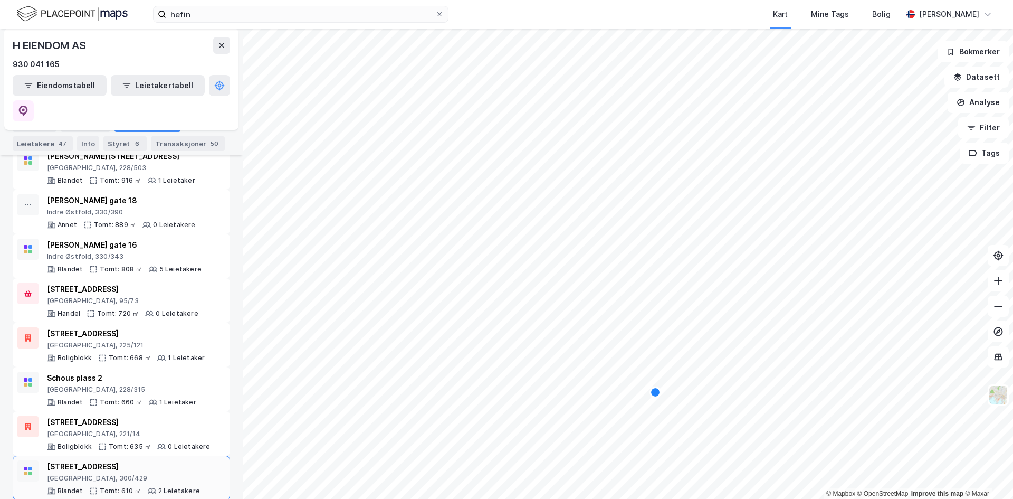
click at [137, 460] on div "[STREET_ADDRESS] Tomt: 610 ㎡ 2 Leietakere" at bounding box center [123, 477] width 153 height 35
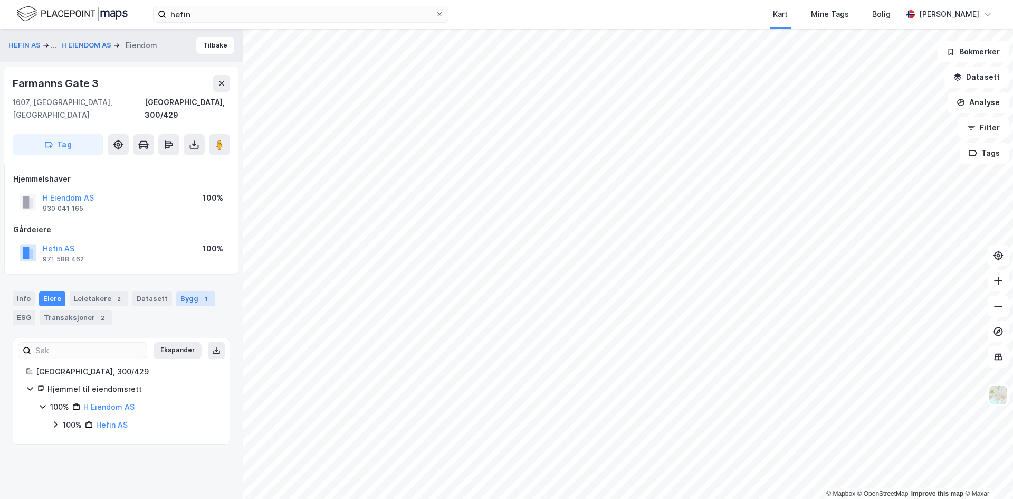
click at [205, 291] on div "Bygg 1" at bounding box center [195, 298] width 39 height 15
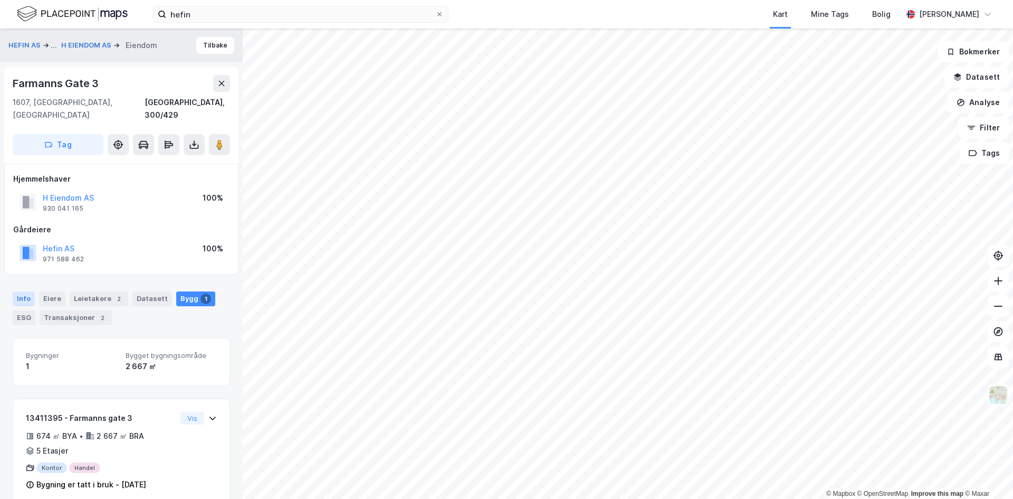
click at [23, 291] on div "Info" at bounding box center [24, 298] width 22 height 15
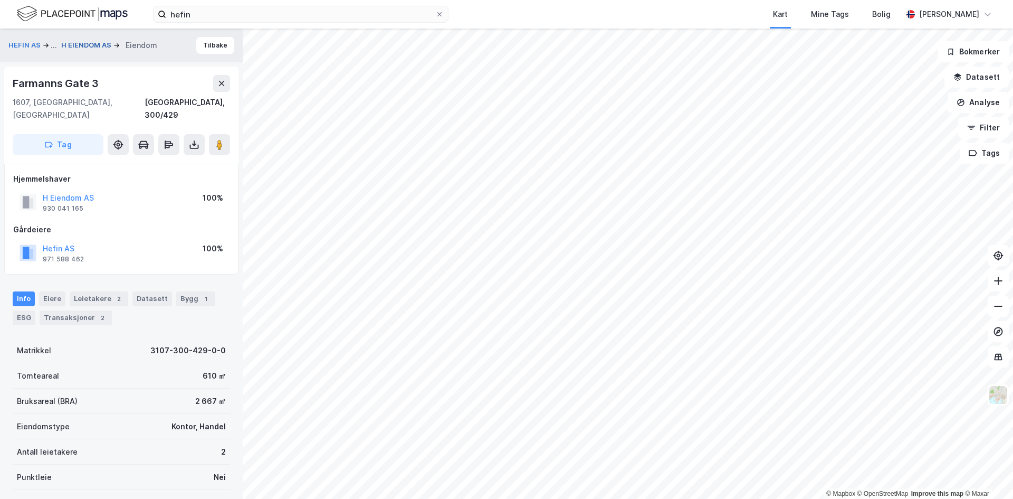
click at [81, 40] on button "H EIENDOM AS" at bounding box center [87, 45] width 52 height 11
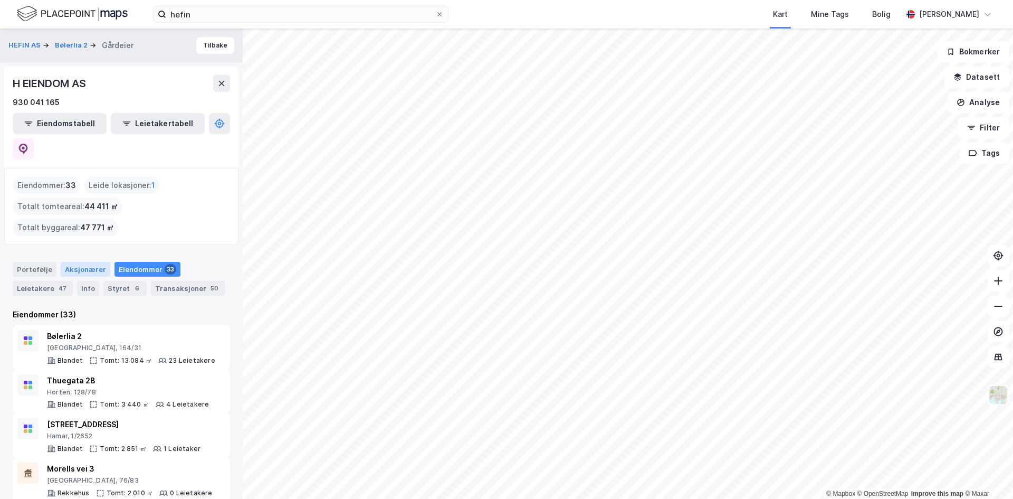
click at [96, 262] on div "Aksjonærer" at bounding box center [86, 269] width 50 height 15
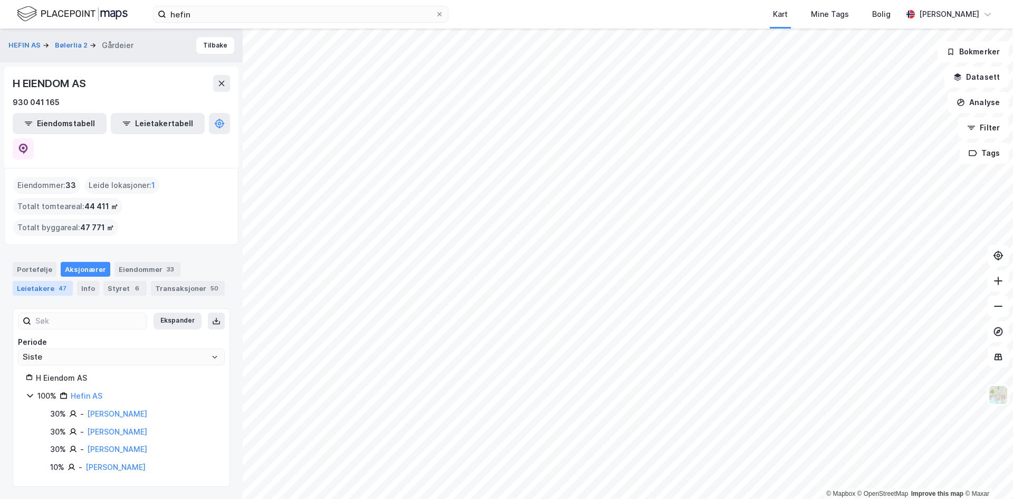
click at [27, 281] on div "Leietakere 47" at bounding box center [43, 288] width 60 height 15
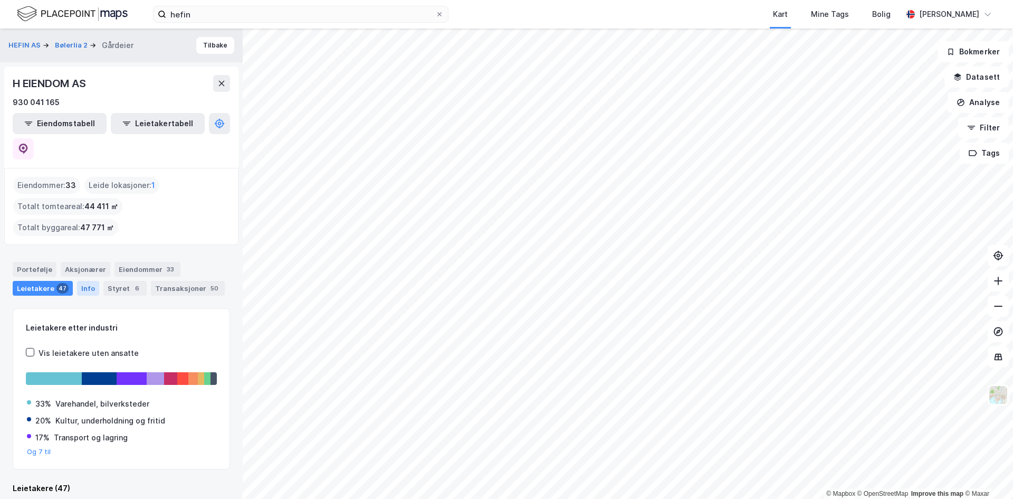
click at [78, 281] on div "Info" at bounding box center [88, 288] width 22 height 15
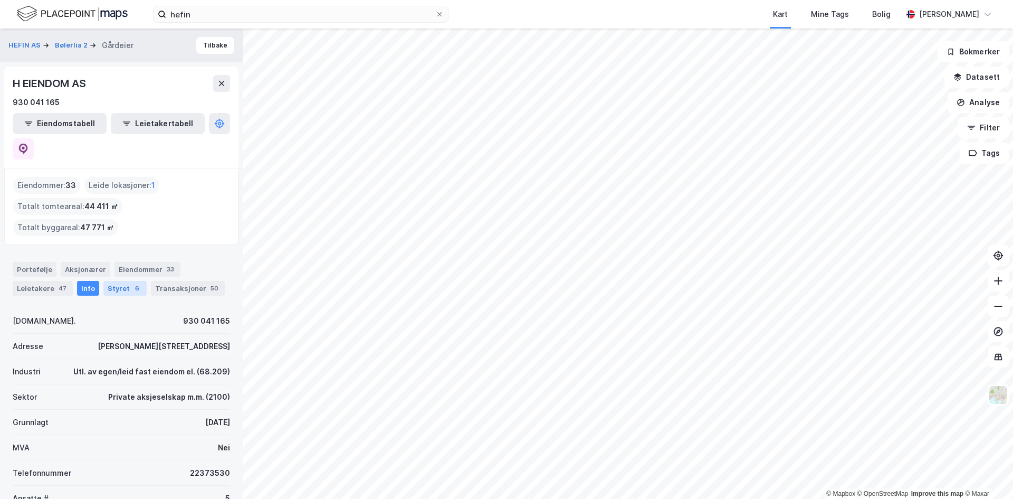
click at [109, 281] on div "Styret 6" at bounding box center [124, 288] width 43 height 15
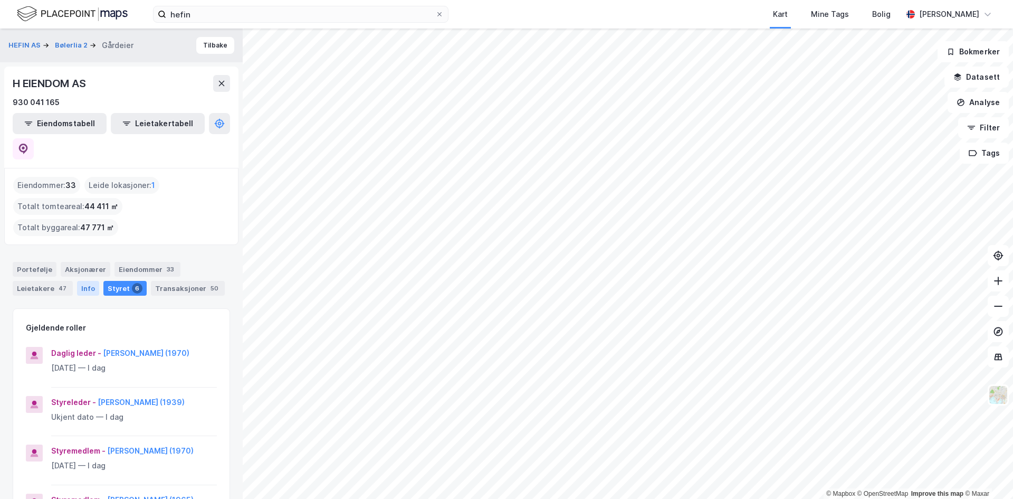
click at [91, 281] on div "Info" at bounding box center [88, 288] width 22 height 15
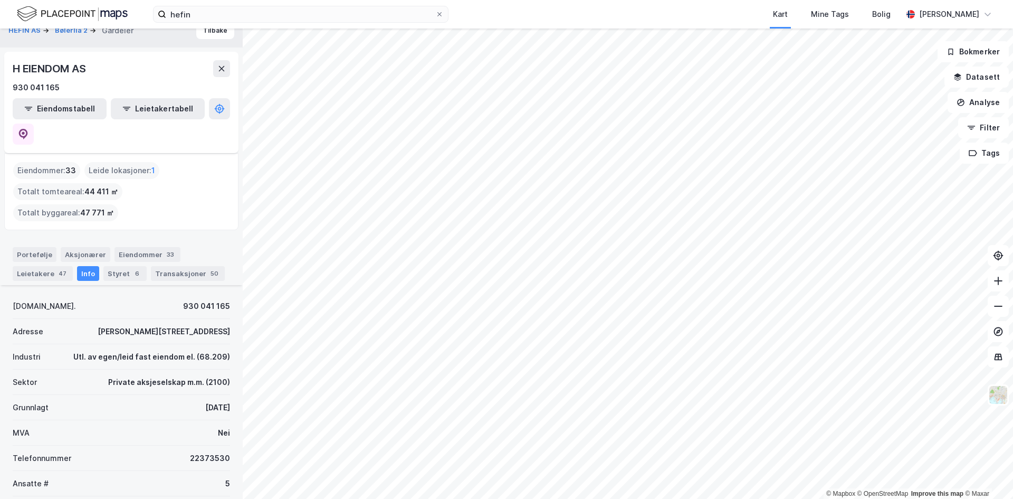
scroll to position [3, 0]
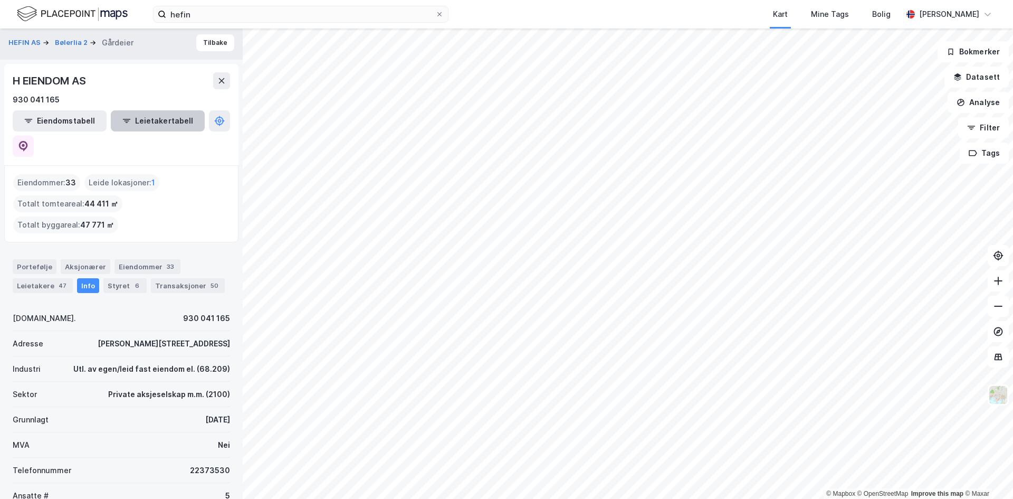
click at [127, 121] on button "Leietakertabell" at bounding box center [158, 120] width 94 height 21
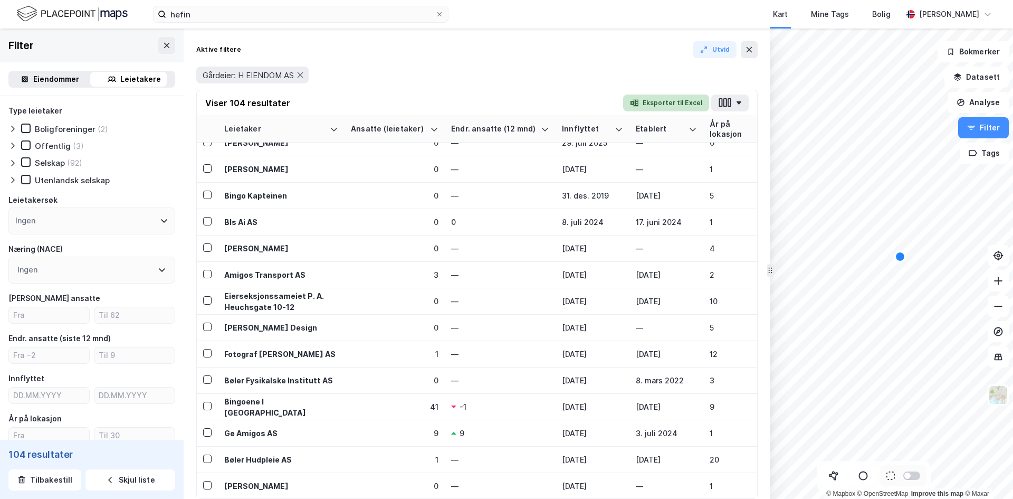
scroll to position [53, 0]
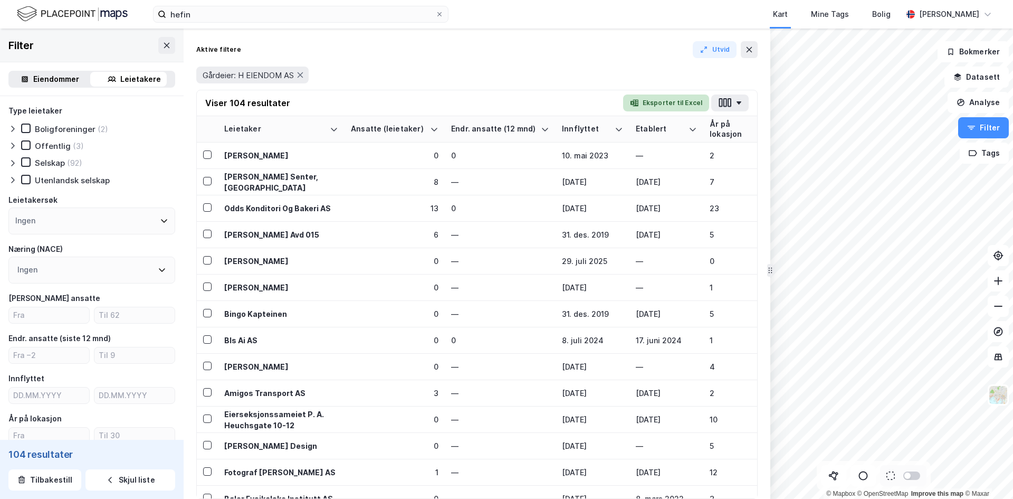
click at [650, 105] on button "Eksporter til Excel" at bounding box center [666, 102] width 86 height 17
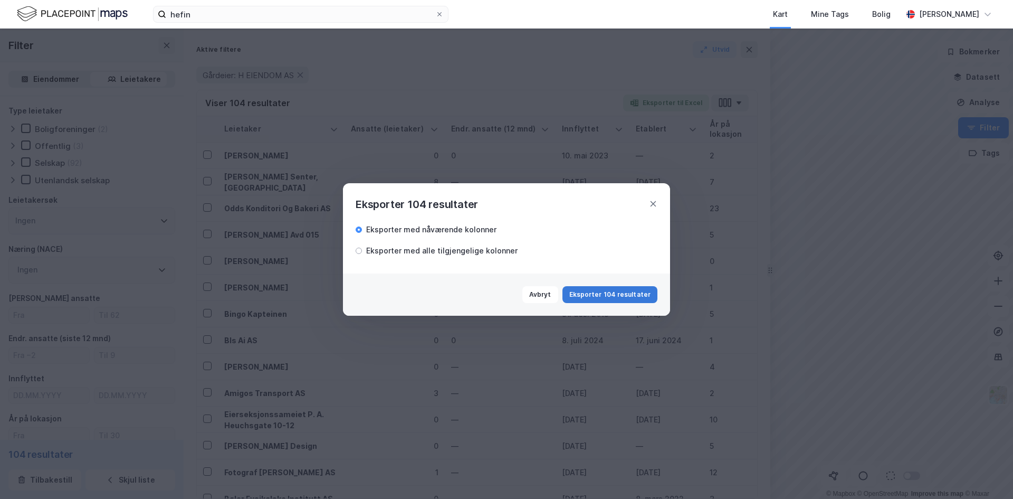
click at [605, 291] on button "Eksporter 104 resultater" at bounding box center [610, 294] width 95 height 17
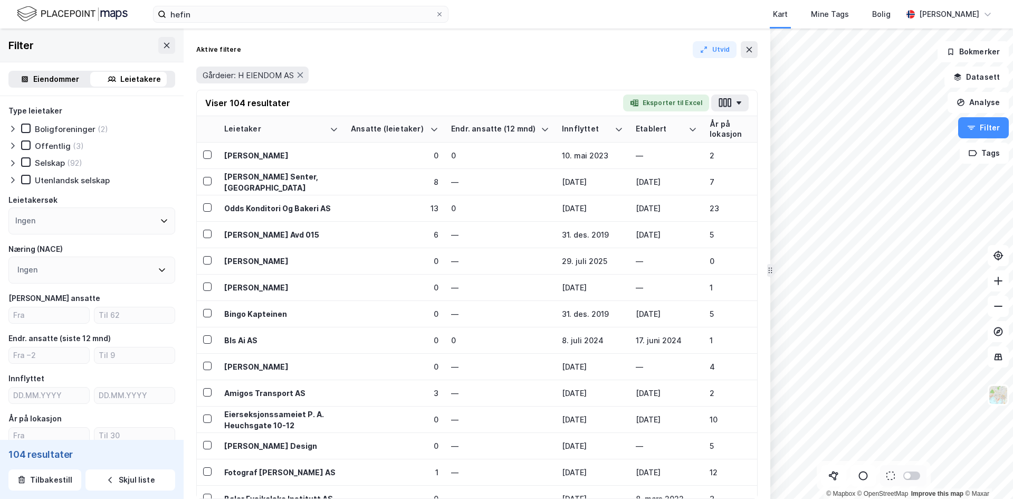
click at [71, 76] on div "Eiendommer" at bounding box center [56, 79] width 46 height 13
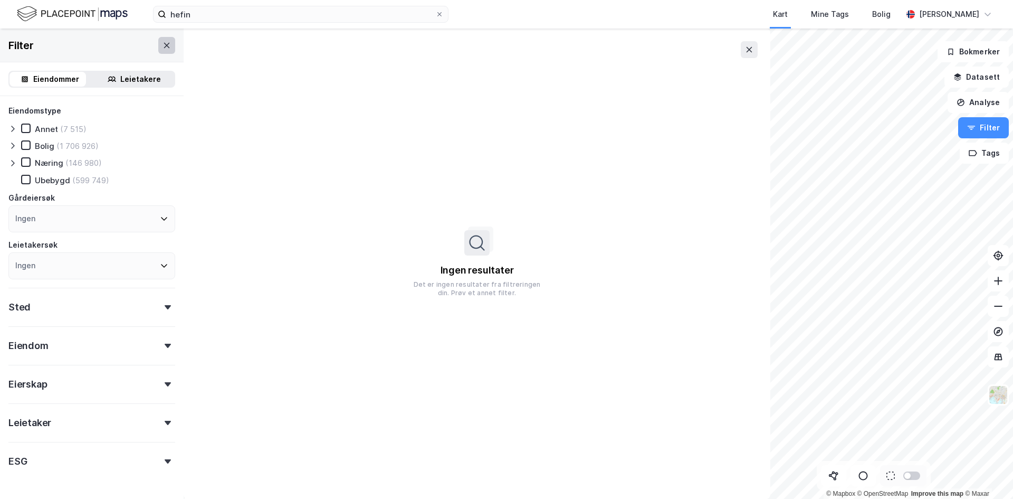
click at [158, 41] on button at bounding box center [166, 45] width 17 height 17
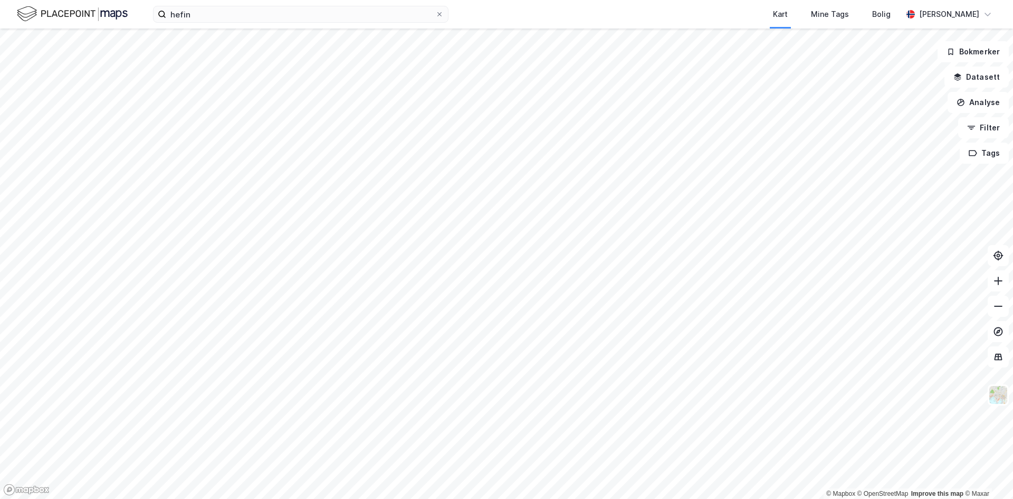
click at [259, 5] on div "hefin Kart Mine Tags Bolig [PERSON_NAME]" at bounding box center [506, 14] width 1013 height 28
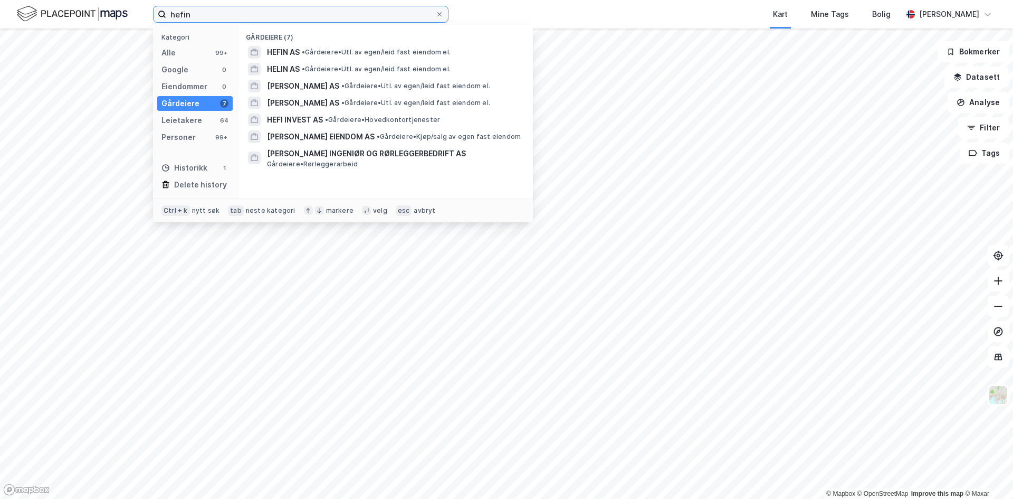
click at [253, 17] on input "hefin" at bounding box center [300, 14] width 269 height 16
